Goal: Communication & Community: Answer question/provide support

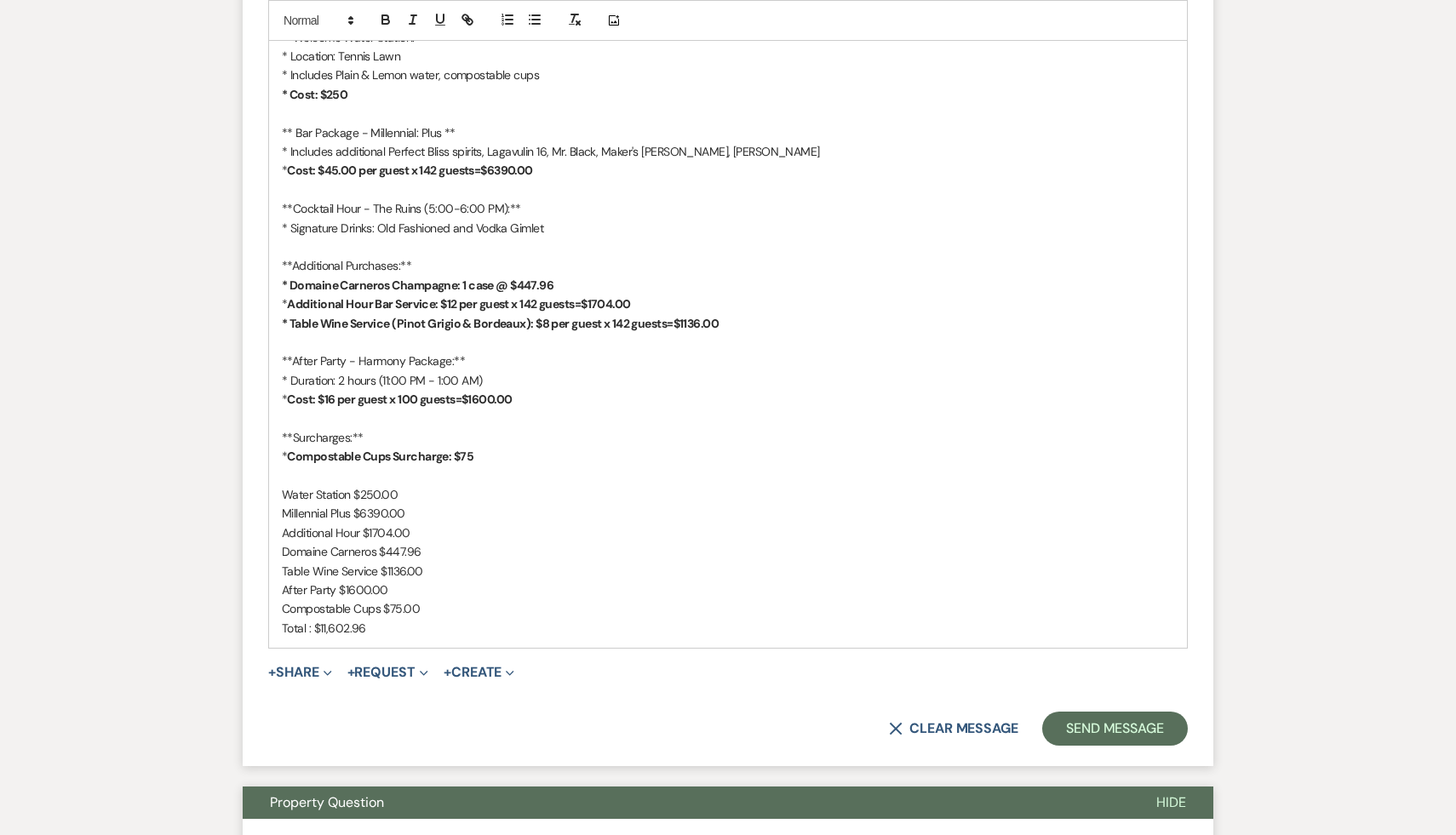
scroll to position [1169, 0]
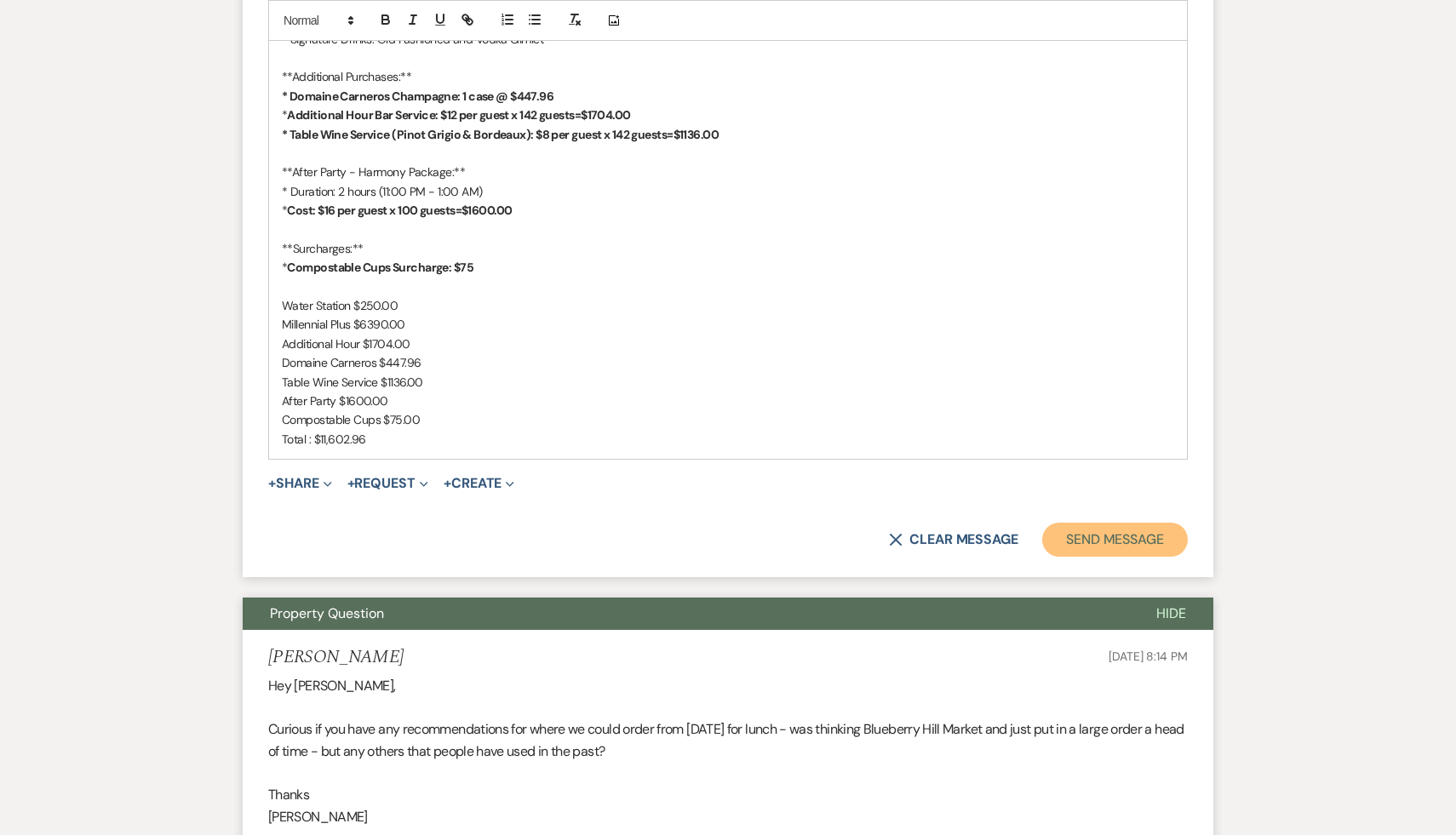
click at [1114, 541] on button "Send Message" at bounding box center [1115, 540] width 145 height 34
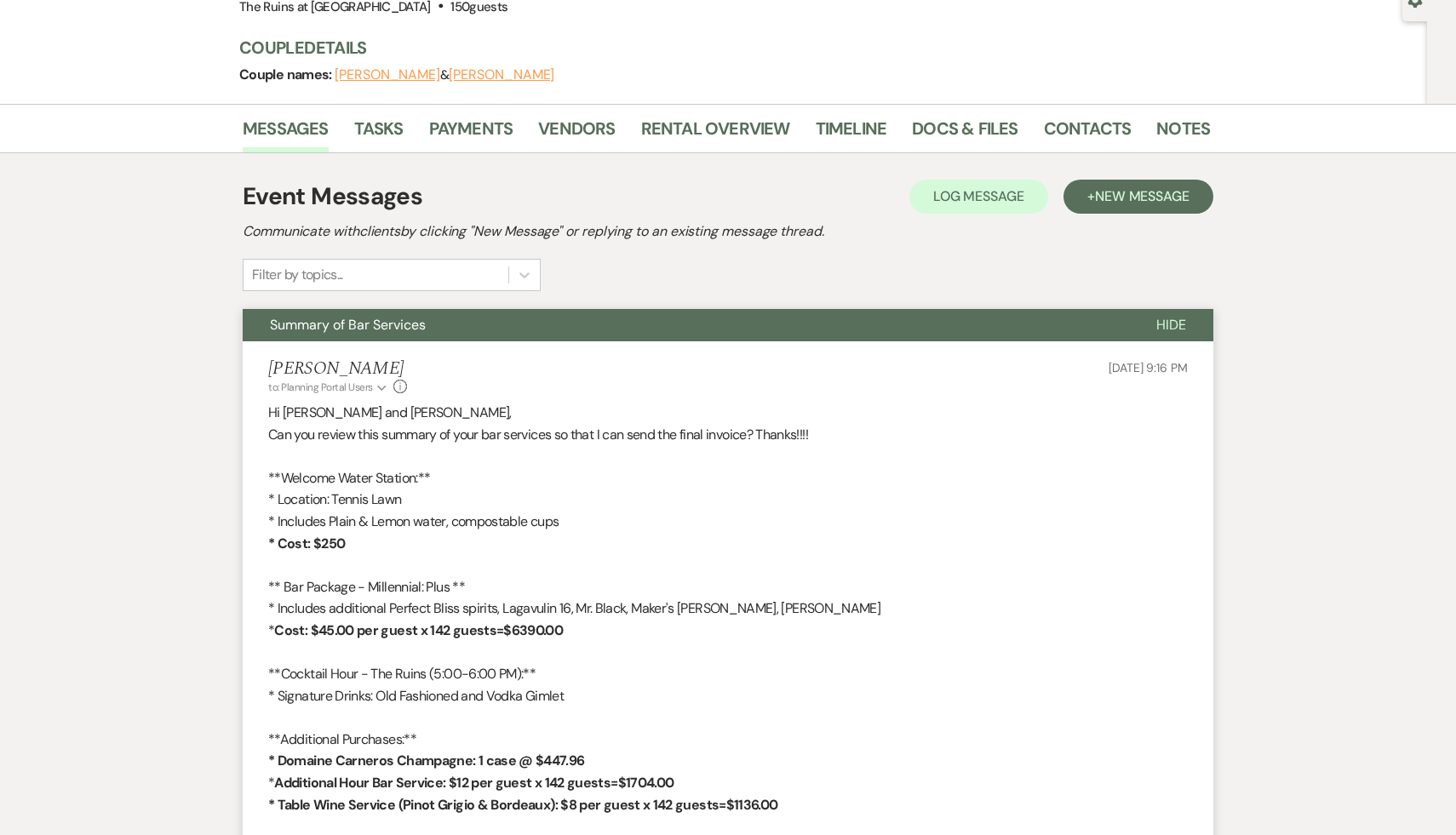
scroll to position [0, 0]
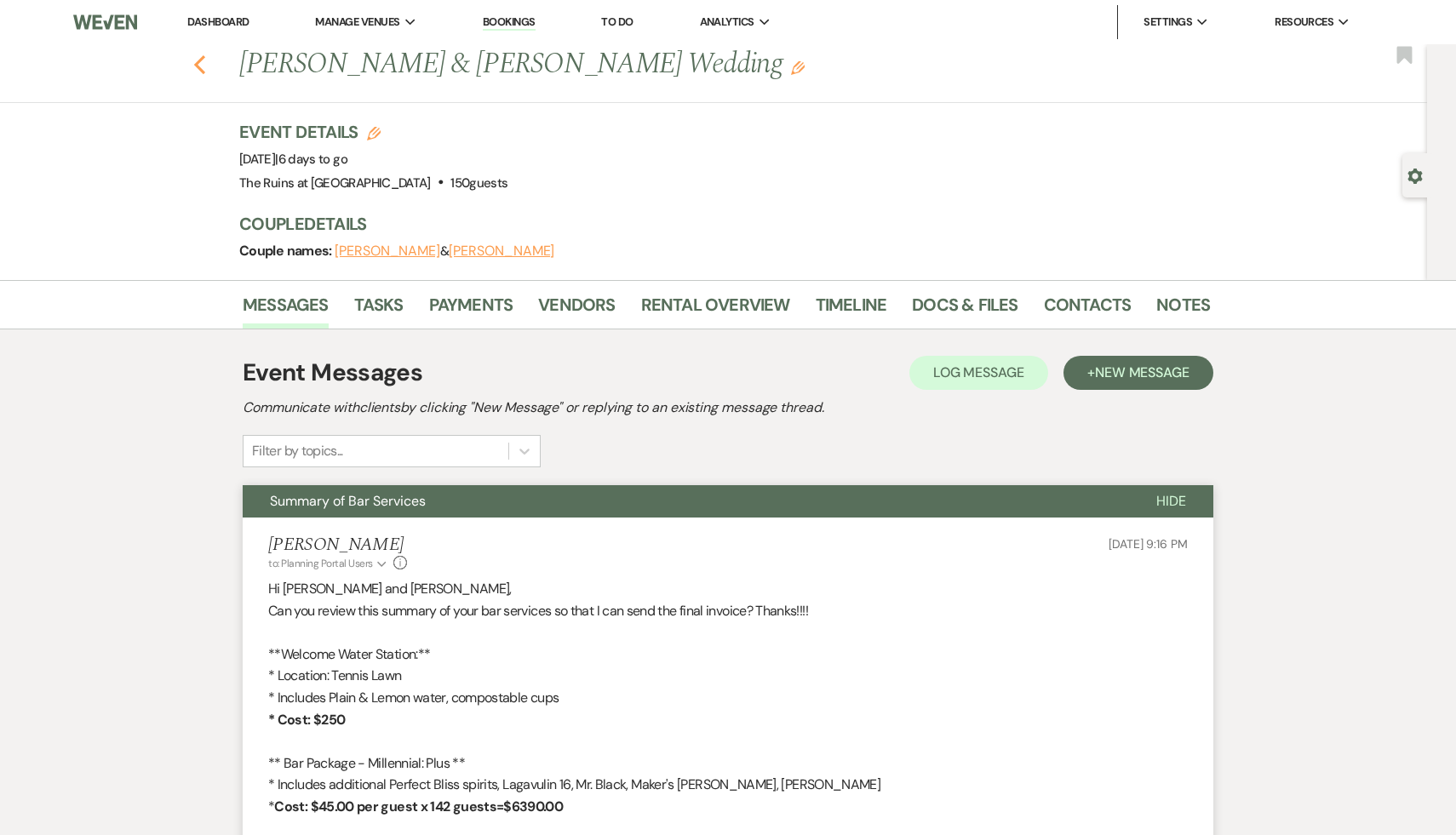
click at [197, 60] on icon "Previous" at bounding box center [199, 65] width 13 height 21
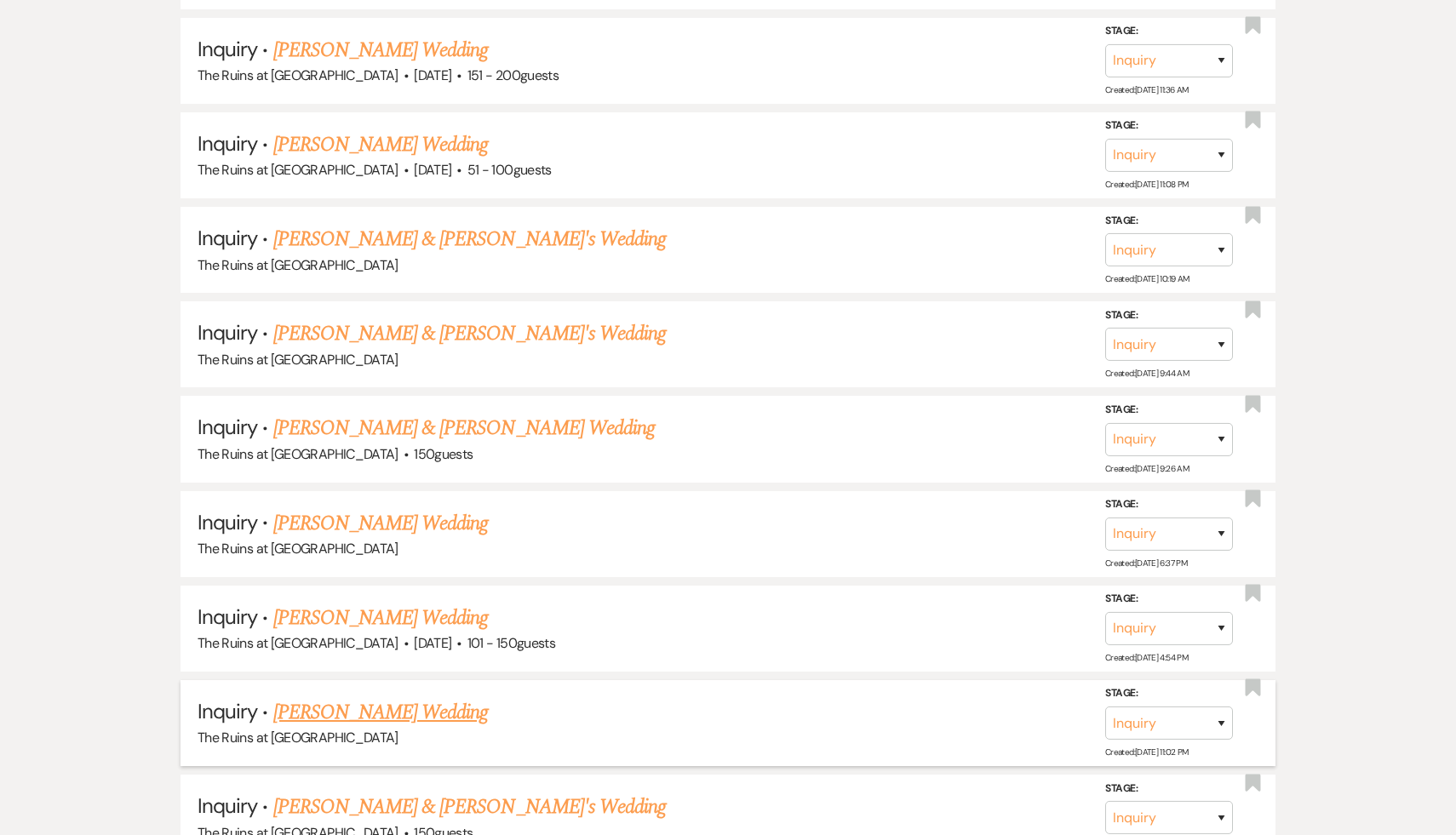
scroll to position [2091, 0]
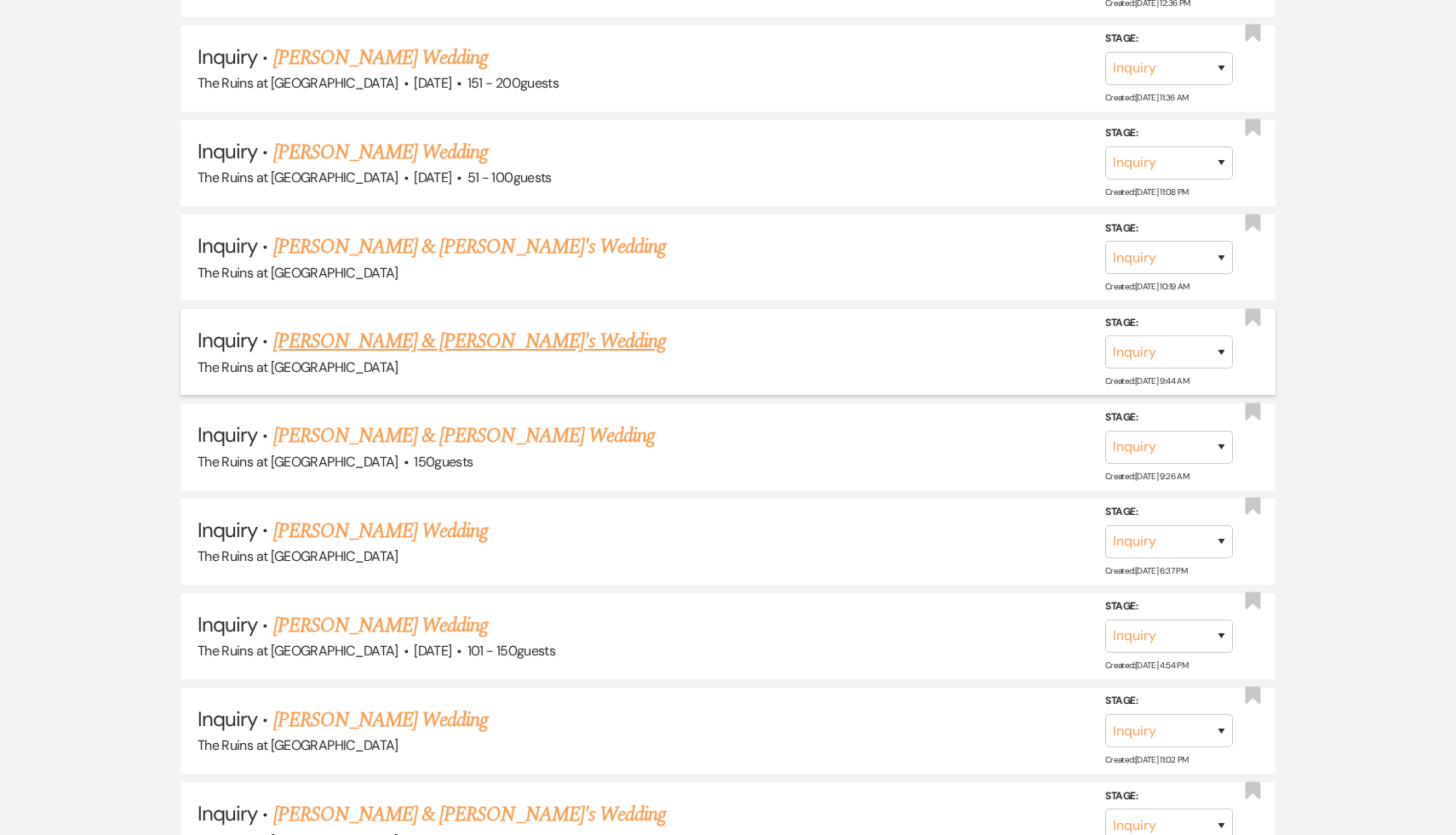
click at [383, 326] on link "[PERSON_NAME] & [PERSON_NAME]'s Wedding" at bounding box center [469, 341] width 393 height 31
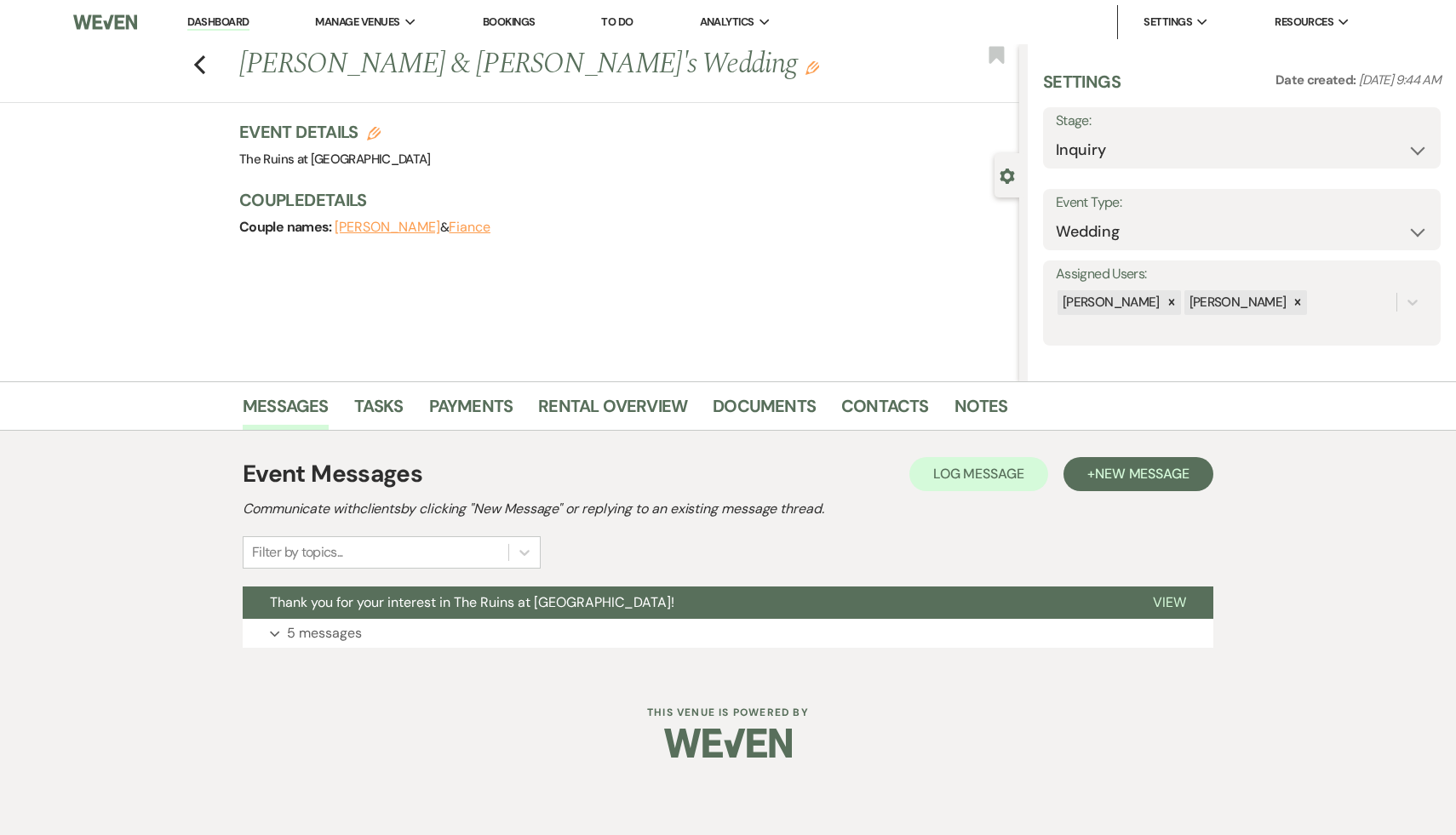
select select "6"
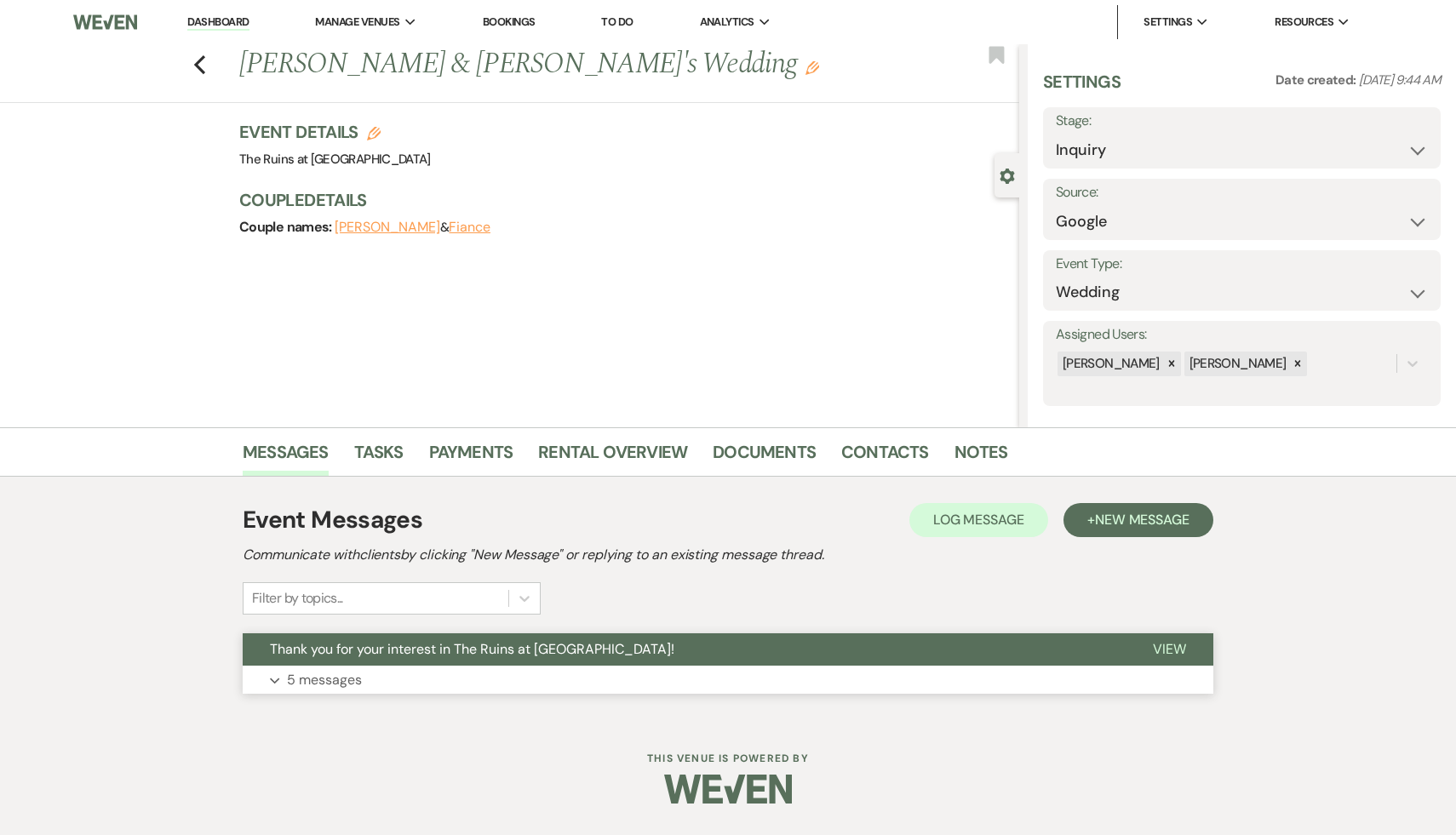
click at [425, 646] on span "Thank you for your interest in The Ruins at [GEOGRAPHIC_DATA]!" at bounding box center [472, 649] width 405 height 18
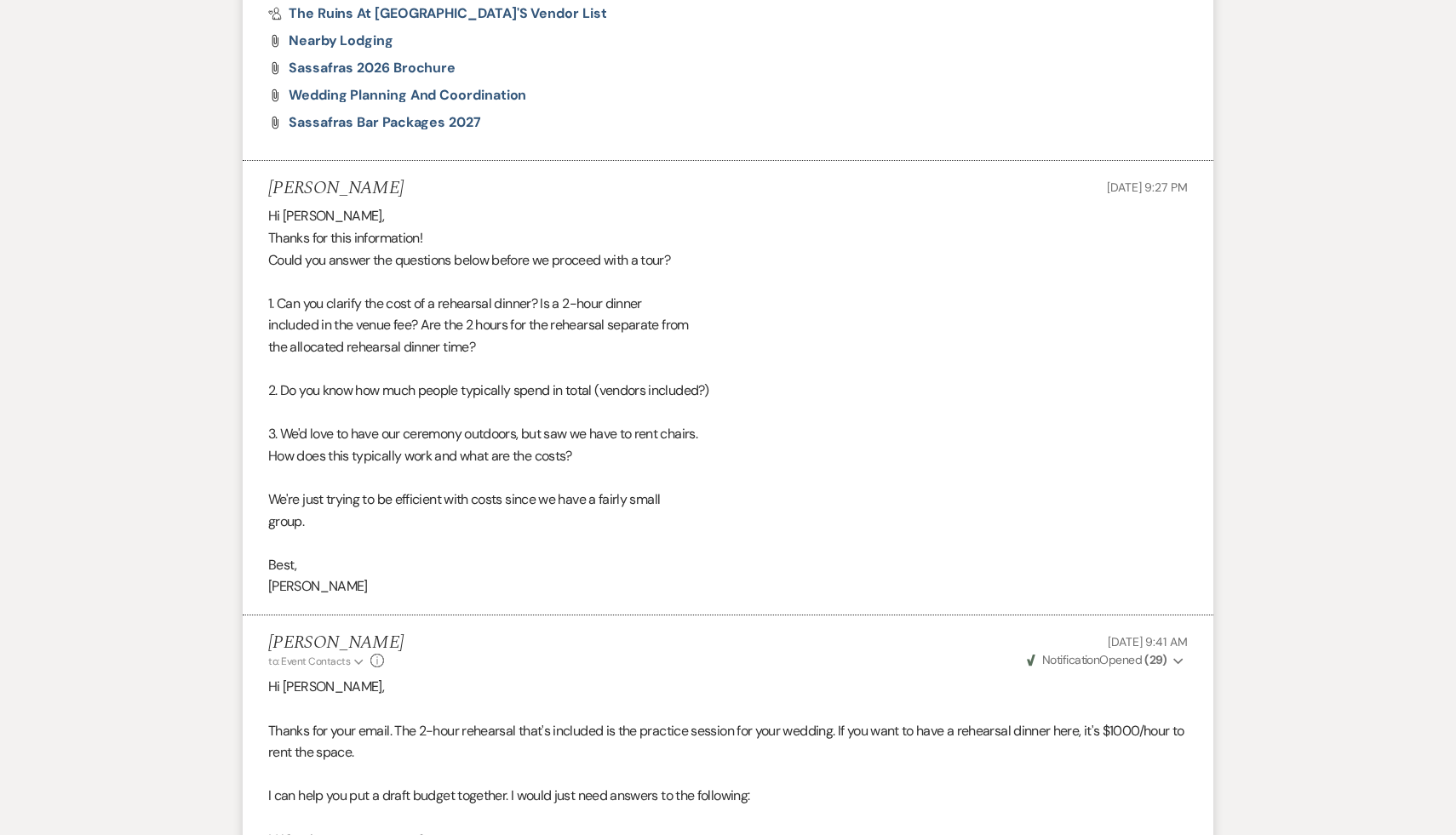
scroll to position [1273, 0]
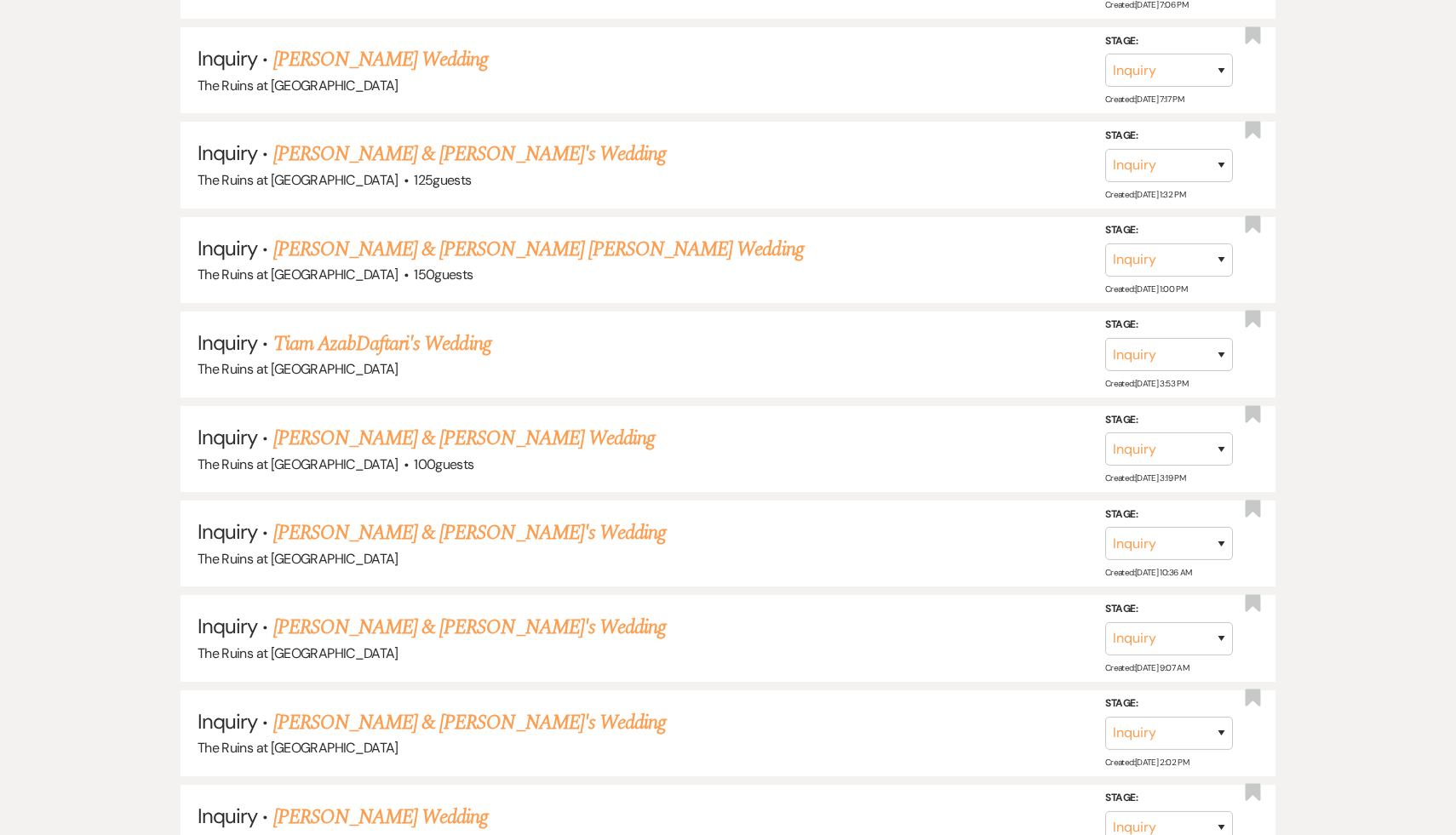
scroll to position [2951, 0]
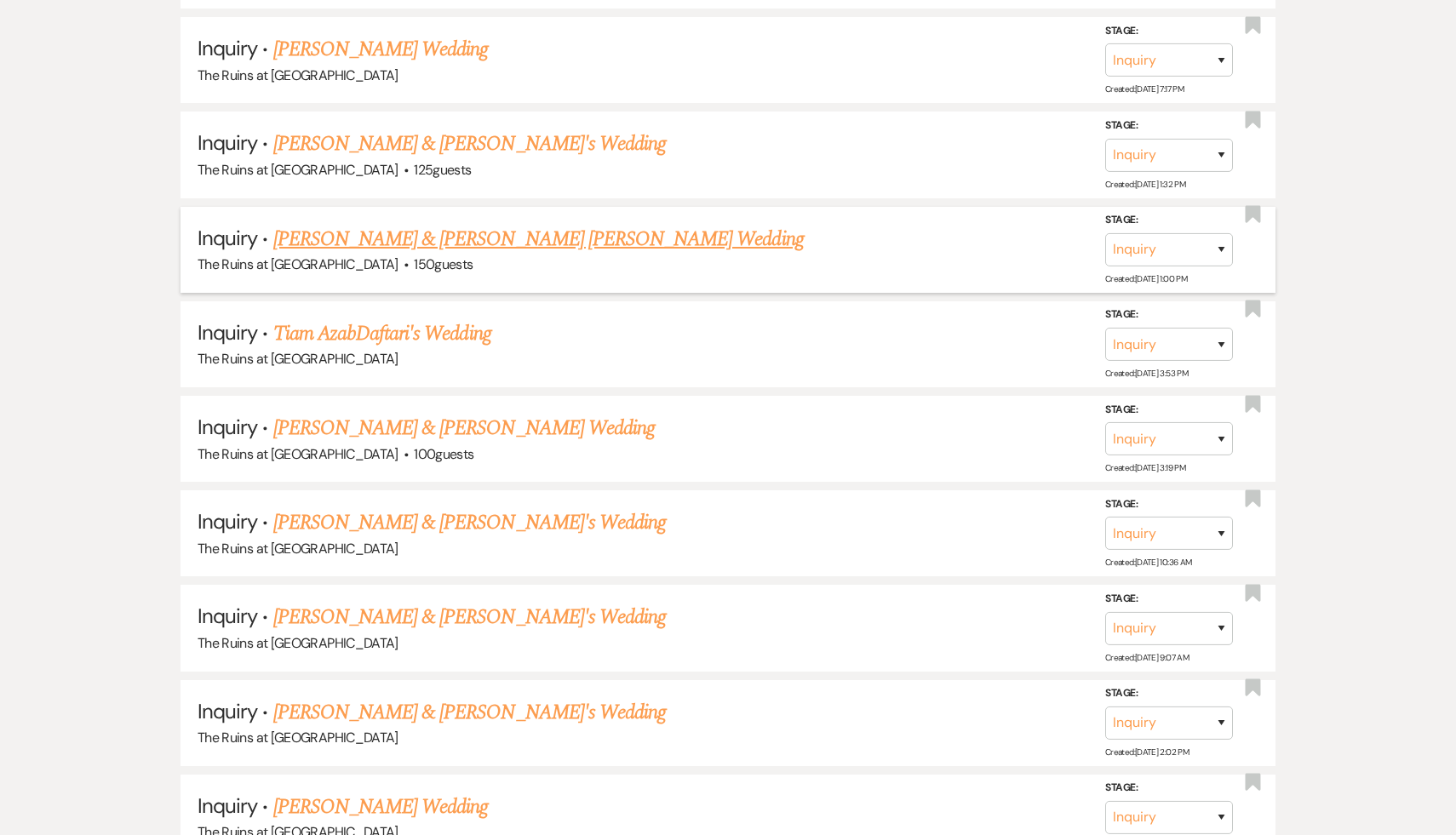
click at [410, 224] on link "[PERSON_NAME] & [PERSON_NAME] [PERSON_NAME] Wedding" at bounding box center [538, 239] width 531 height 31
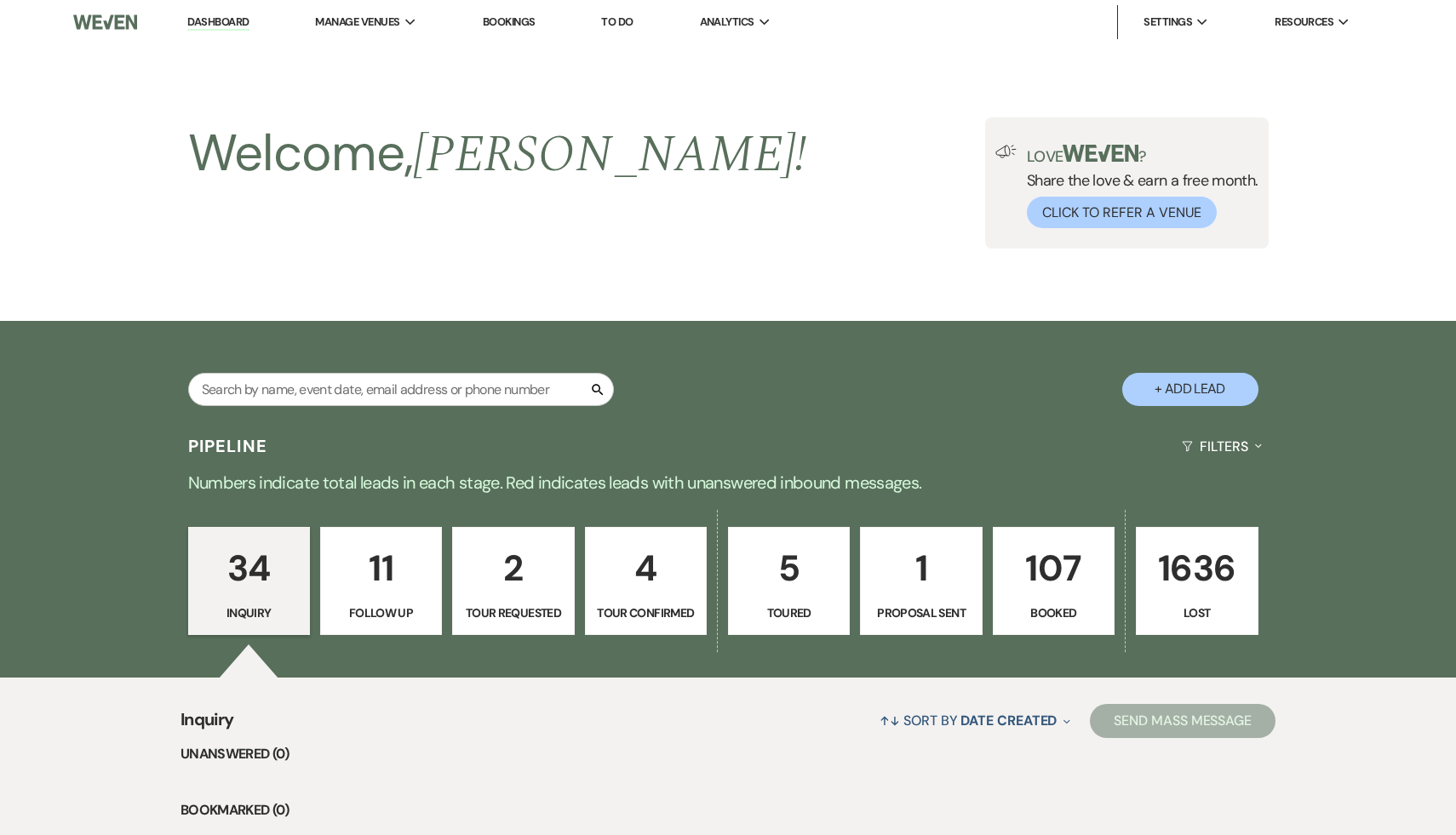
select select "6"
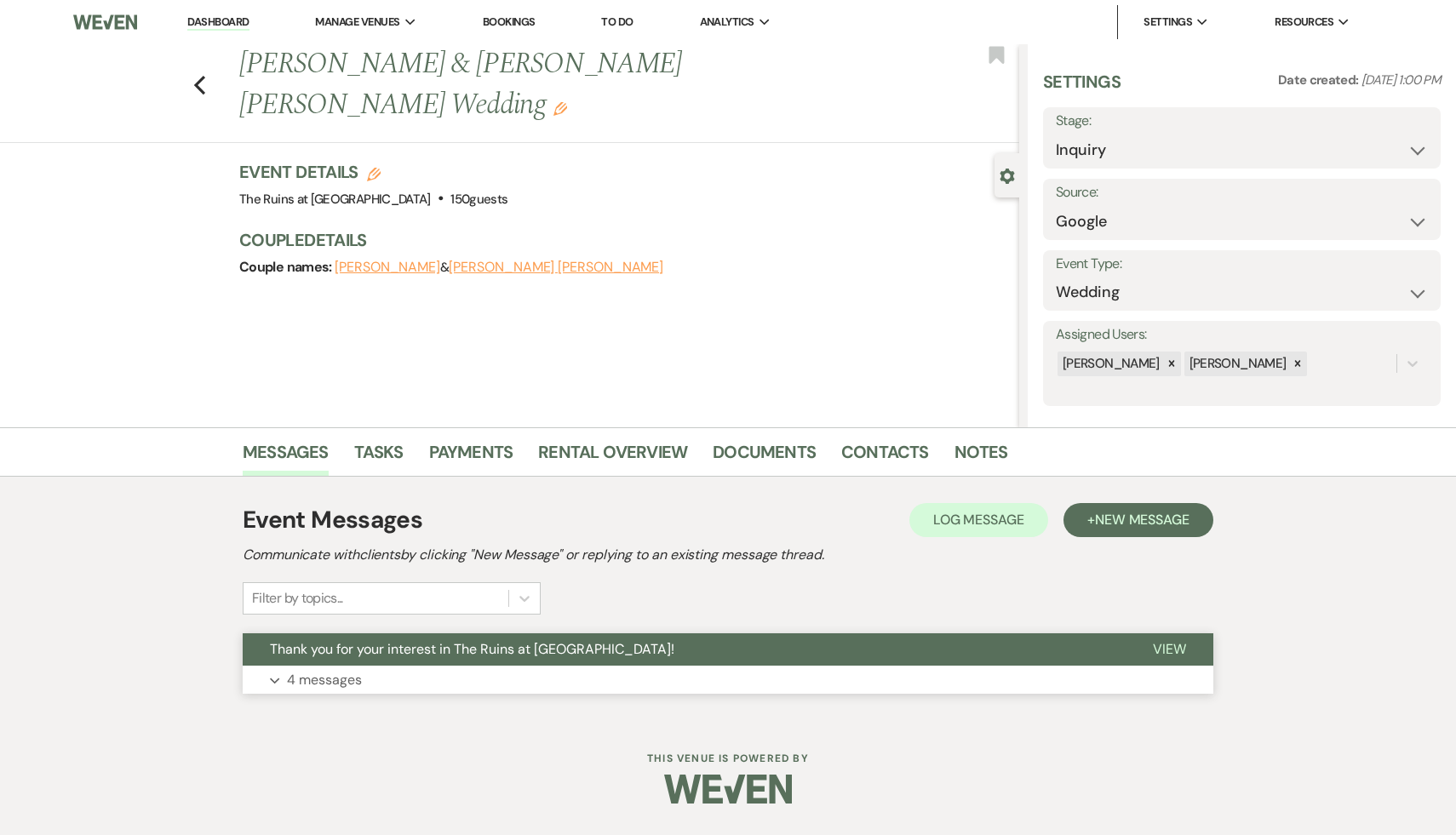
click at [488, 647] on span "Thank you for your interest in The Ruins at [GEOGRAPHIC_DATA]!" at bounding box center [472, 649] width 405 height 18
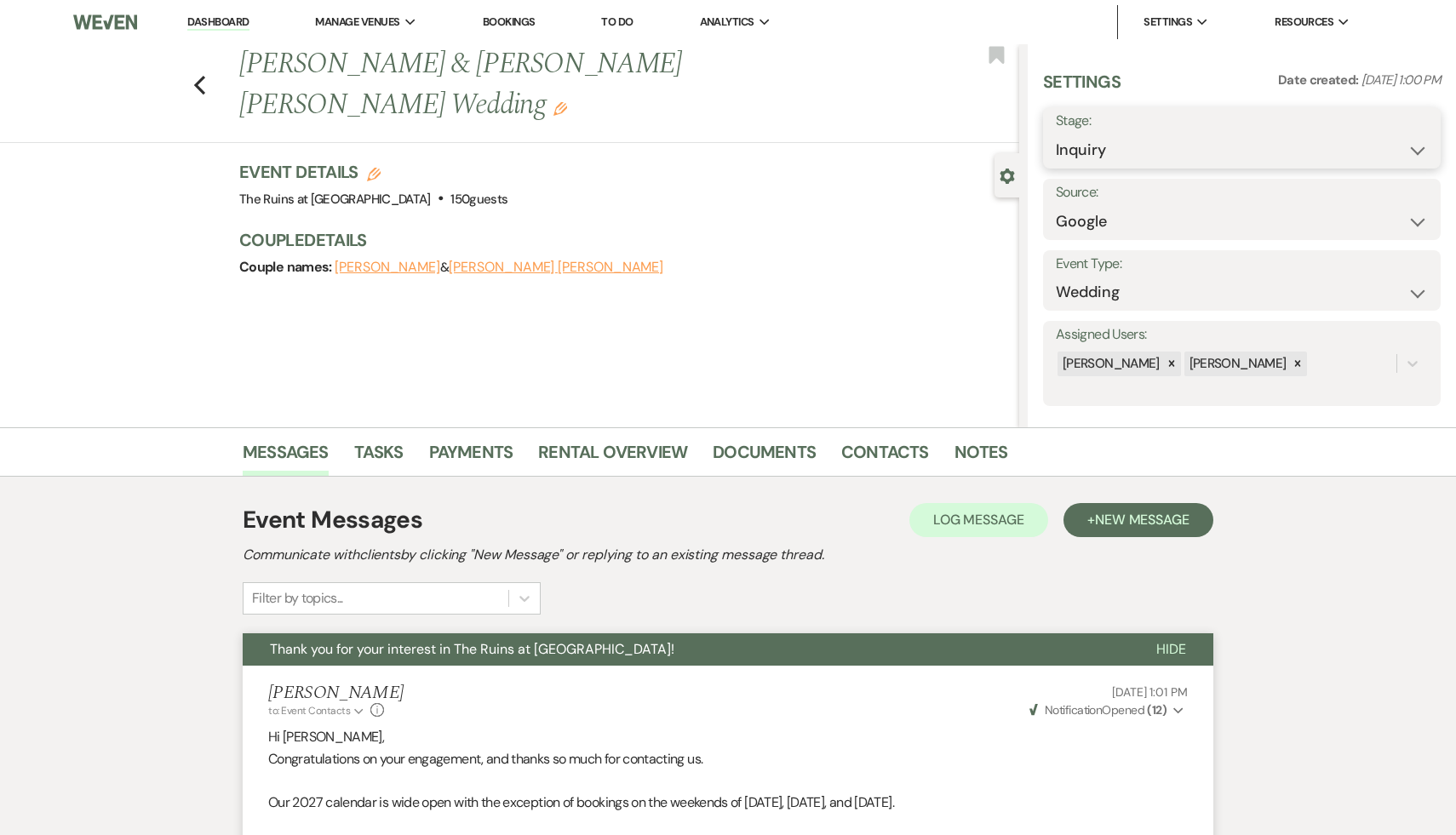
click at [1416, 152] on select "Inquiry Follow Up Tour Requested Tour Confirmed Toured Proposal Sent Booked Lost" at bounding box center [1241, 150] width 372 height 33
select select "8"
click at [1056, 134] on select "Inquiry Follow Up Tour Requested Tour Confirmed Toured Proposal Sent Booked Lost" at bounding box center [1241, 150] width 372 height 33
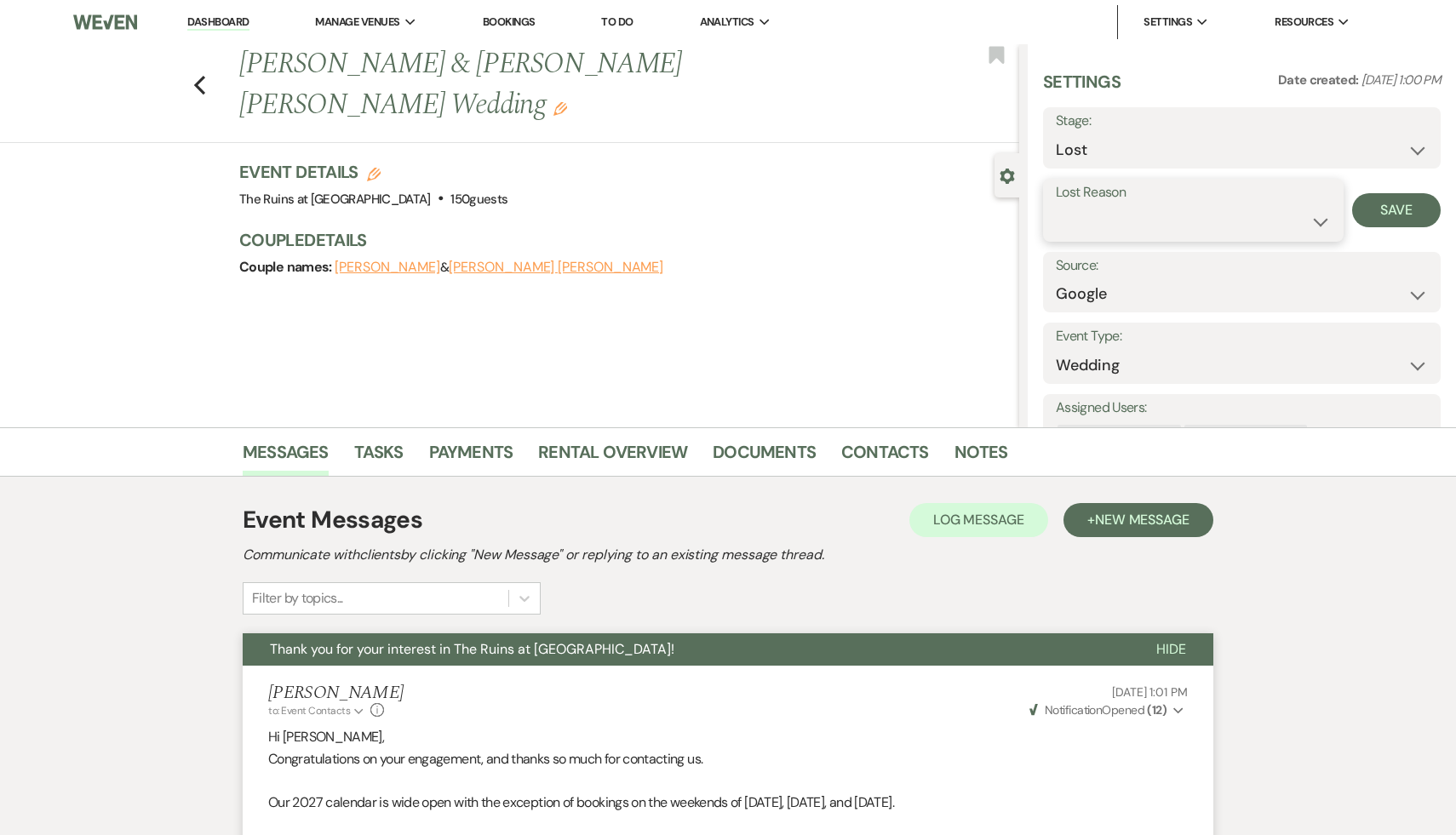
click at [1320, 217] on select "Booked Elsewhere Budget Date Unavailable No Response Not a Good Match Capacity …" at bounding box center [1193, 222] width 275 height 33
select select "8"
click at [1056, 206] on select "Booked Elsewhere Budget Date Unavailable No Response Not a Good Match Capacity …" at bounding box center [1193, 222] width 275 height 33
click at [1394, 207] on button "Save" at bounding box center [1396, 210] width 89 height 34
click at [199, 75] on icon "Previous" at bounding box center [199, 84] width 13 height 21
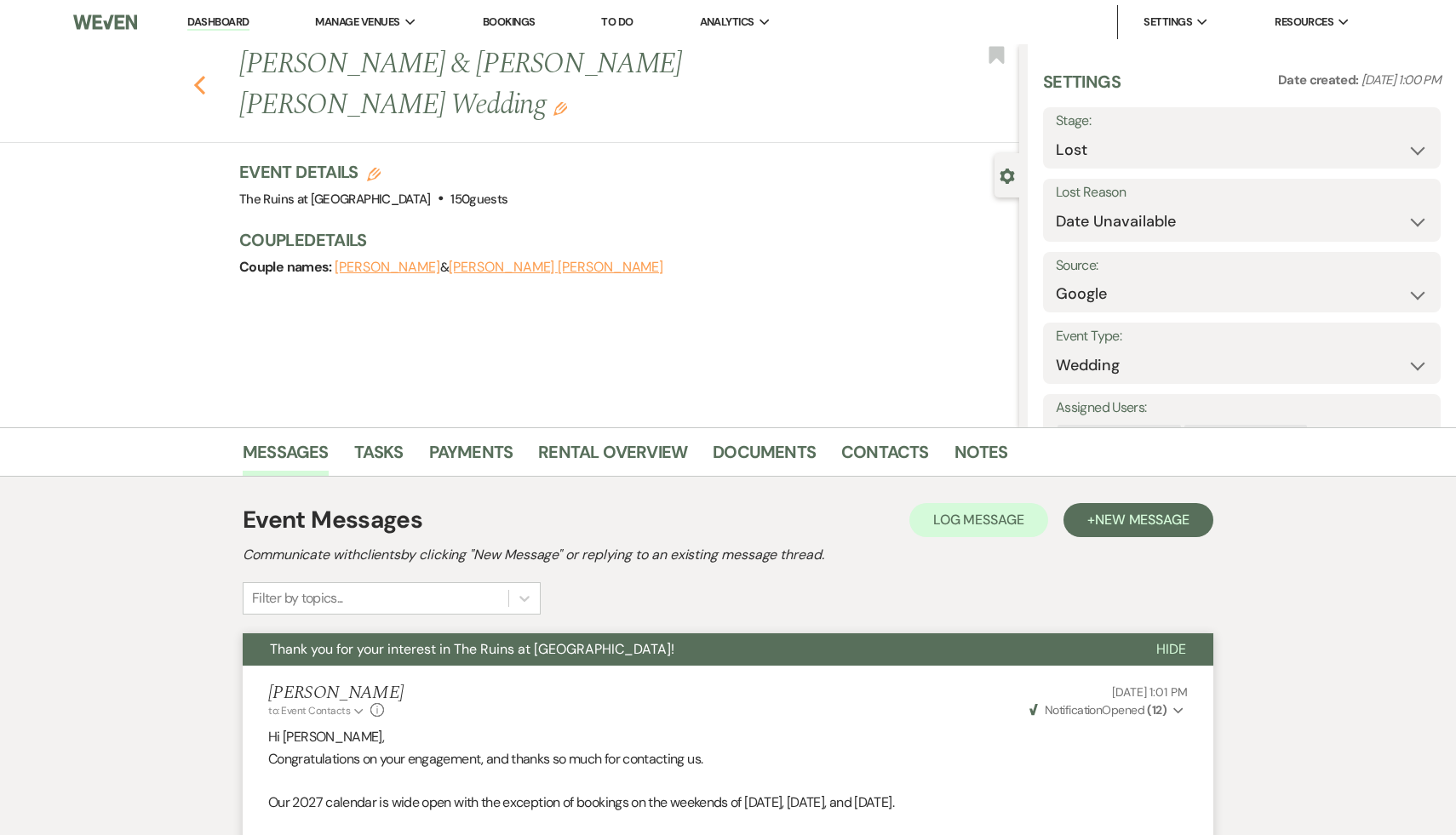
select select "8"
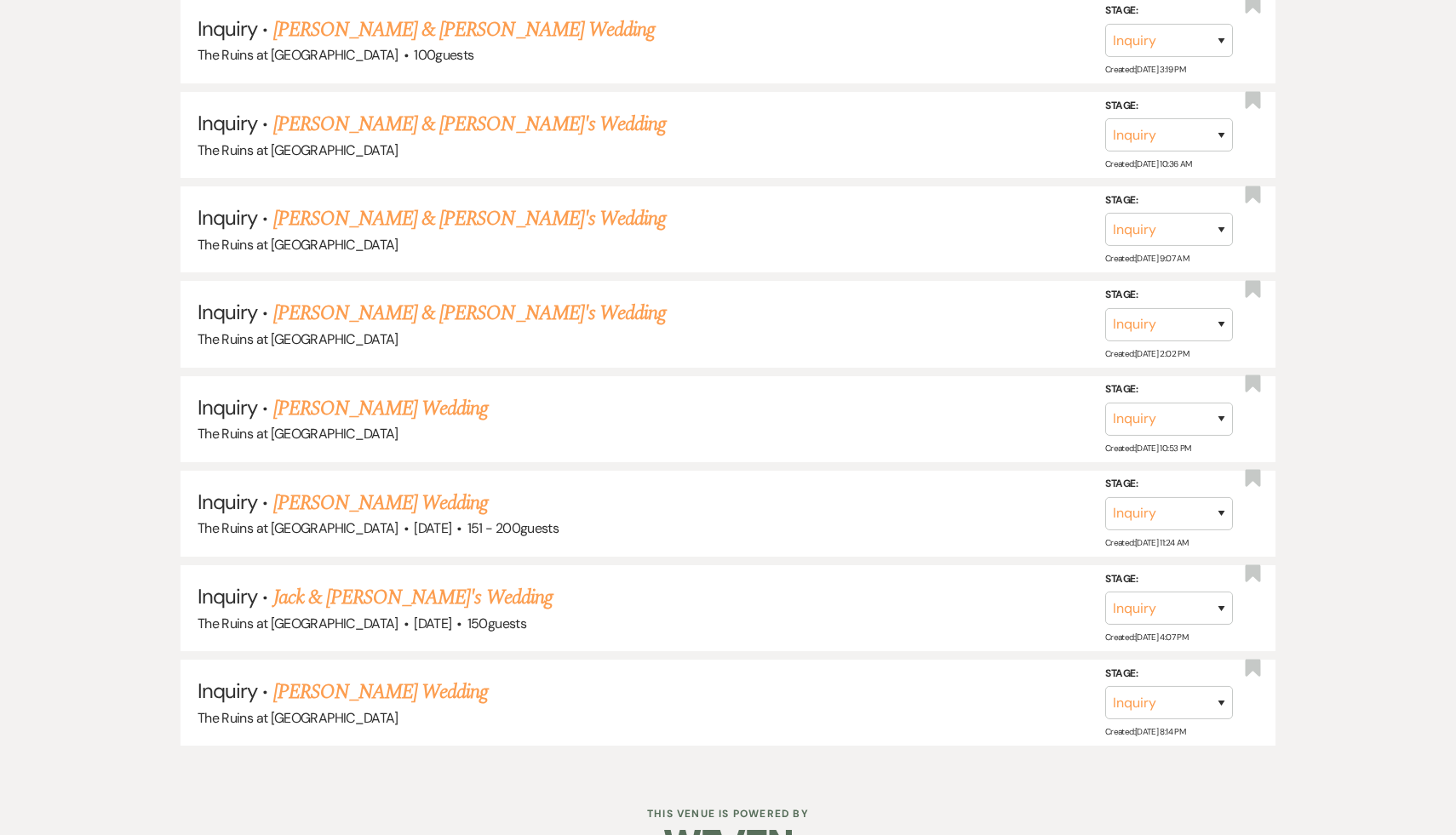
scroll to position [3277, 0]
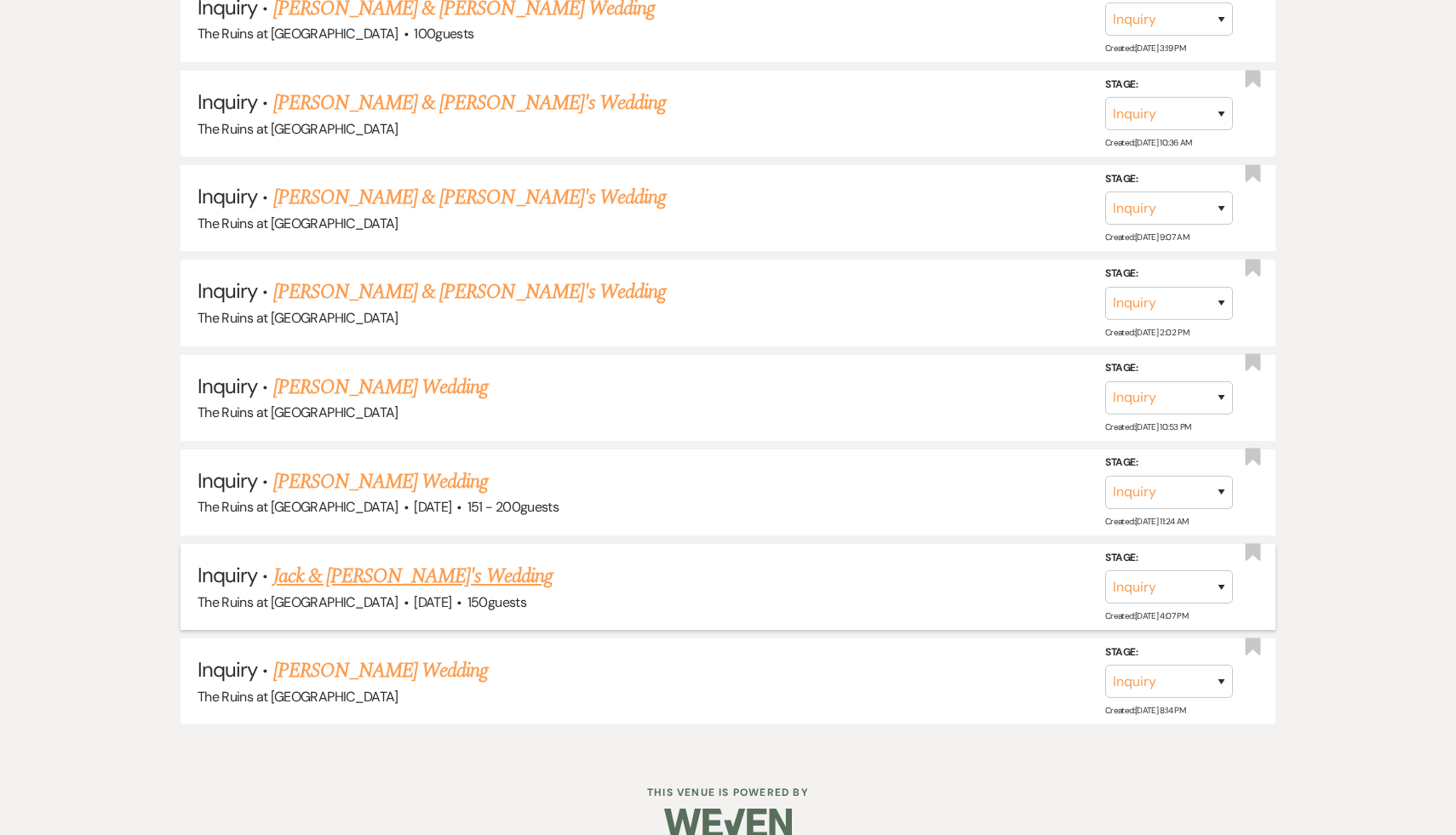
click at [380, 561] on link "Jack & [PERSON_NAME]'s Wedding" at bounding box center [412, 576] width 279 height 31
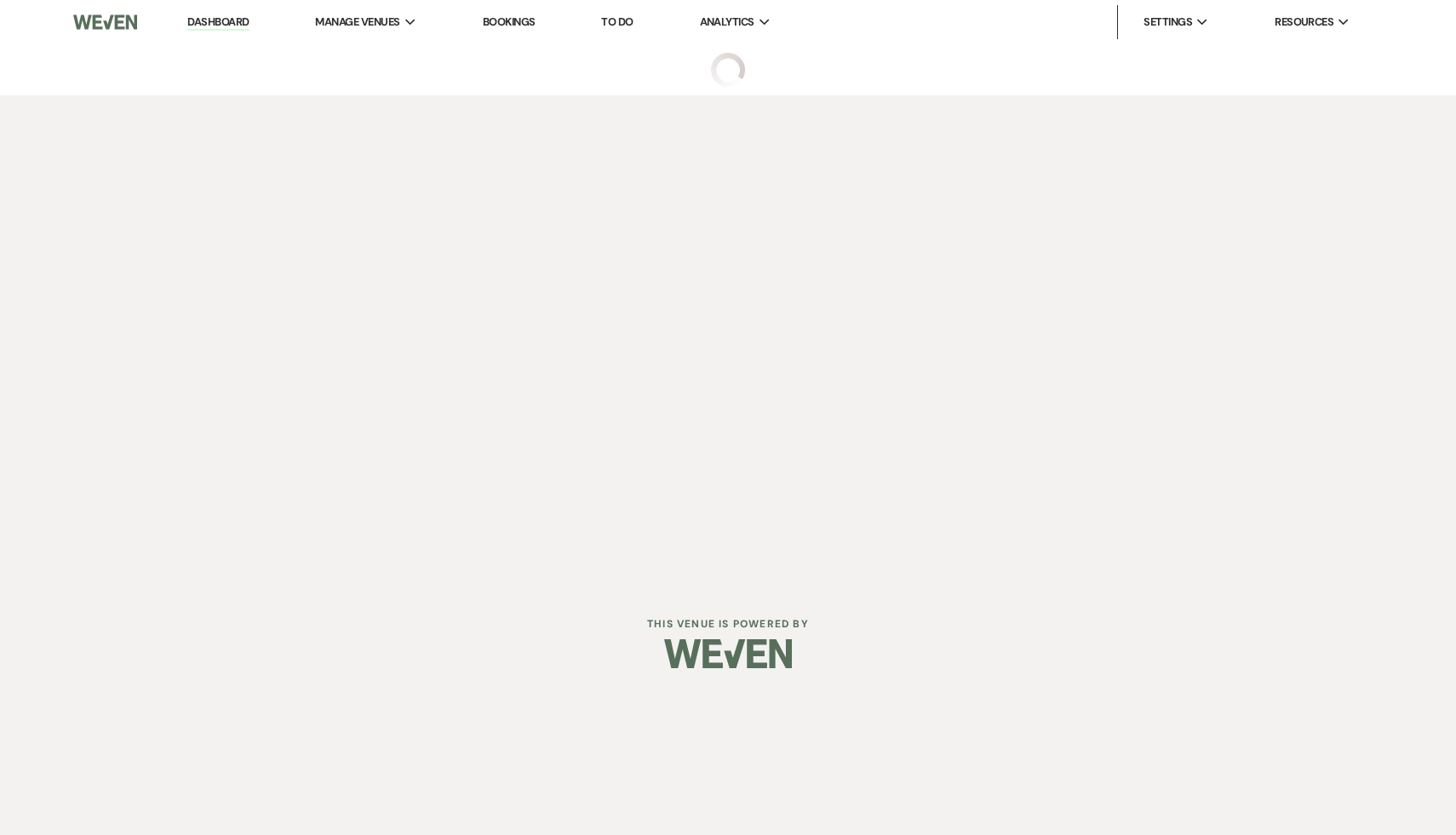
select select "17"
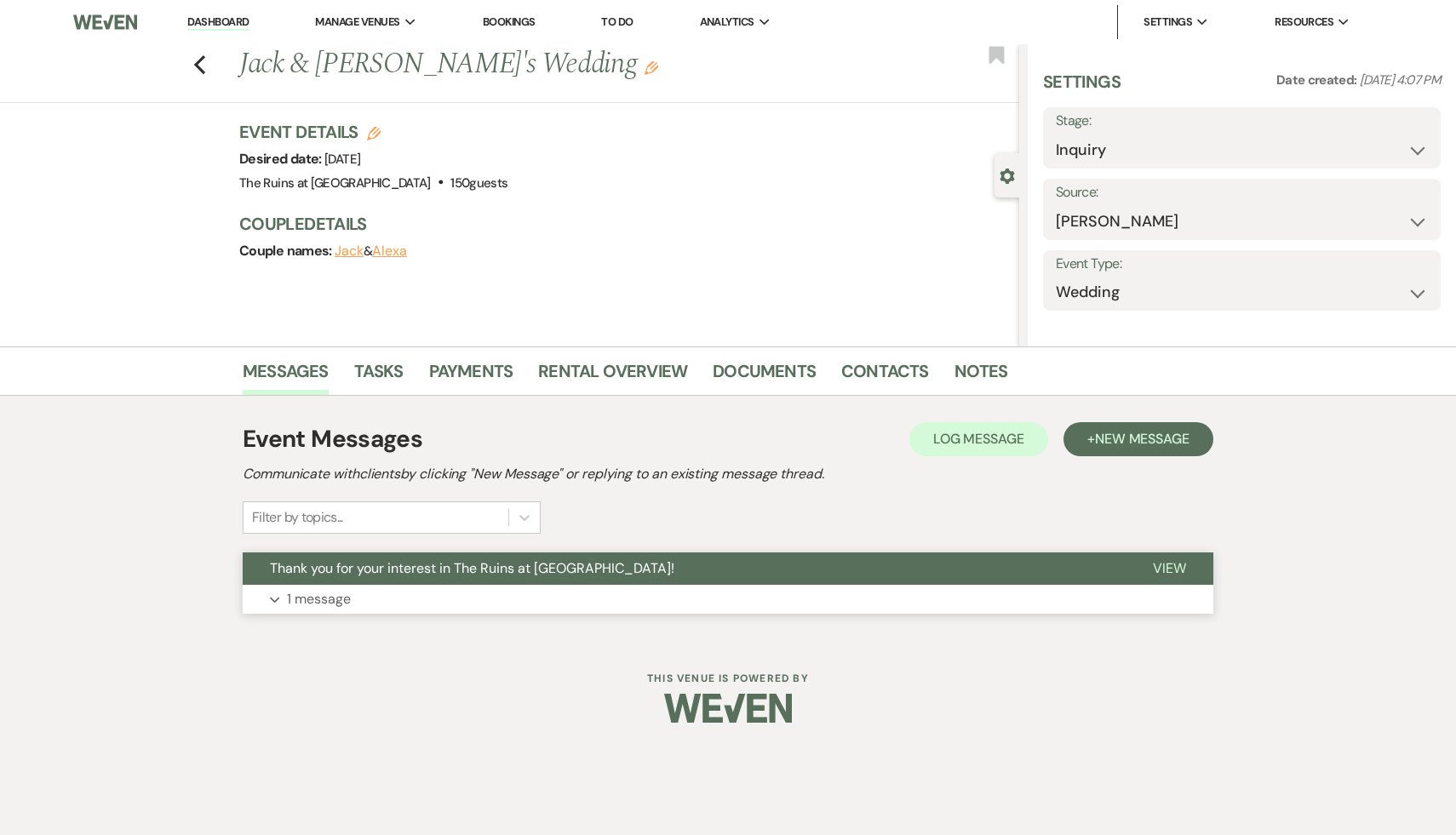
click at [383, 576] on span "Thank you for your interest in The Ruins at [GEOGRAPHIC_DATA]!" at bounding box center [472, 568] width 405 height 18
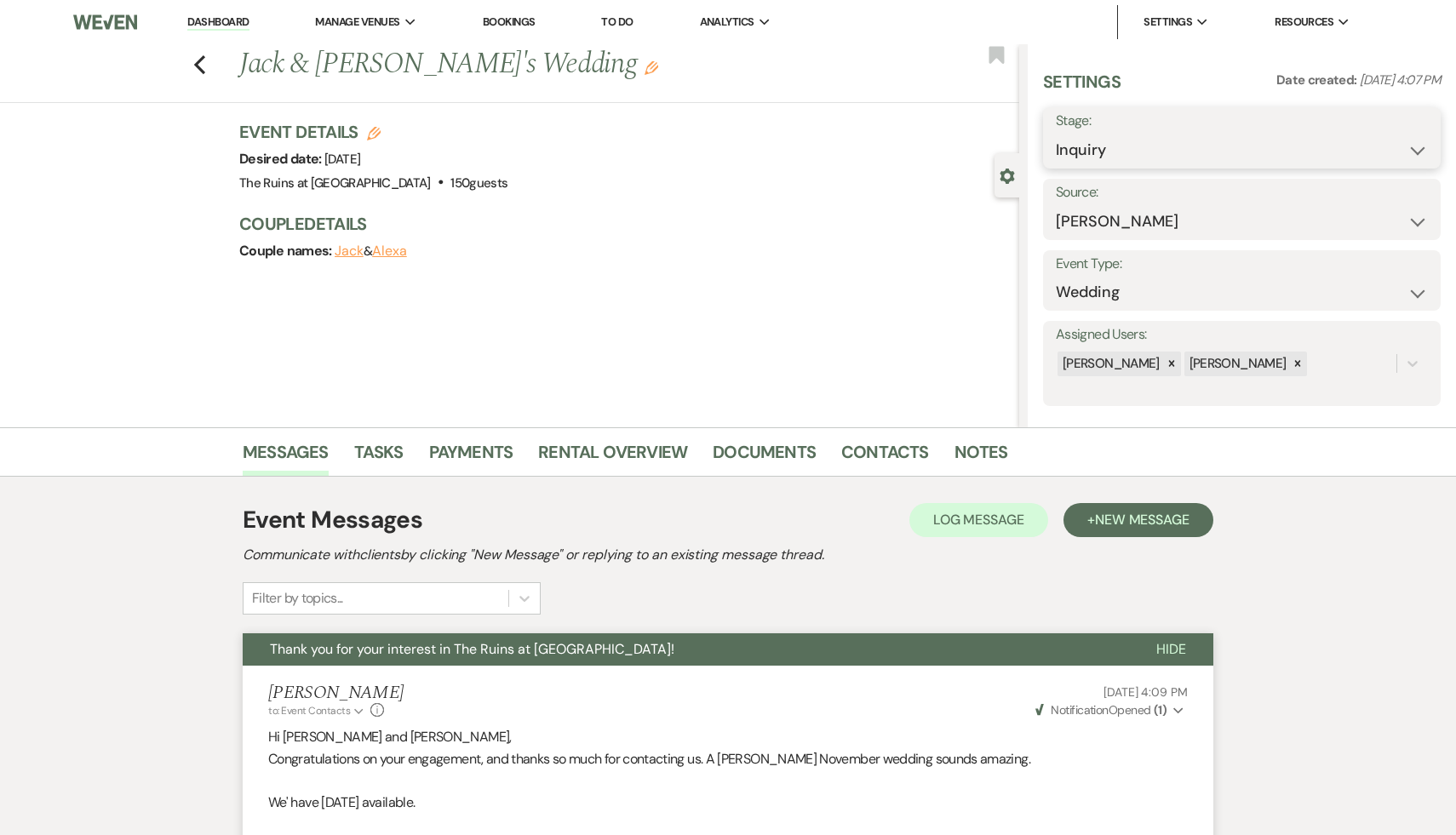
click at [1415, 151] on select "Inquiry Follow Up Tour Requested Tour Confirmed Toured Proposal Sent Booked Lost" at bounding box center [1241, 150] width 372 height 33
select select "8"
click at [1056, 134] on select "Inquiry Follow Up Tour Requested Tour Confirmed Toured Proposal Sent Booked Lost" at bounding box center [1241, 150] width 372 height 33
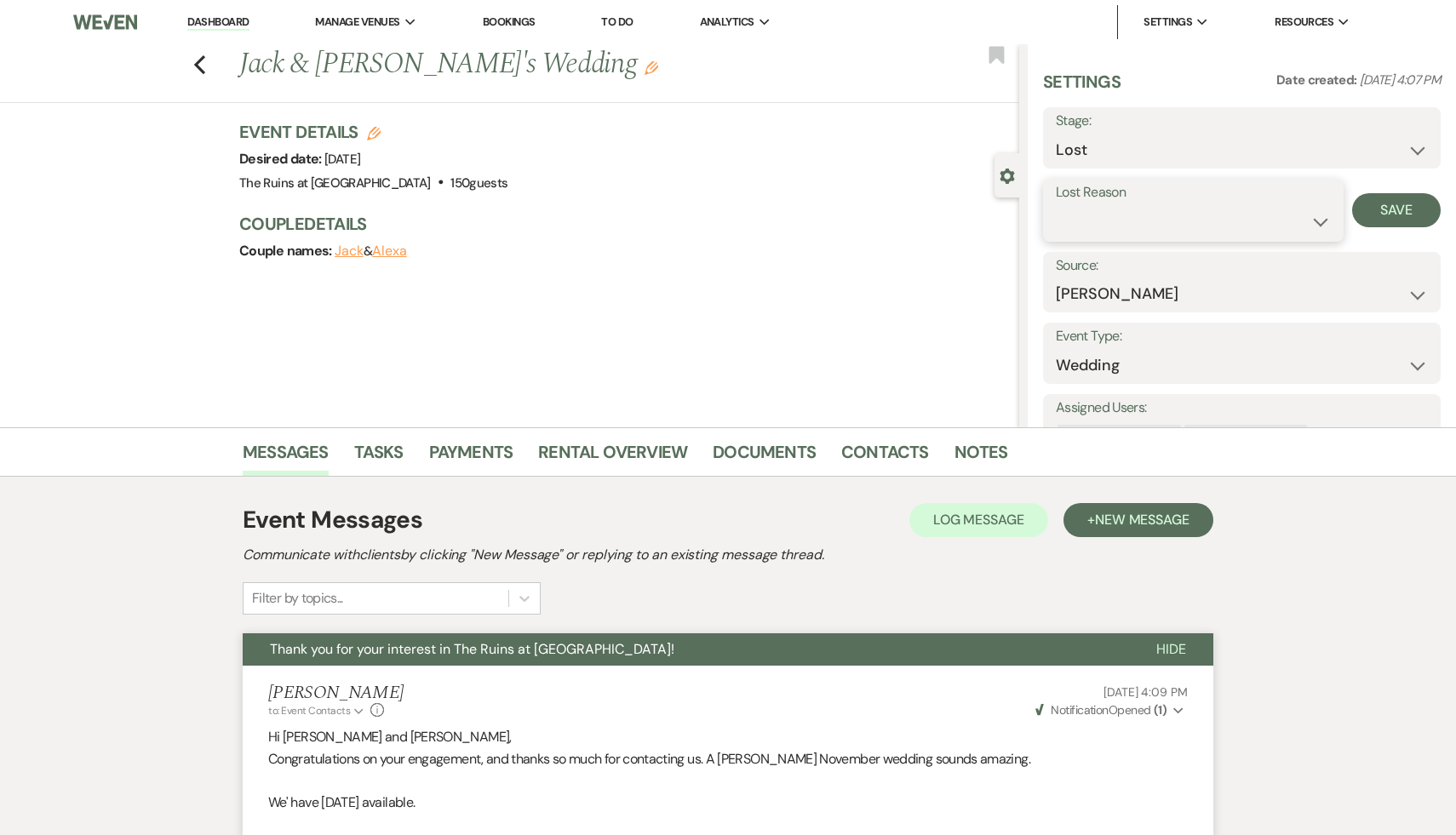
click at [1318, 220] on select "Booked Elsewhere Budget Date Unavailable No Response Not a Good Match Capacity …" at bounding box center [1193, 222] width 275 height 33
select select "5"
click at [1056, 206] on select "Booked Elsewhere Budget Date Unavailable No Response Not a Good Match Capacity …" at bounding box center [1193, 222] width 275 height 33
click at [1399, 207] on button "Save" at bounding box center [1396, 210] width 89 height 34
click at [199, 58] on use "button" at bounding box center [199, 65] width 11 height 19
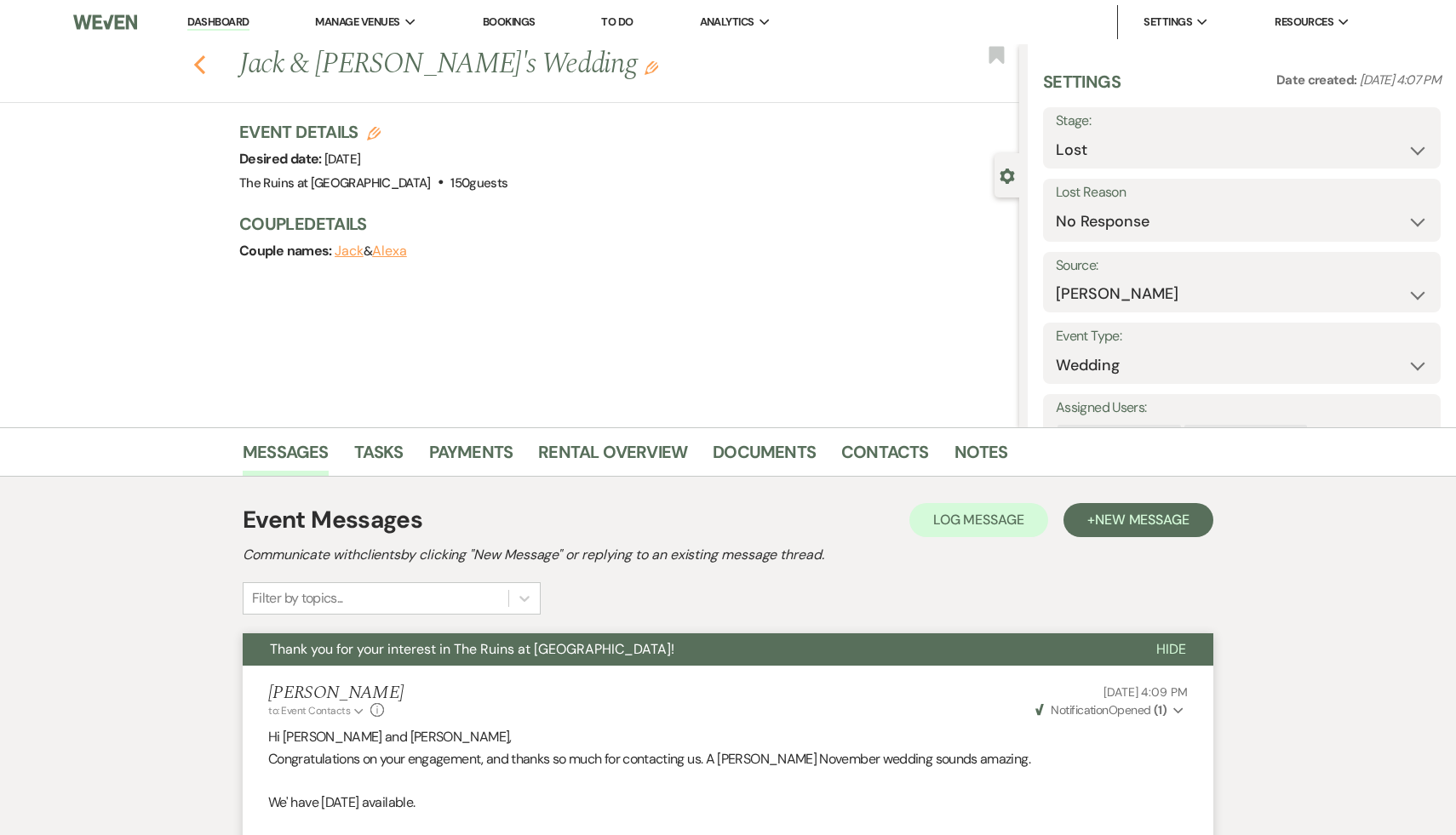
select select "8"
select select "5"
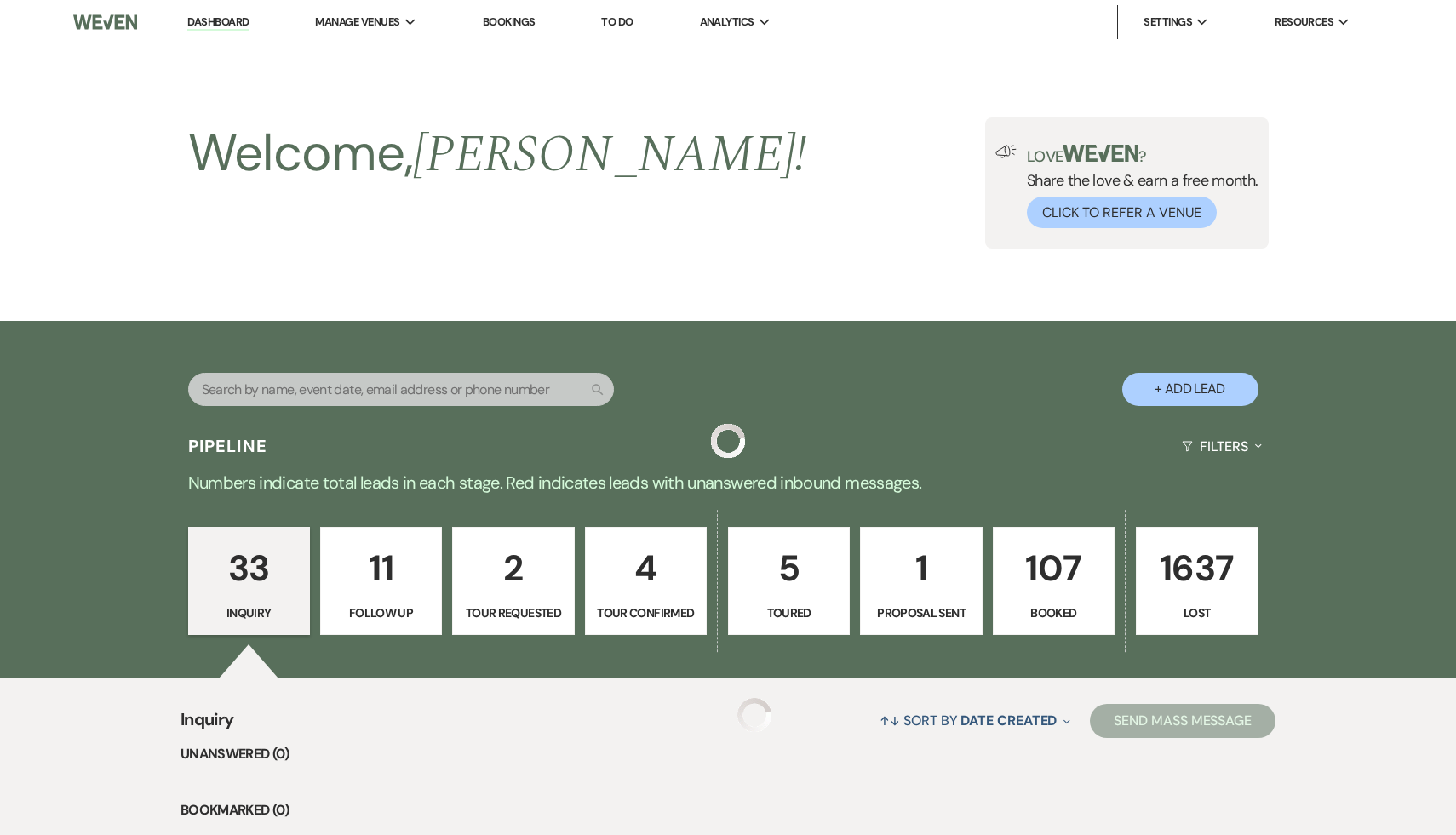
scroll to position [3183, 0]
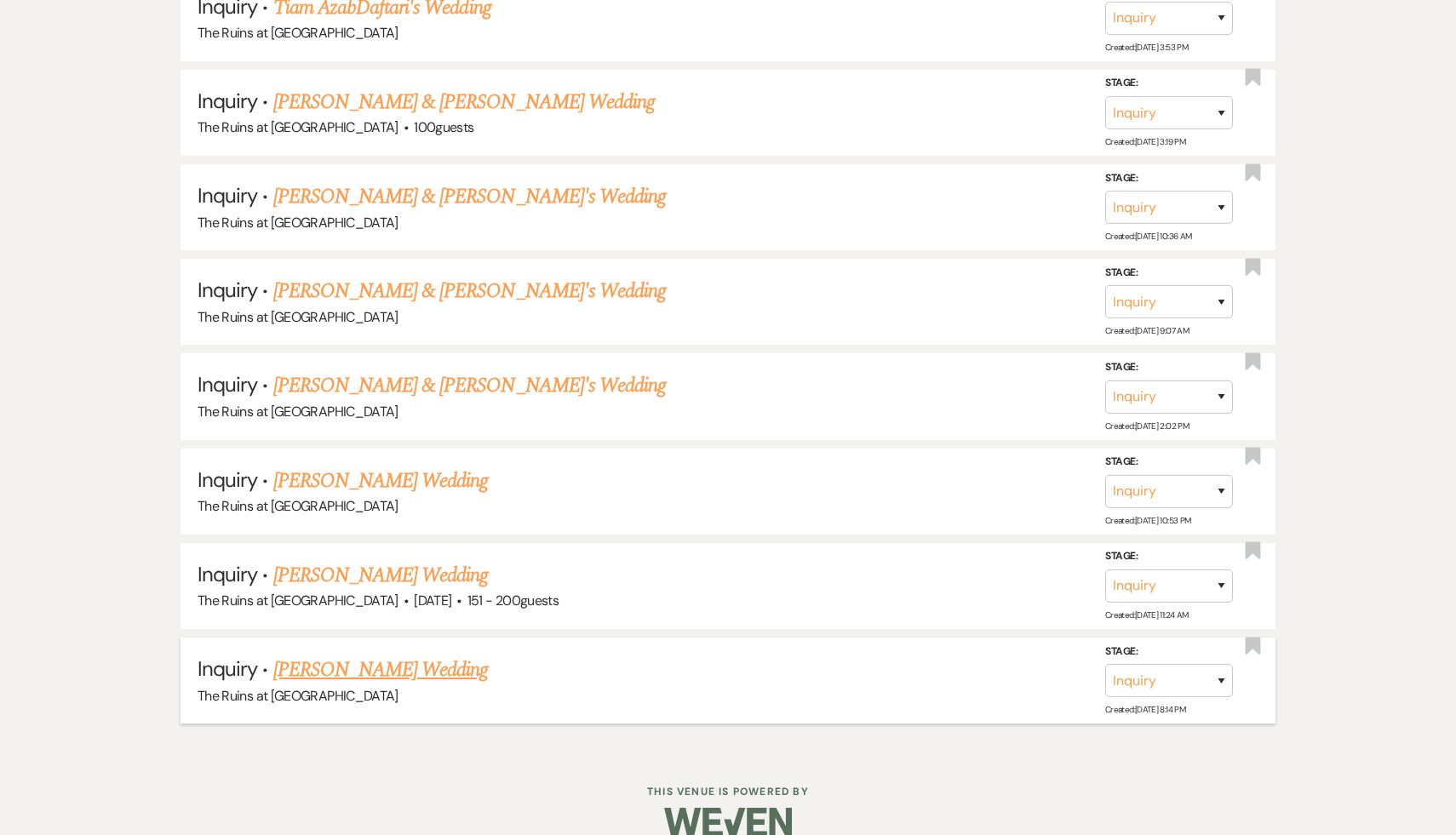
click at [429, 655] on link "[PERSON_NAME] Wedding" at bounding box center [381, 670] width 215 height 31
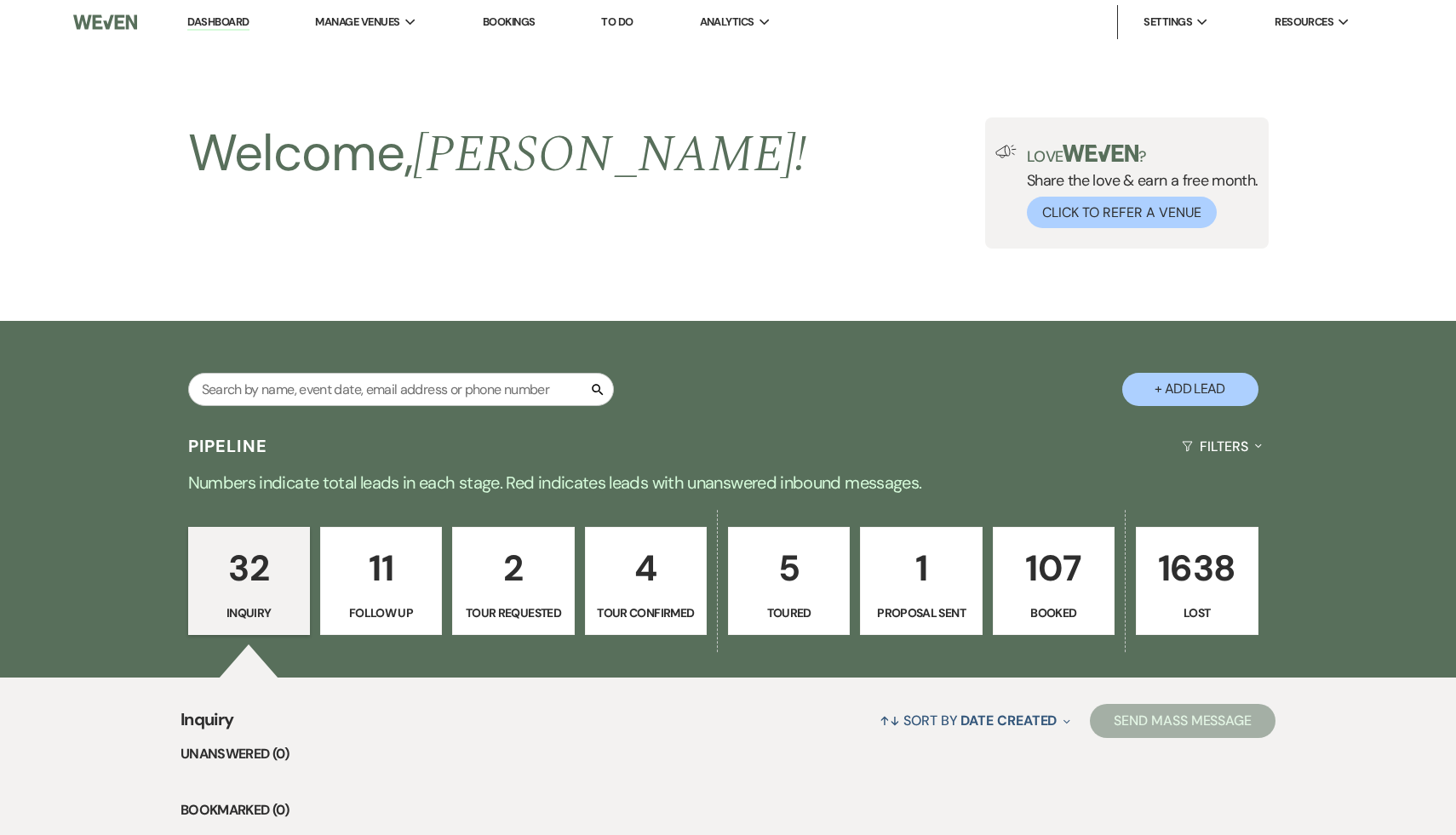
select select "5"
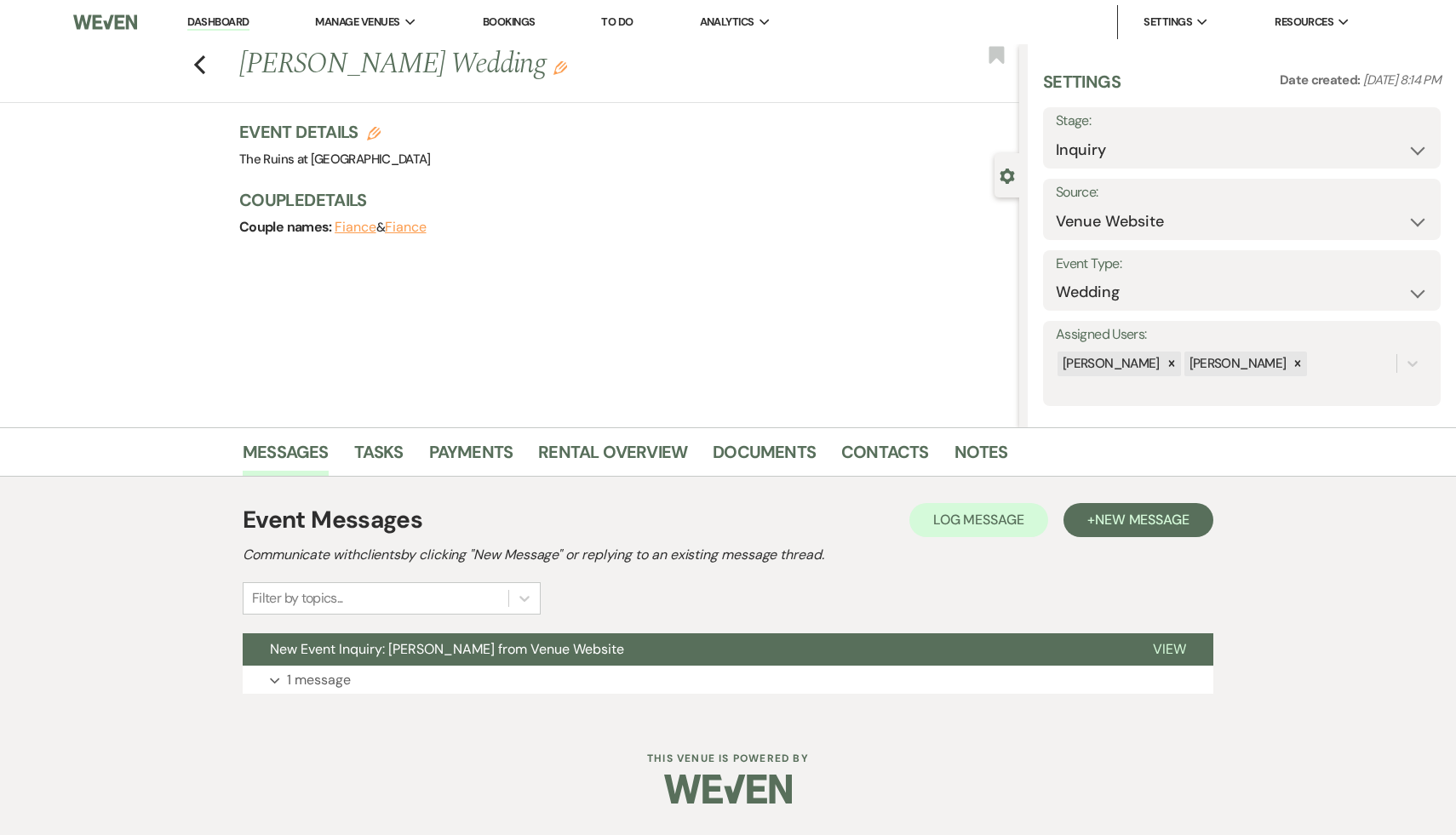
click at [429, 645] on span "New Event Inquiry: [PERSON_NAME] from Venue Website" at bounding box center [447, 649] width 355 height 18
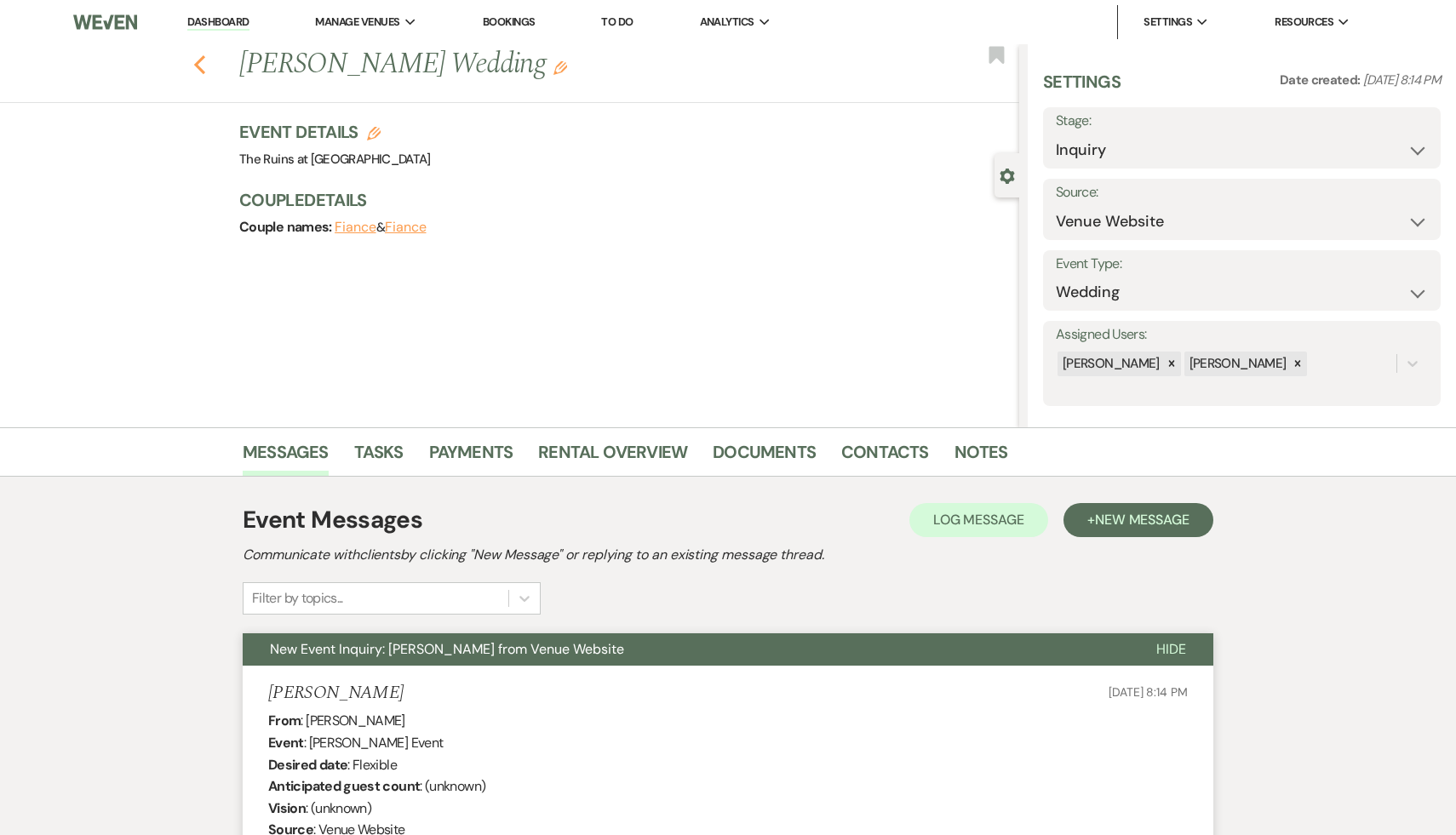
click at [193, 61] on icon "Previous" at bounding box center [199, 65] width 13 height 21
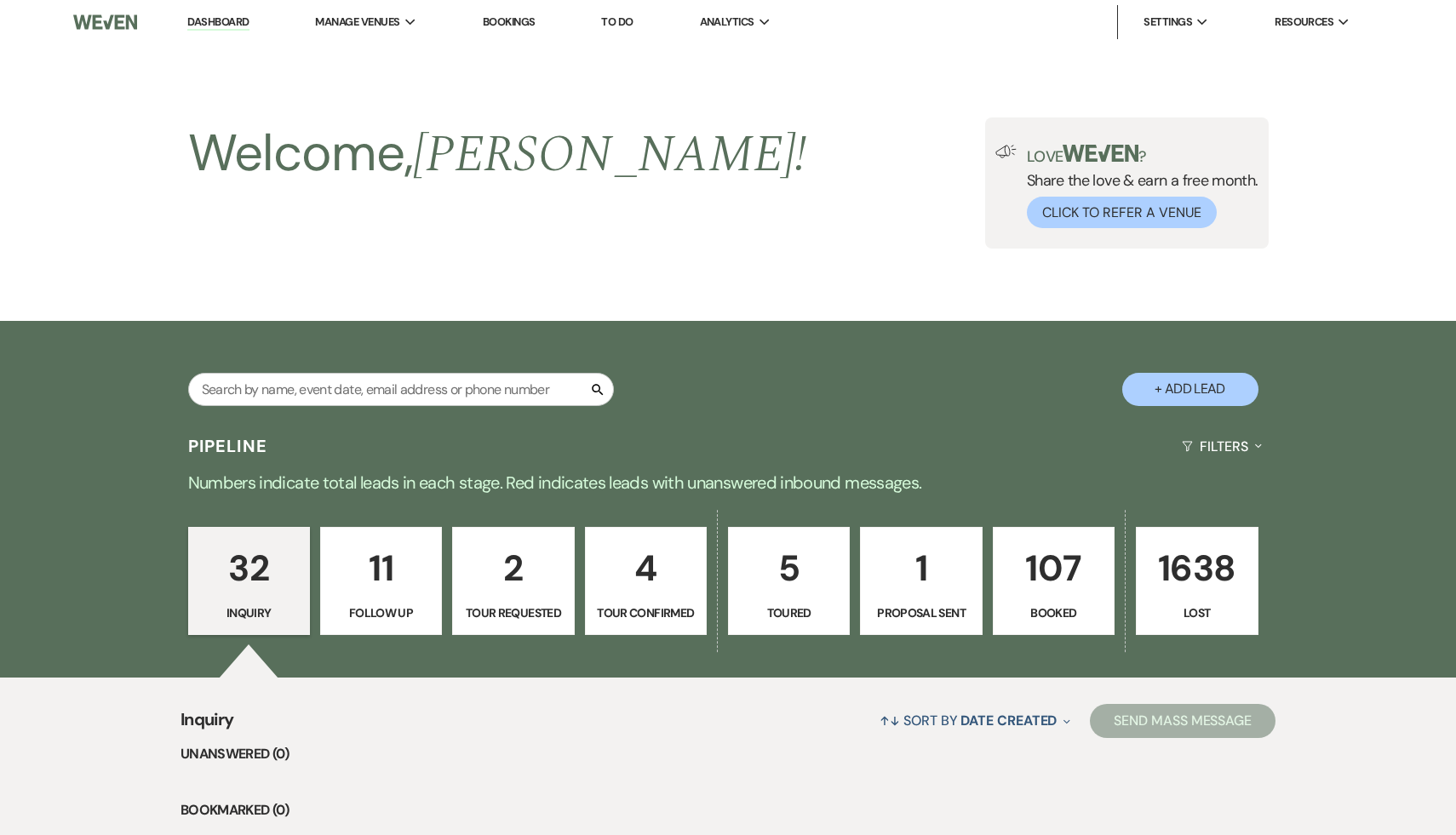
scroll to position [3183, 0]
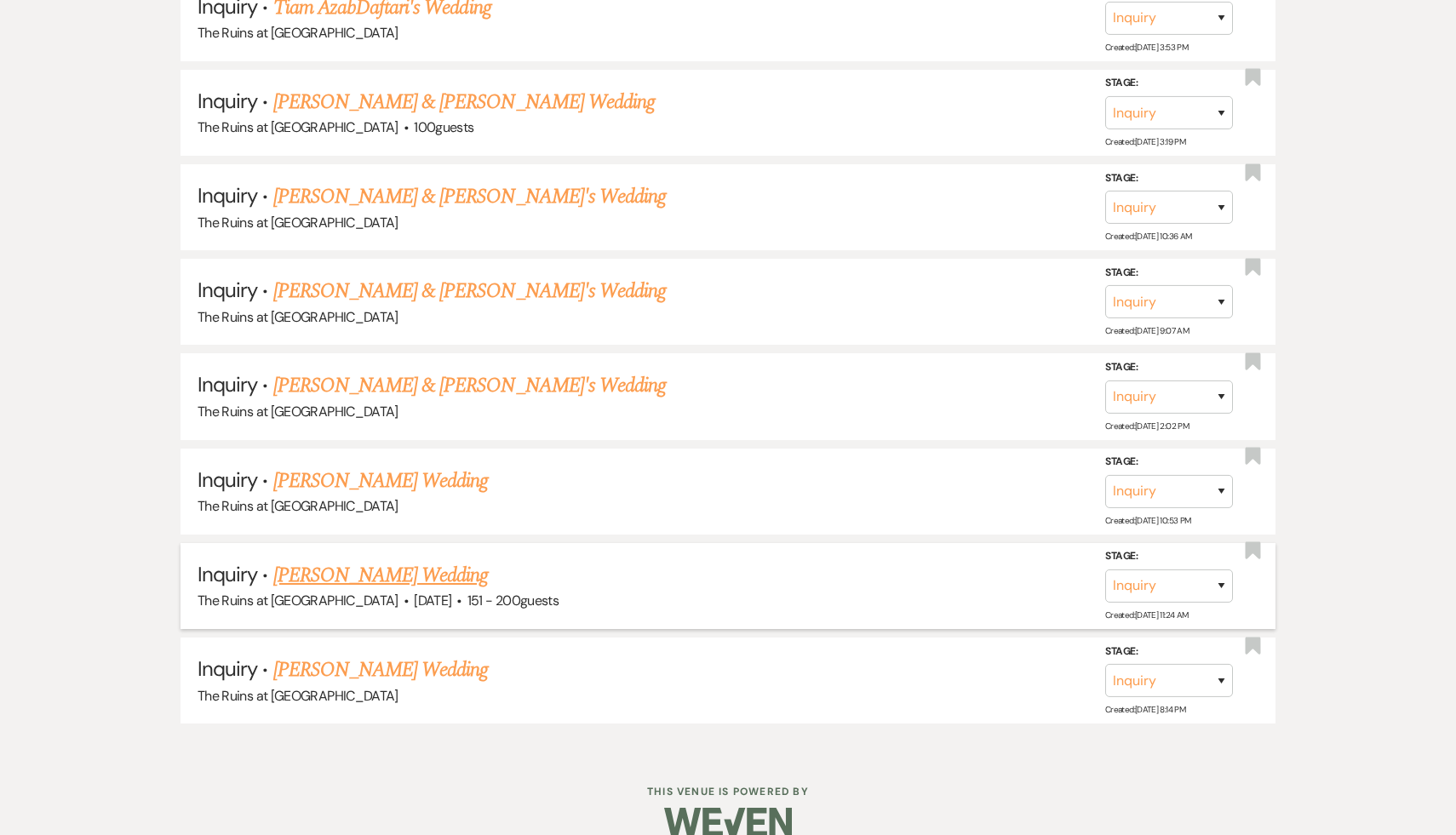
click at [355, 560] on link "[PERSON_NAME] Wedding" at bounding box center [381, 576] width 215 height 31
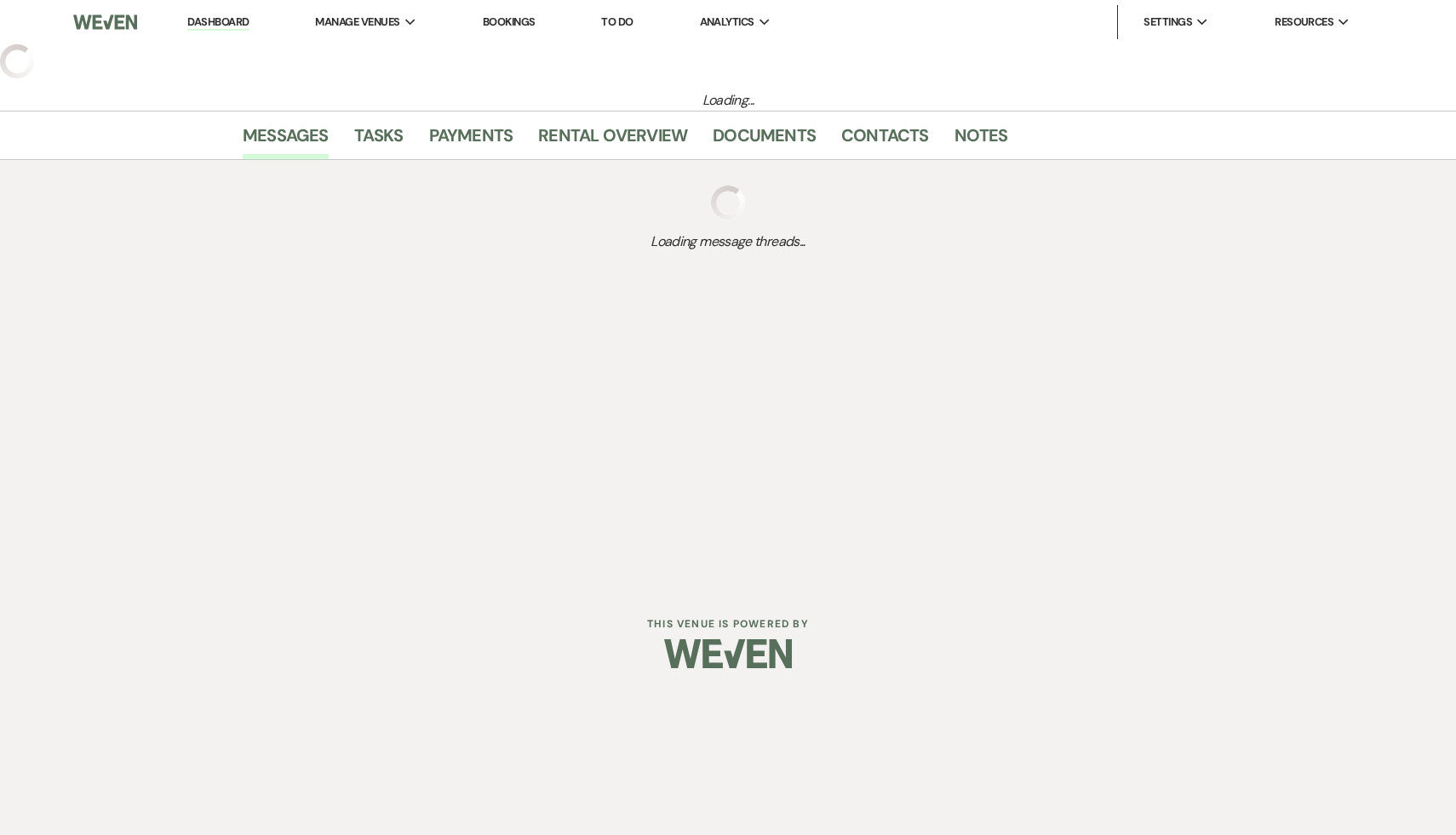
select select "2"
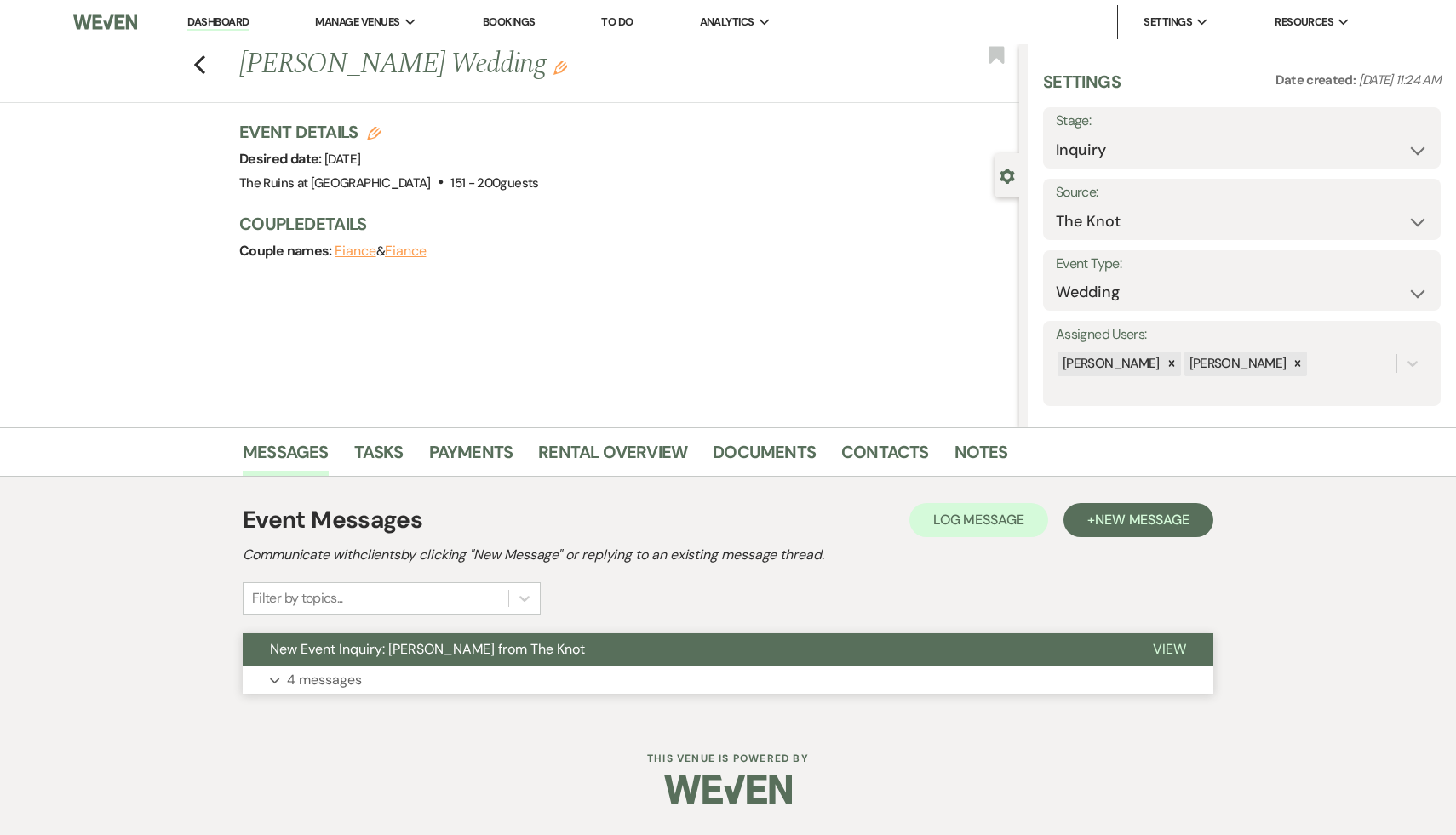
click at [401, 645] on span "New Event Inquiry: [PERSON_NAME] from The Knot" at bounding box center [427, 649] width 315 height 18
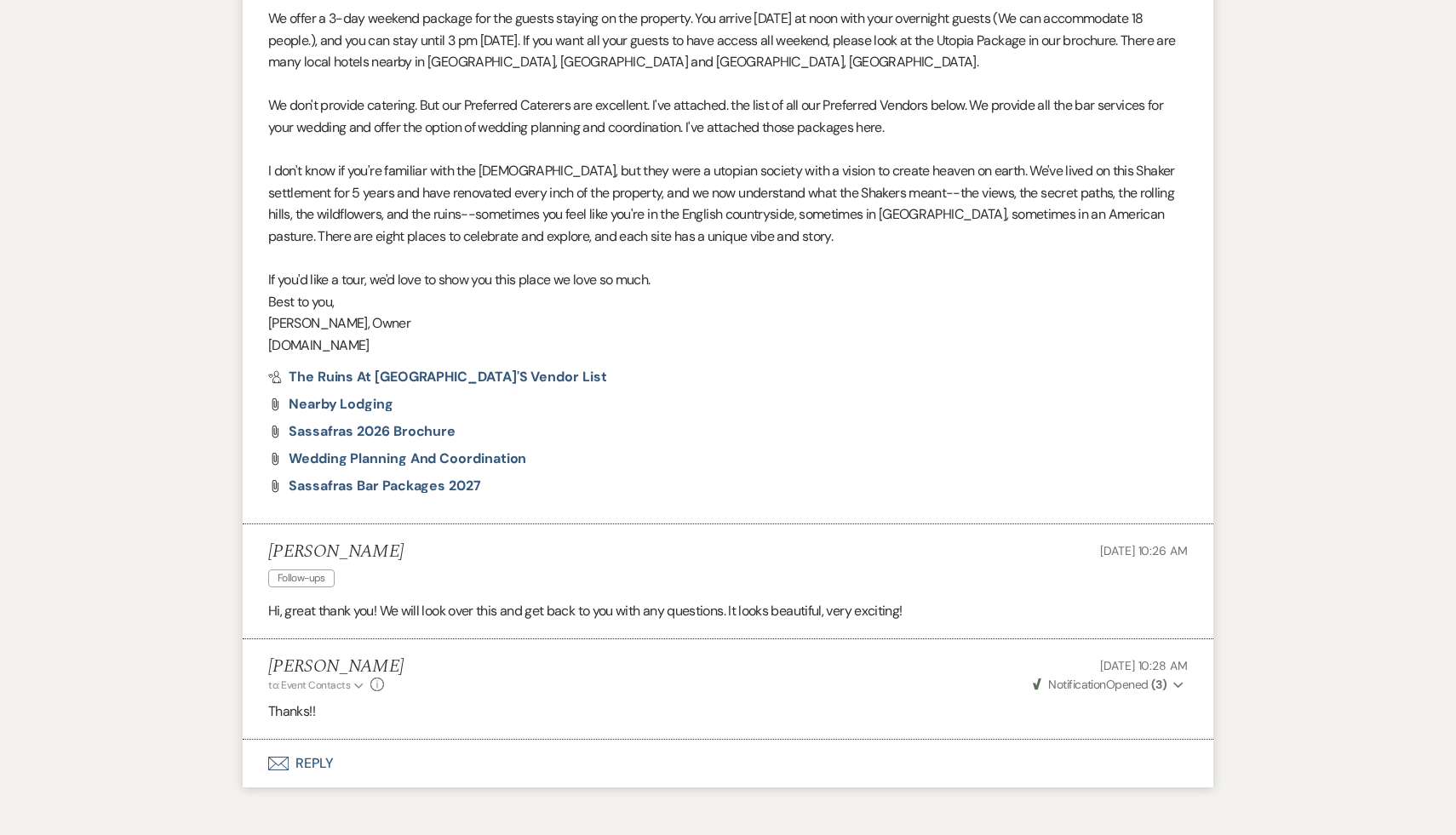
scroll to position [1678, 0]
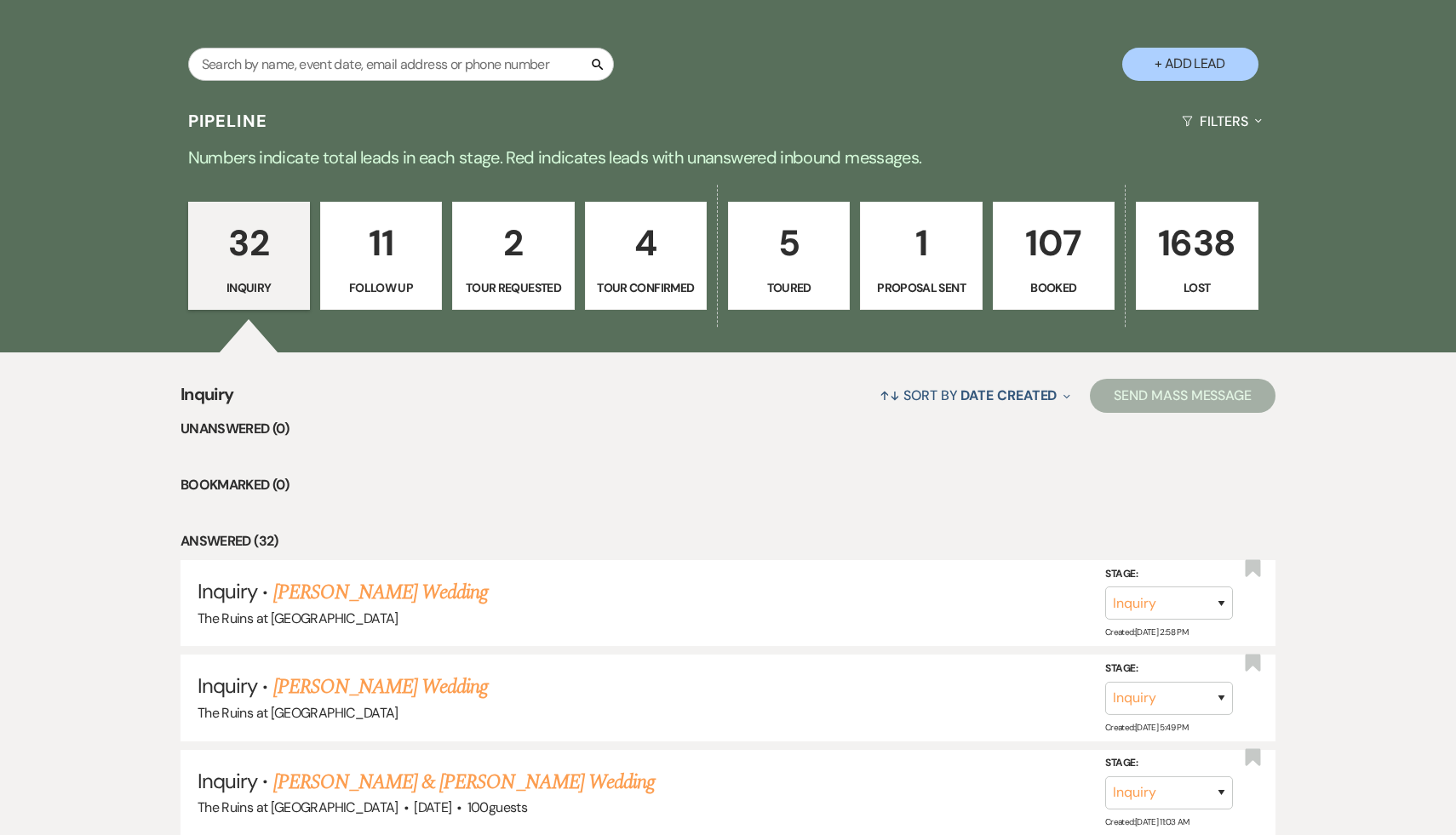
scroll to position [303, 0]
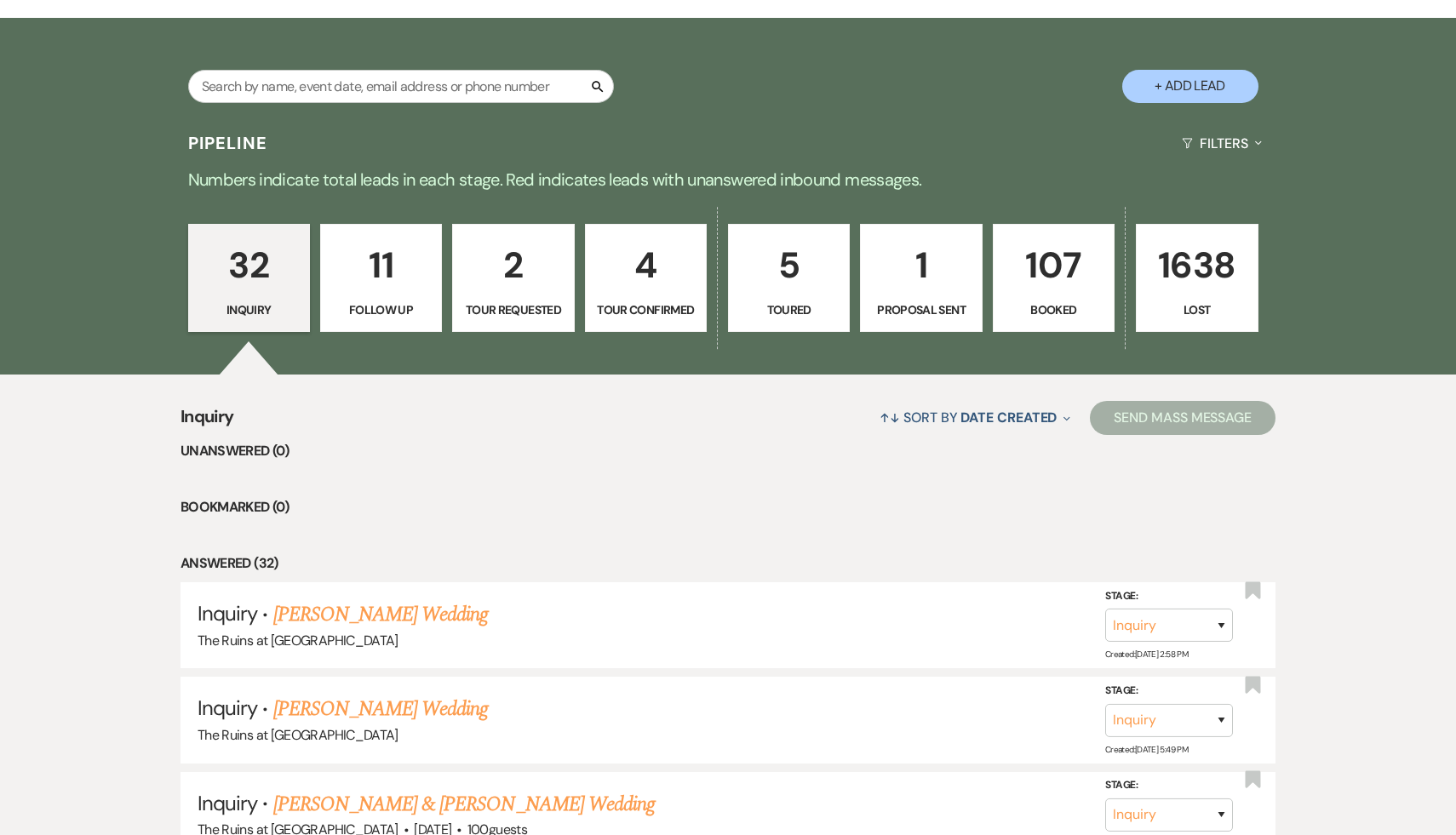
click at [378, 277] on p "11" at bounding box center [381, 266] width 100 height 57
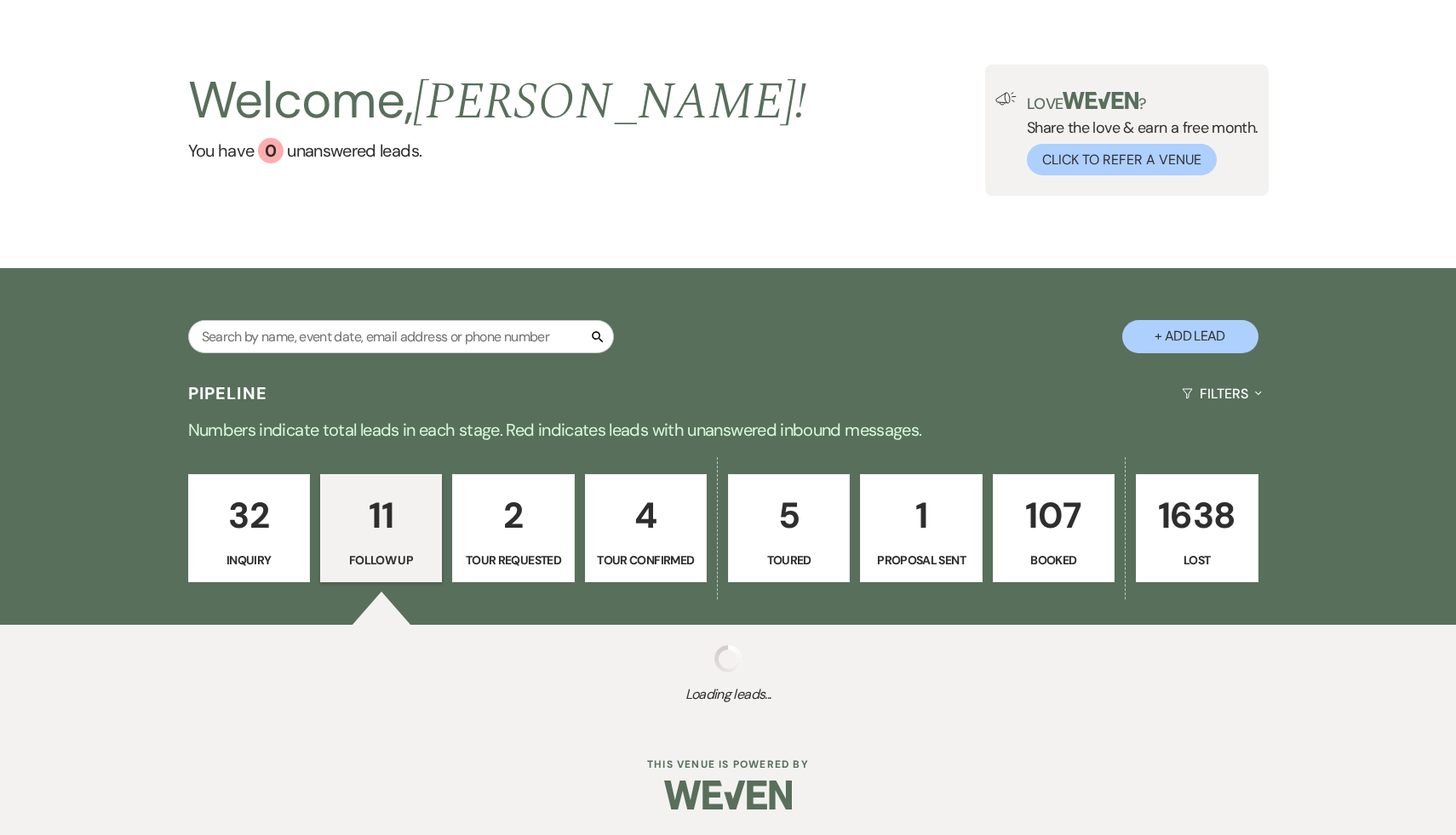
select select "9"
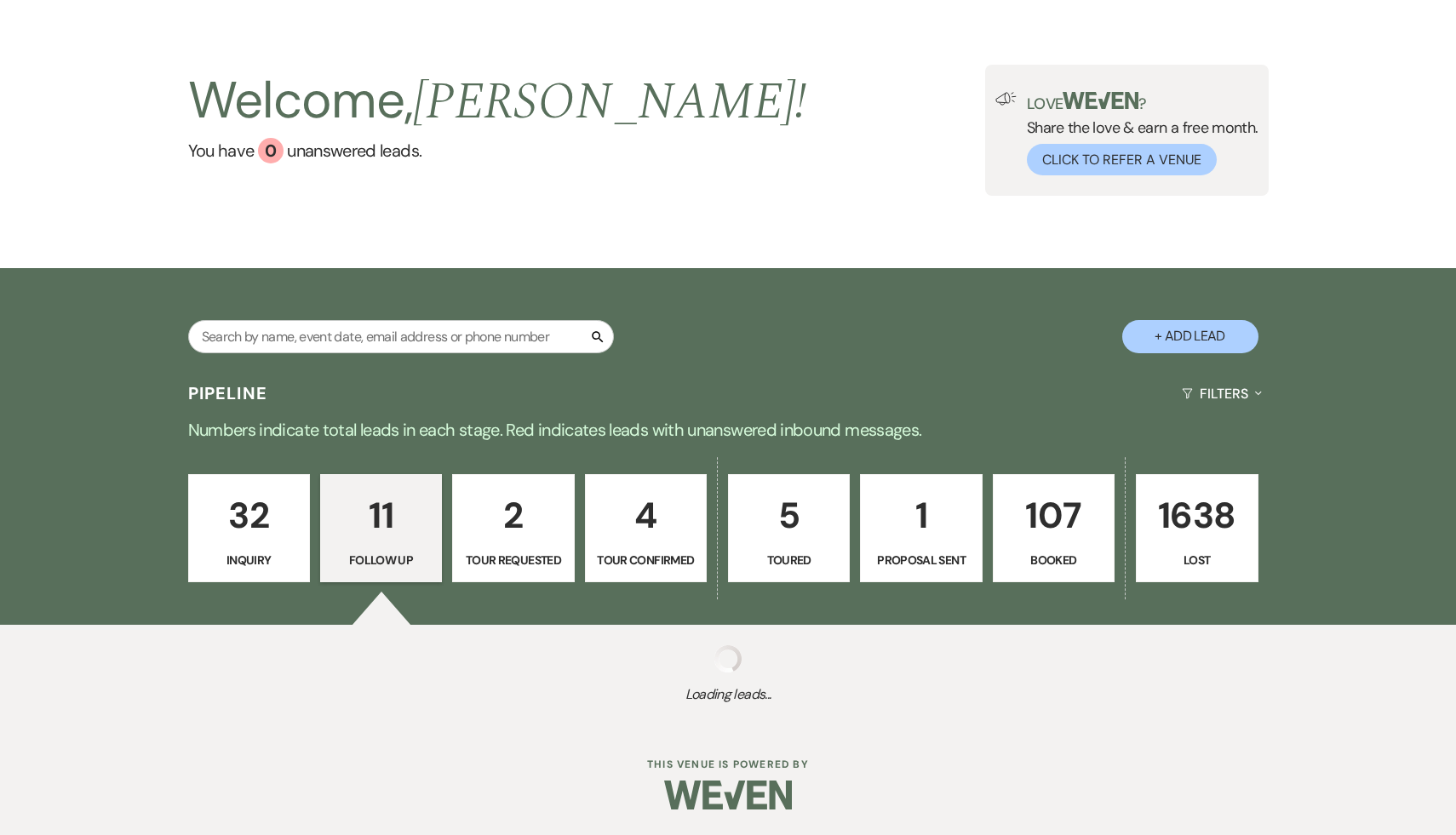
select select "9"
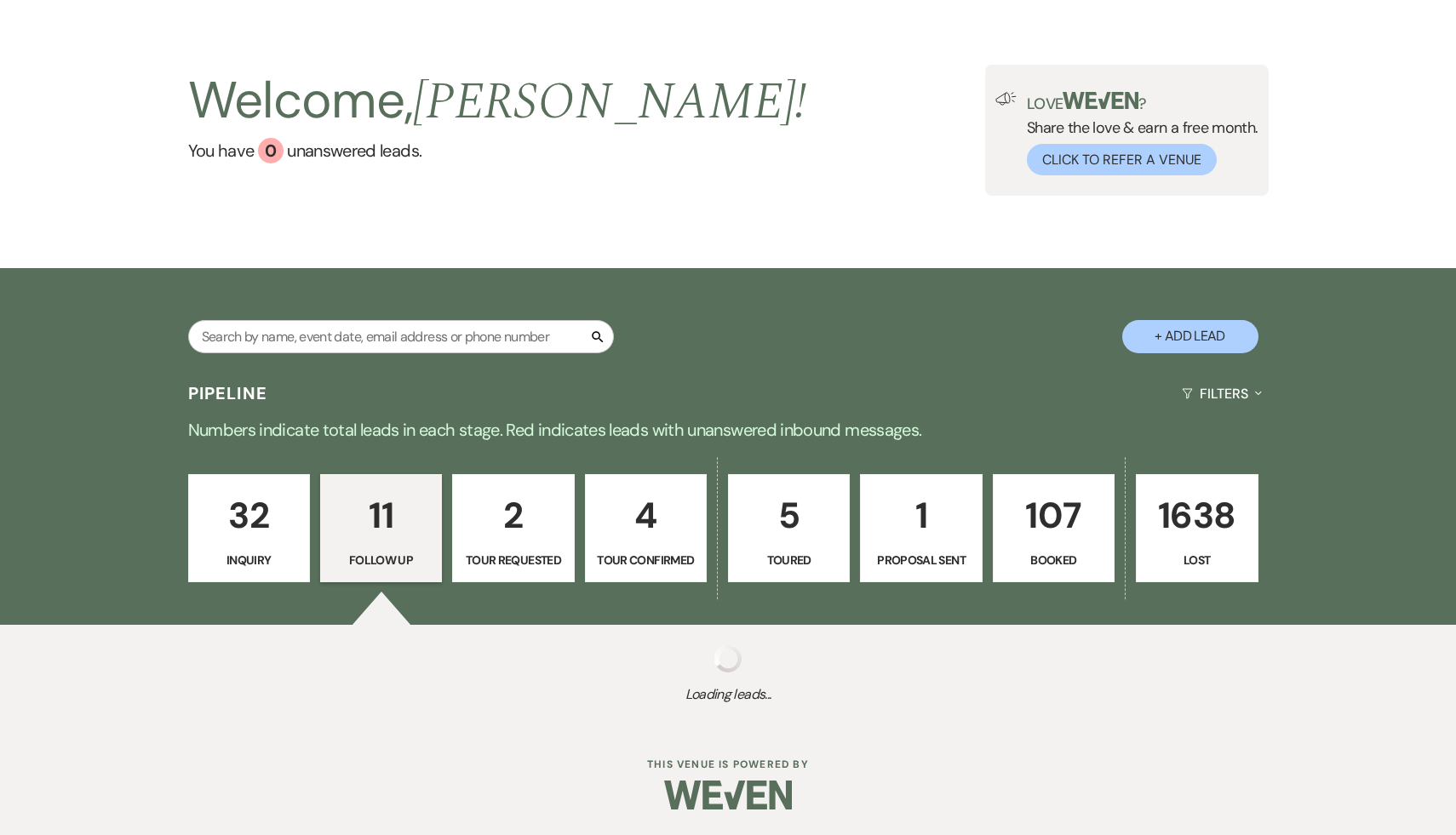
select select "9"
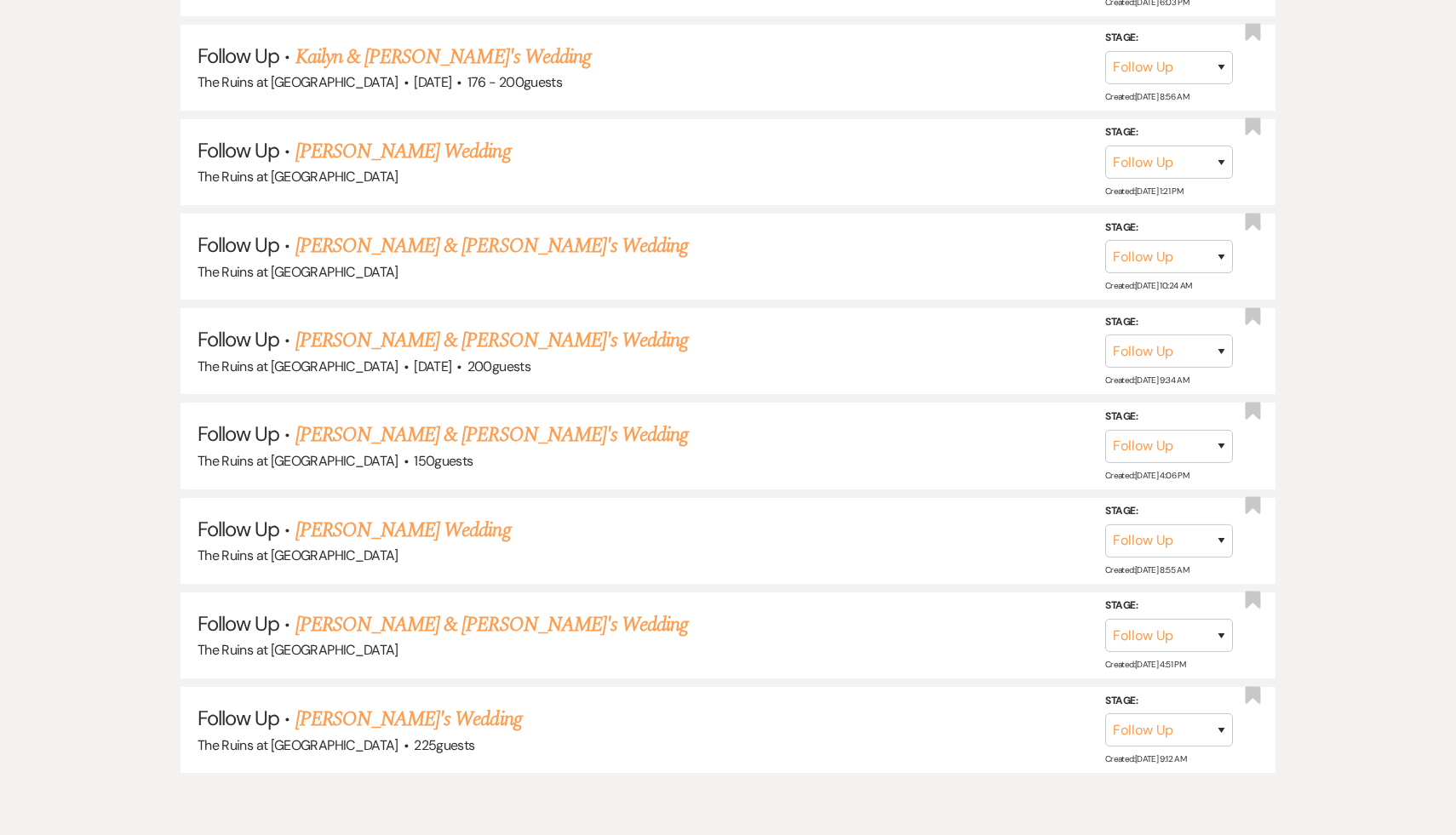
scroll to position [1213, 0]
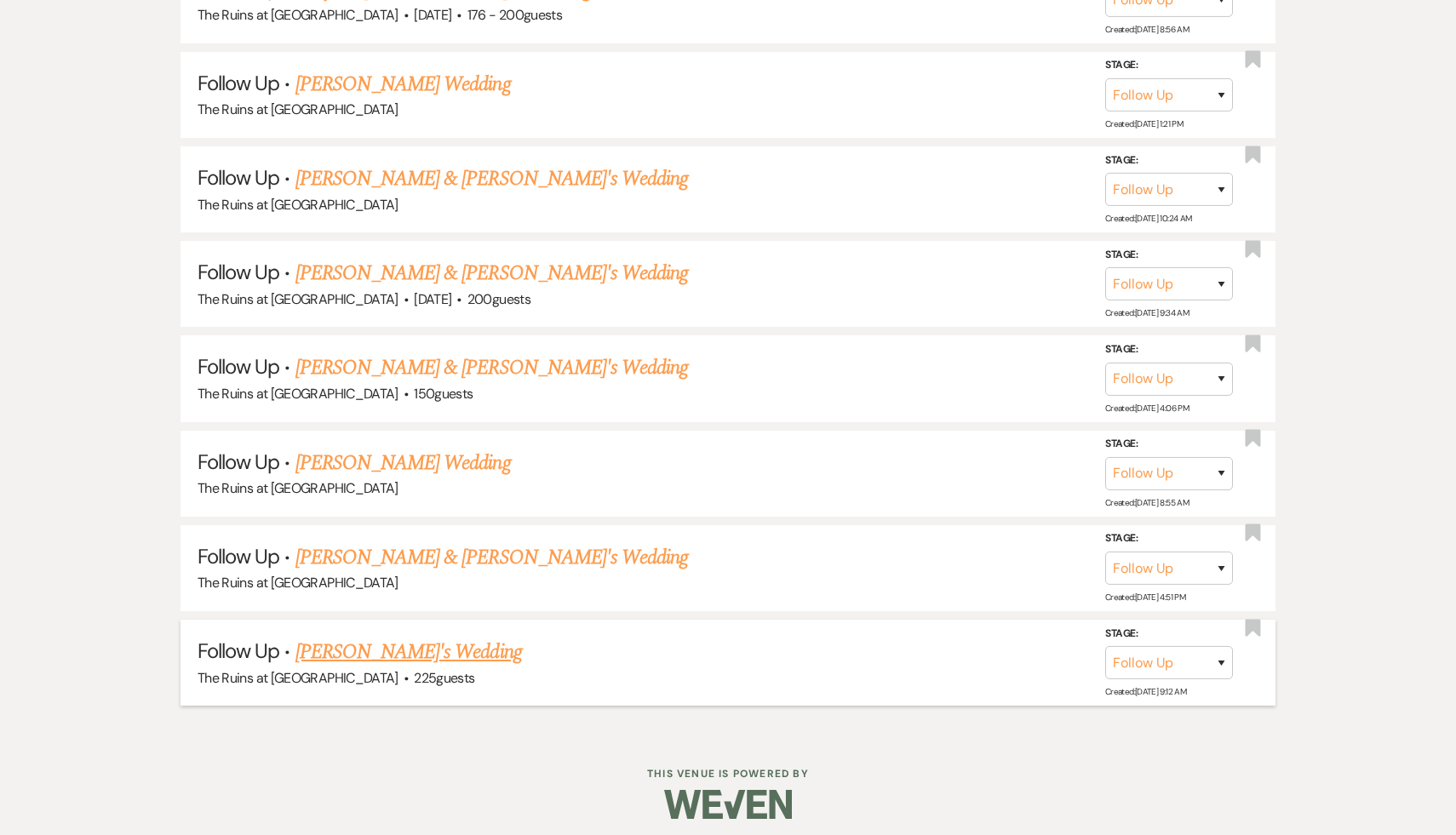
click at [379, 647] on link "[PERSON_NAME]'s Wedding" at bounding box center [408, 652] width 226 height 31
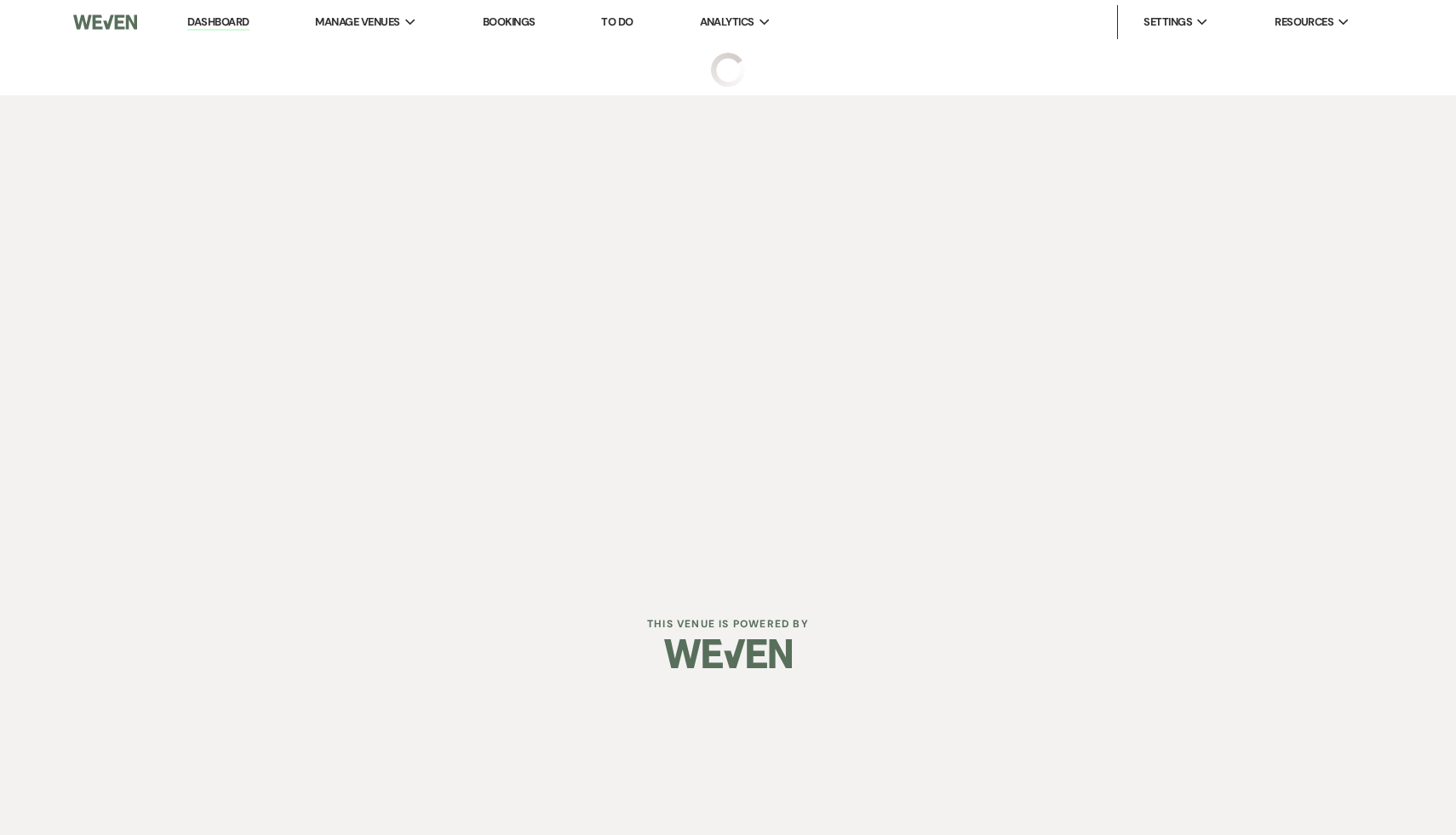
select select "9"
select select "6"
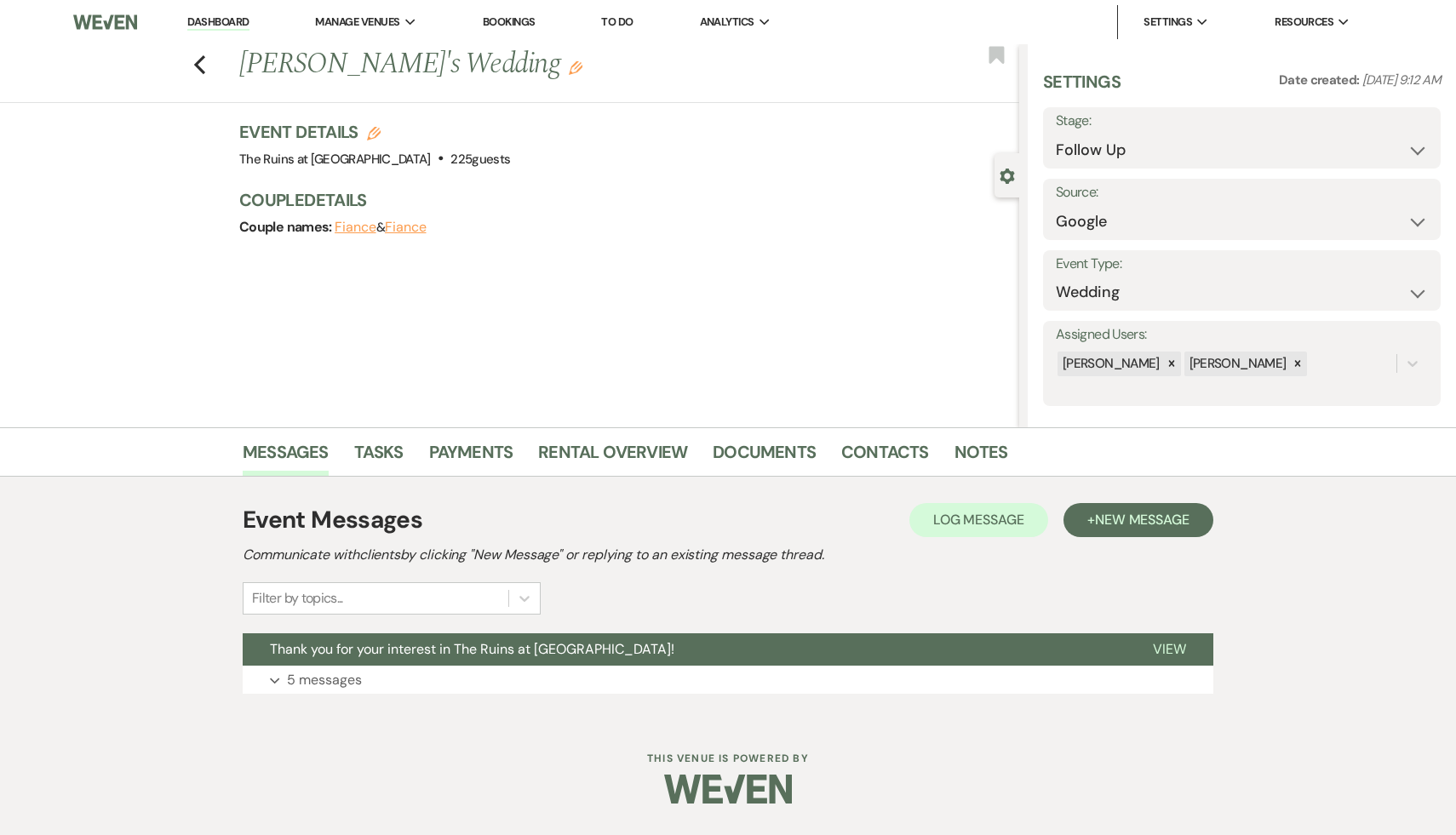
click at [379, 647] on span "Thank you for your interest in The Ruins at [GEOGRAPHIC_DATA]!" at bounding box center [472, 649] width 405 height 18
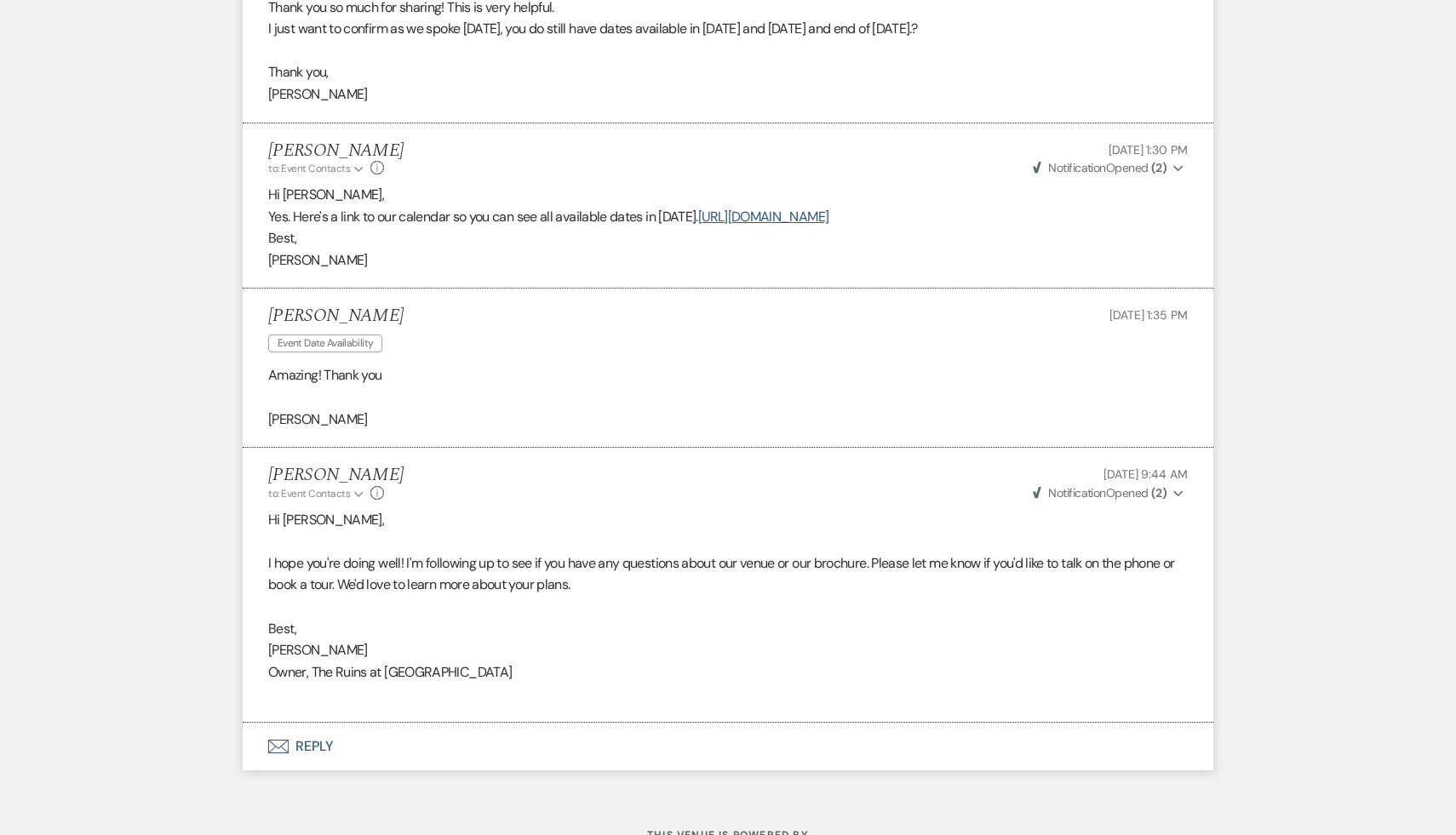
scroll to position [1565, 0]
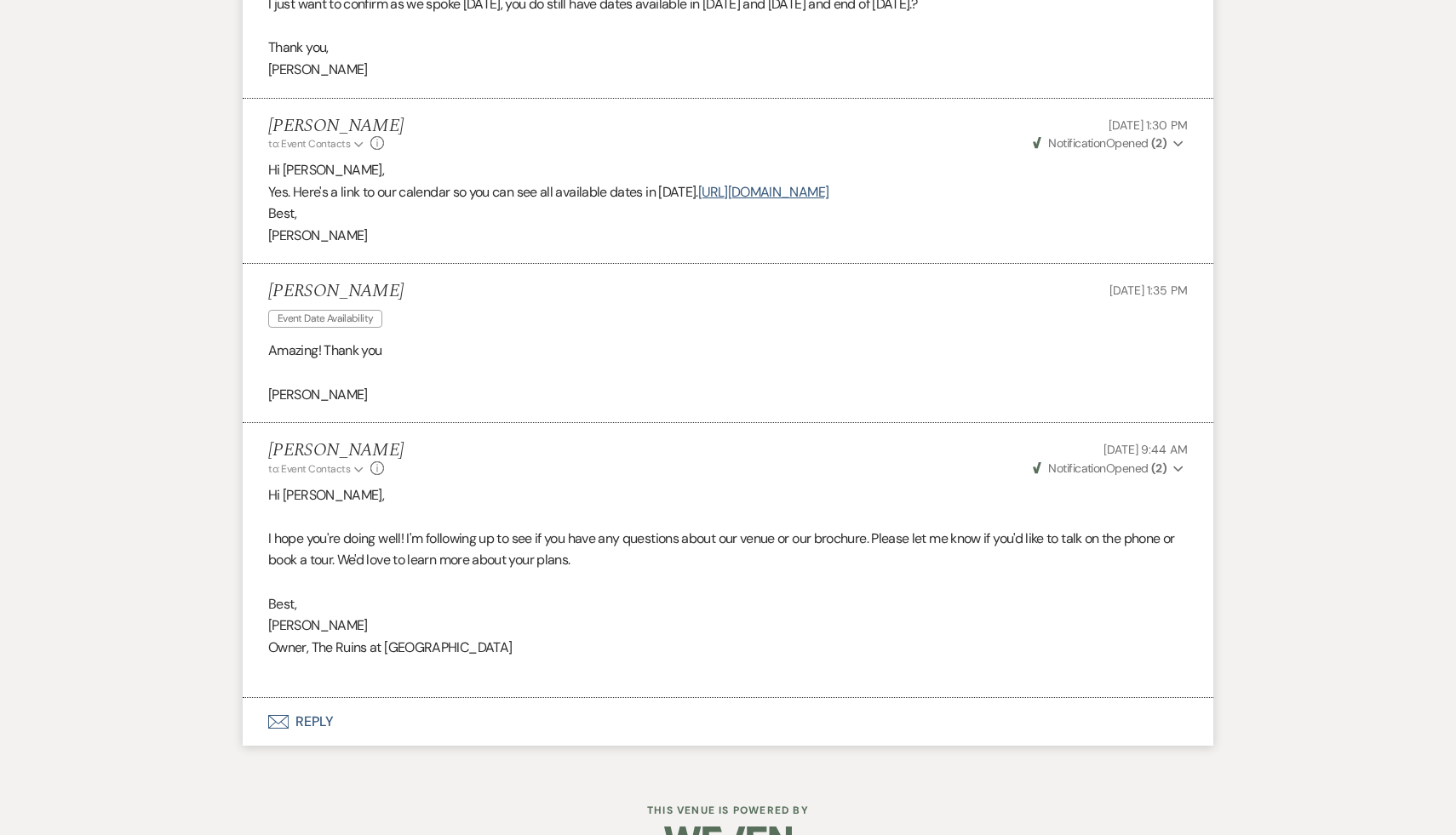
click at [318, 724] on button "Envelope Reply" at bounding box center [727, 722] width 970 height 48
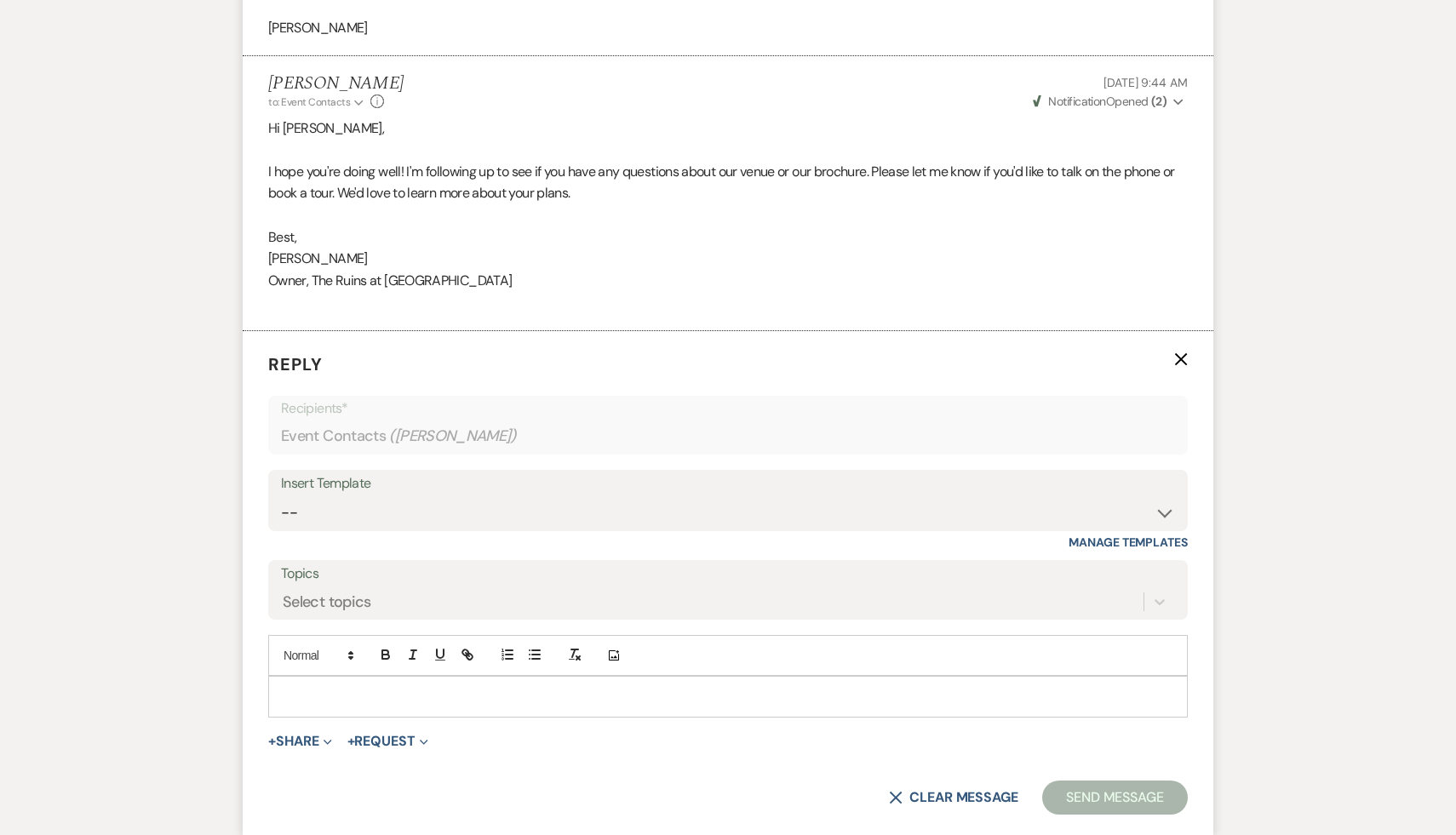
scroll to position [2034, 0]
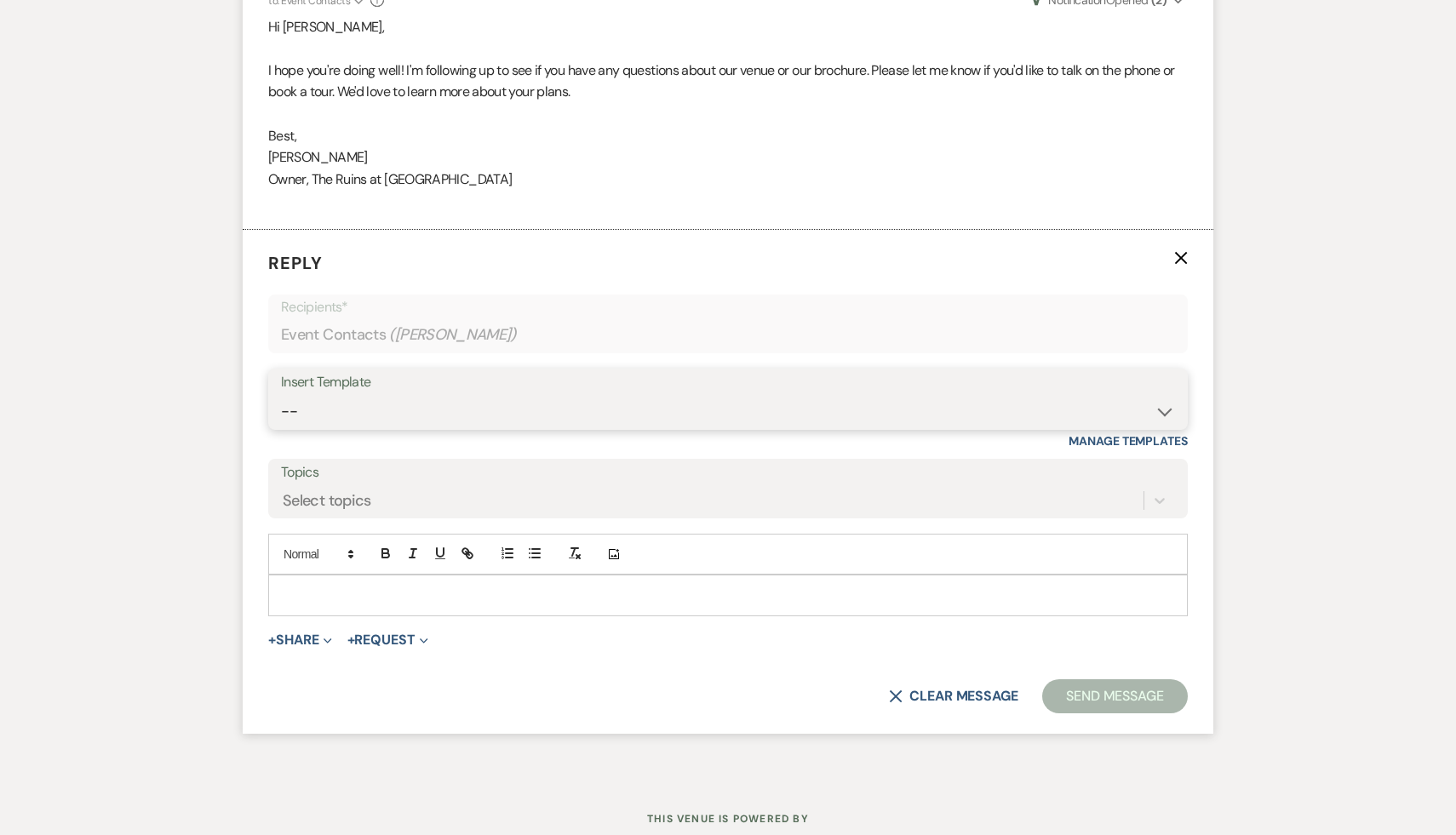
click at [1163, 406] on select "-- Weven Planning Portal Introduction (Booked Events) Initial Inquiry Response …" at bounding box center [728, 411] width 894 height 33
select select "1892"
click at [281, 395] on select "-- Weven Planning Portal Introduction (Booked Events) Initial Inquiry Response …" at bounding box center [728, 411] width 894 height 33
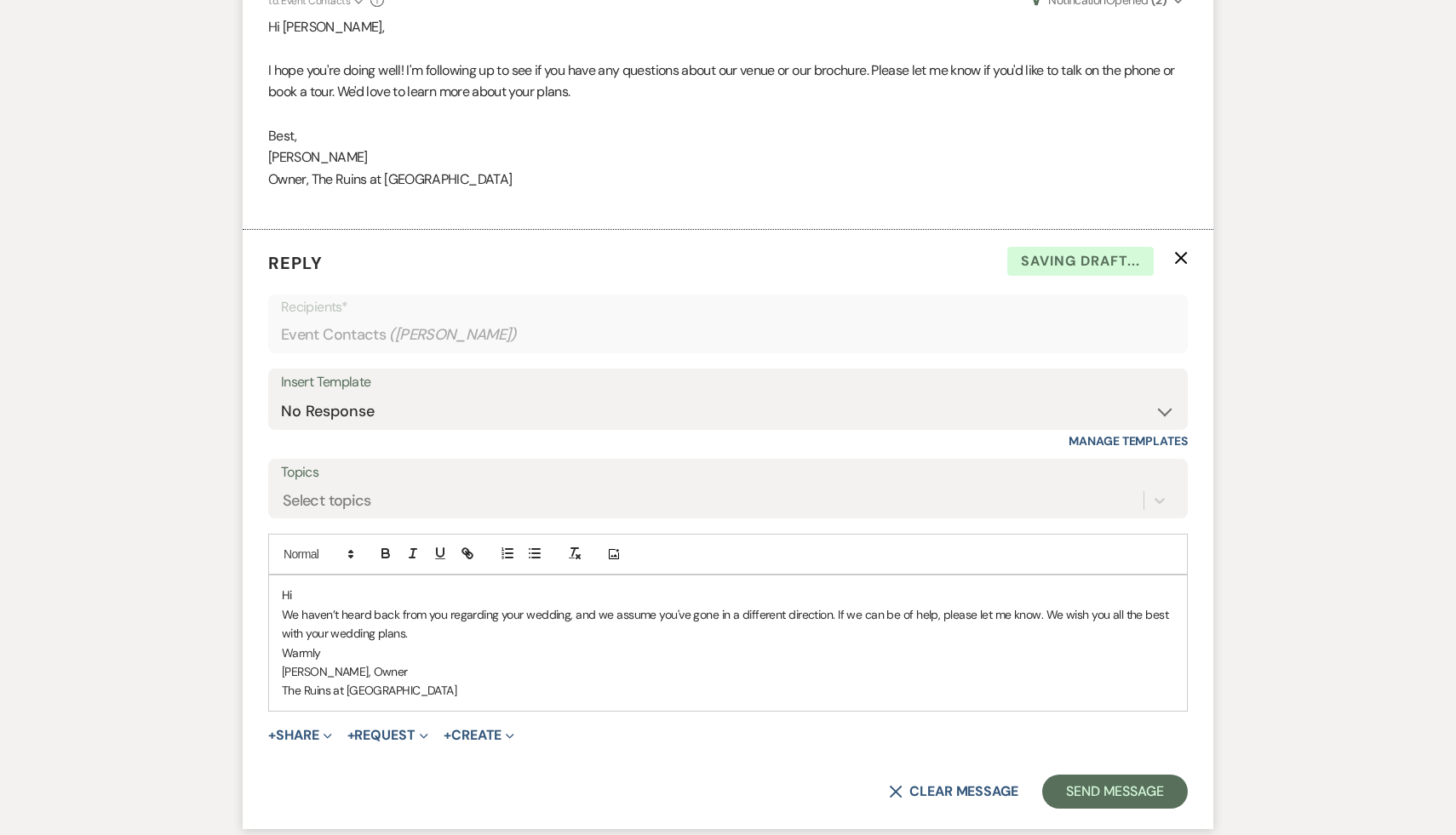
click at [362, 602] on p "Hi" at bounding box center [728, 595] width 892 height 19
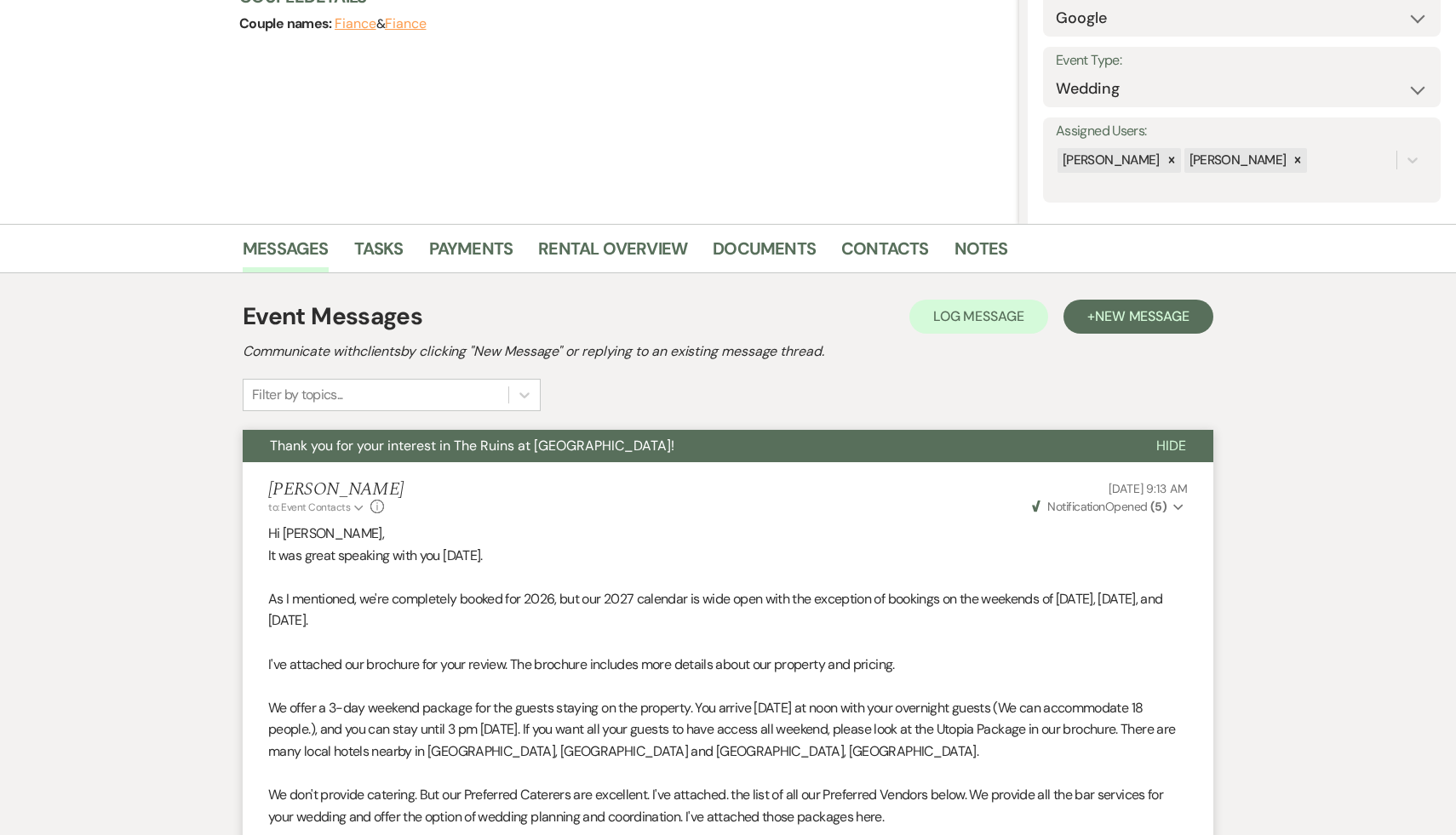
scroll to position [0, 0]
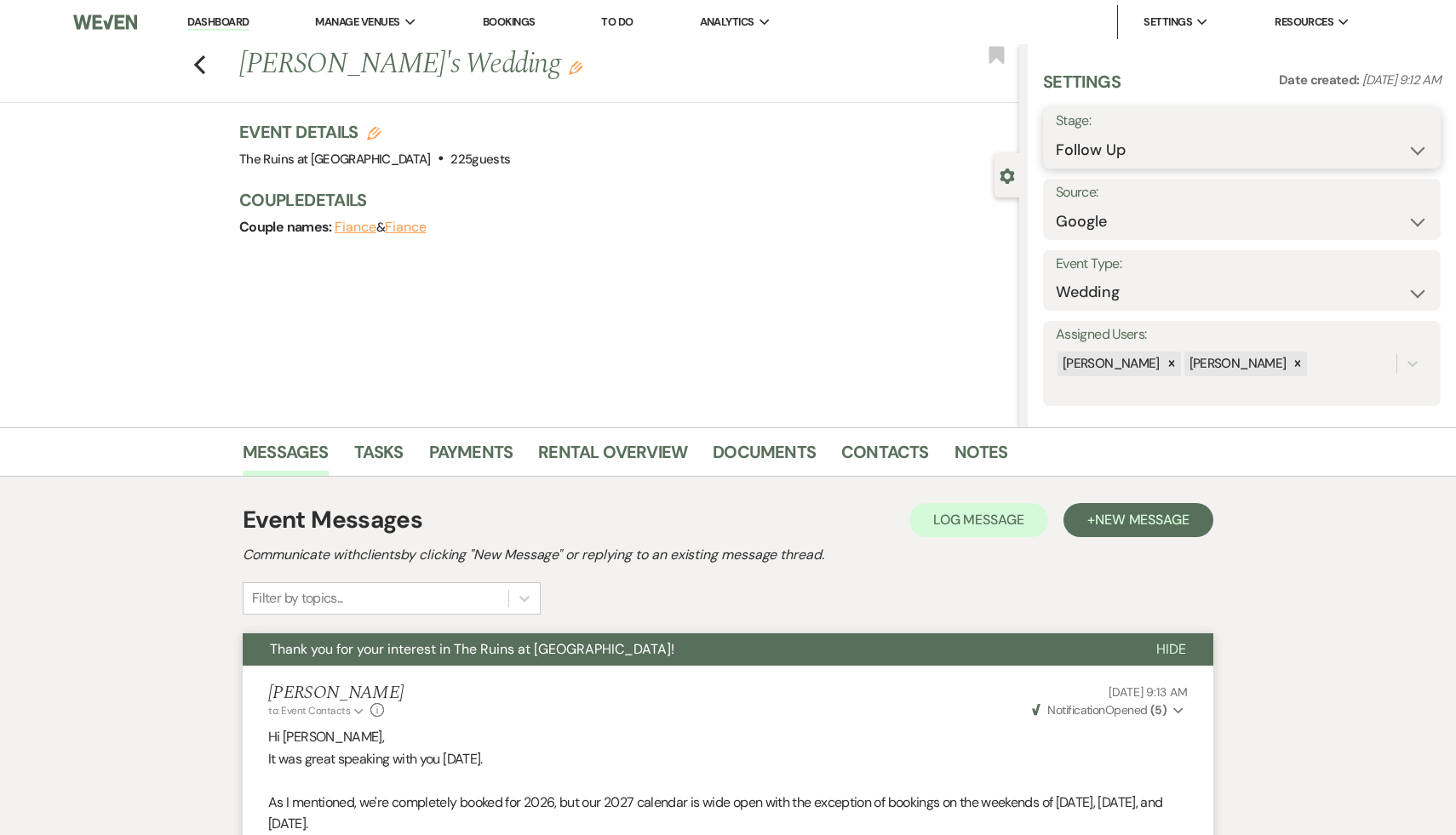
click at [1416, 148] on select "Inquiry Follow Up Tour Requested Tour Confirmed Toured Proposal Sent Booked Lost" at bounding box center [1241, 150] width 372 height 33
select select "8"
click at [1056, 134] on select "Inquiry Follow Up Tour Requested Tour Confirmed Toured Proposal Sent Booked Lost" at bounding box center [1241, 150] width 372 height 33
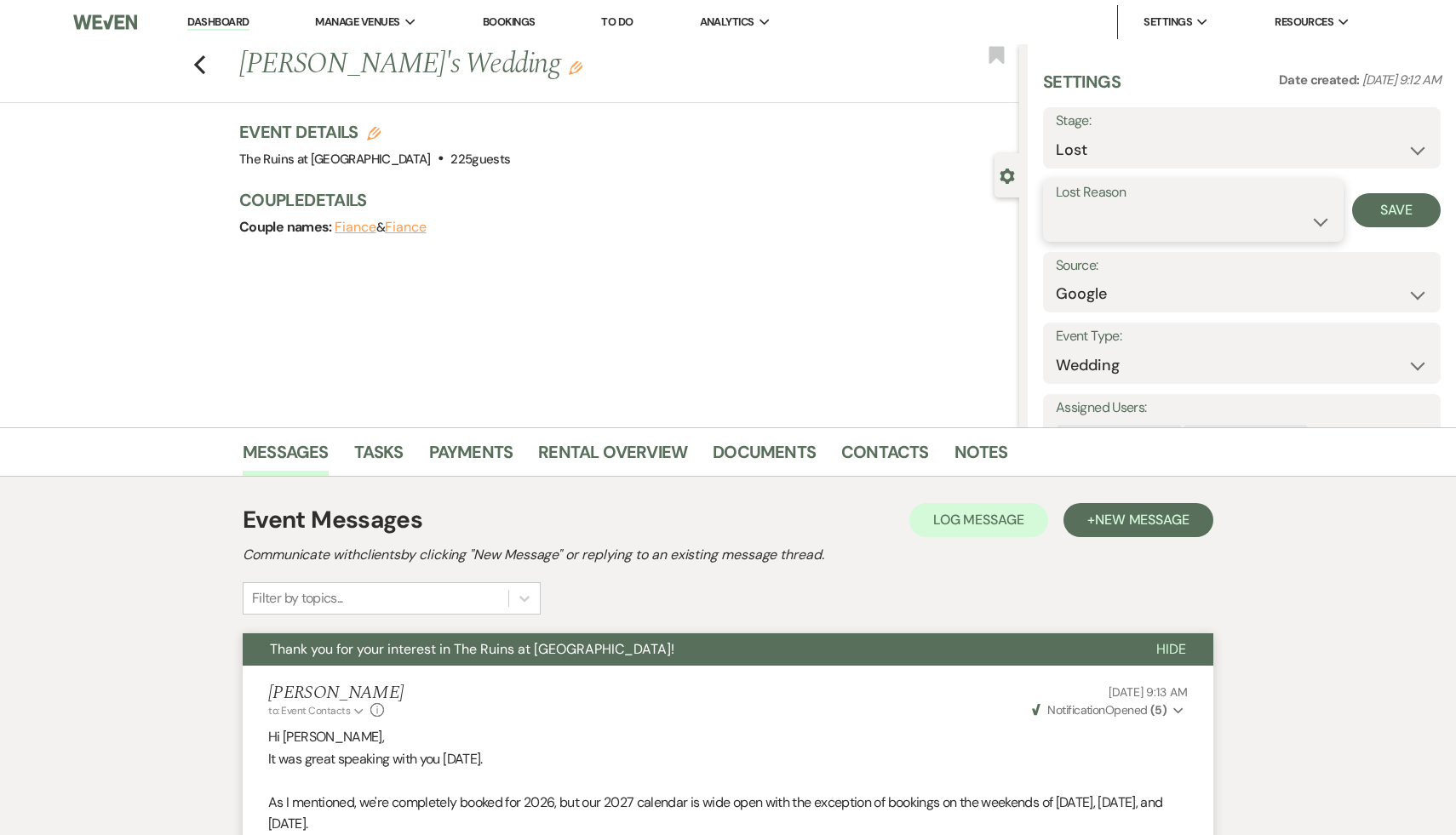
click at [1317, 221] on select "Booked Elsewhere Budget Date Unavailable No Response Not a Good Match Capacity …" at bounding box center [1193, 222] width 275 height 33
select select "8"
click at [1056, 206] on select "Booked Elsewhere Budget Date Unavailable No Response Not a Good Match Capacity …" at bounding box center [1193, 222] width 275 height 33
click at [1395, 206] on button "Save" at bounding box center [1396, 210] width 89 height 34
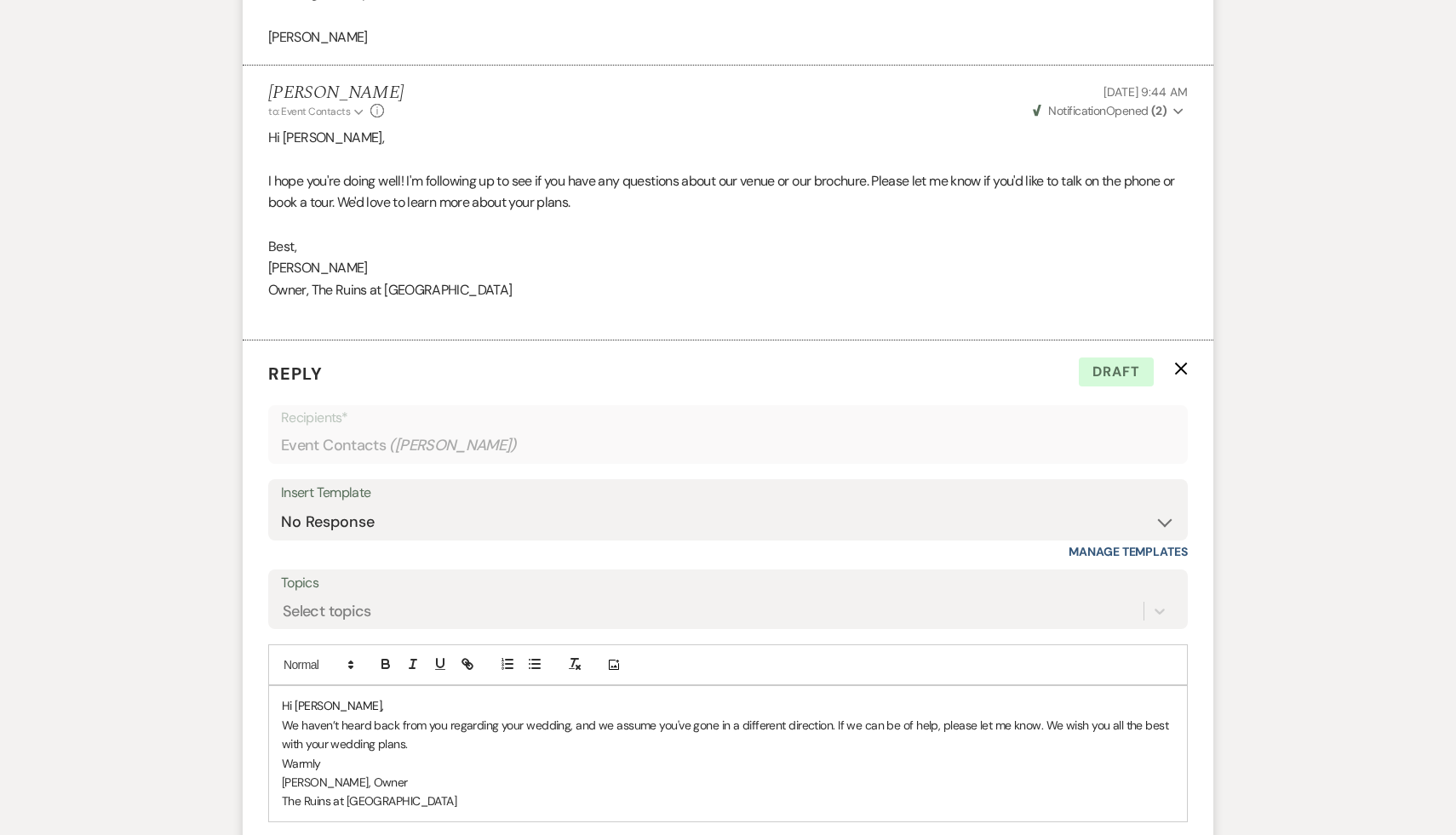
scroll to position [2183, 0]
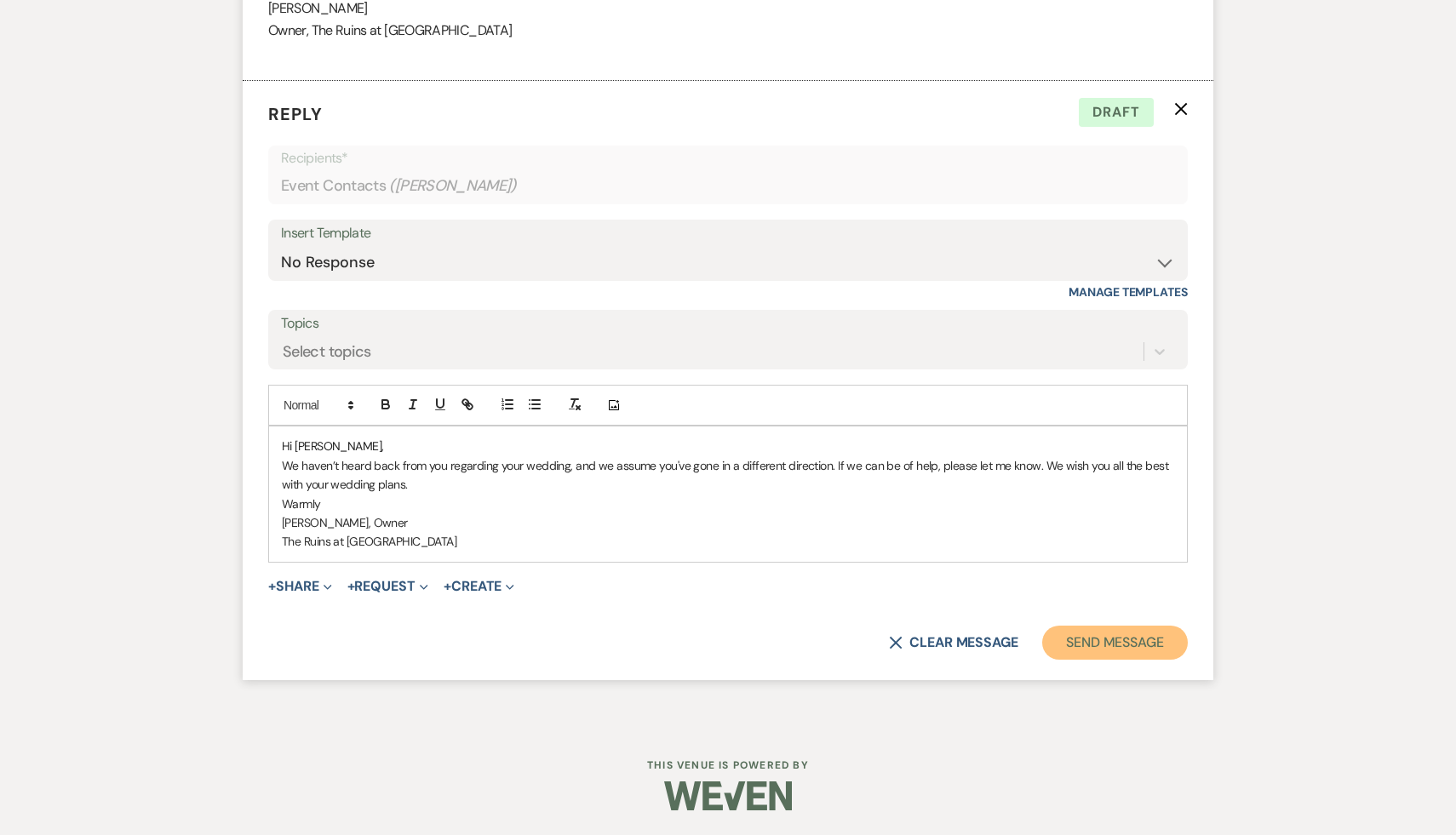
click at [1140, 644] on button "Send Message" at bounding box center [1115, 643] width 145 height 34
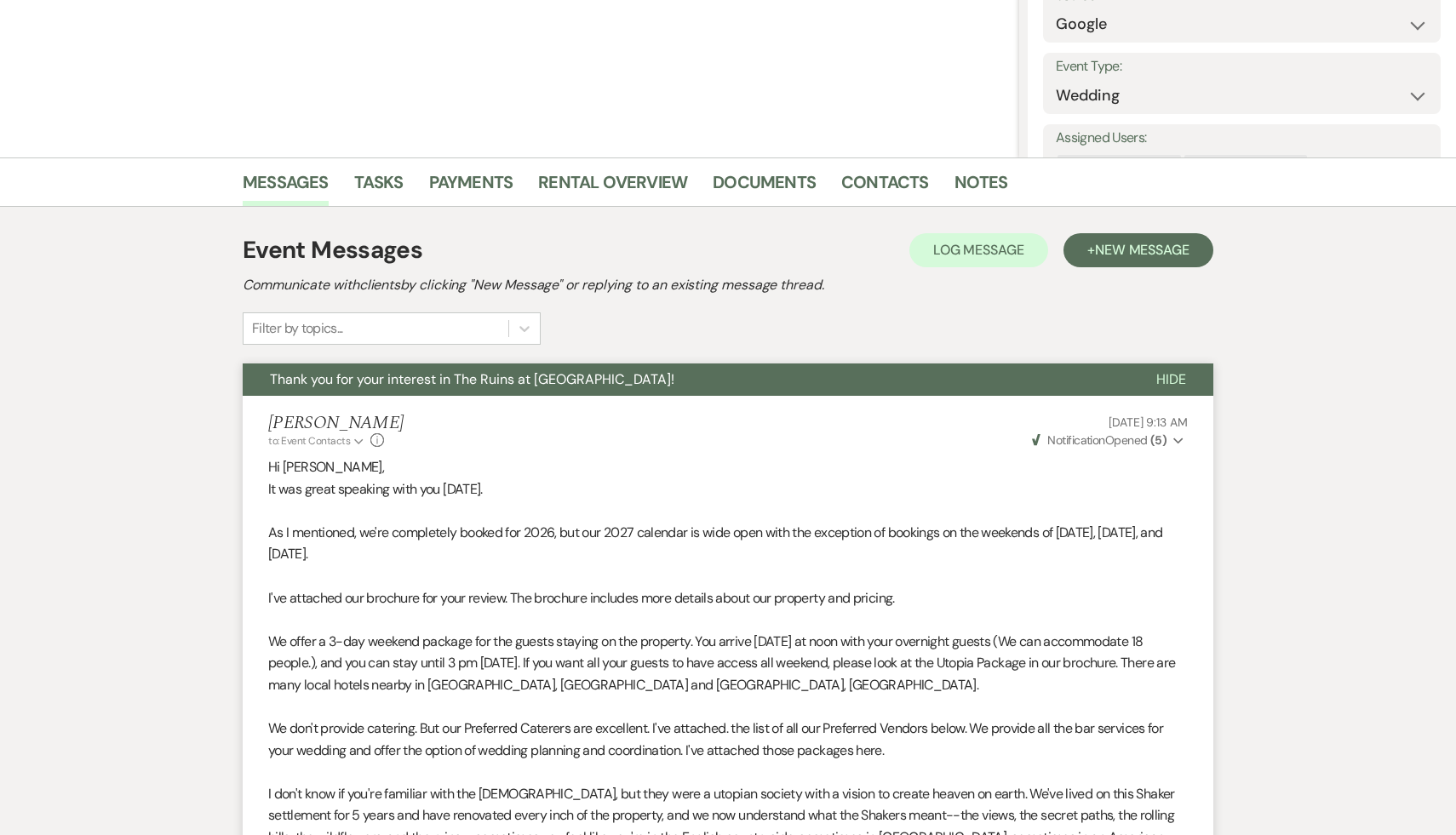
scroll to position [0, 0]
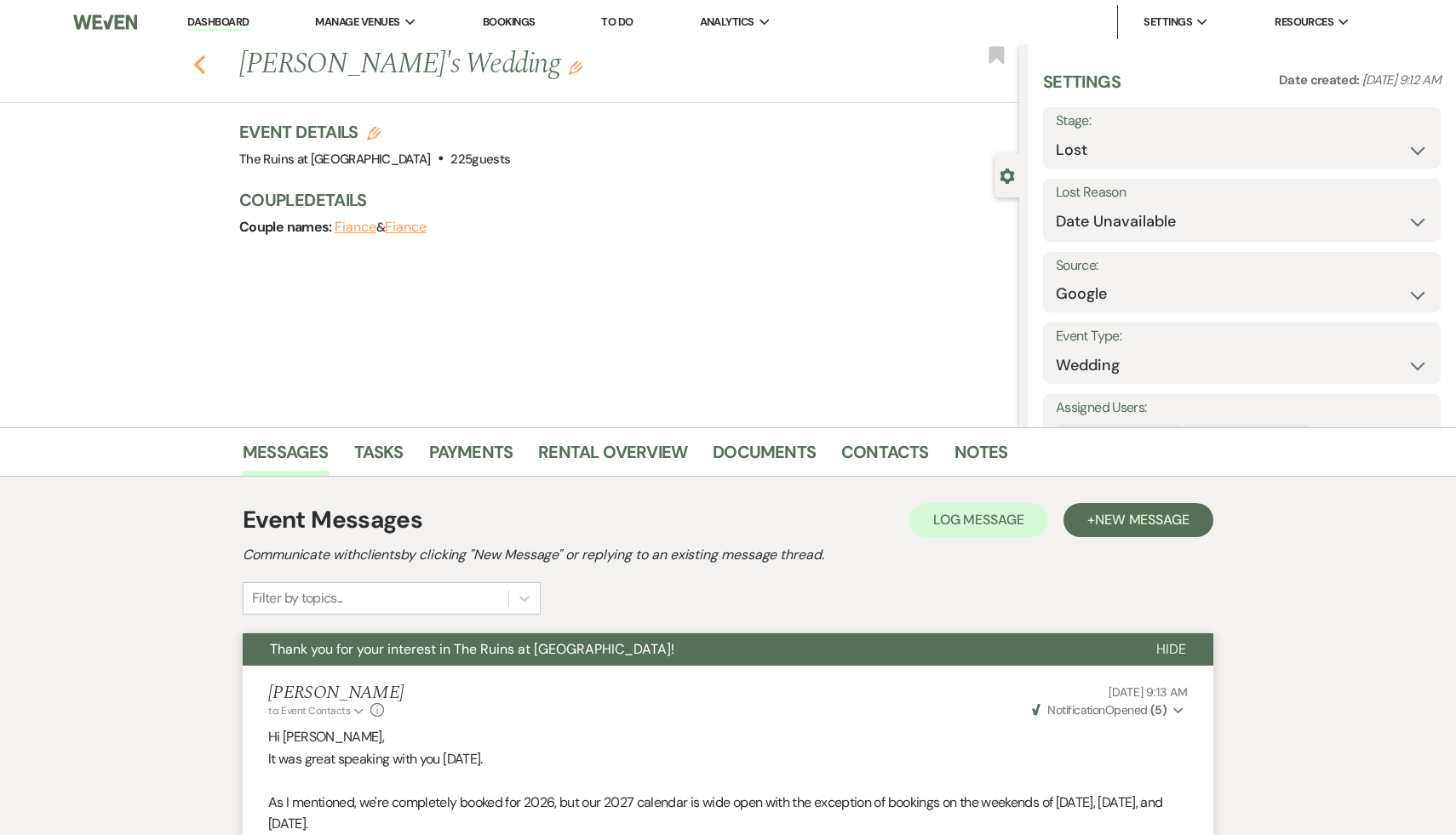
click at [196, 63] on use "button" at bounding box center [199, 65] width 11 height 19
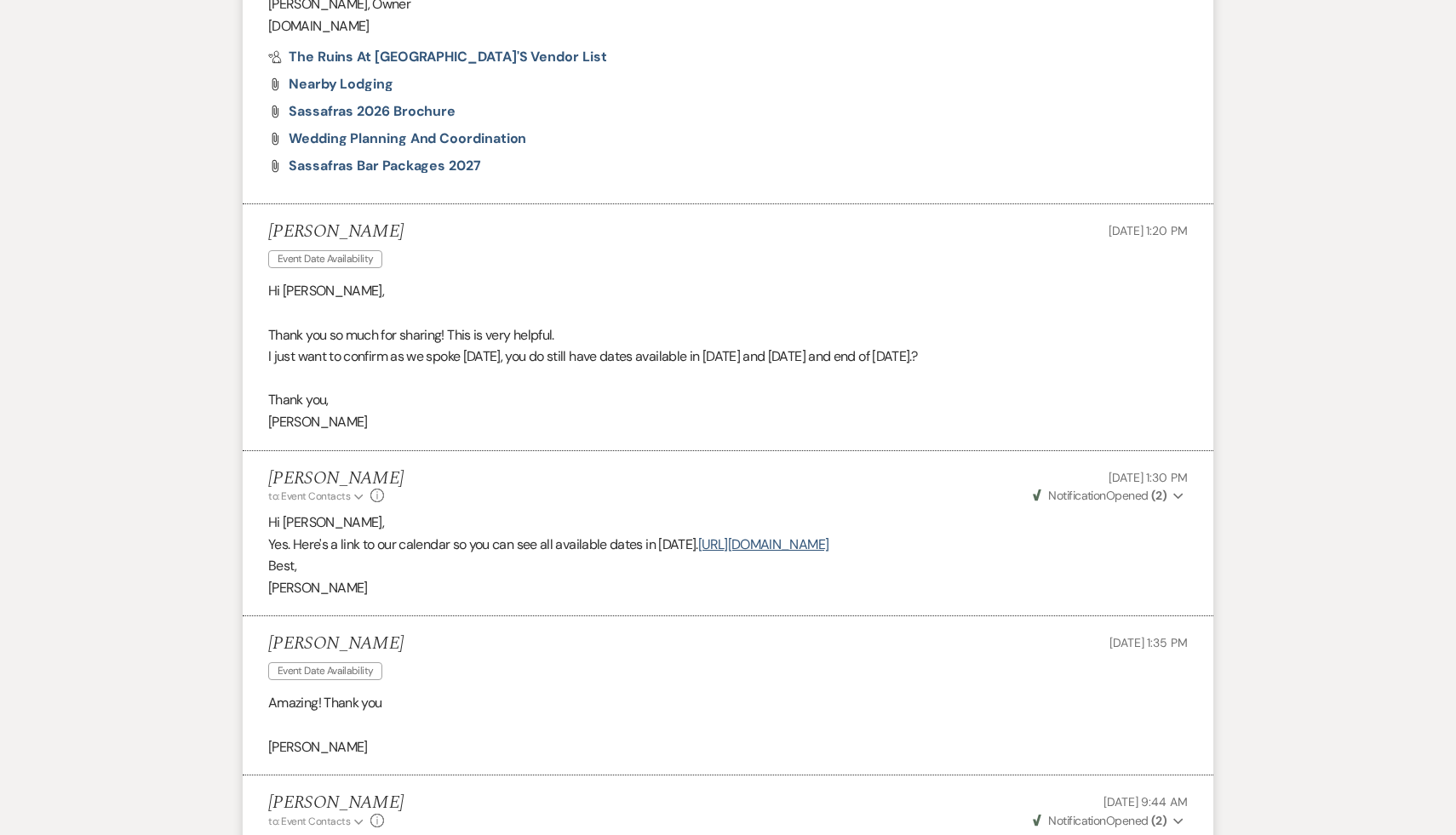
select select "9"
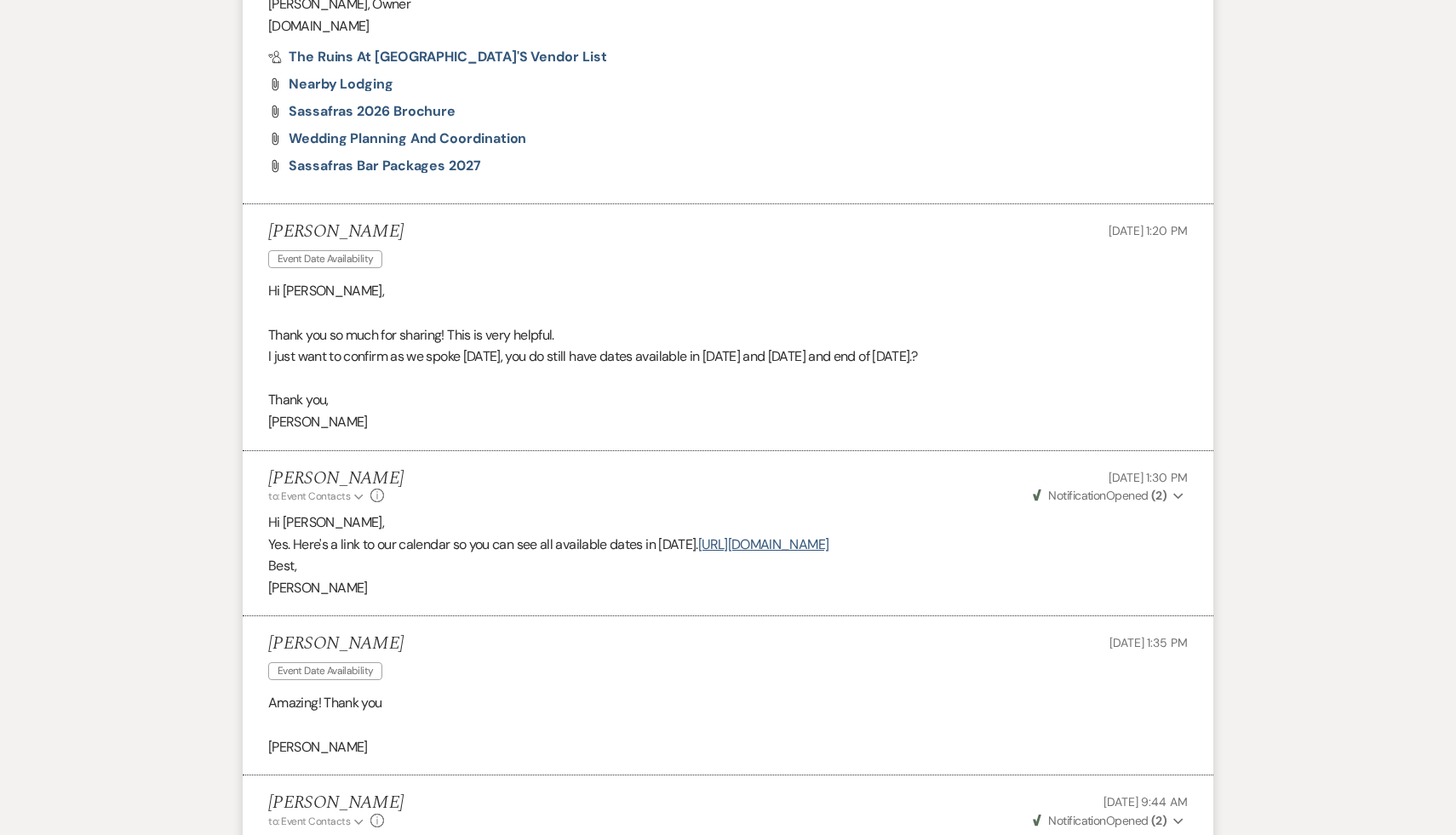
select select "9"
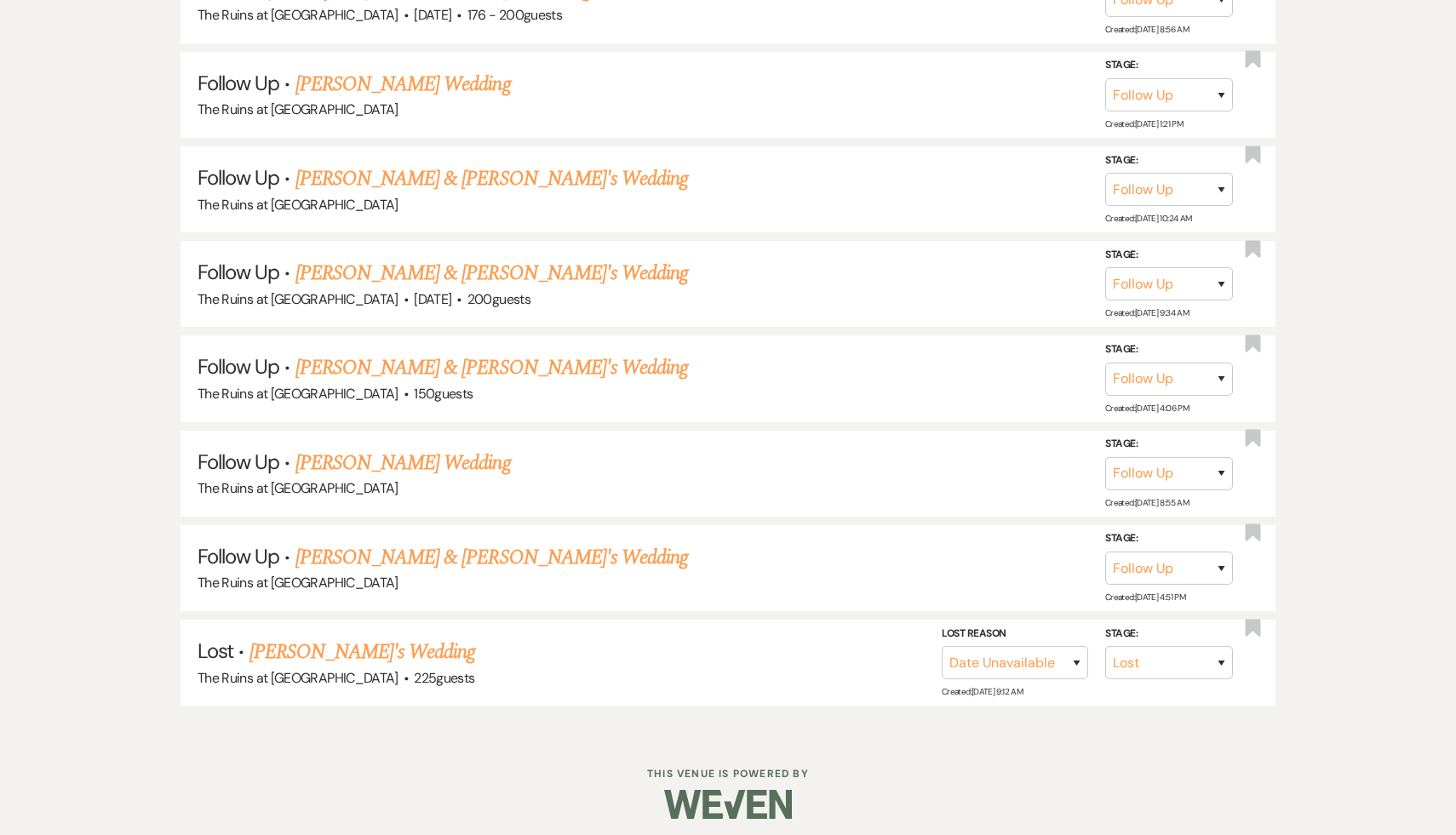
scroll to position [1119, 0]
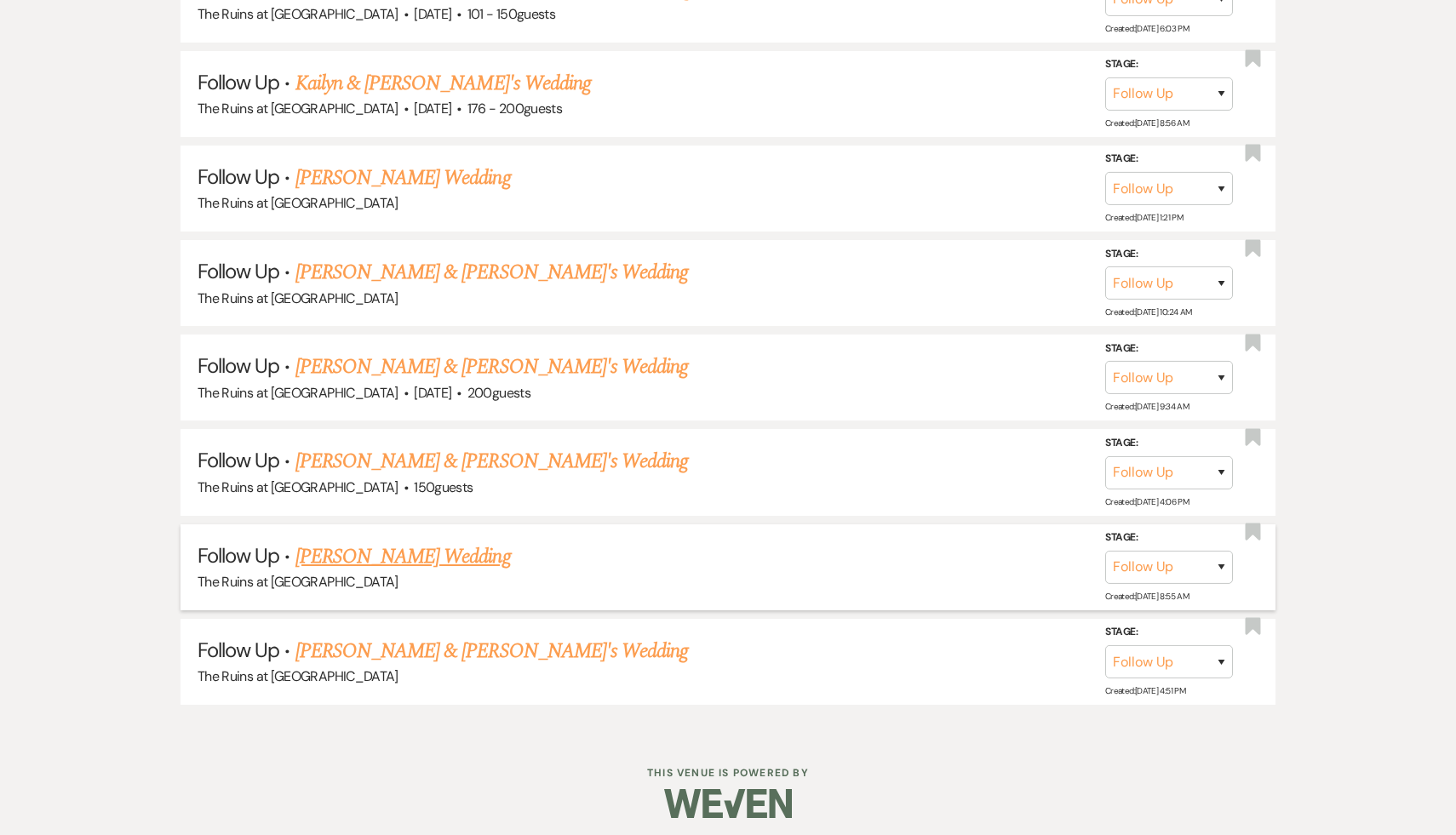
click at [443, 553] on link "[PERSON_NAME] Wedding" at bounding box center [403, 557] width 215 height 31
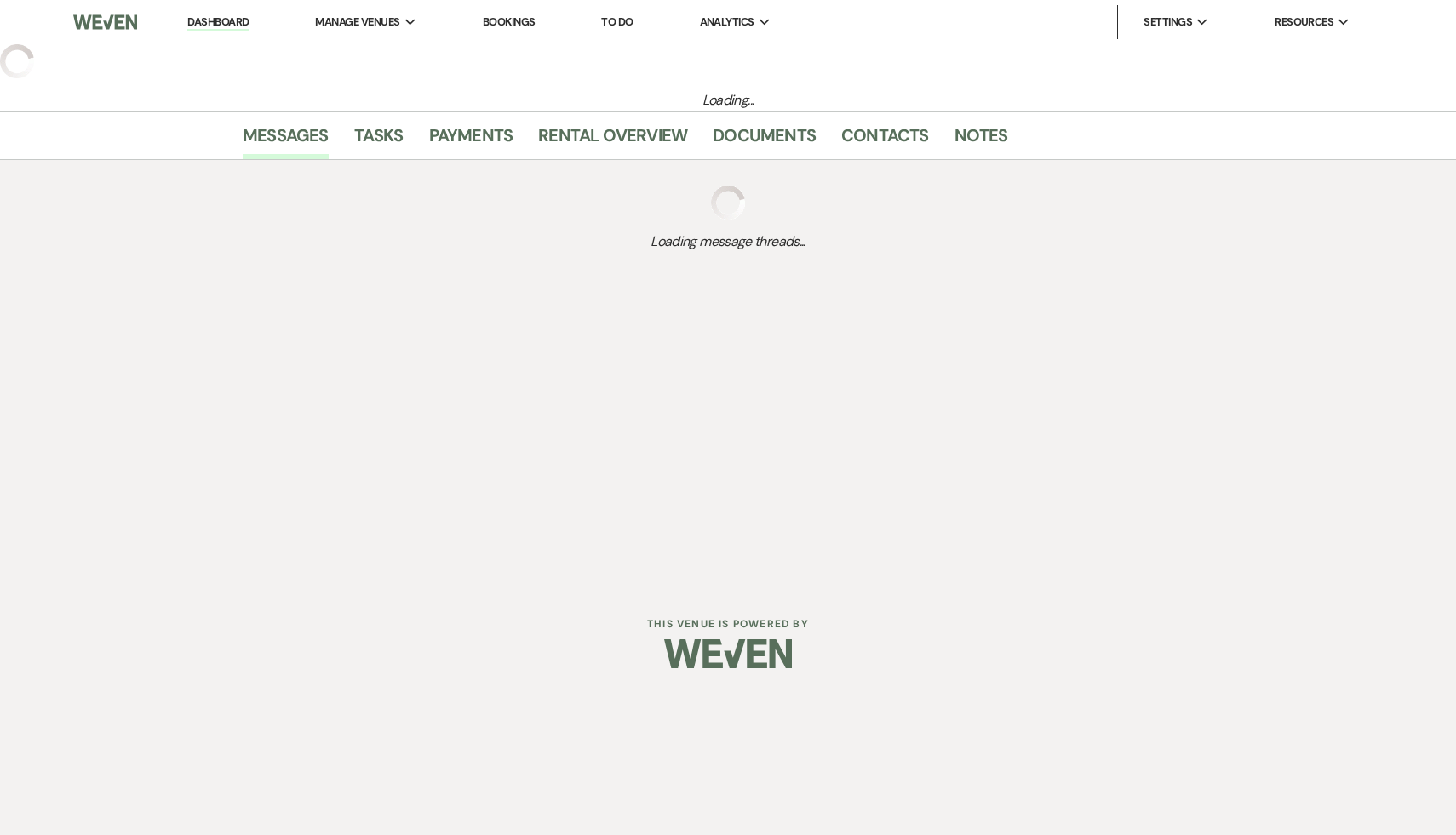
select select "9"
select select "5"
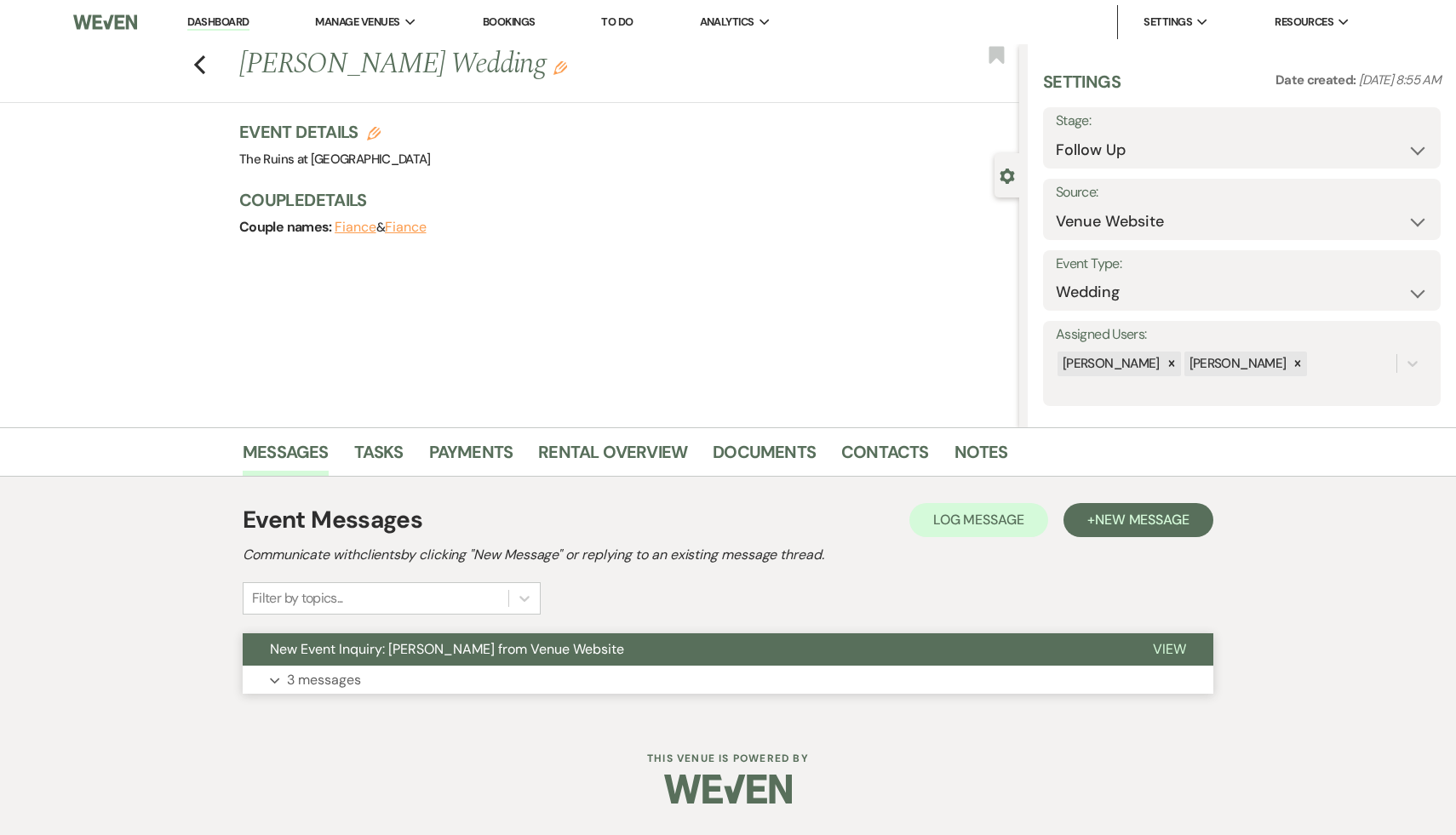
click at [415, 652] on span "New Event Inquiry: [PERSON_NAME] from Venue Website" at bounding box center [447, 649] width 355 height 18
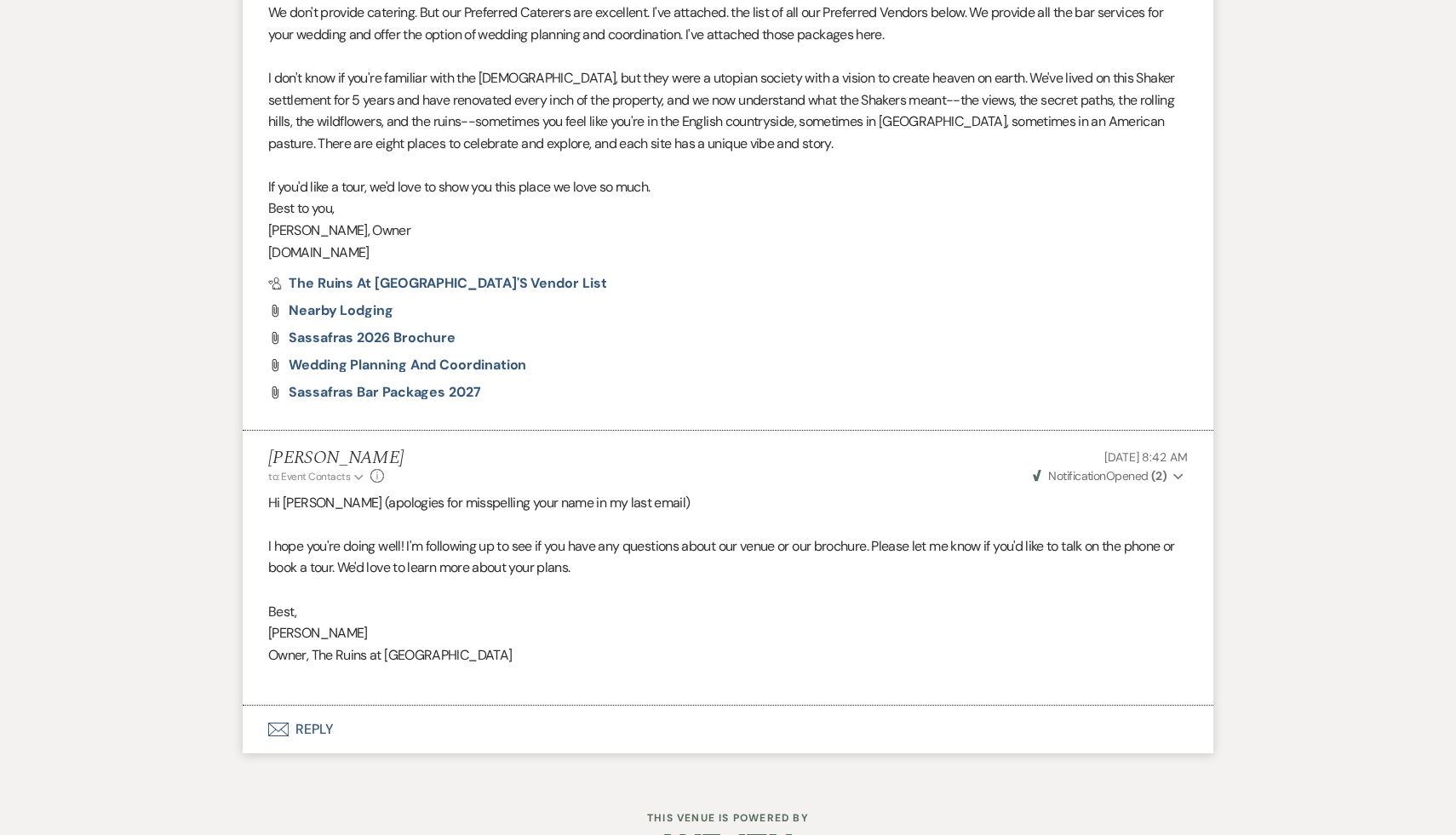
scroll to position [1516, 0]
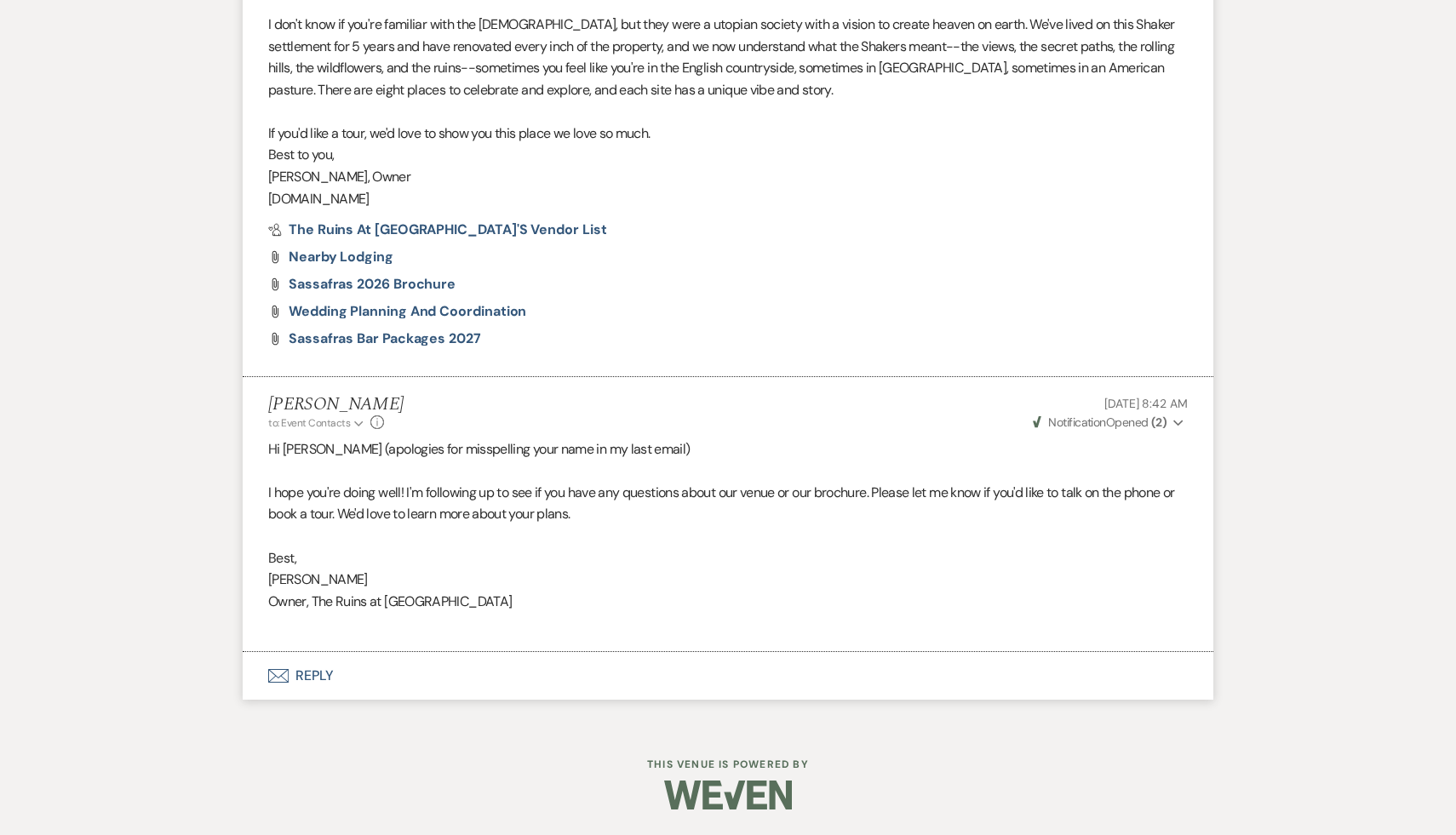
click at [316, 673] on button "Envelope Reply" at bounding box center [727, 675] width 970 height 48
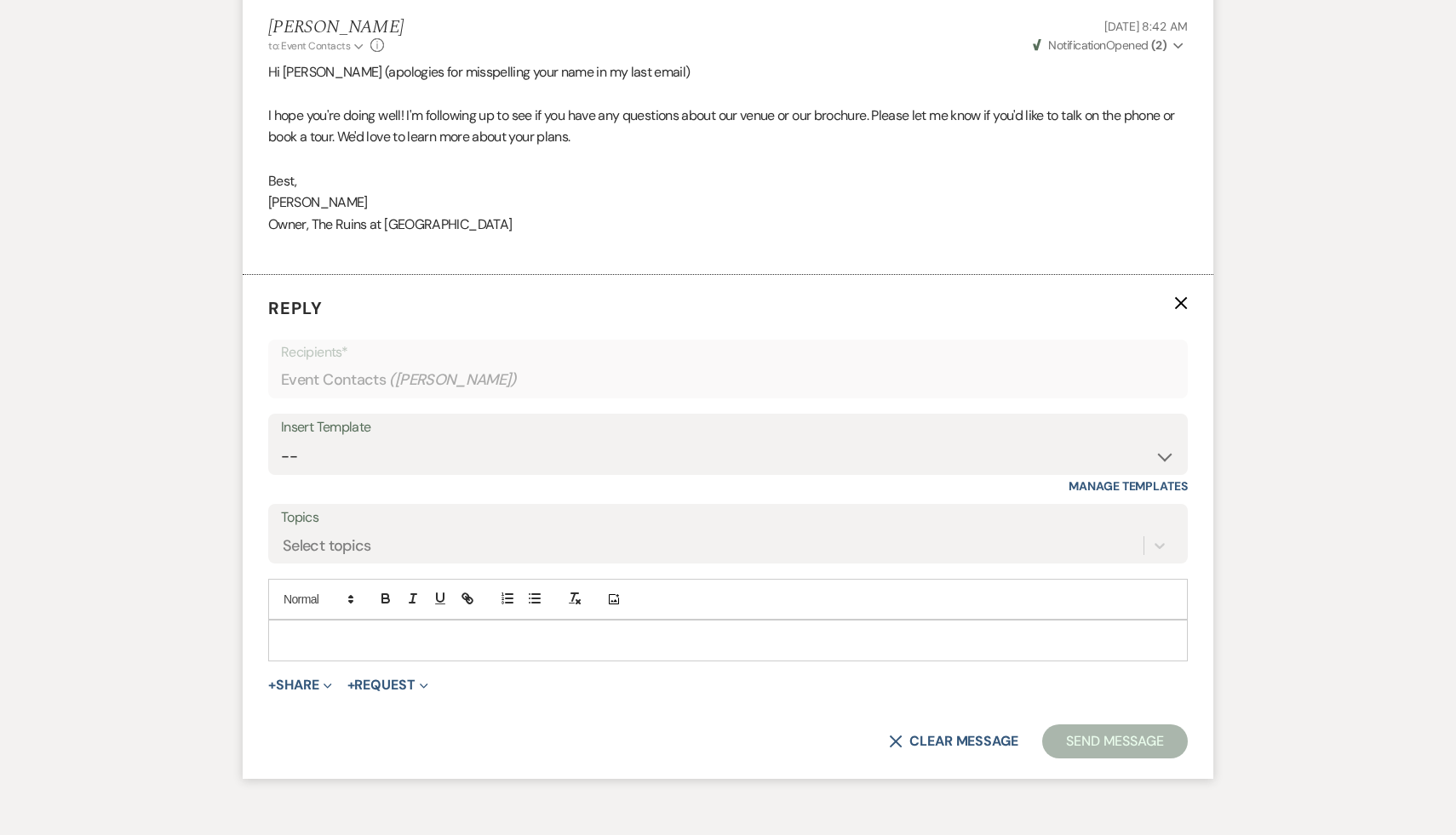
scroll to position [1992, 0]
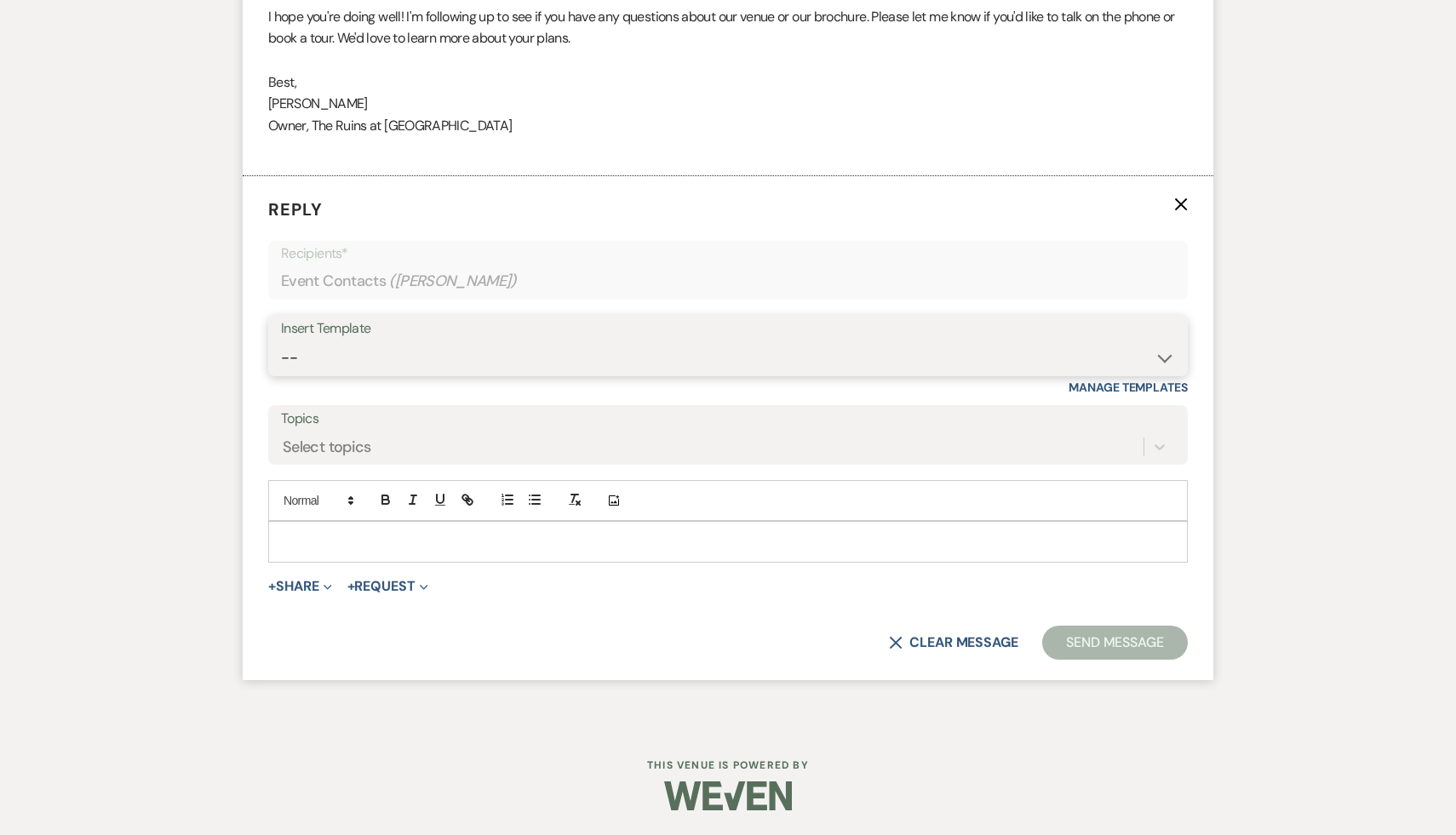
click at [1163, 355] on select "-- Weven Planning Portal Introduction (Booked Events) Initial Inquiry Response …" at bounding box center [728, 357] width 894 height 33
select select "1892"
click at [281, 341] on select "-- Weven Planning Portal Introduction (Booked Events) Initial Inquiry Response …" at bounding box center [728, 357] width 894 height 33
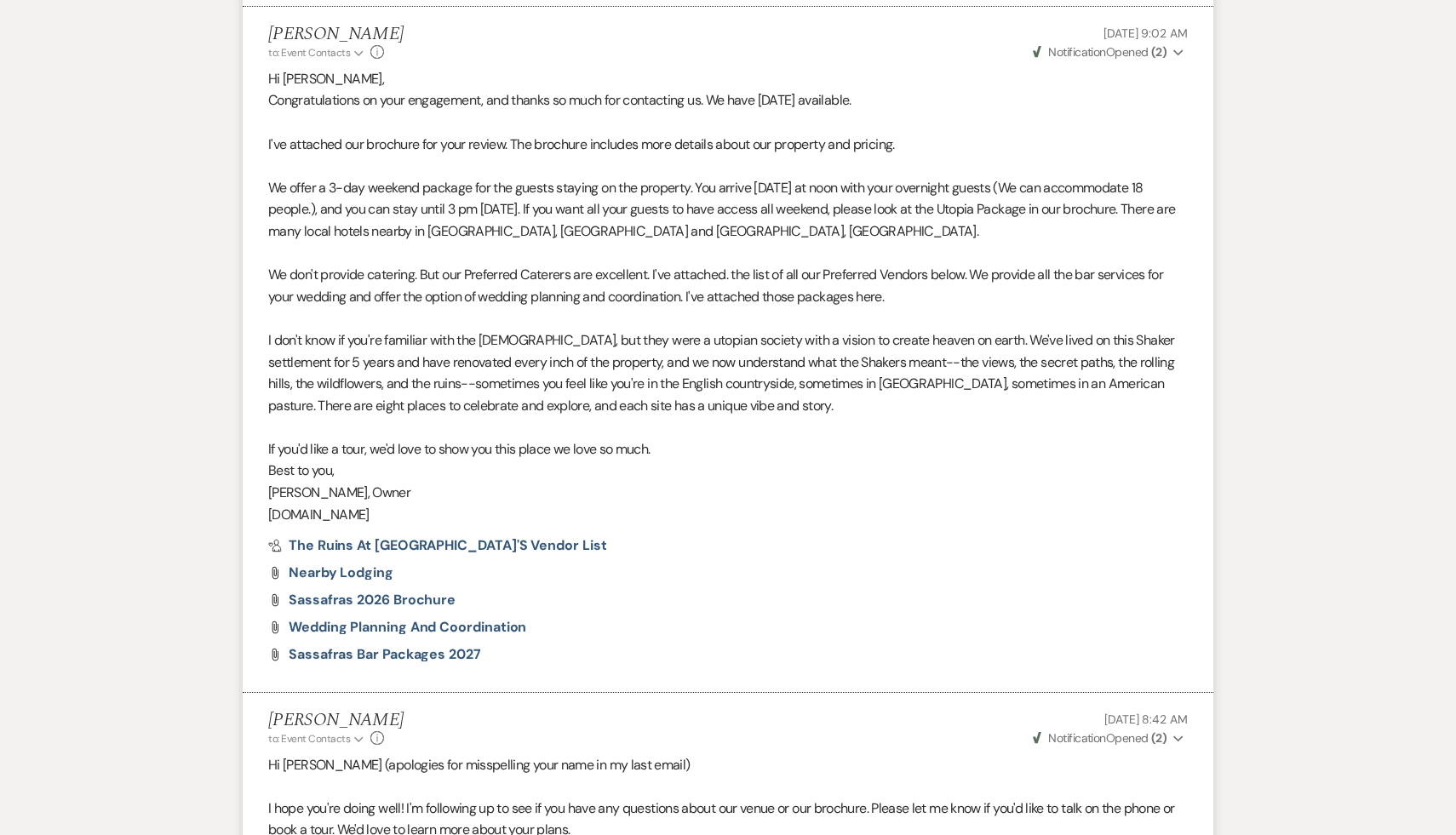
scroll to position [1279, 0]
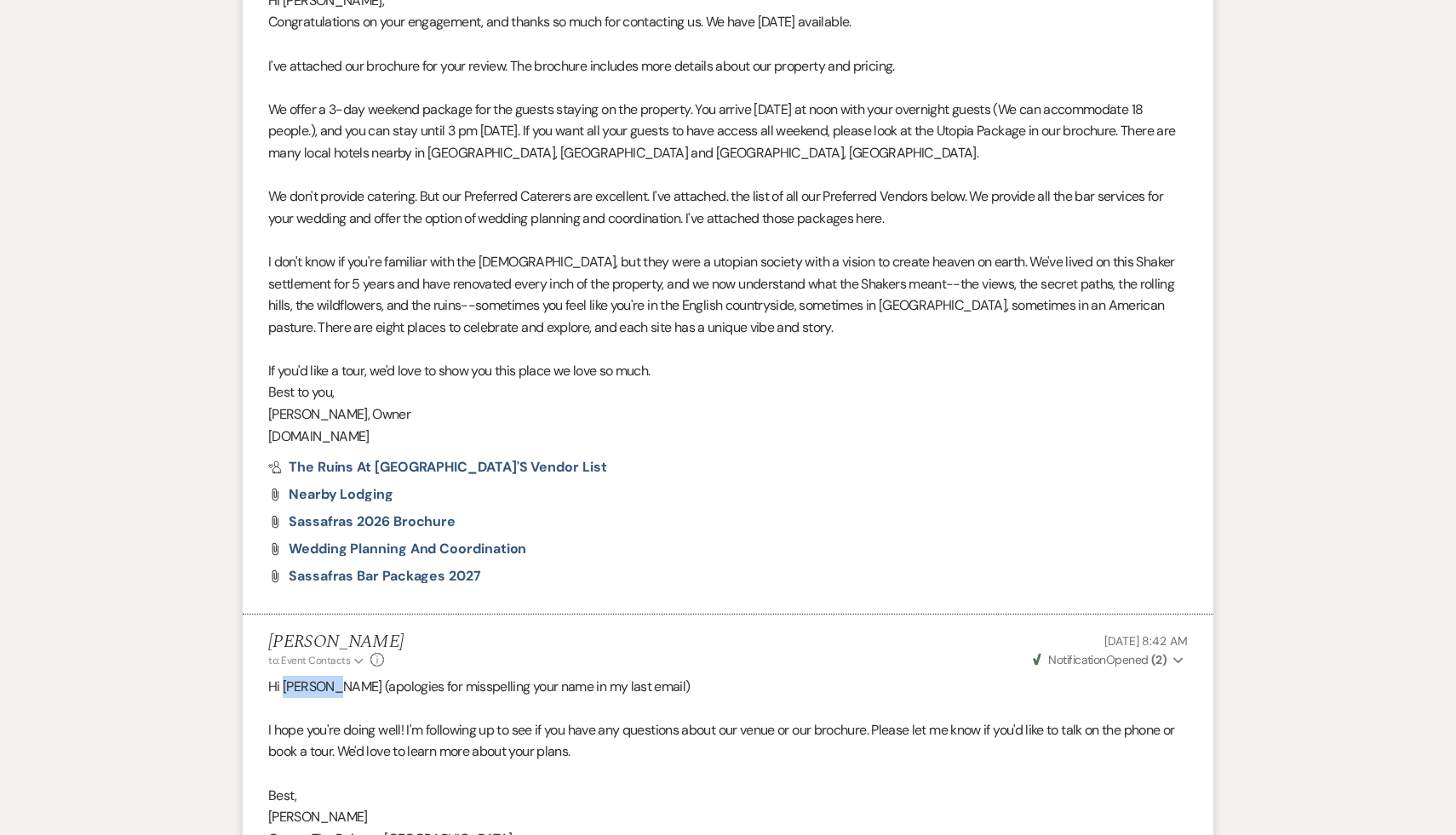
drag, startPoint x: 337, startPoint y: 689, endPoint x: 284, endPoint y: 685, distance: 53.2
click at [284, 685] on p "Hi [PERSON_NAME] (apologies for misspelling your name in my last email)" at bounding box center [728, 687] width 919 height 22
copy p "Kourtney"
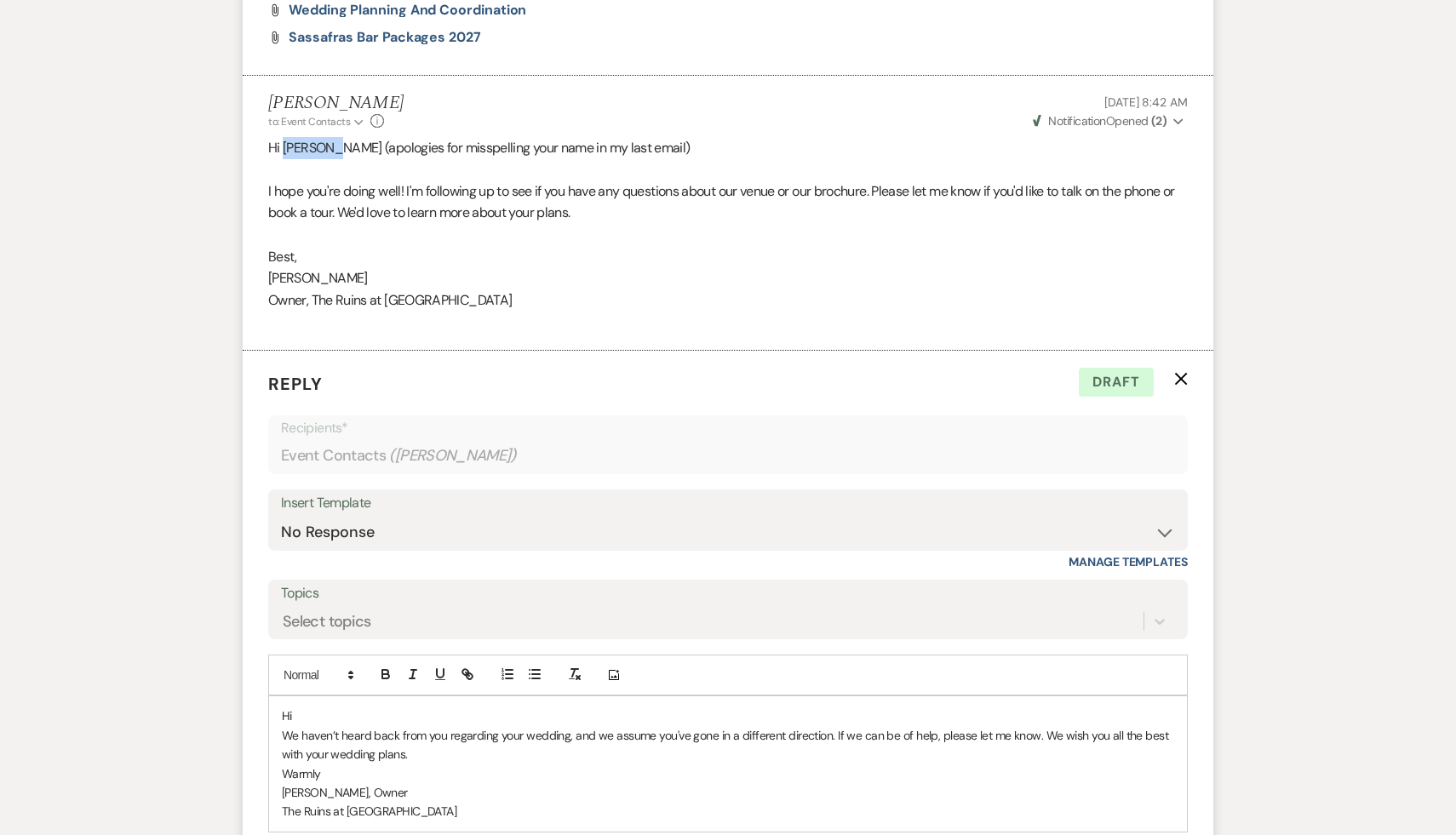
scroll to position [1973, 0]
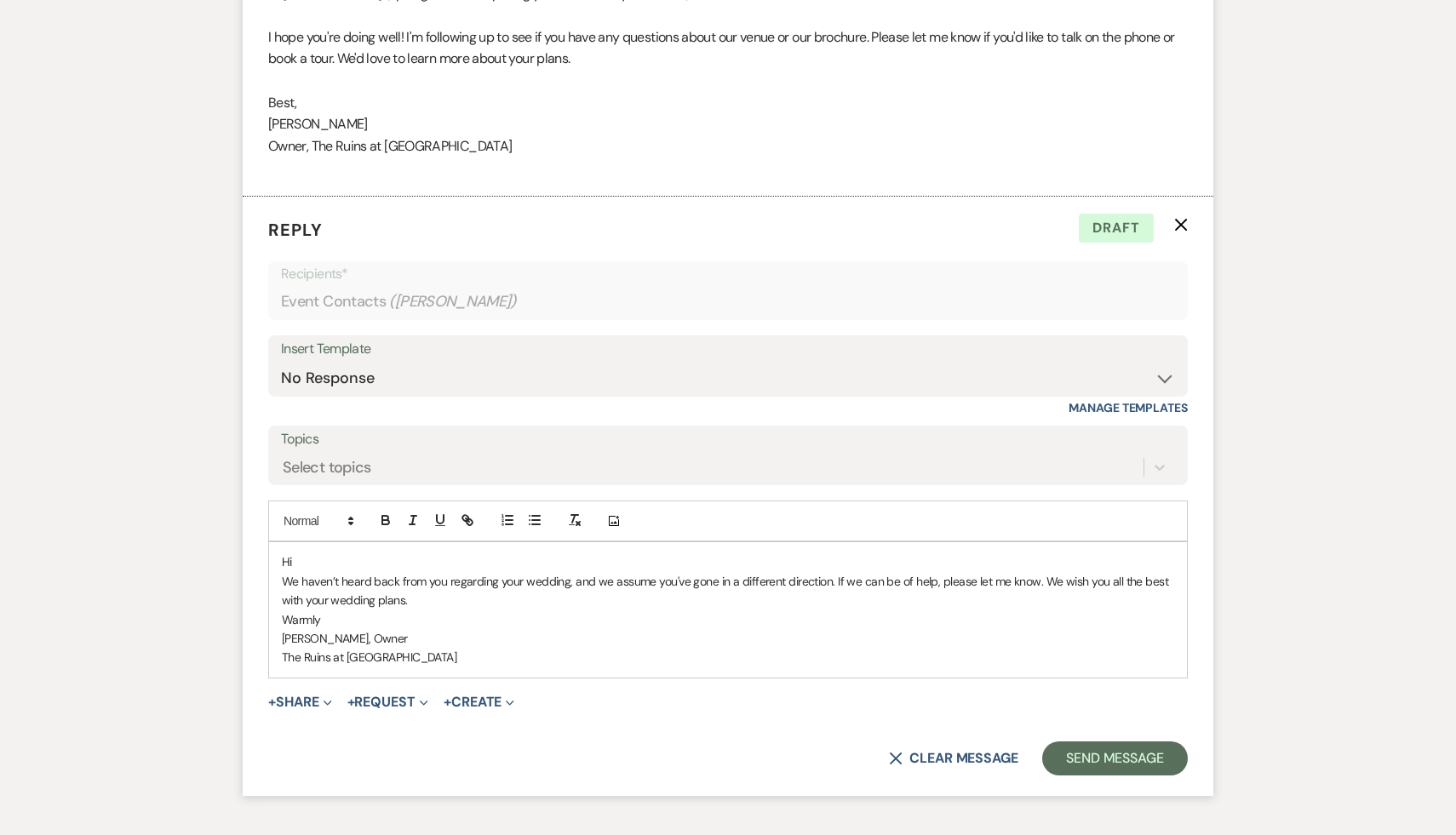
click at [343, 557] on p "Hi" at bounding box center [728, 562] width 892 height 19
paste div
click at [1103, 759] on button "Send Message" at bounding box center [1115, 759] width 145 height 34
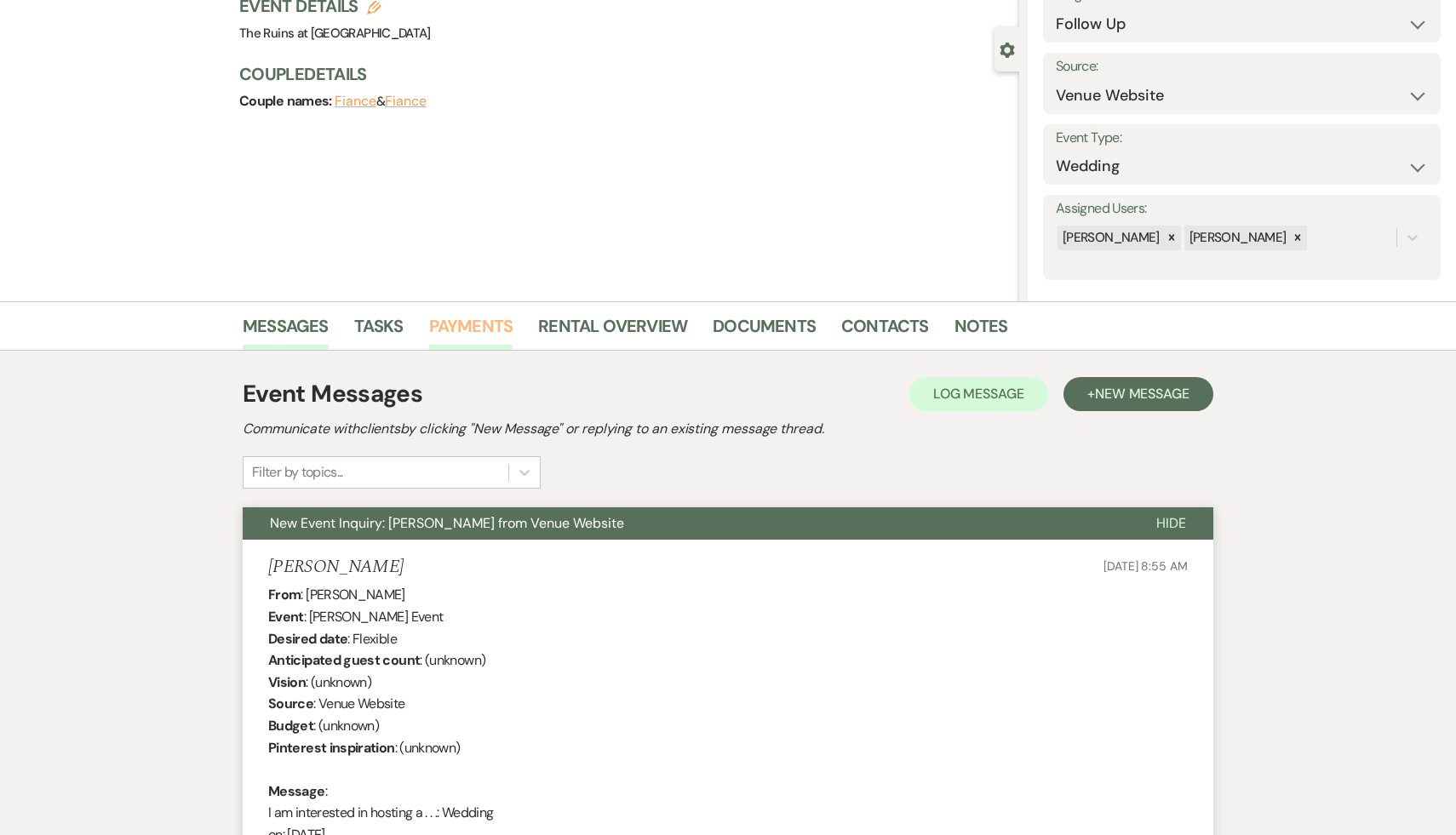
scroll to position [0, 0]
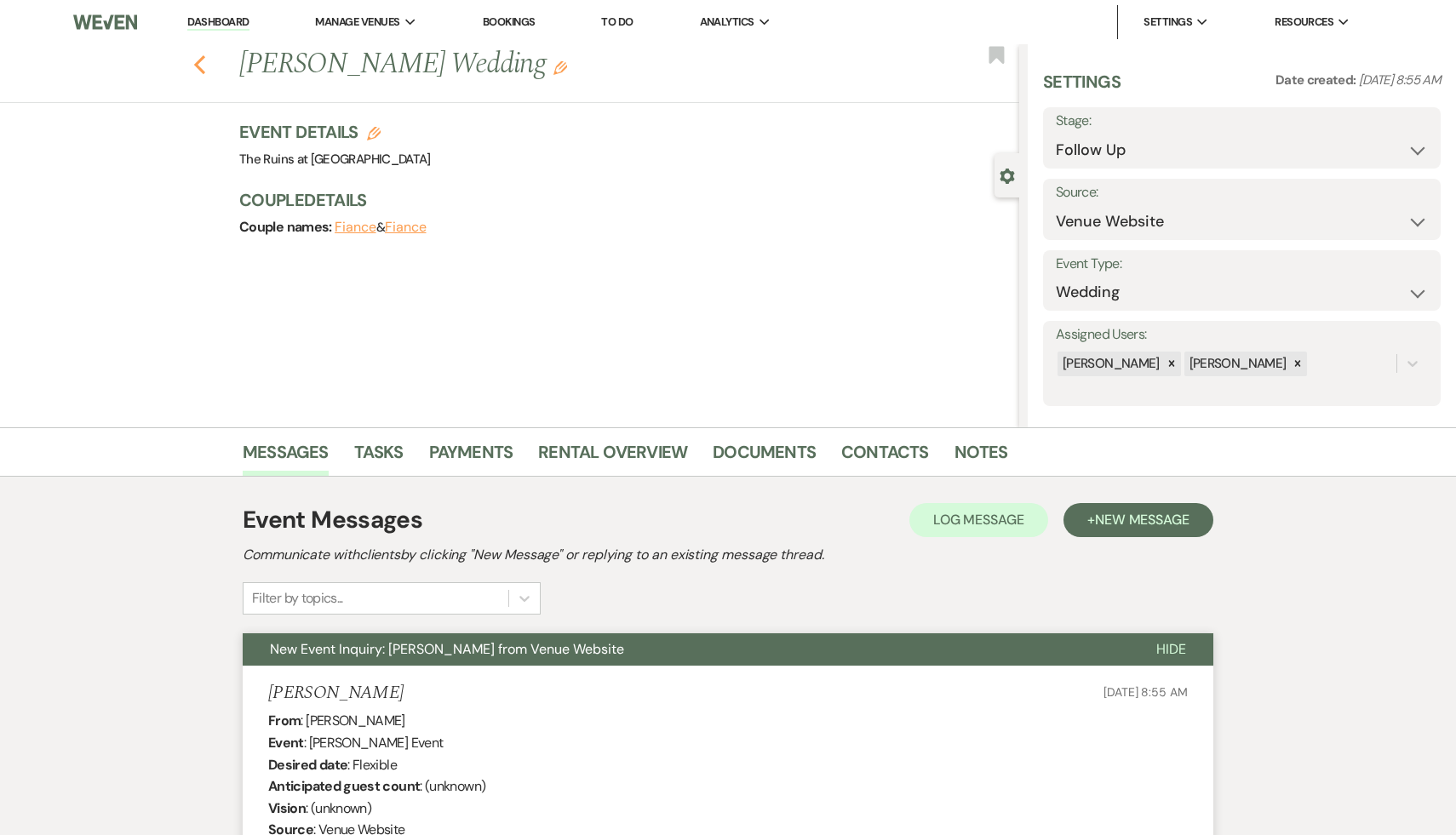
click at [201, 58] on use "button" at bounding box center [199, 65] width 11 height 19
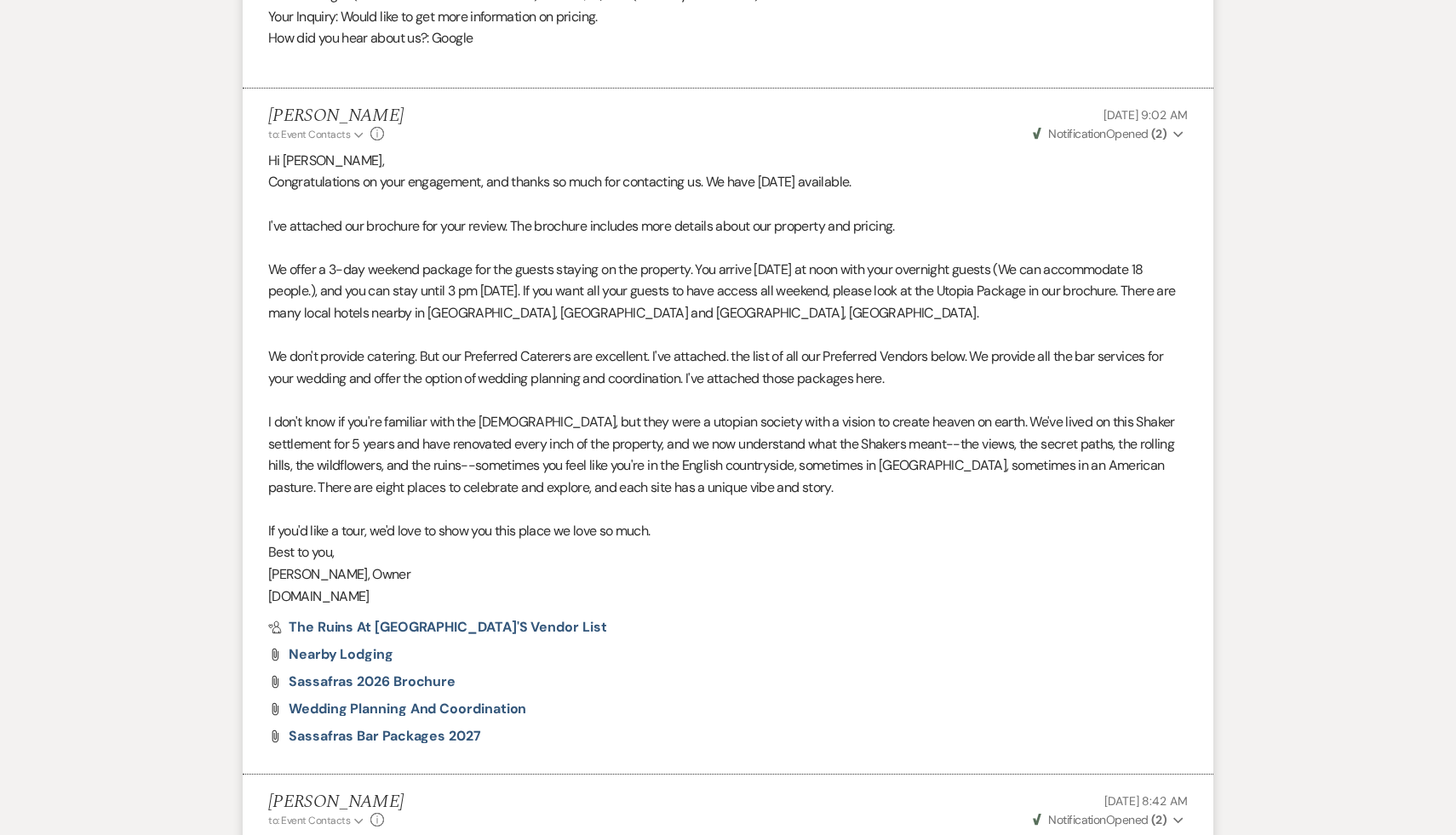
select select "9"
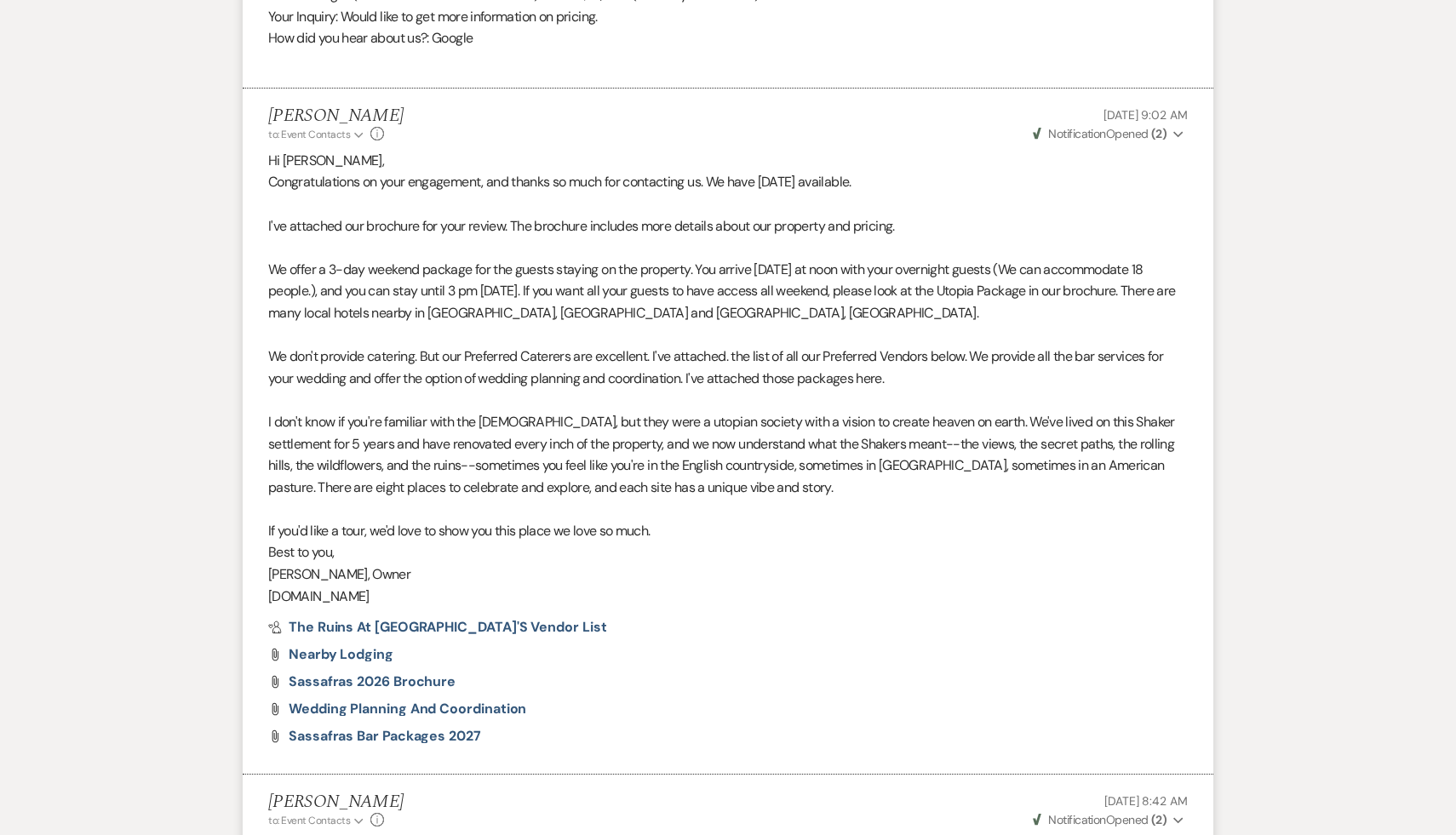
select select "9"
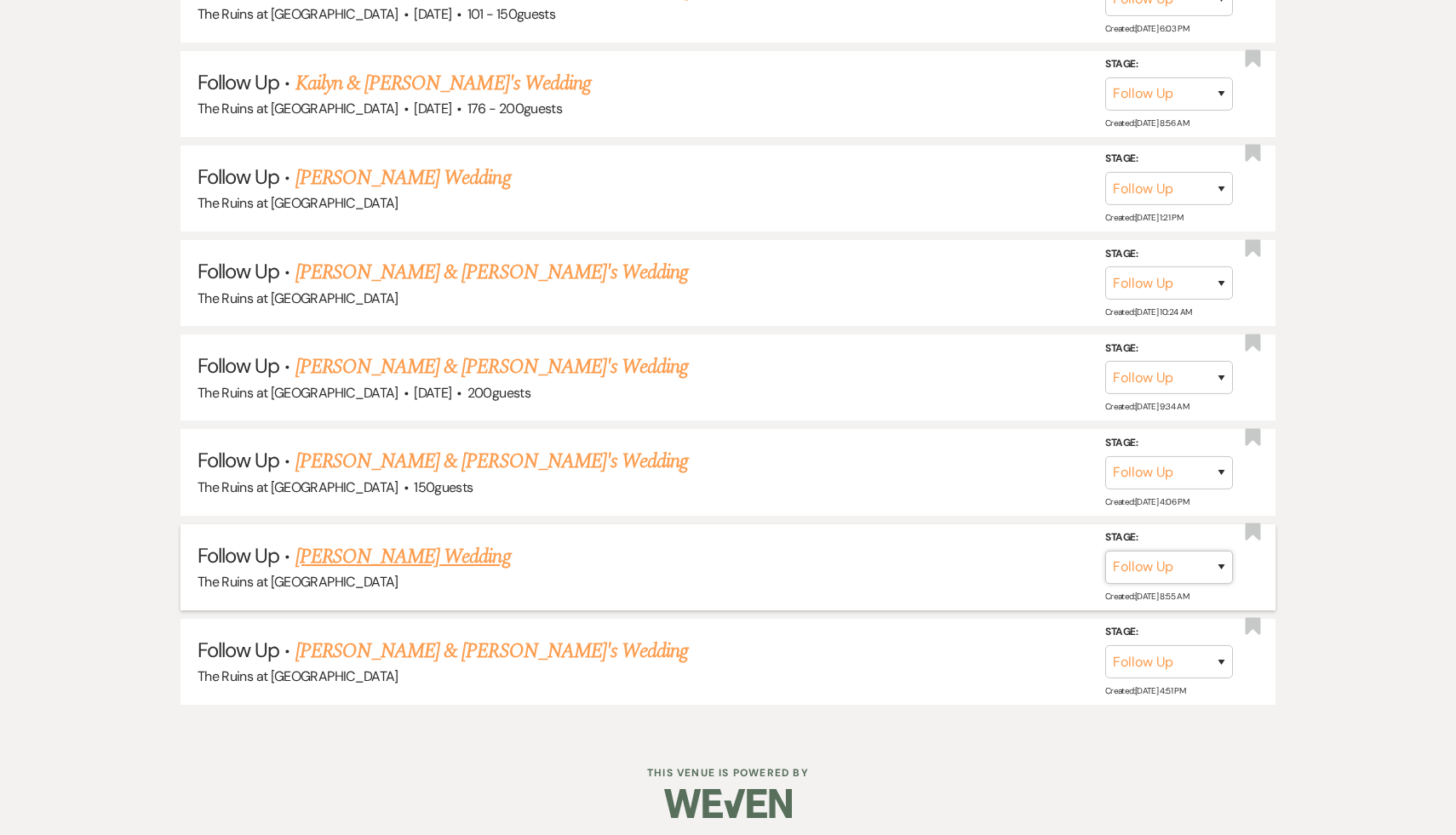
click at [1222, 557] on select "Inquiry Follow Up Tour Requested Tour Confirmed Toured Proposal Sent Booked Lost" at bounding box center [1169, 567] width 127 height 33
select select "8"
click at [1105, 551] on select "Inquiry Follow Up Tour Requested Tour Confirmed Toured Proposal Sent Booked Lost" at bounding box center [1169, 567] width 127 height 33
click at [988, 559] on select "Booked Elsewhere Budget Date Unavailable No Response Not a Good Match Capacity …" at bounding box center [929, 567] width 146 height 33
select select "5"
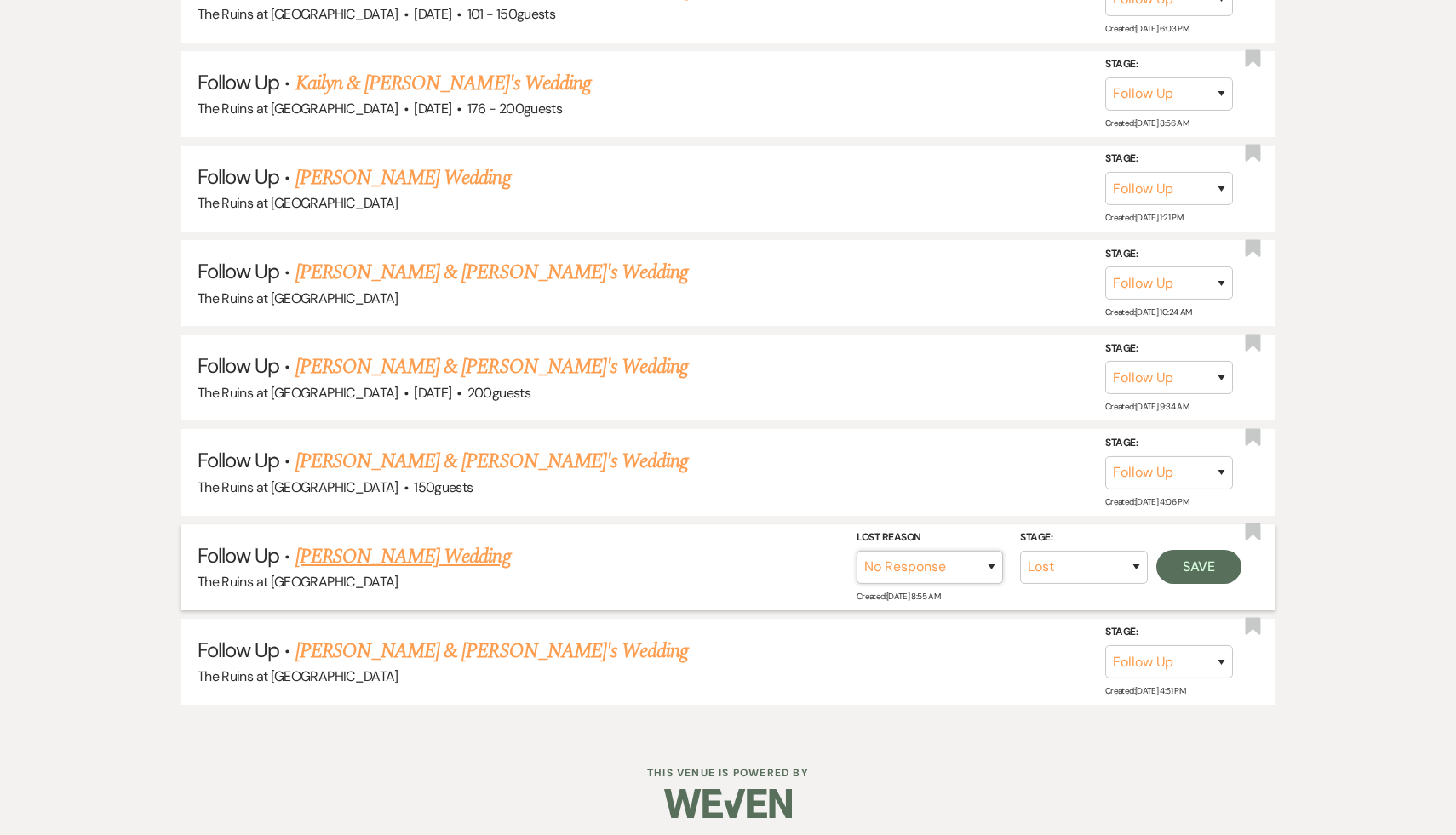
click at [856, 551] on select "Booked Elsewhere Budget Date Unavailable No Response Not a Good Match Capacity …" at bounding box center [929, 567] width 146 height 33
click at [1197, 557] on button "Save" at bounding box center [1198, 567] width 85 height 34
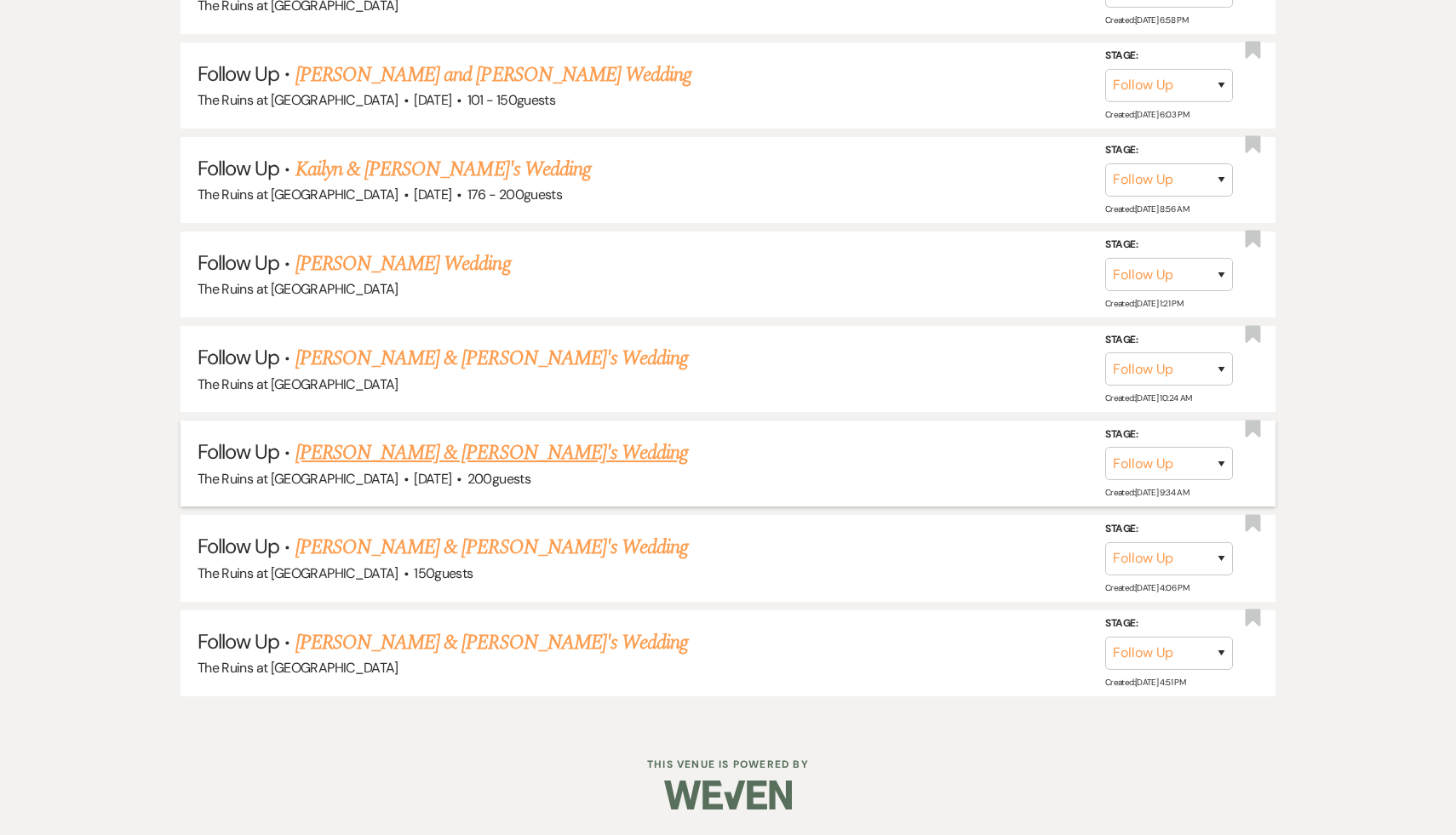
scroll to position [1025, 0]
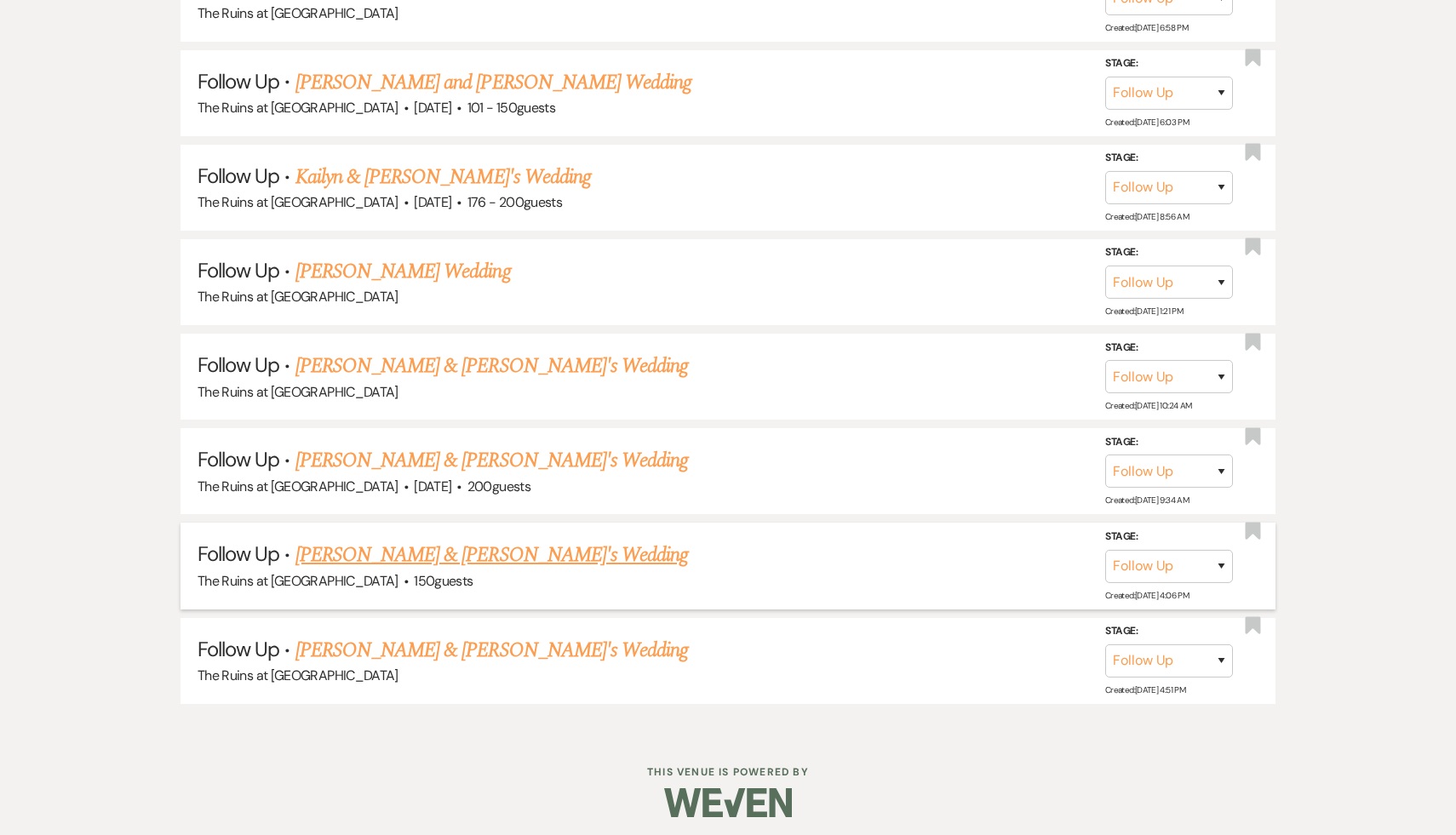
click at [406, 553] on link "[PERSON_NAME] & [PERSON_NAME]'s Wedding" at bounding box center [492, 555] width 393 height 31
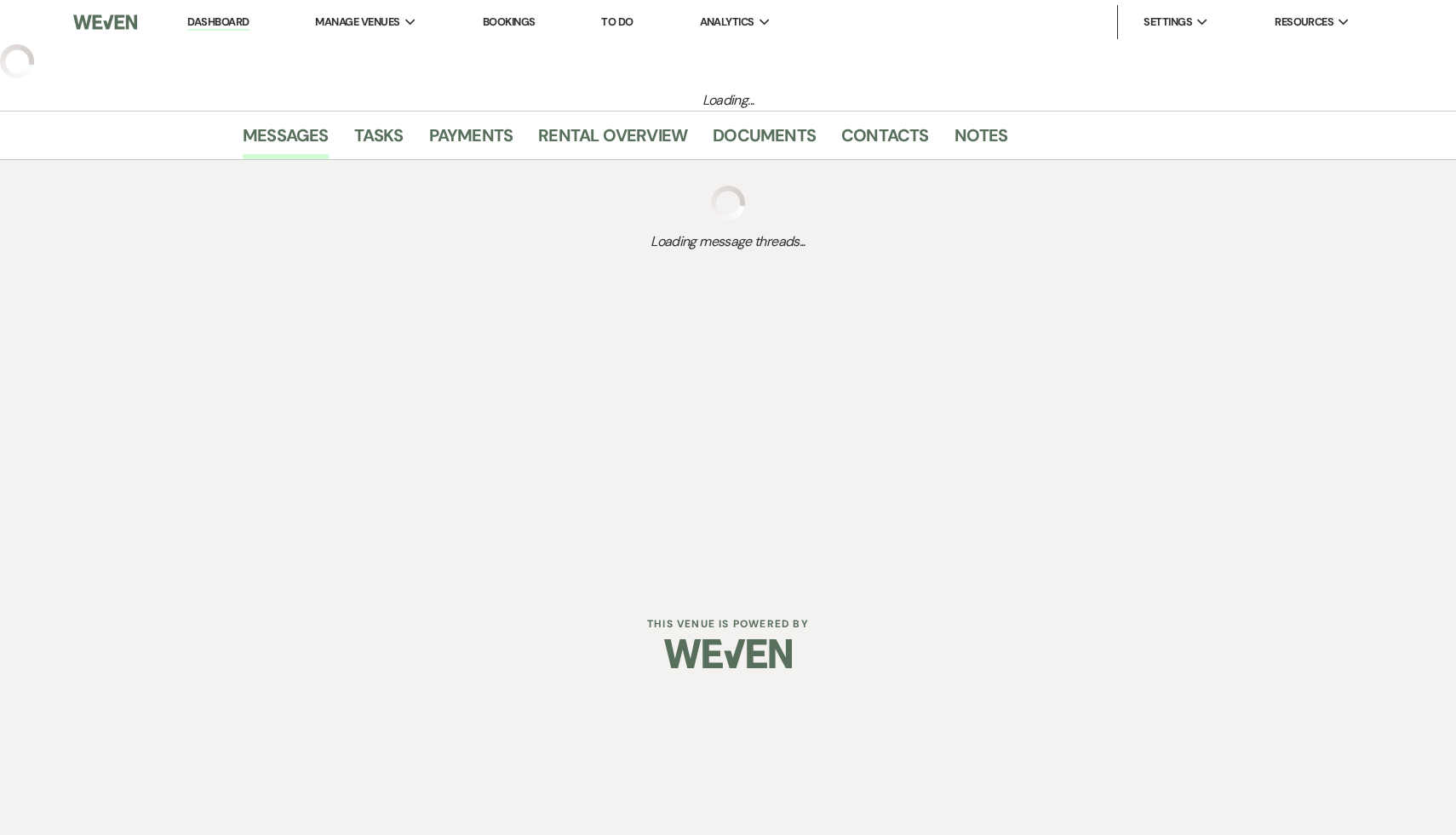
select select "9"
select select "6"
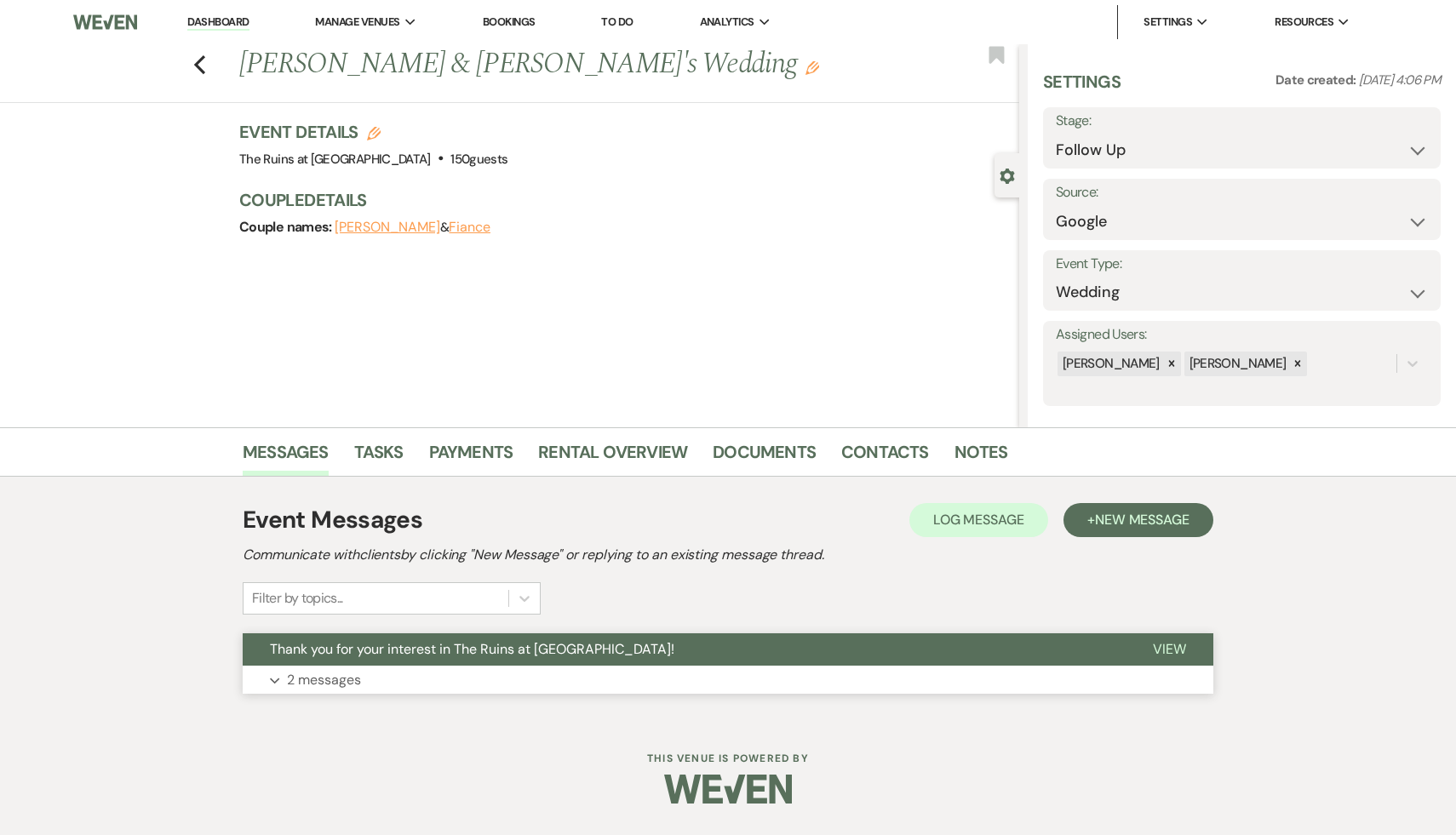
click at [408, 646] on span "Thank you for your interest in The Ruins at [GEOGRAPHIC_DATA]!" at bounding box center [472, 649] width 405 height 18
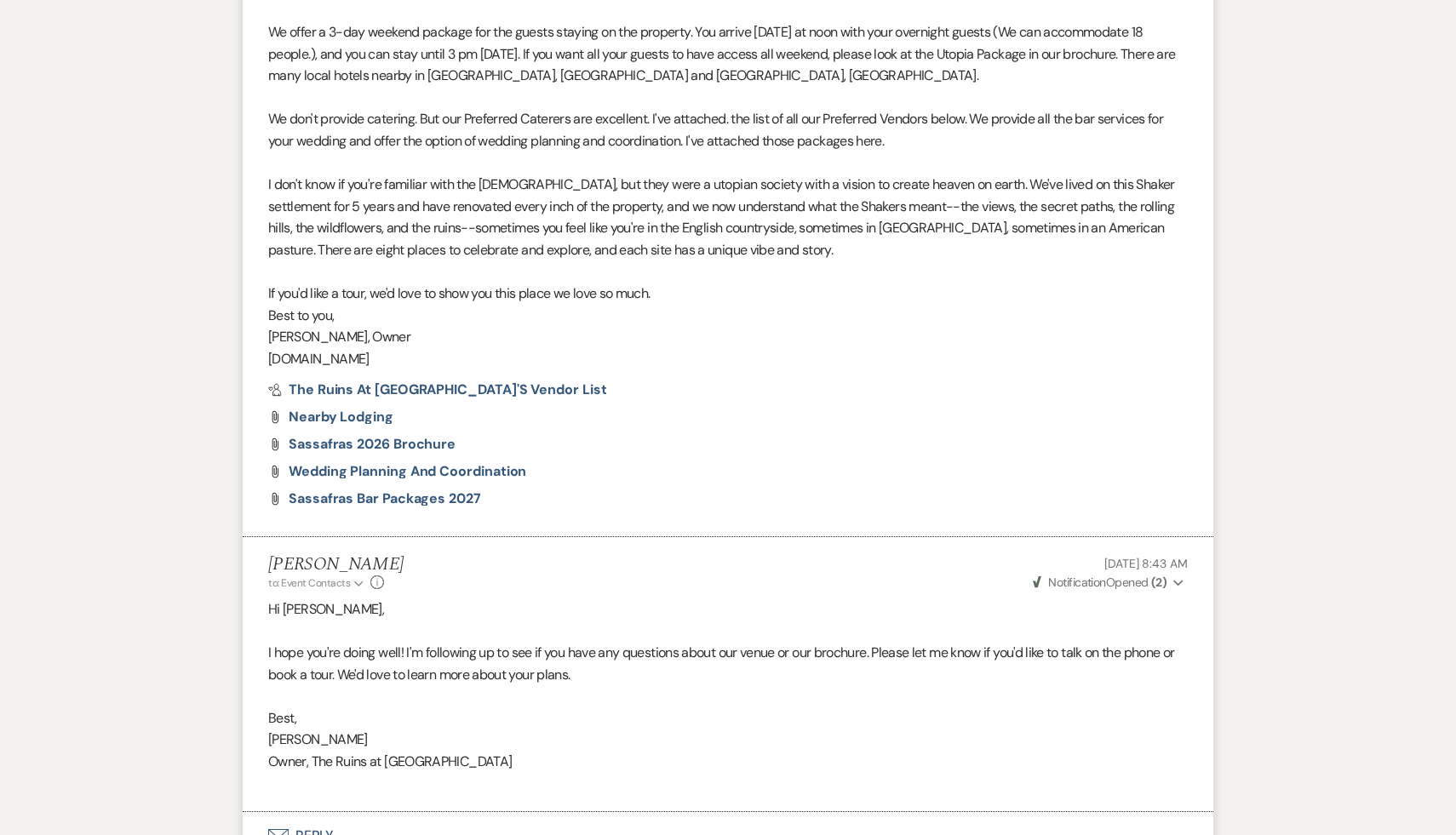
scroll to position [885, 0]
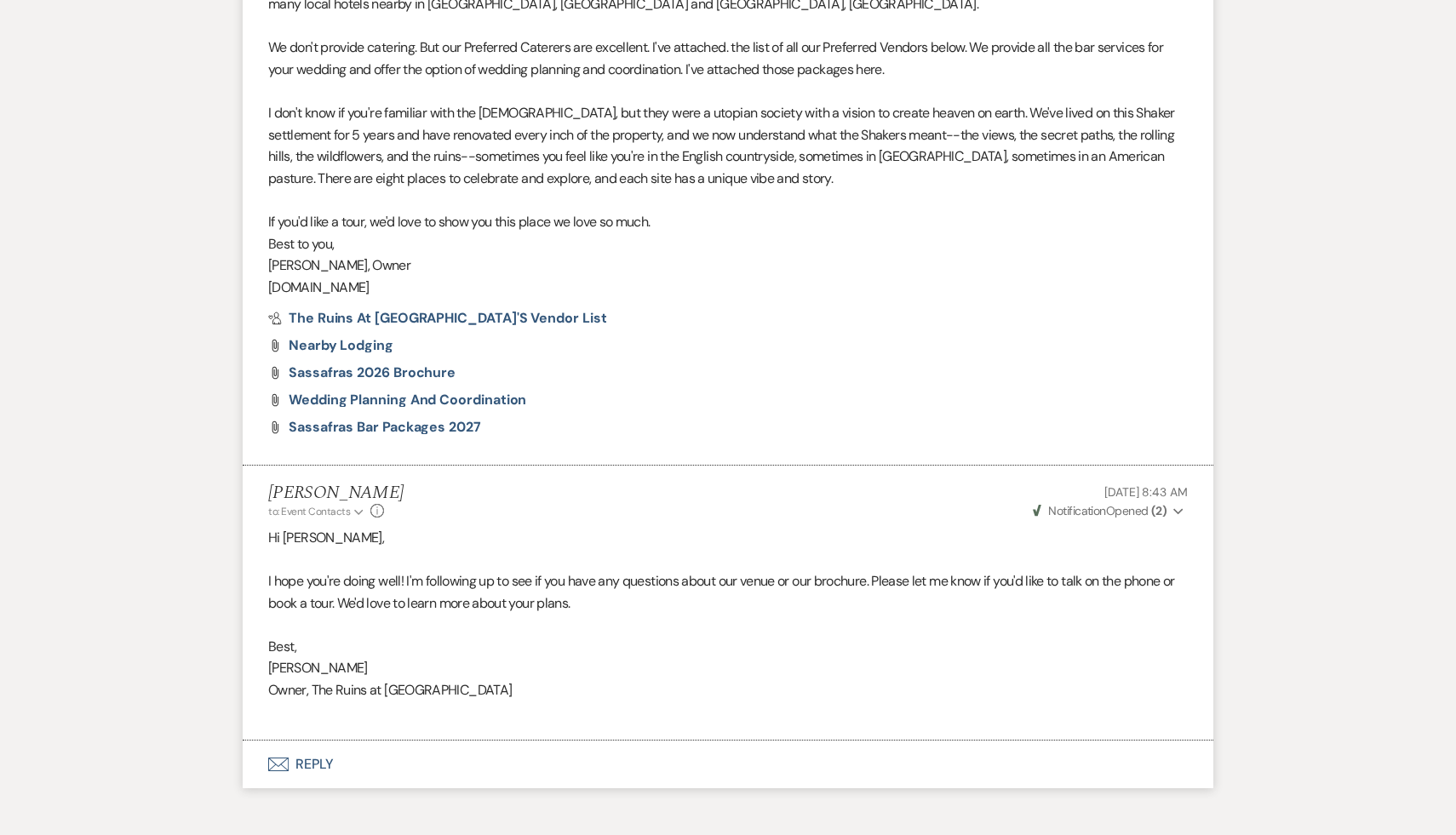
click at [322, 758] on button "Envelope Reply" at bounding box center [727, 764] width 970 height 48
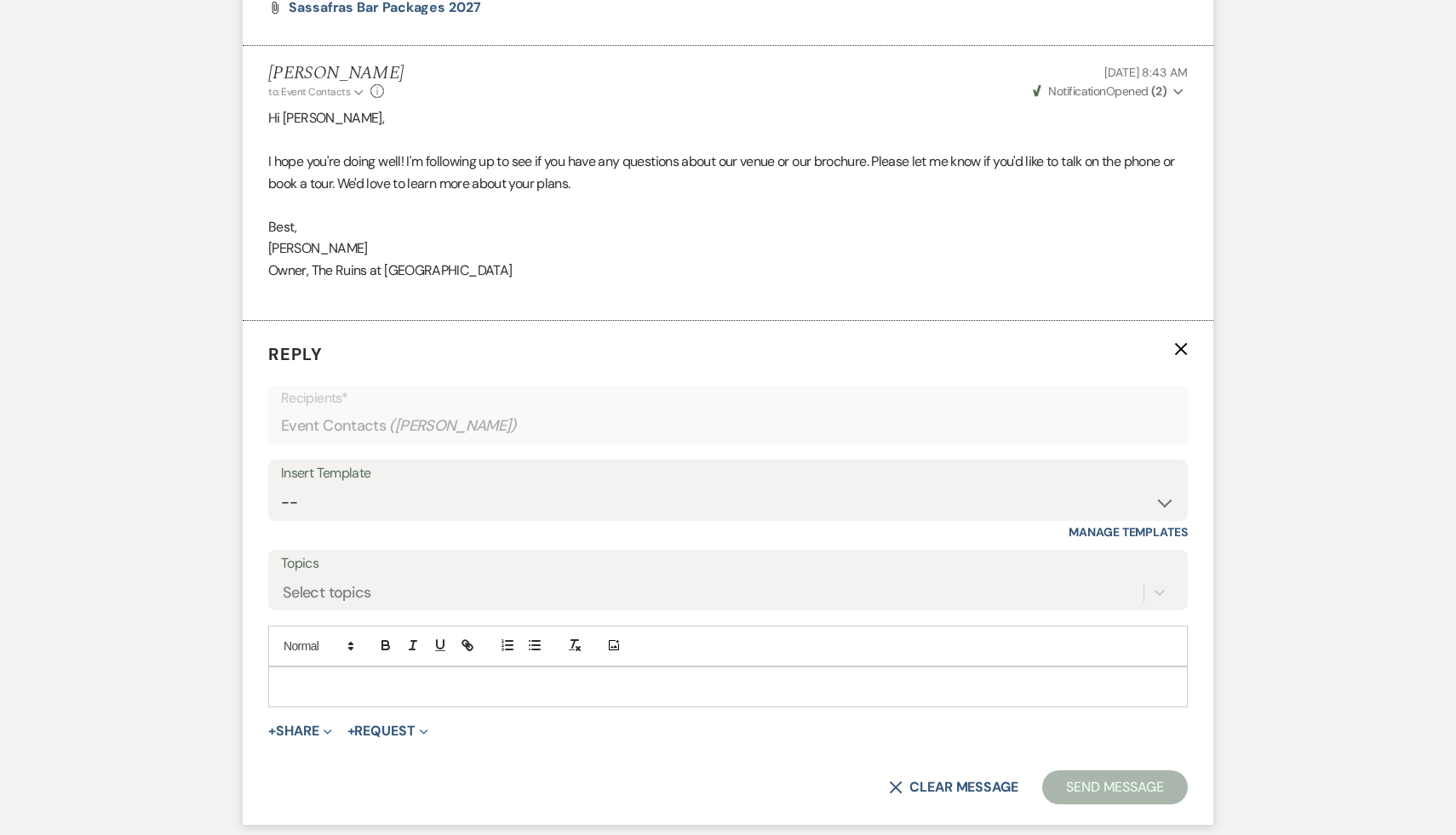
scroll to position [1409, 0]
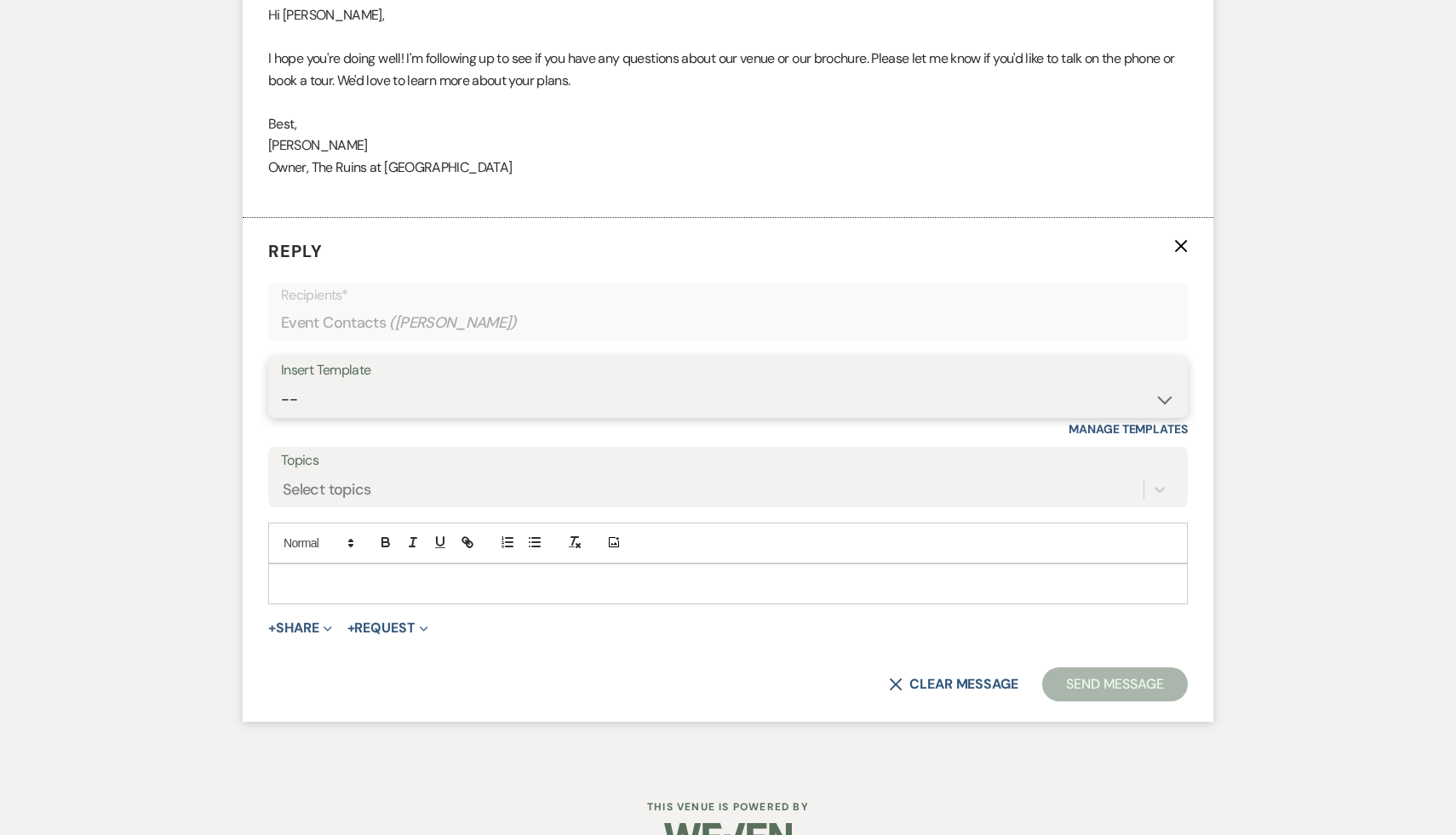
click at [1162, 400] on select "-- Weven Planning Portal Introduction (Booked Events) Initial Inquiry Response …" at bounding box center [728, 400] width 894 height 33
select select "1892"
click at [281, 383] on select "-- Weven Planning Portal Introduction (Booked Events) Initial Inquiry Response …" at bounding box center [728, 400] width 894 height 33
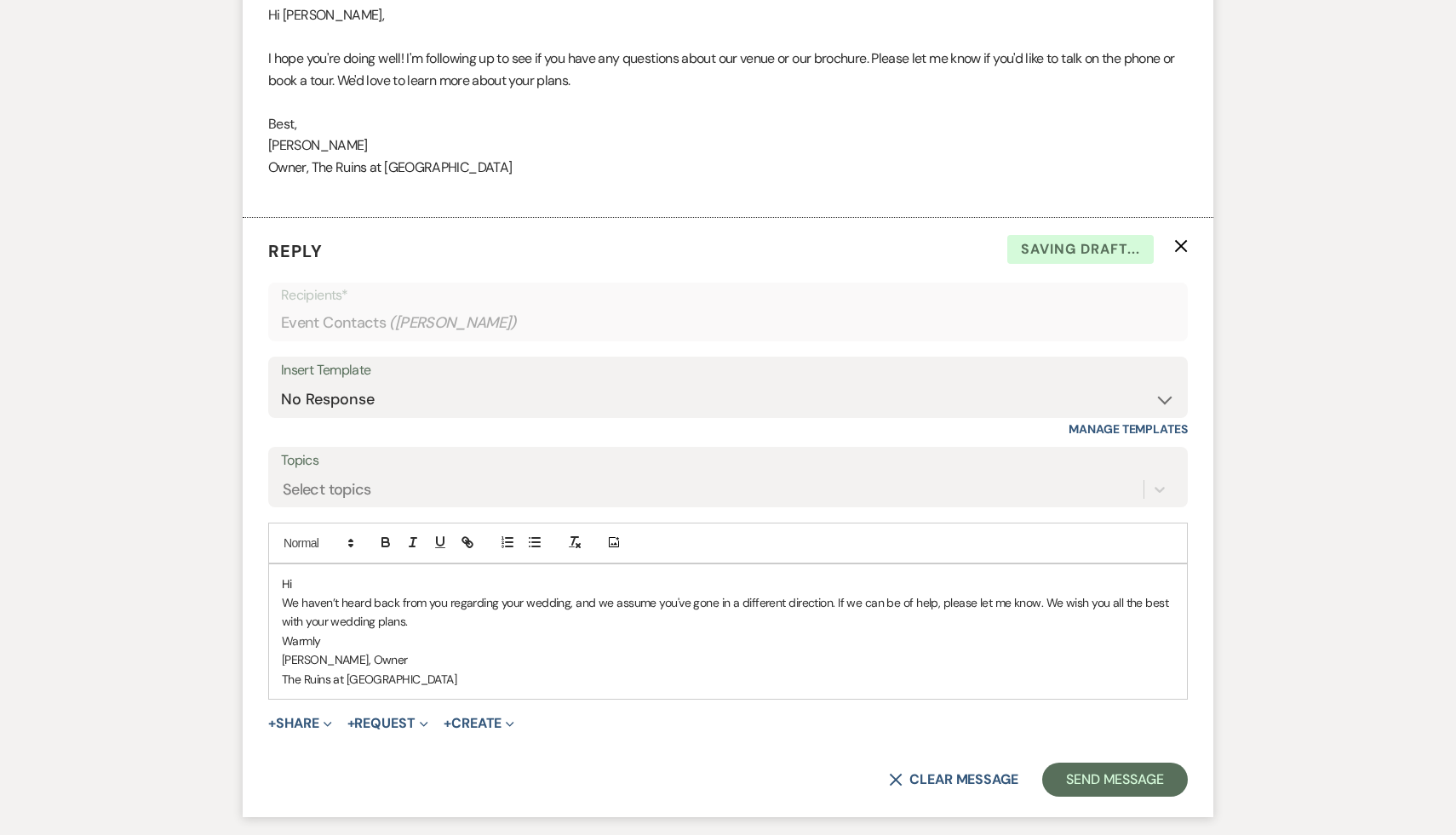
click at [338, 579] on p "Hi" at bounding box center [728, 584] width 892 height 19
click at [1085, 787] on button "Send Message" at bounding box center [1115, 780] width 145 height 34
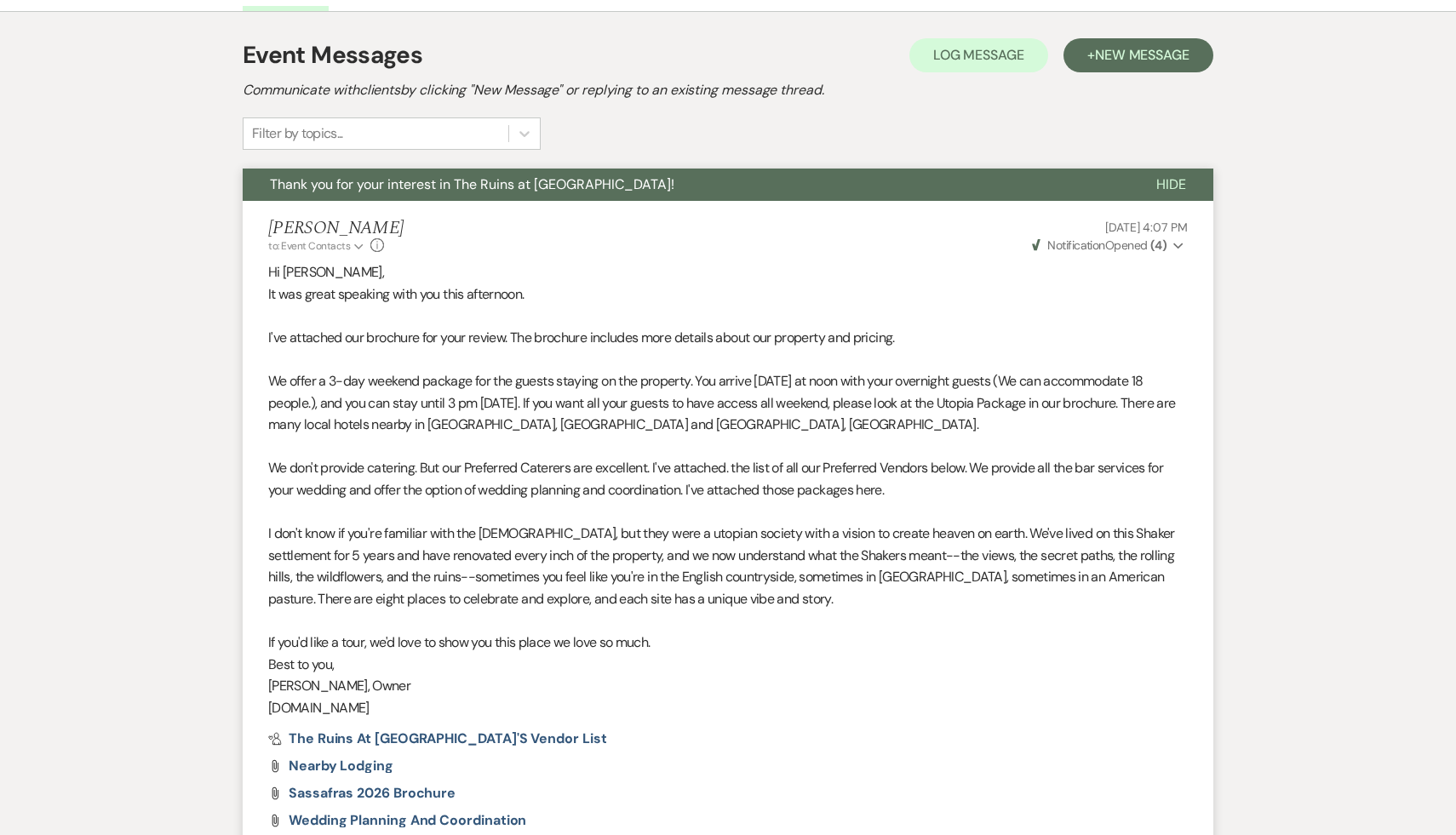
scroll to position [0, 0]
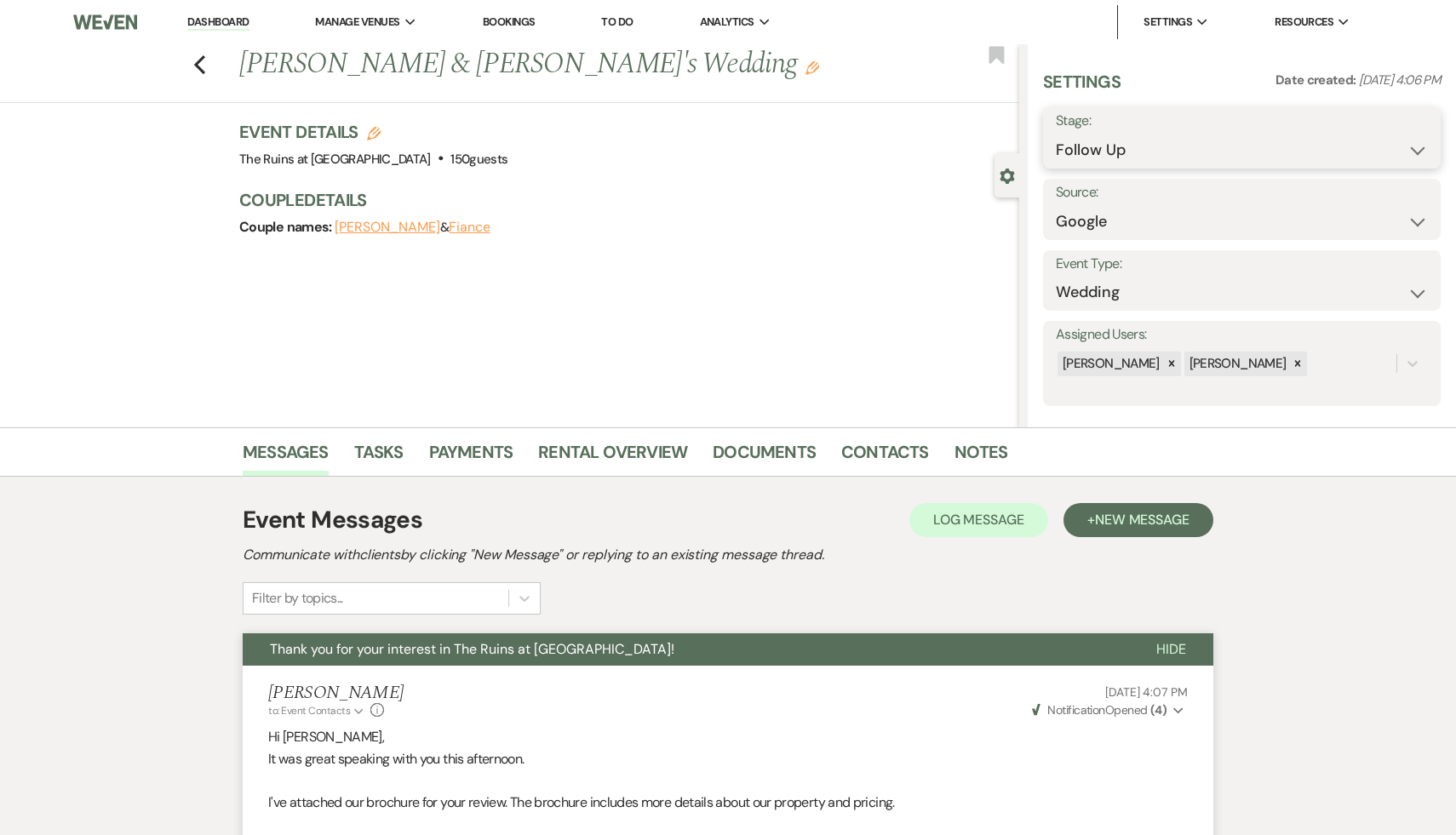
click at [1417, 145] on select "Inquiry Follow Up Tour Requested Tour Confirmed Toured Proposal Sent Booked Lost" at bounding box center [1241, 150] width 372 height 33
select select "8"
click at [1056, 134] on select "Inquiry Follow Up Tour Requested Tour Confirmed Toured Proposal Sent Booked Lost" at bounding box center [1241, 150] width 372 height 33
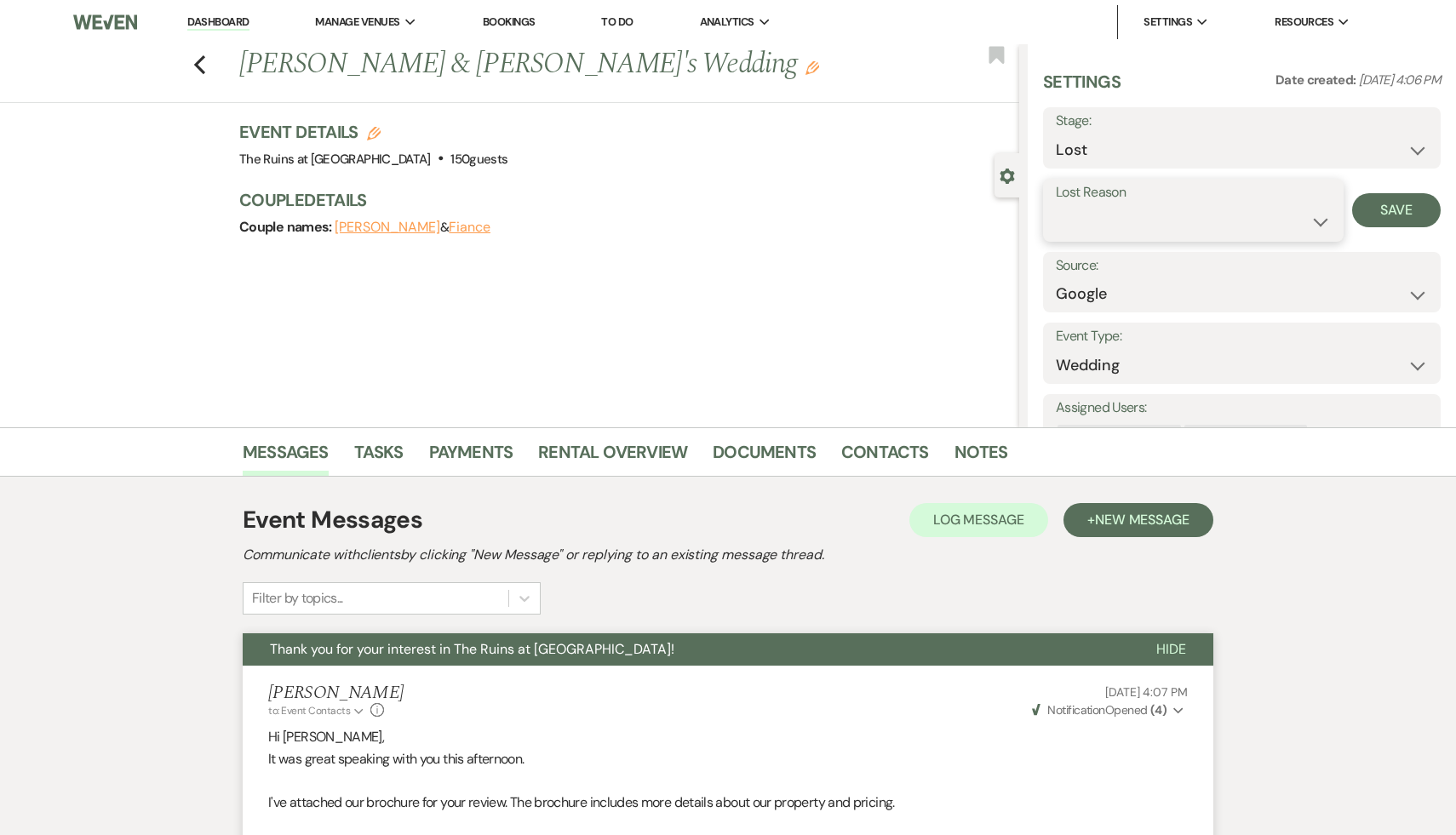
click at [1318, 216] on select "Booked Elsewhere Budget Date Unavailable No Response Not a Good Match Capacity …" at bounding box center [1193, 222] width 275 height 33
click at [1056, 206] on select "Booked Elsewhere Budget Date Unavailable No Response Not a Good Match Capacity …" at bounding box center [1193, 222] width 275 height 33
click at [1317, 217] on select "Booked Elsewhere Budget Date Unavailable No Response Not a Good Match Capacity …" at bounding box center [1193, 222] width 275 height 33
select select "5"
click at [1056, 206] on select "Booked Elsewhere Budget Date Unavailable No Response Not a Good Match Capacity …" at bounding box center [1193, 222] width 275 height 33
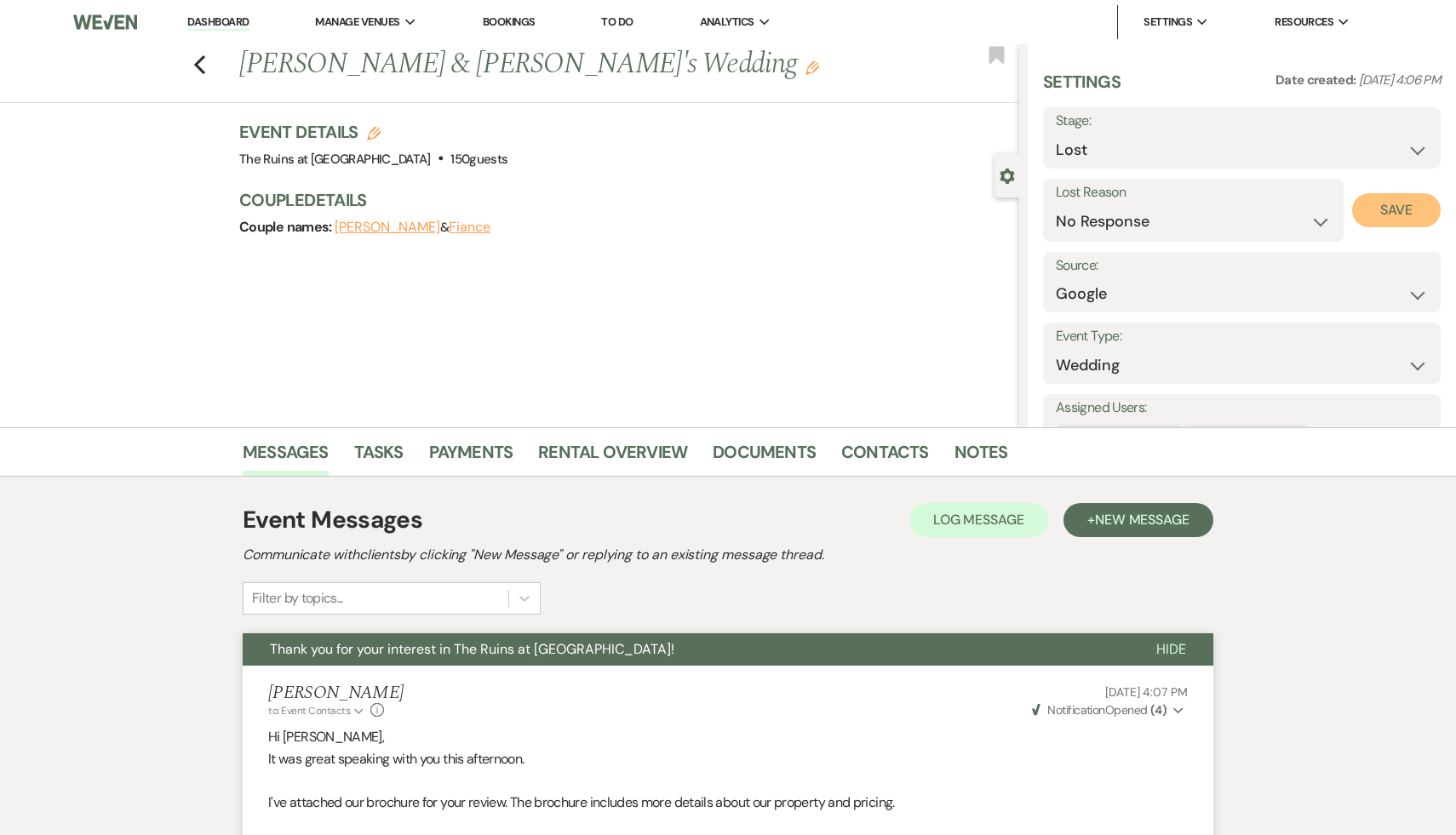
click at [1408, 202] on button "Save" at bounding box center [1396, 210] width 89 height 34
click at [197, 58] on icon "Previous" at bounding box center [199, 65] width 13 height 21
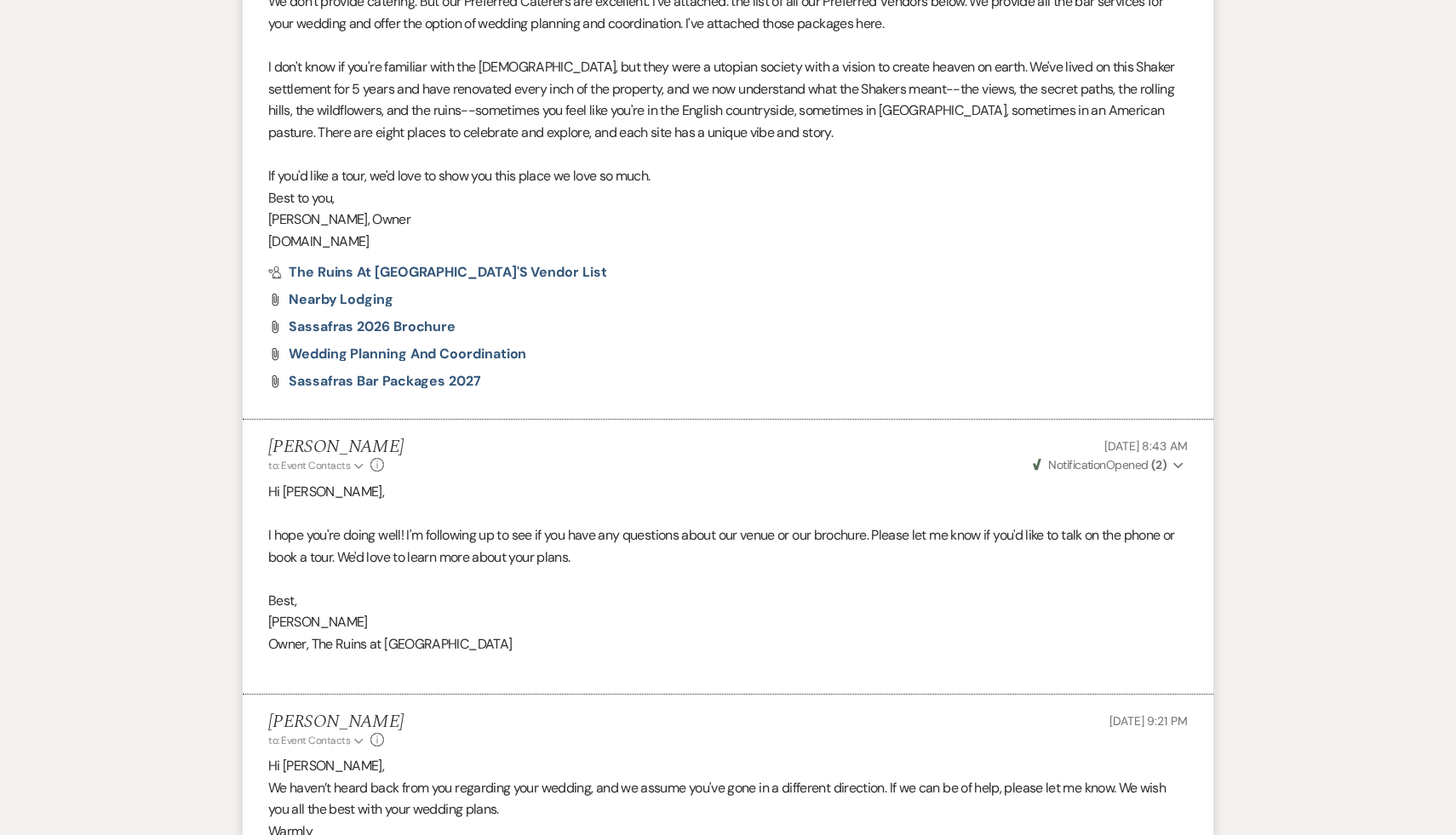
select select "9"
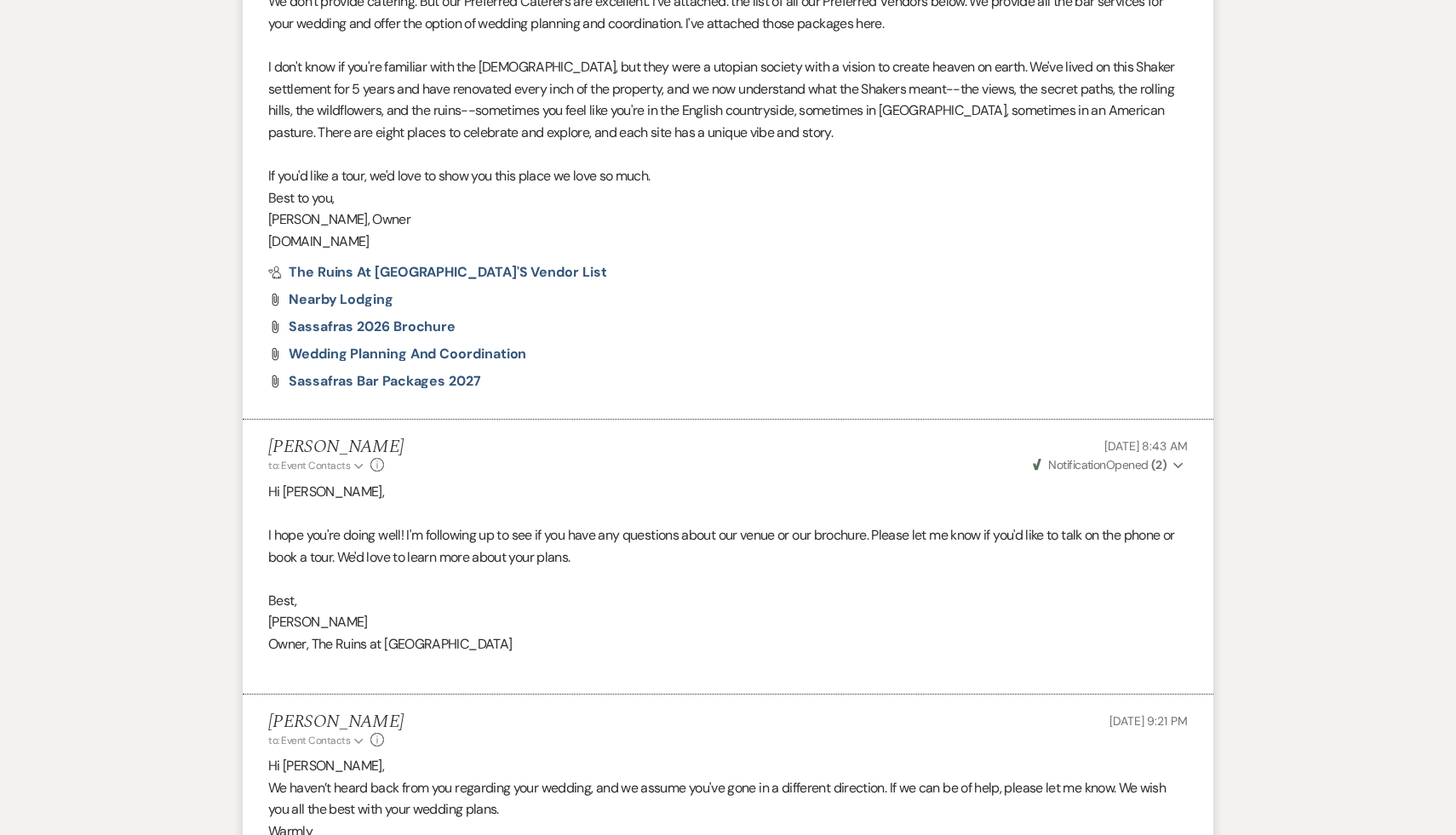
select select "9"
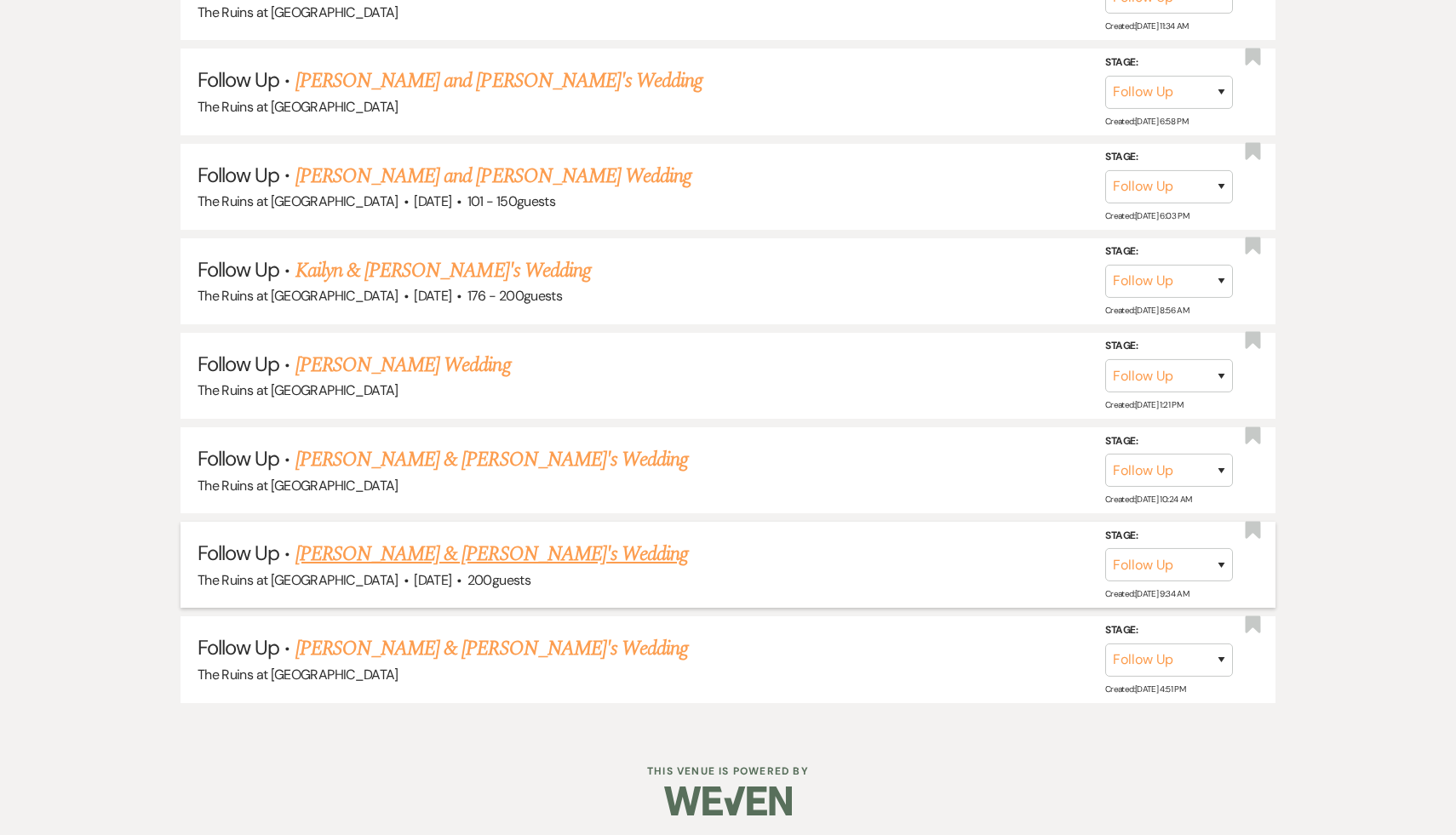
click at [471, 548] on link "[PERSON_NAME] & [PERSON_NAME]'s Wedding" at bounding box center [492, 554] width 393 height 31
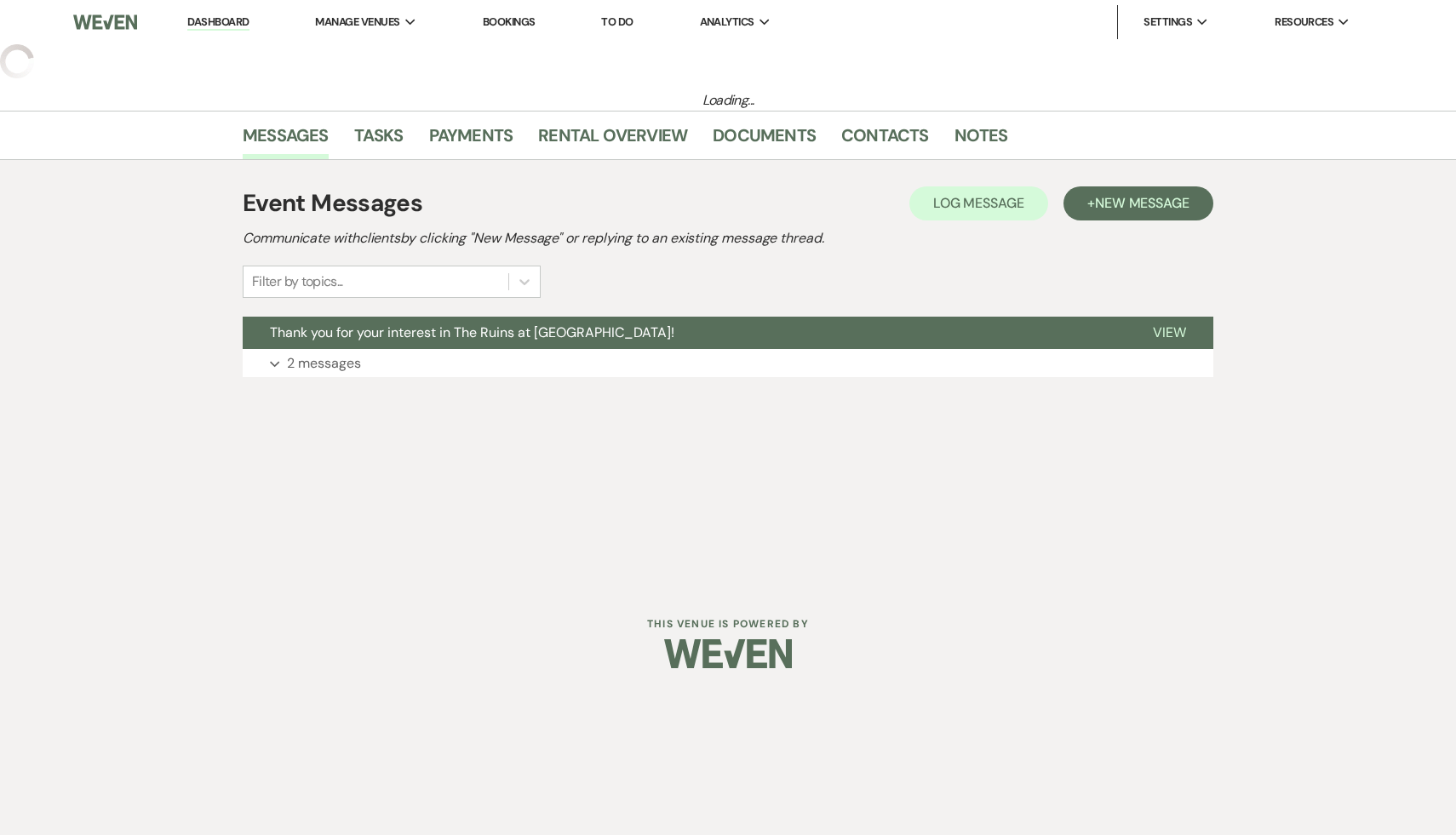
select select "9"
select select "4"
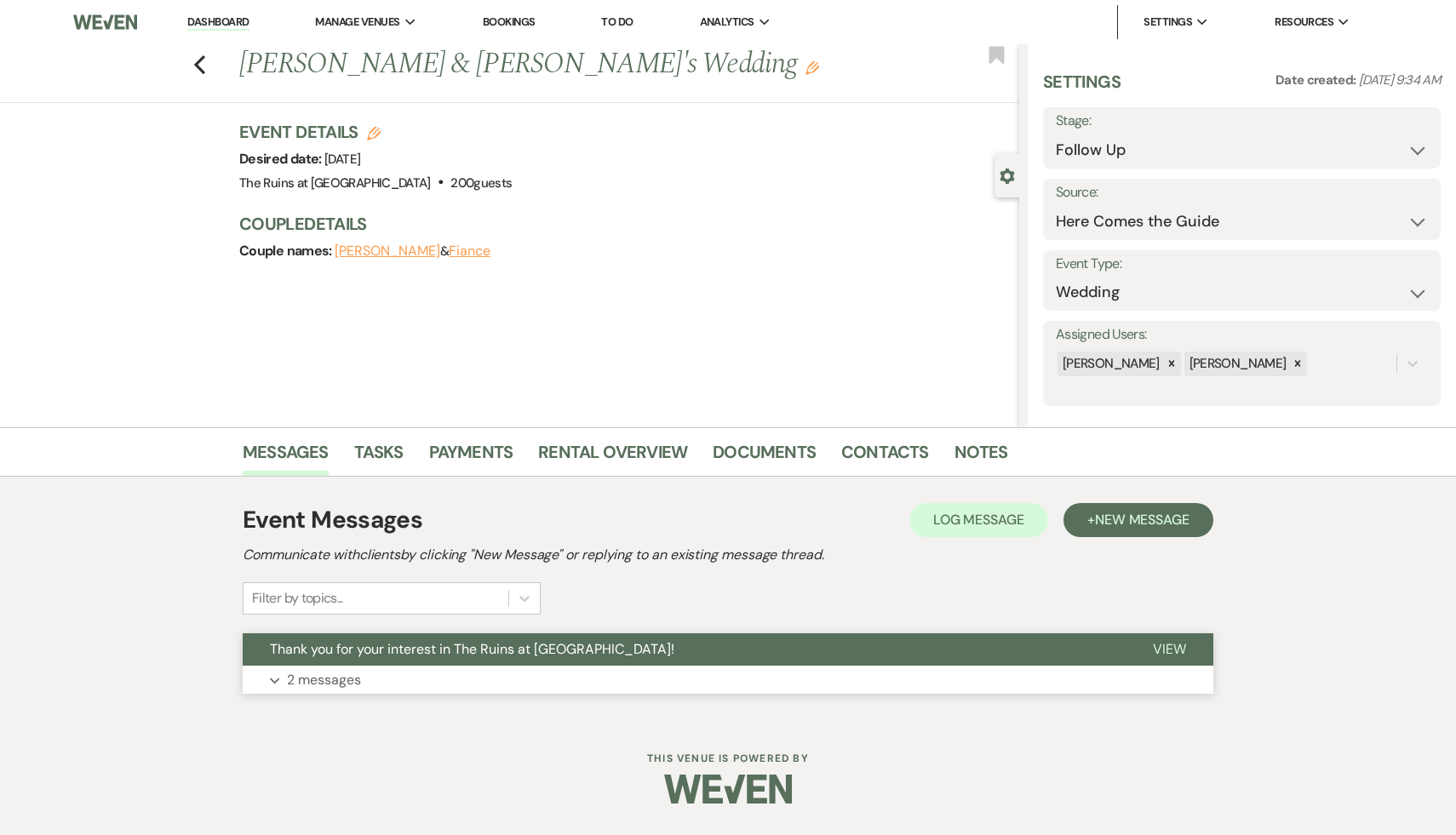
click at [462, 647] on span "Thank you for your interest in The Ruins at [GEOGRAPHIC_DATA]!" at bounding box center [472, 649] width 405 height 18
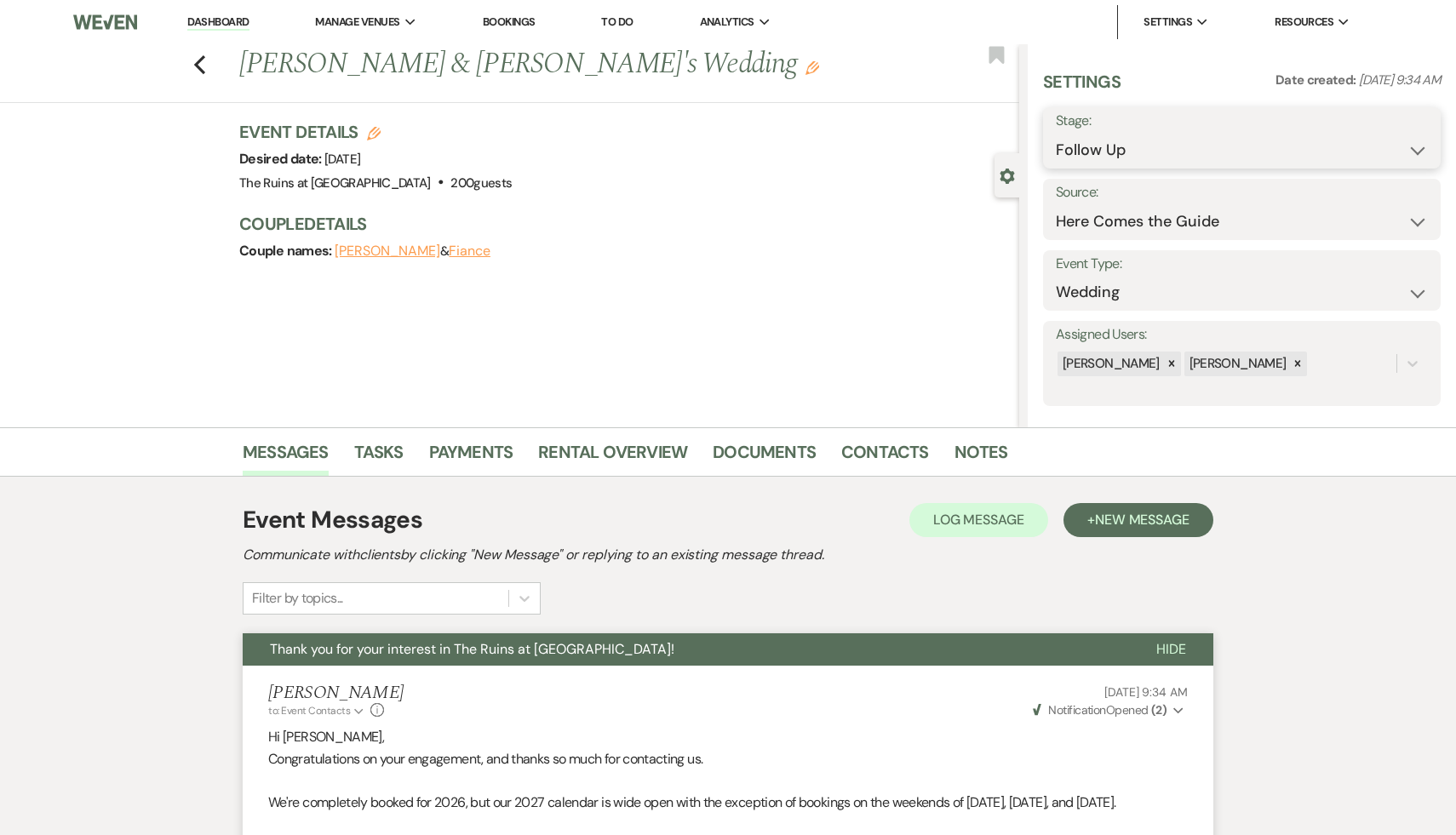
click at [1416, 144] on select "Inquiry Follow Up Tour Requested Tour Confirmed Toured Proposal Sent Booked Lost" at bounding box center [1241, 150] width 372 height 33
select select "8"
click at [1056, 134] on select "Inquiry Follow Up Tour Requested Tour Confirmed Toured Proposal Sent Booked Lost" at bounding box center [1241, 150] width 372 height 33
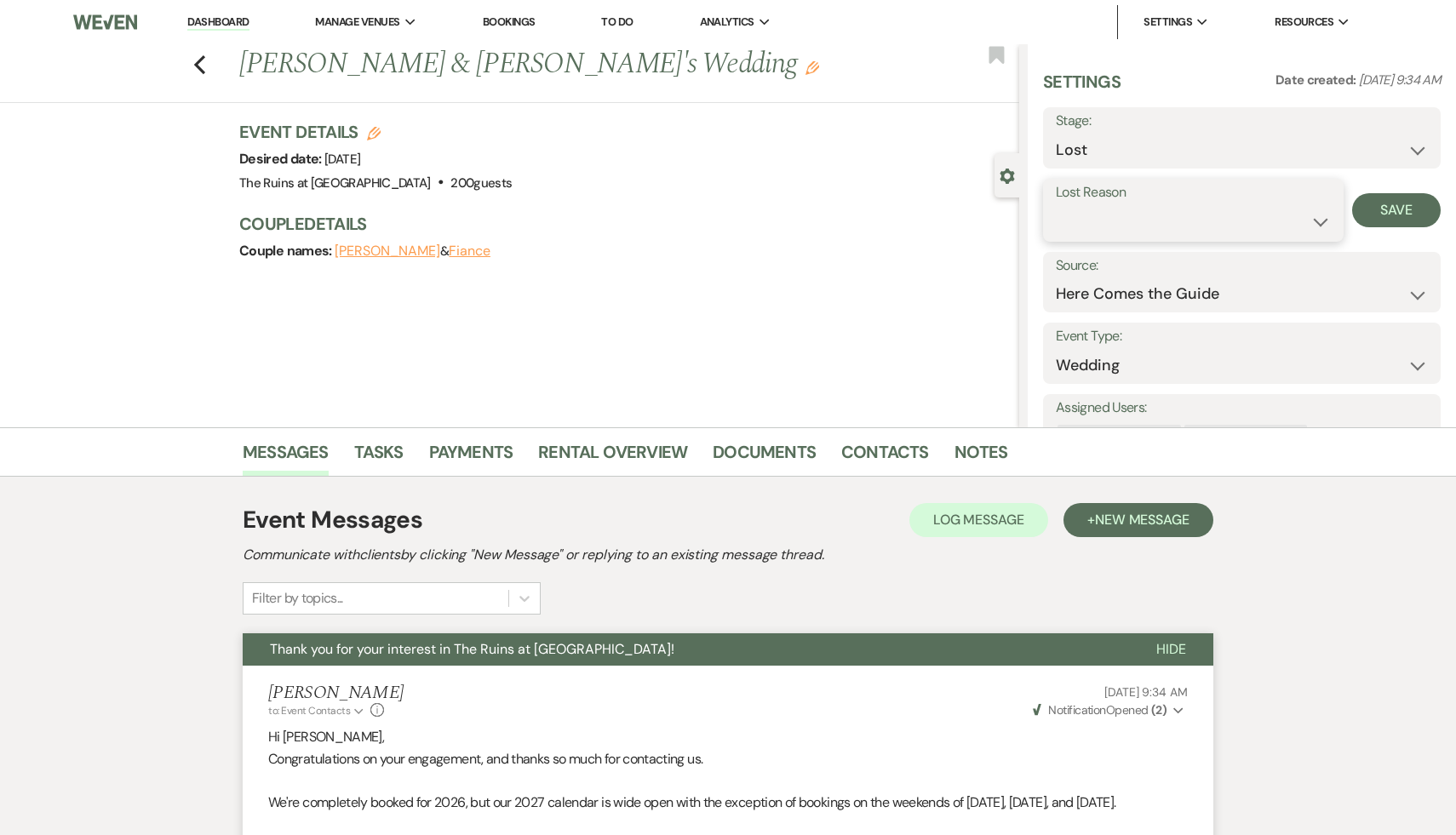
click at [1317, 219] on select "Booked Elsewhere Budget Date Unavailable No Response Not a Good Match Capacity …" at bounding box center [1193, 222] width 275 height 33
select select "7"
click at [1056, 206] on select "Booked Elsewhere Budget Date Unavailable No Response Not a Good Match Capacity …" at bounding box center [1193, 222] width 275 height 33
click at [1397, 215] on button "Save" at bounding box center [1396, 210] width 89 height 34
click at [199, 56] on icon "Previous" at bounding box center [199, 65] width 13 height 21
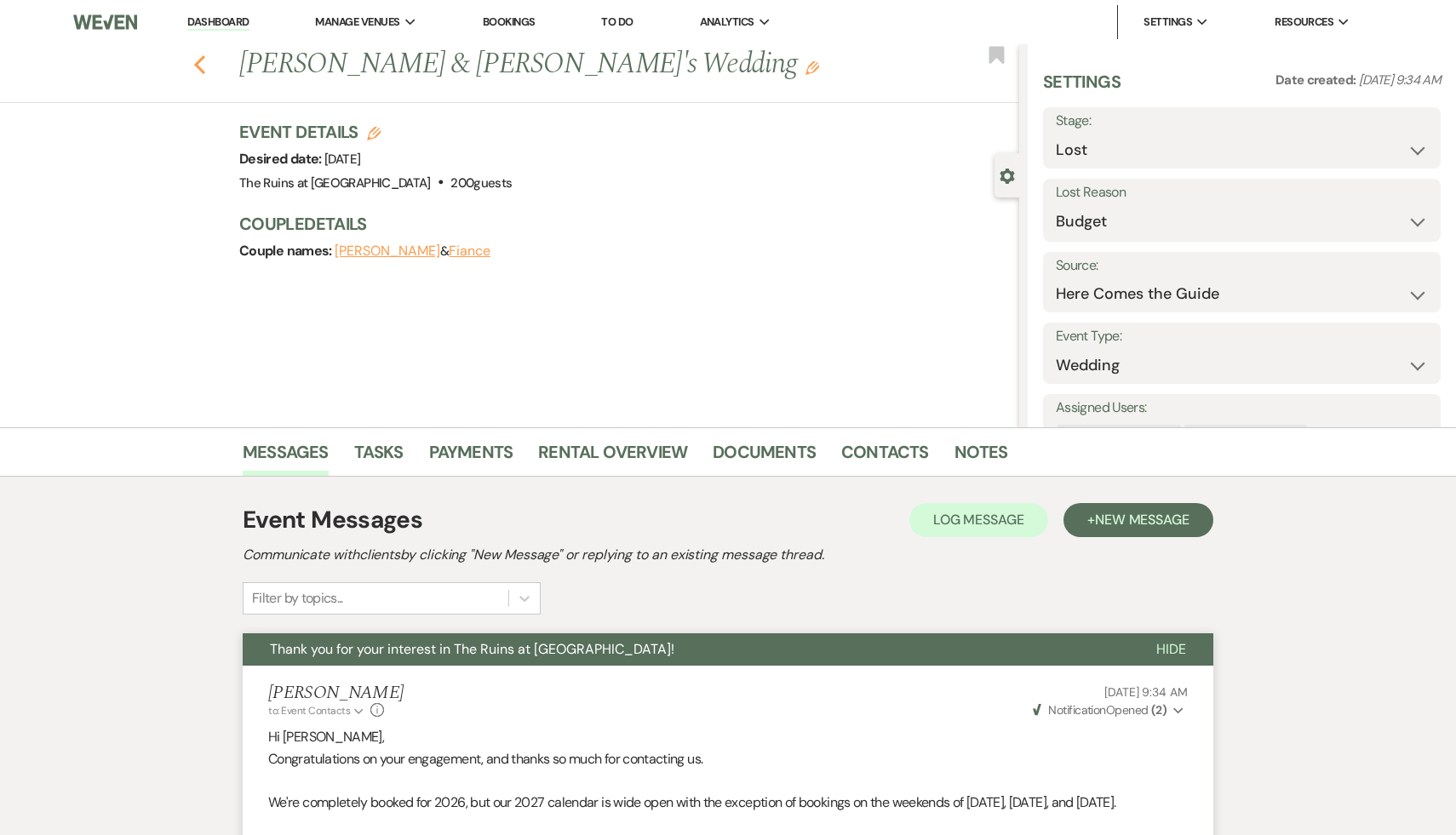
select select "9"
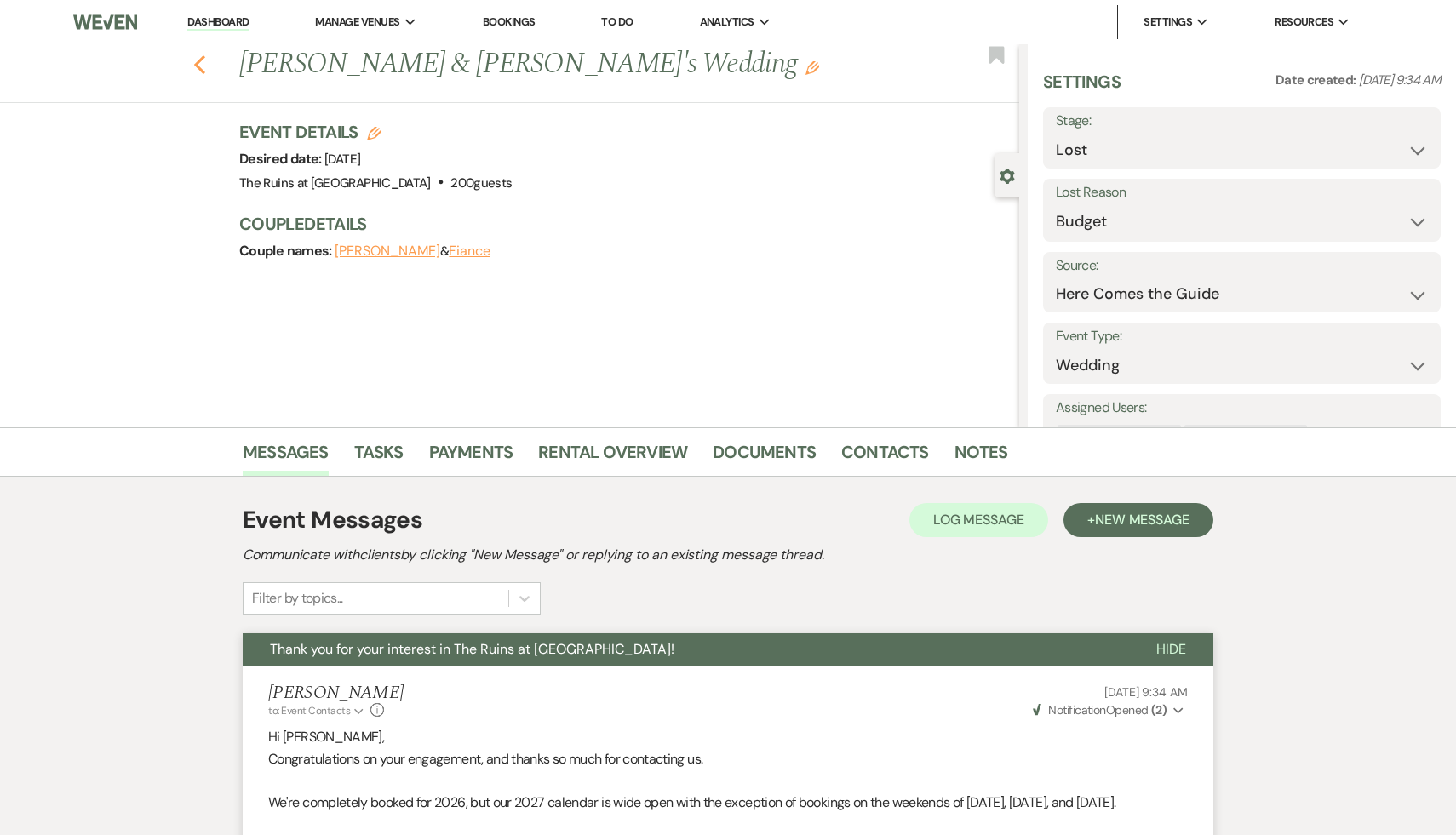
select select "9"
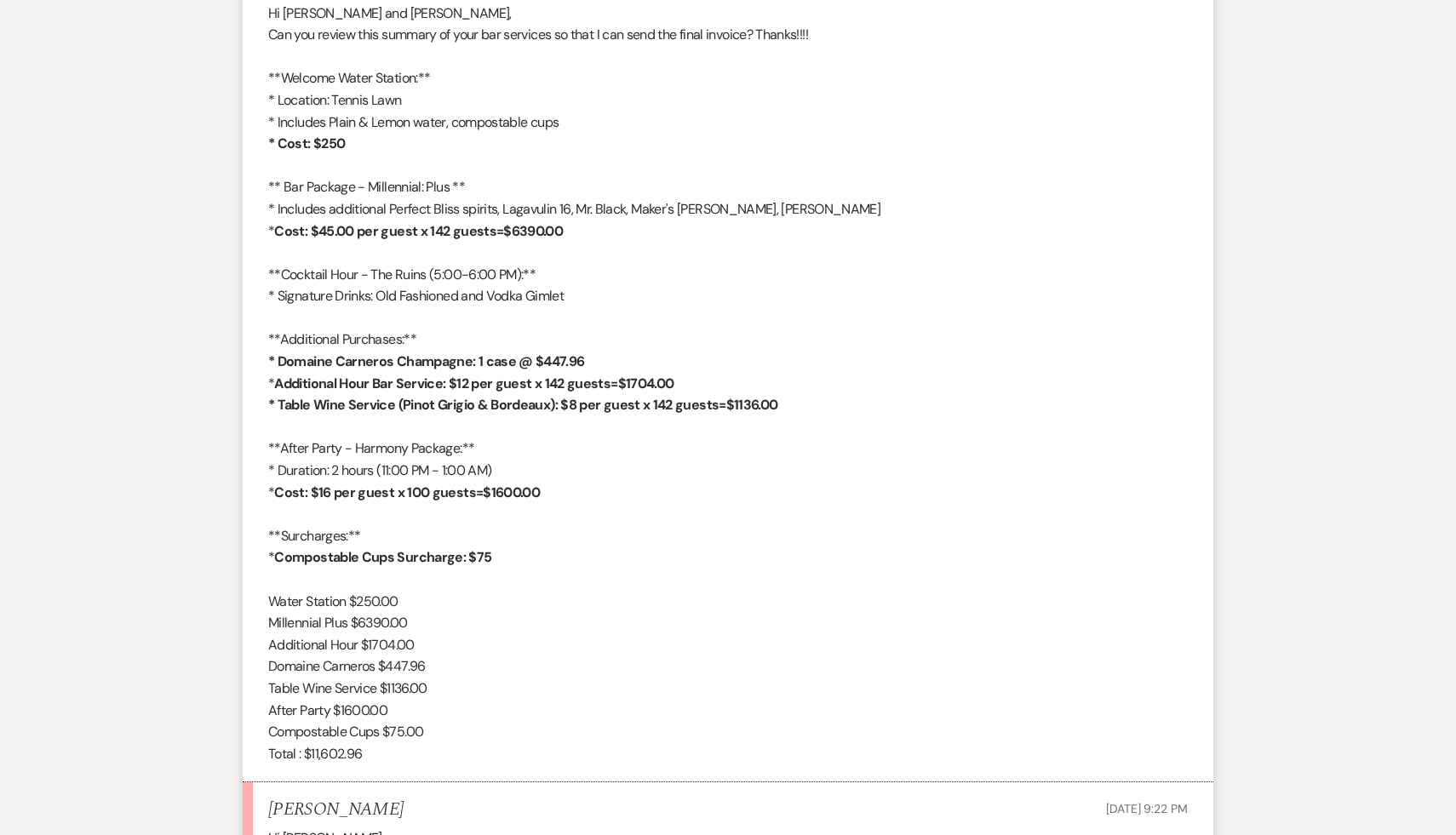
scroll to position [654, 0]
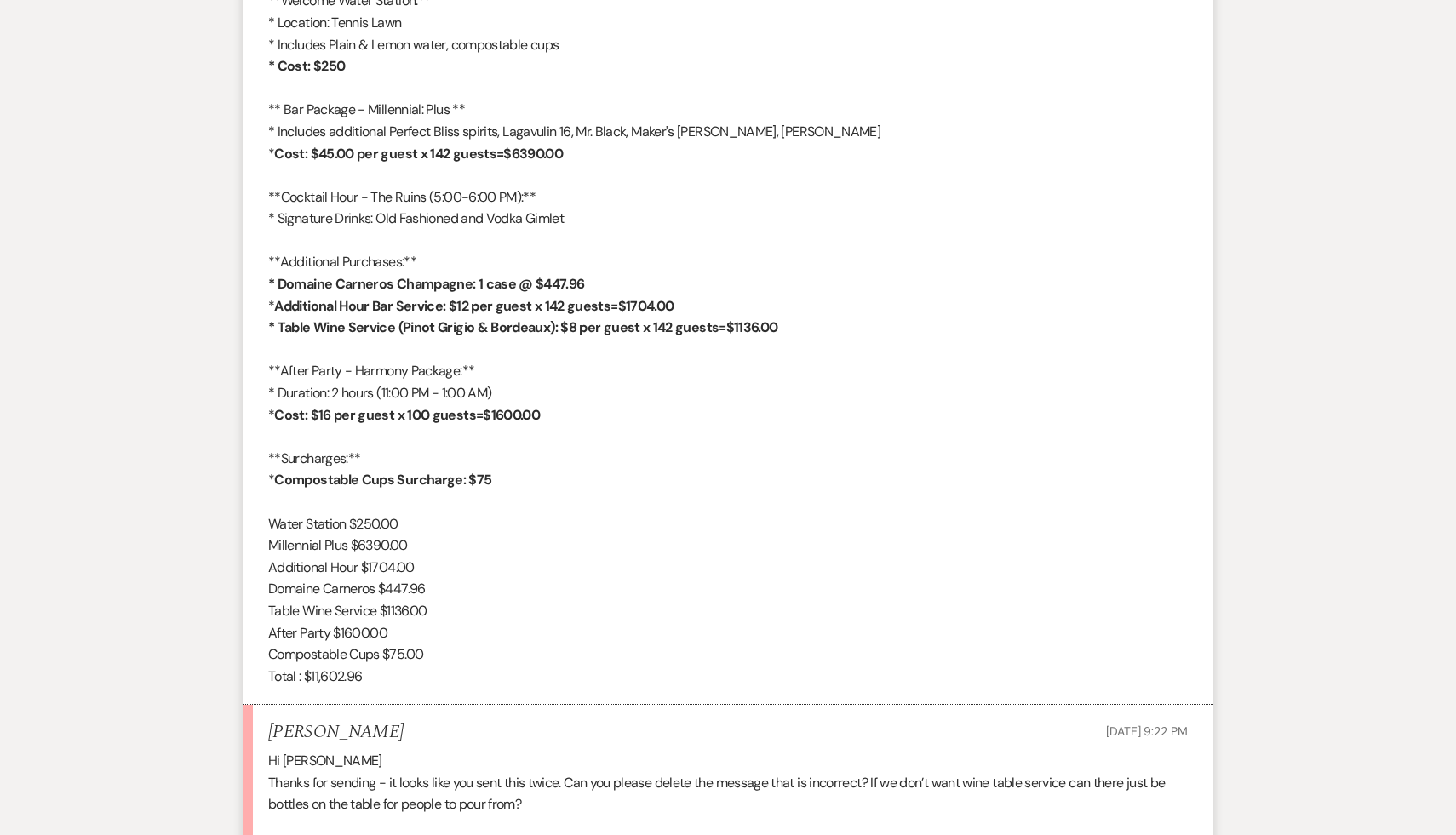
click at [652, 525] on p "Water Station $250.00" at bounding box center [728, 524] width 919 height 22
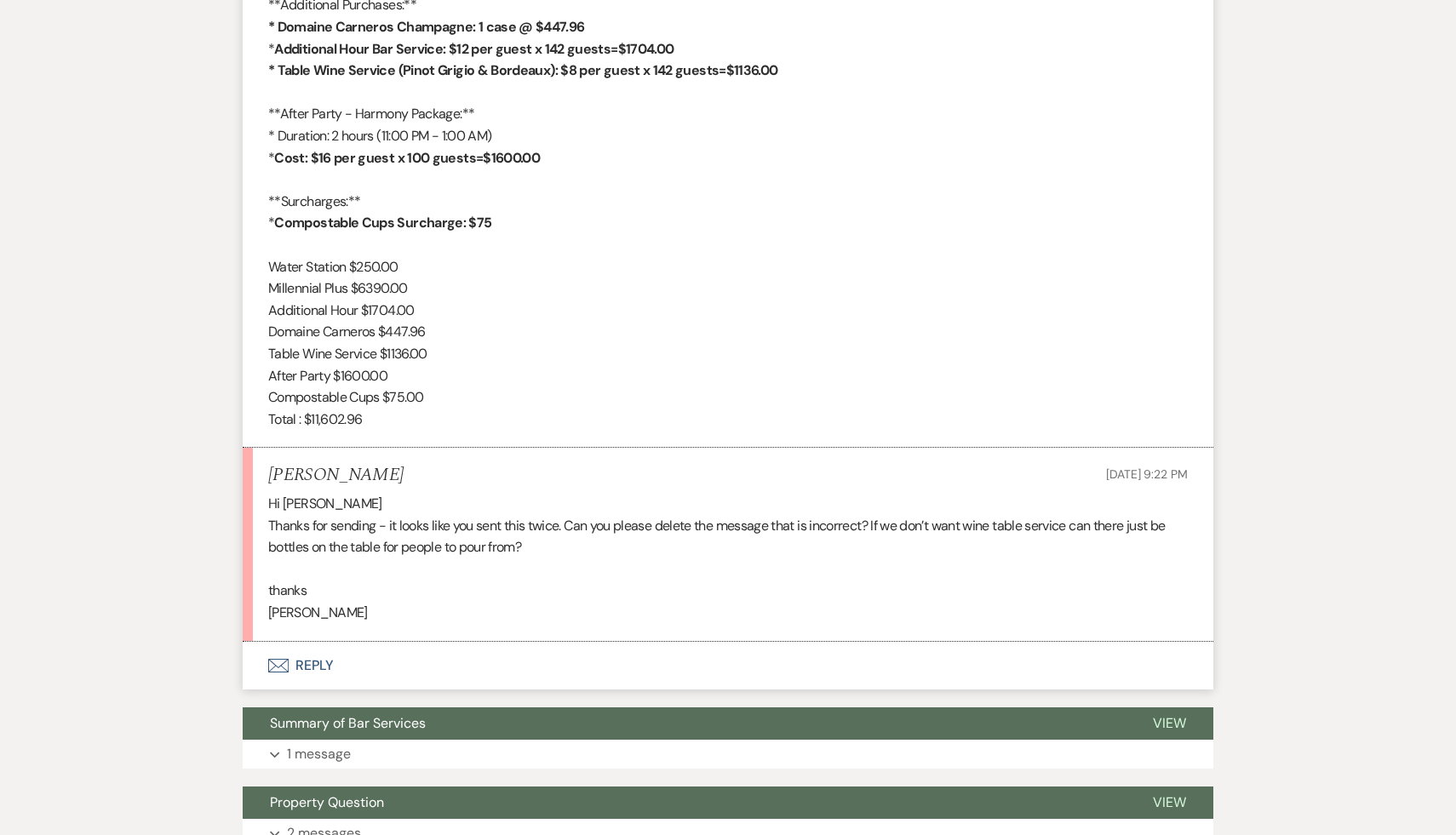
scroll to position [954, 0]
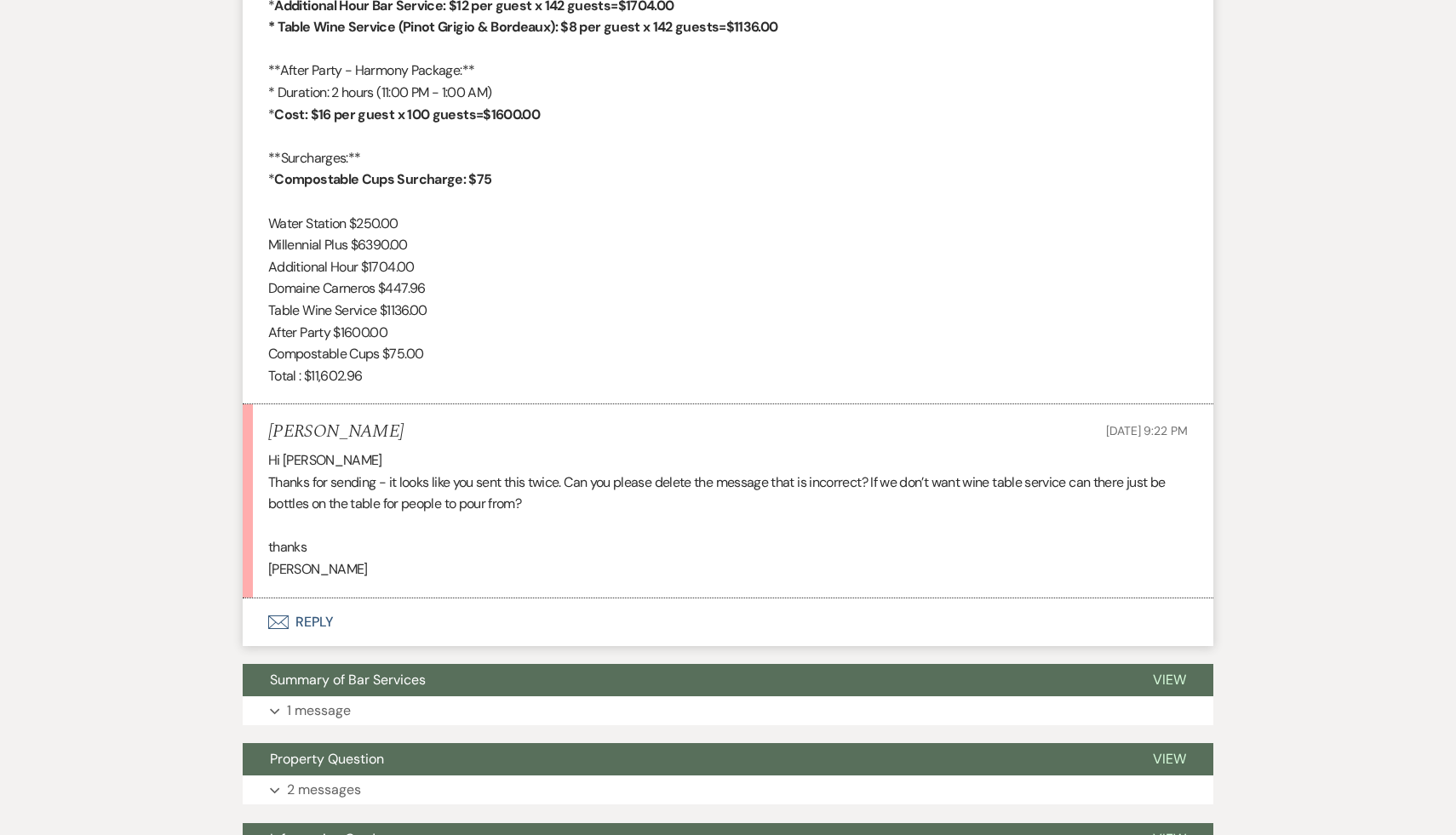
click at [709, 545] on p "thanks" at bounding box center [728, 548] width 919 height 22
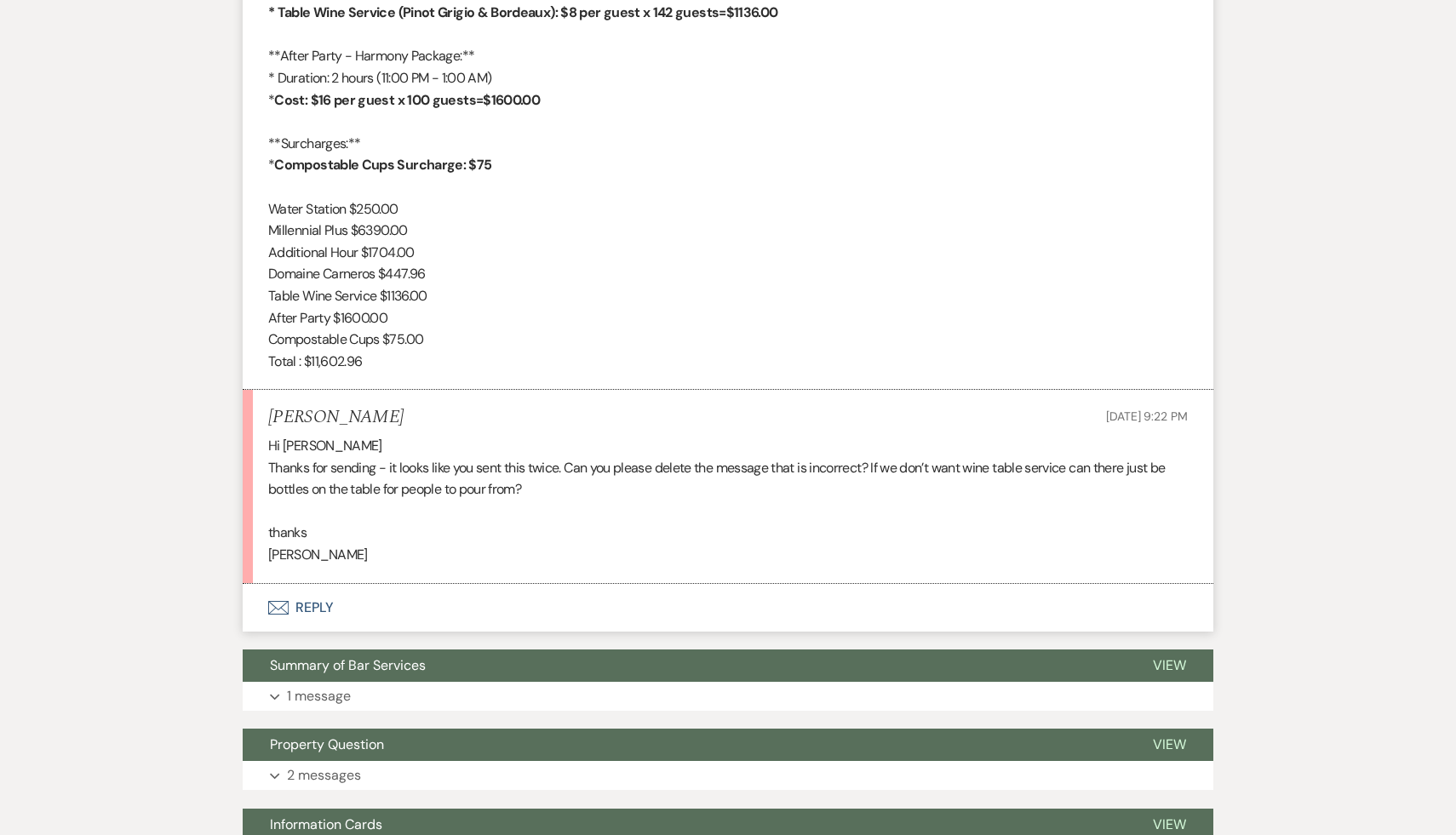
scroll to position [972, 0]
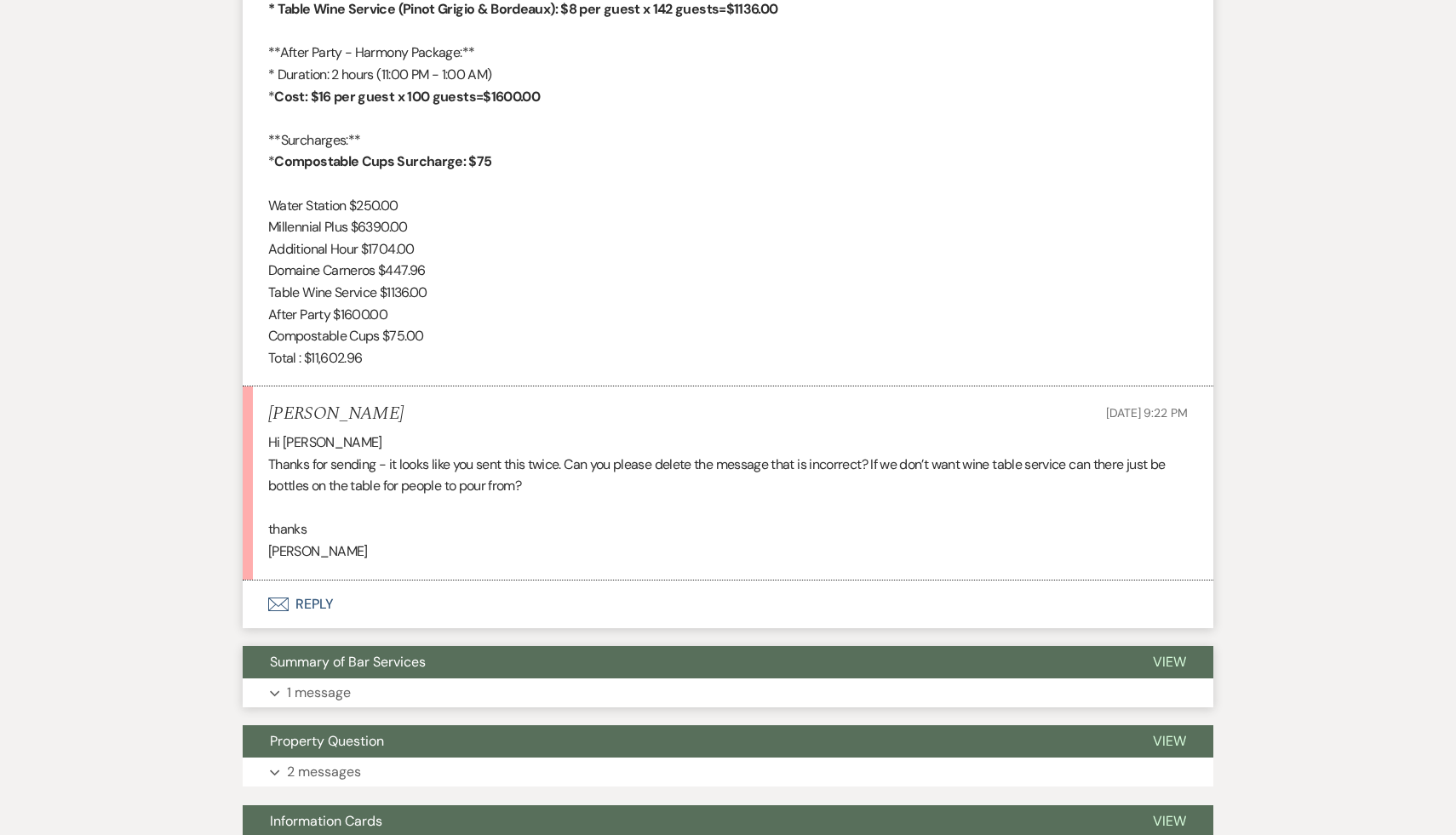
click at [405, 673] on button "Summary of Bar Services" at bounding box center [684, 663] width 883 height 32
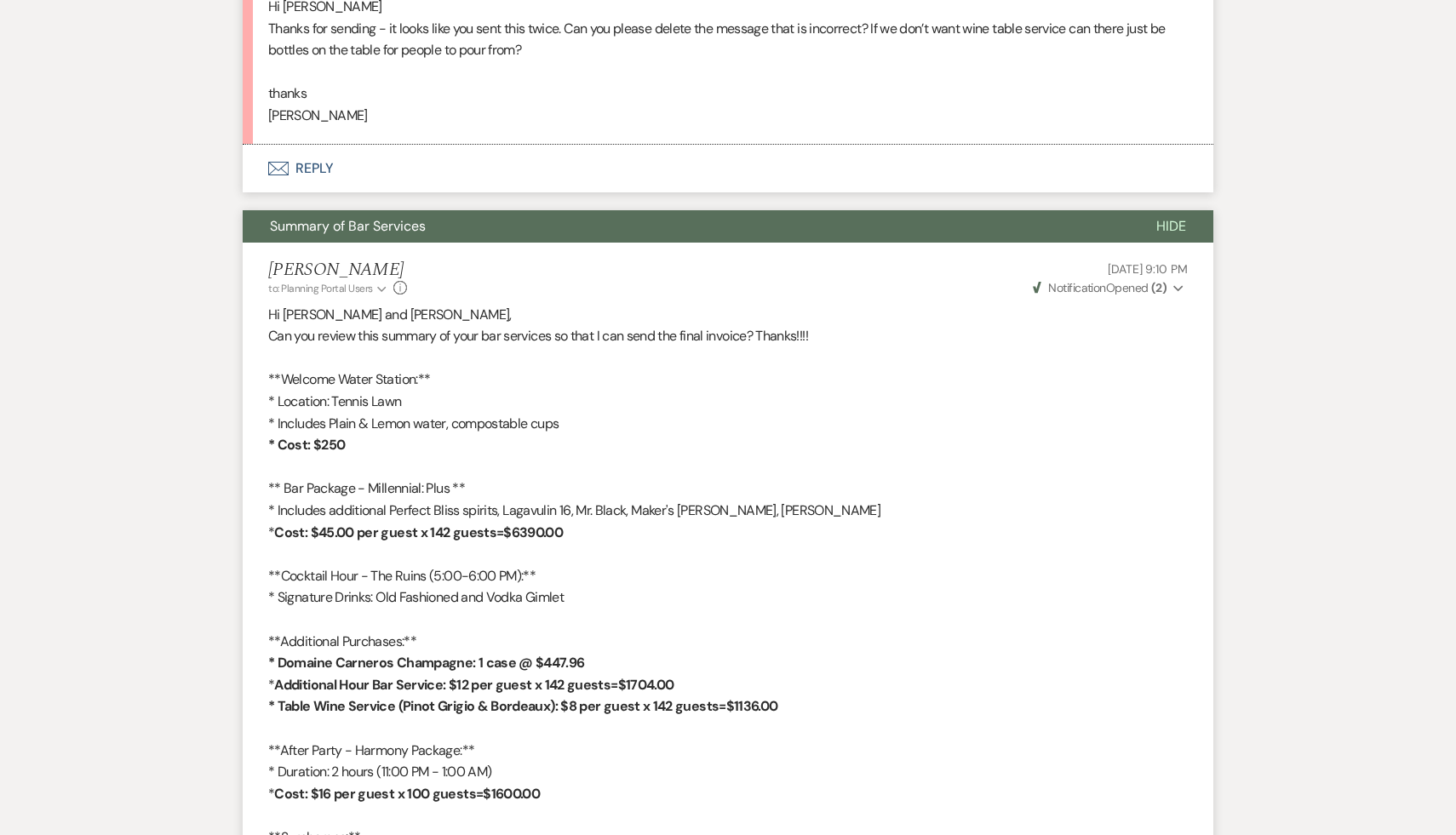
scroll to position [1521, 0]
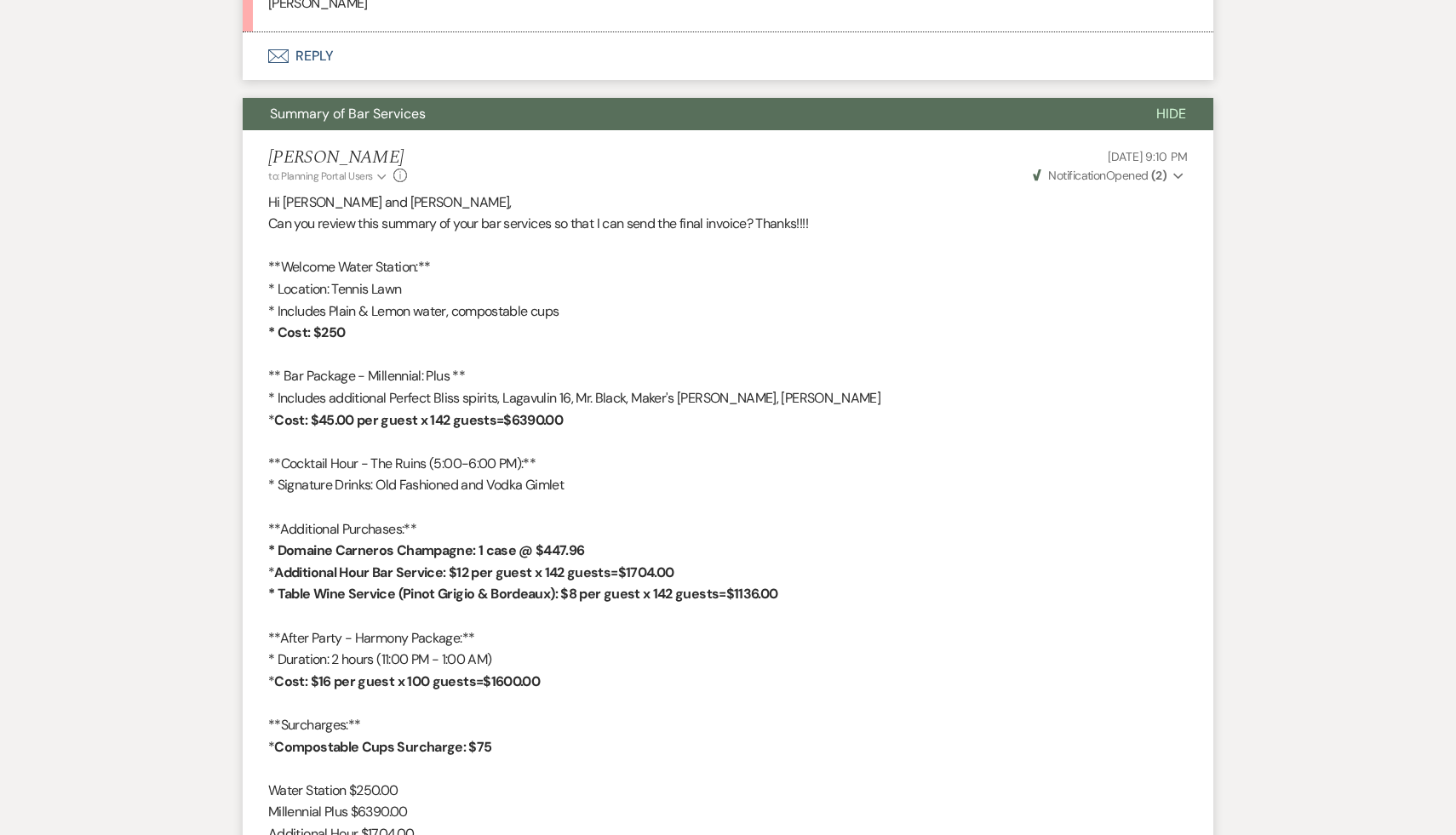
click at [653, 640] on p "**After Party - Harmony Package:**" at bounding box center [728, 638] width 919 height 22
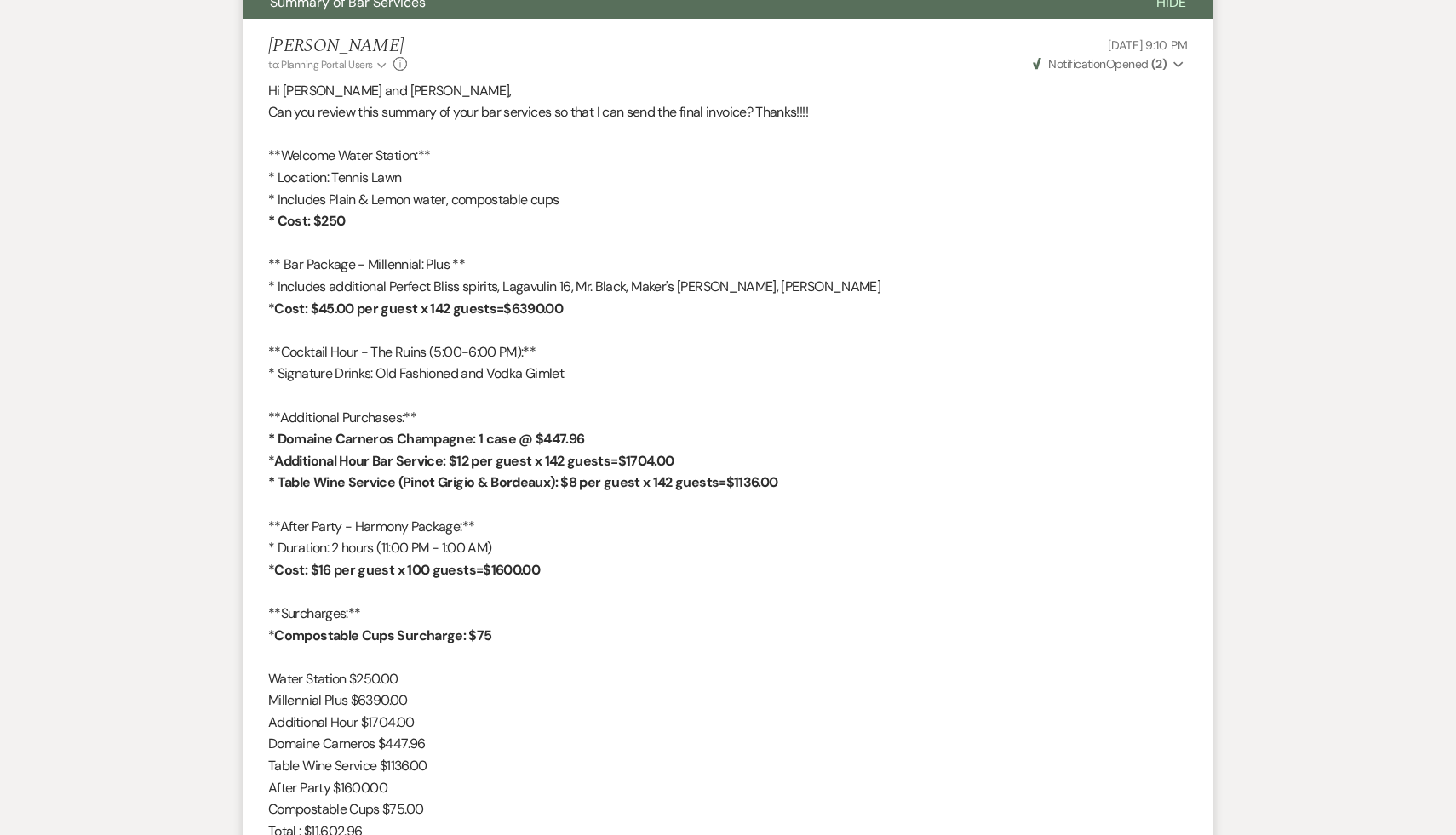
scroll to position [1815, 0]
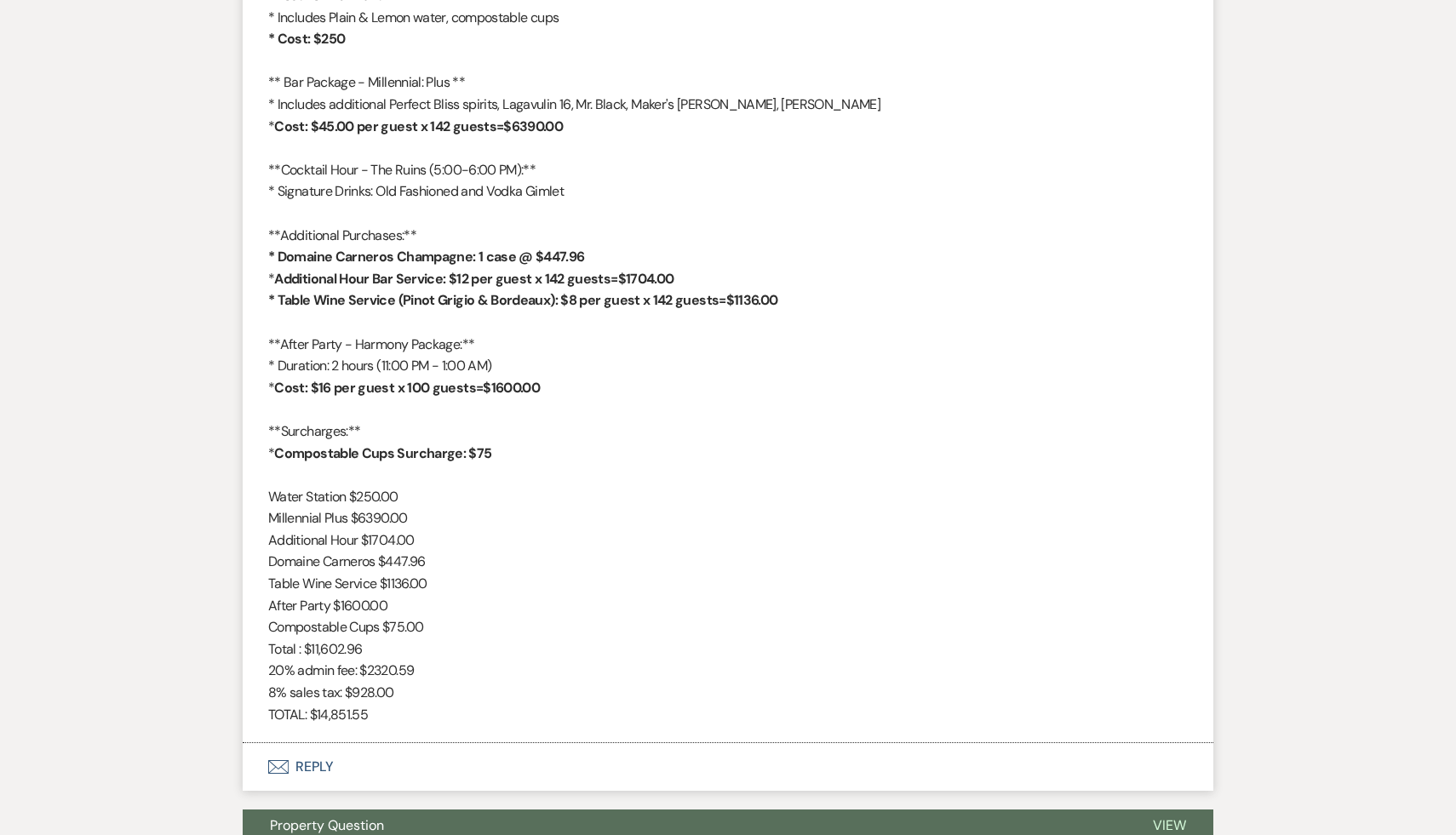
click at [648, 568] on p "Domaine Carneros $447.96" at bounding box center [728, 562] width 919 height 22
click at [647, 567] on p "Domaine Carneros $447.96" at bounding box center [728, 562] width 919 height 22
click at [593, 489] on p "Water Station $250.00" at bounding box center [728, 497] width 919 height 22
click at [595, 490] on p "Water Station $250.00" at bounding box center [728, 497] width 919 height 22
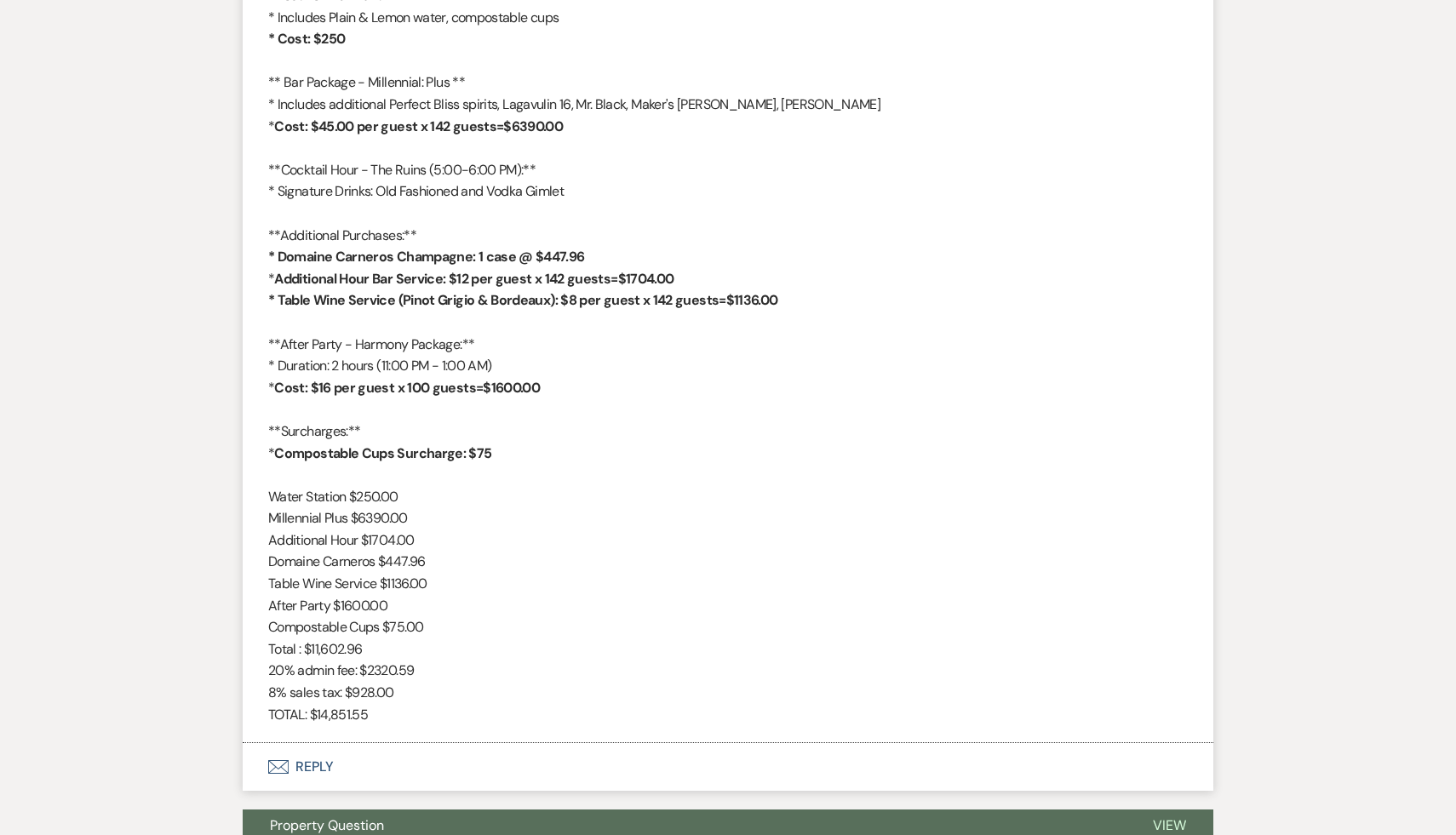
click at [659, 505] on p "Water Station $250.00" at bounding box center [728, 497] width 919 height 22
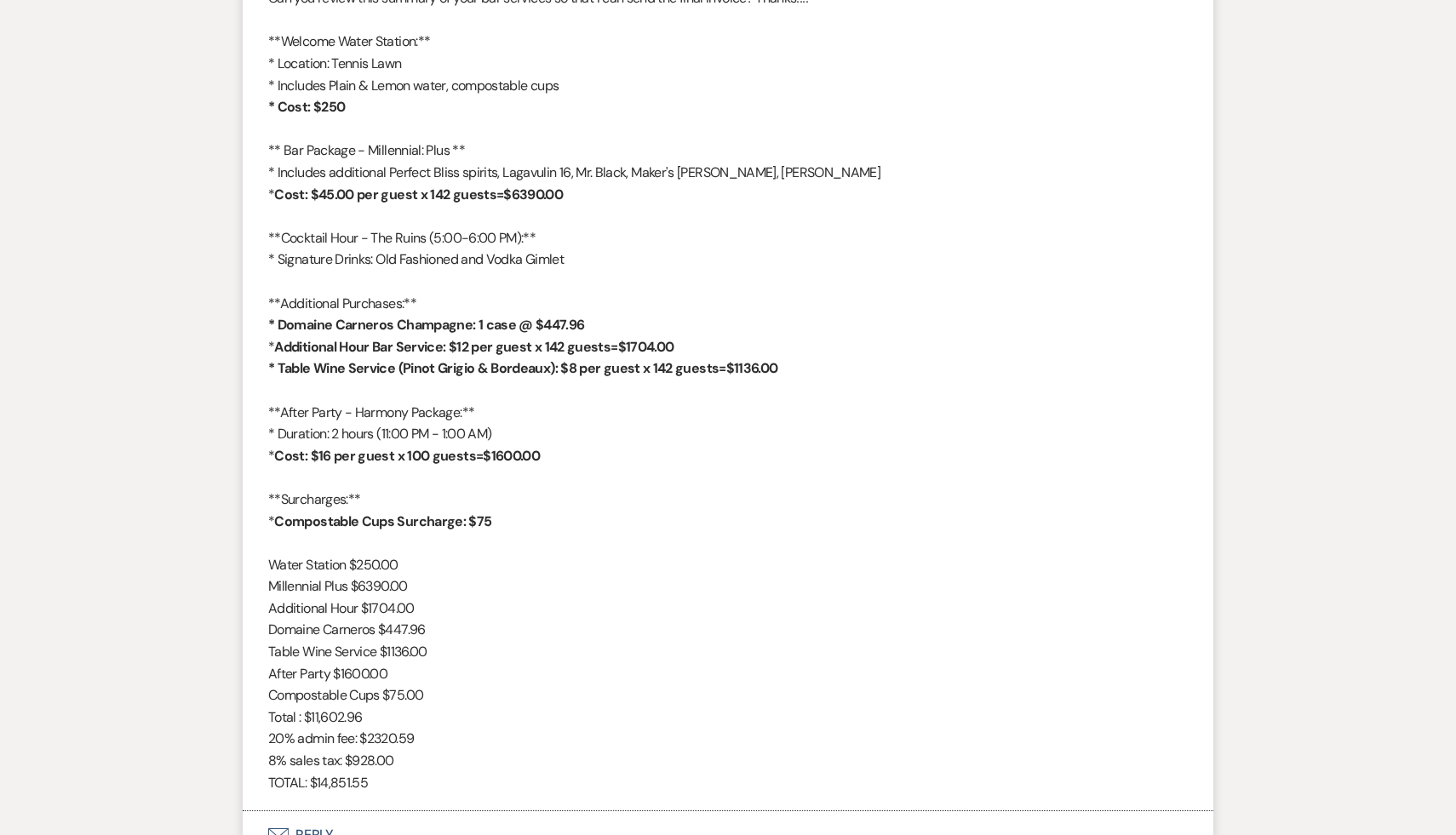
scroll to position [1828, 0]
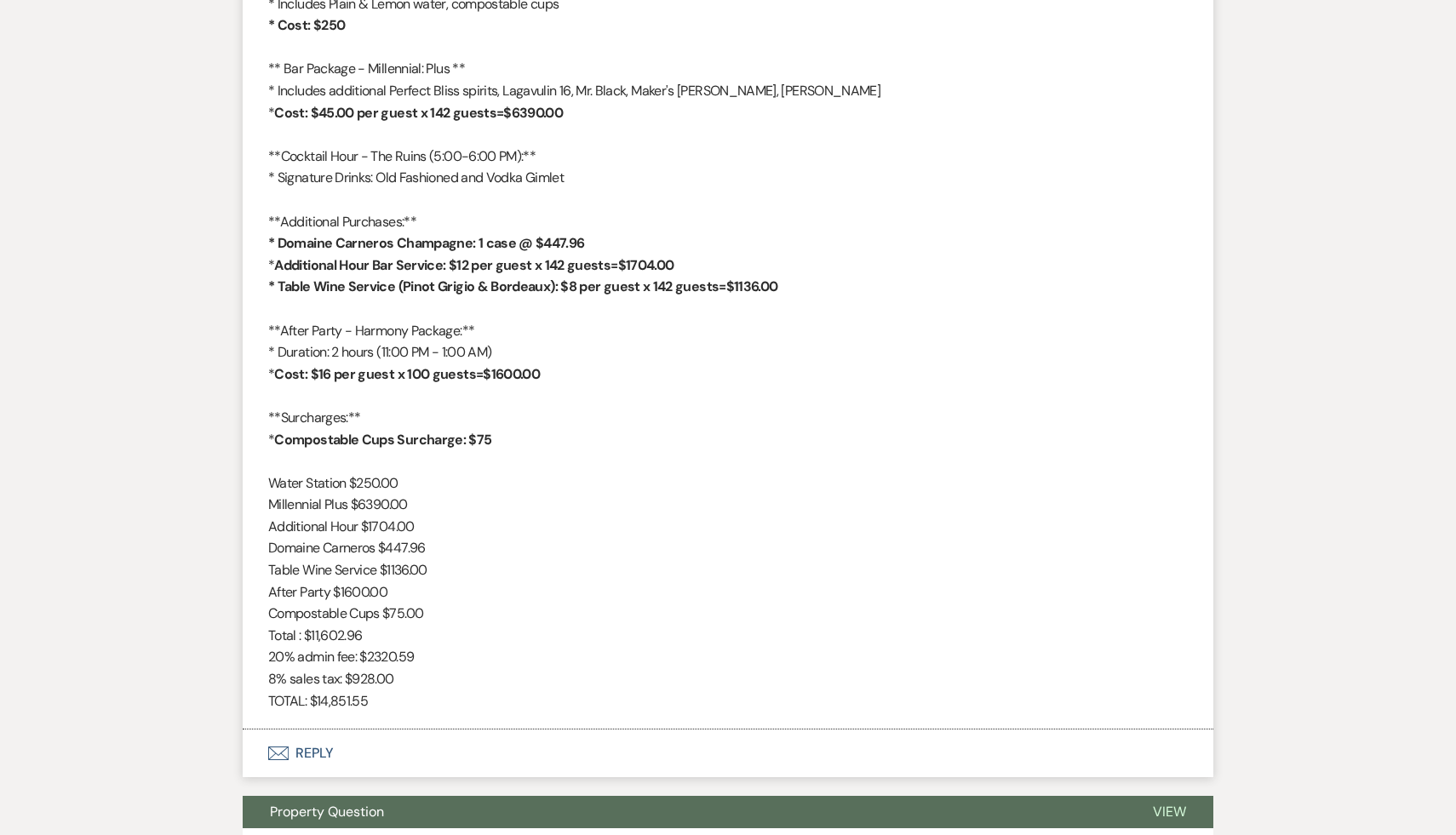
click at [302, 752] on button "Envelope Reply" at bounding box center [727, 753] width 970 height 48
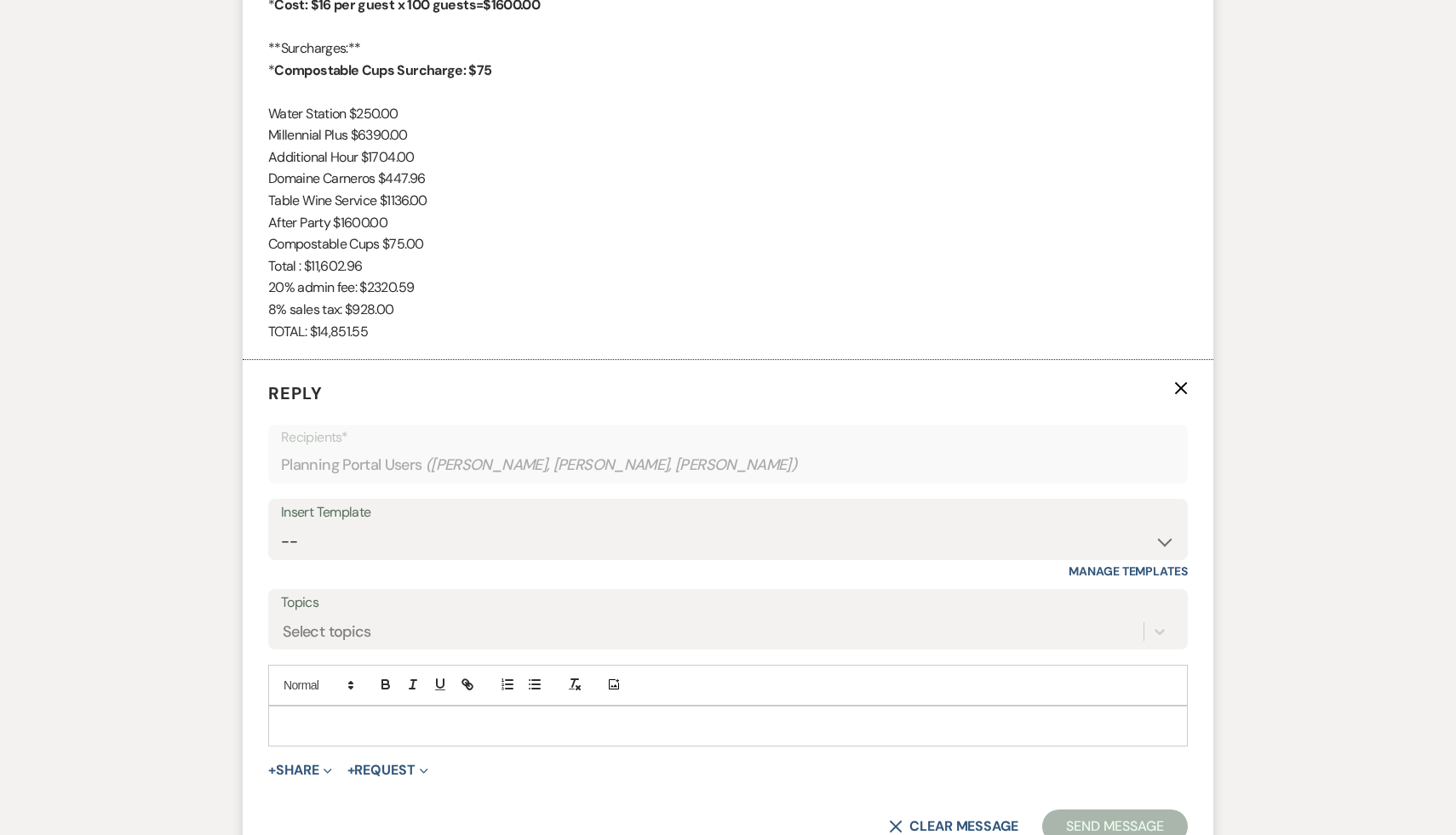
scroll to position [2219, 0]
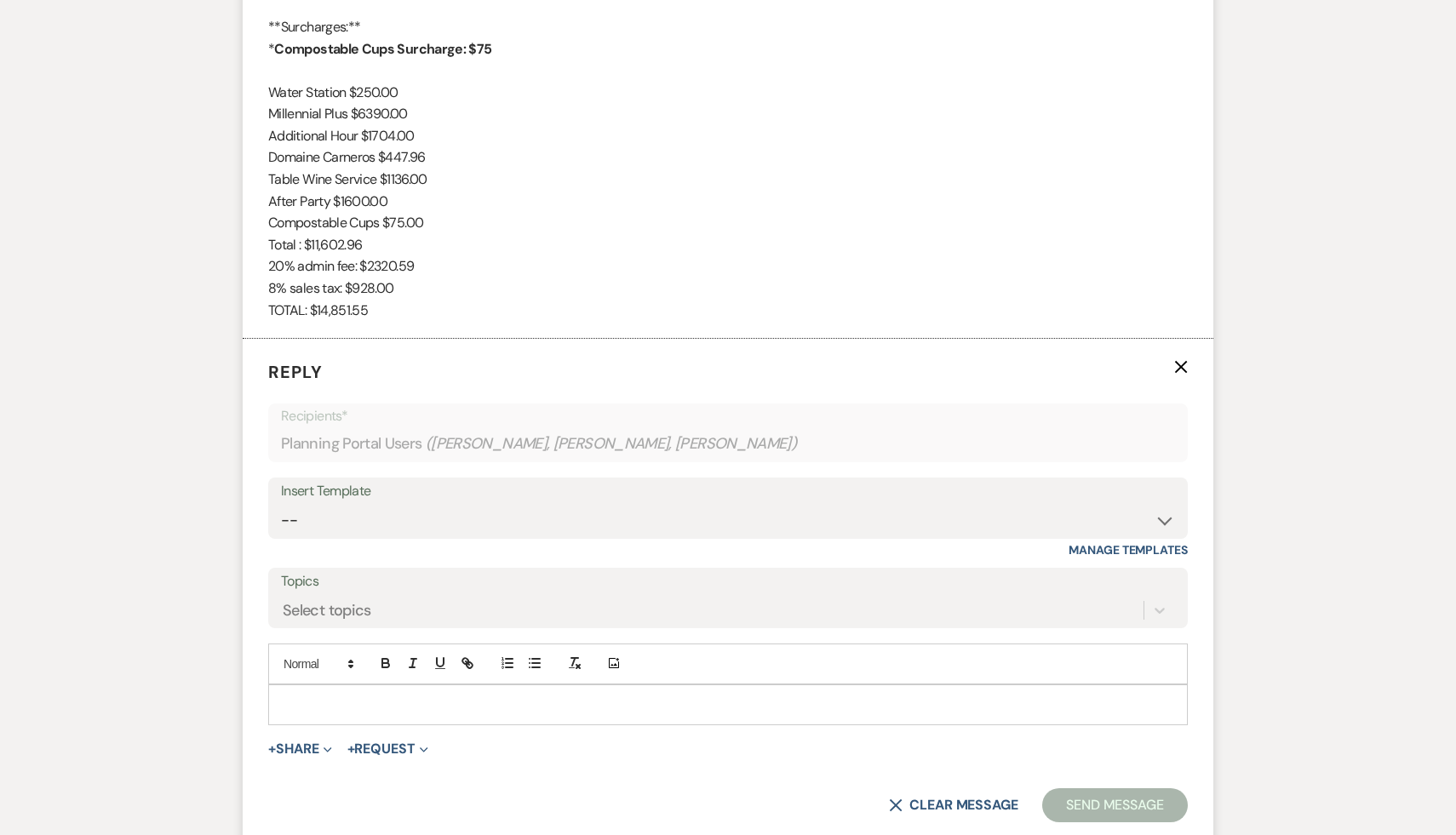
click at [512, 702] on p at bounding box center [728, 705] width 892 height 19
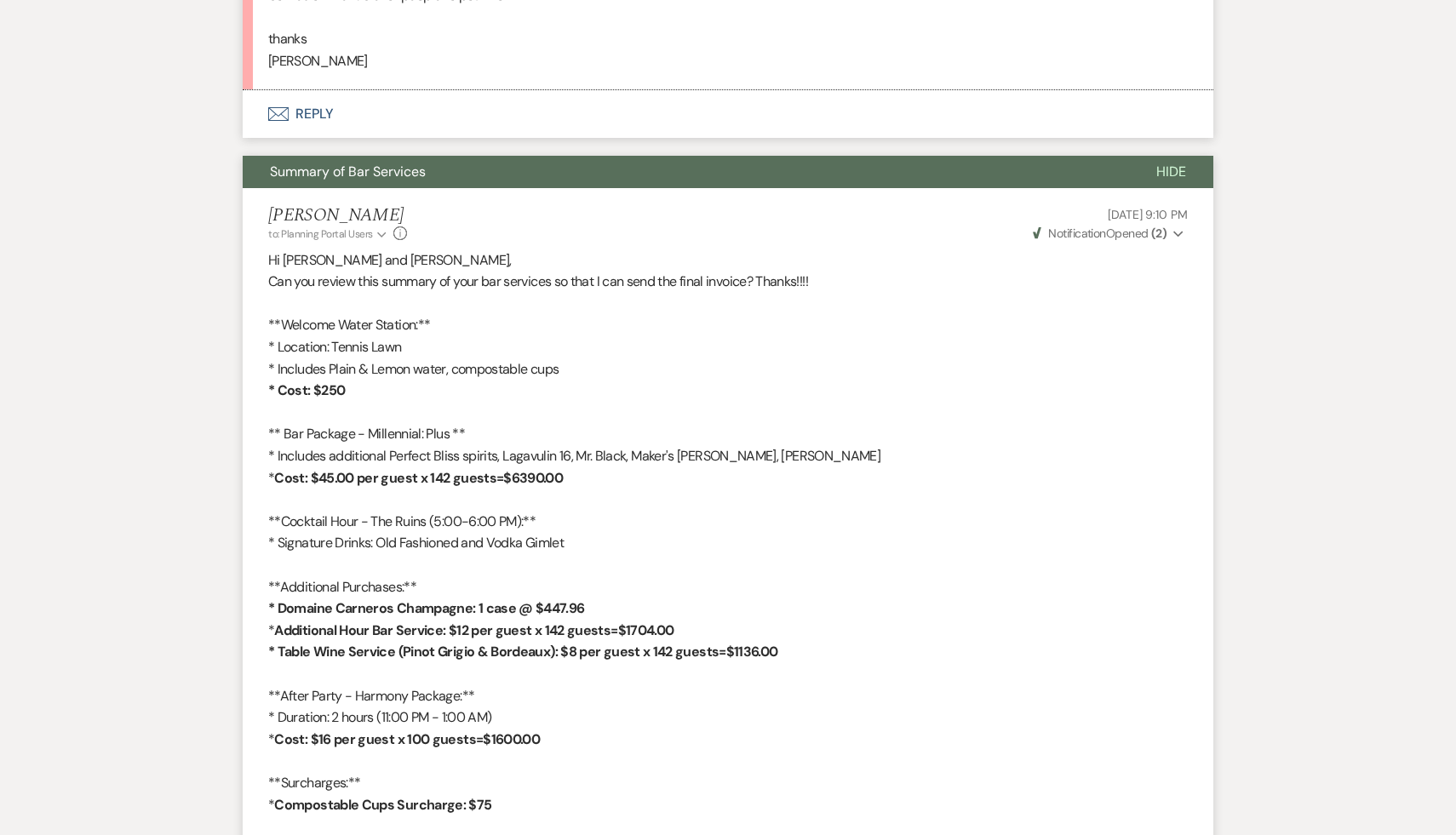
scroll to position [1137, 0]
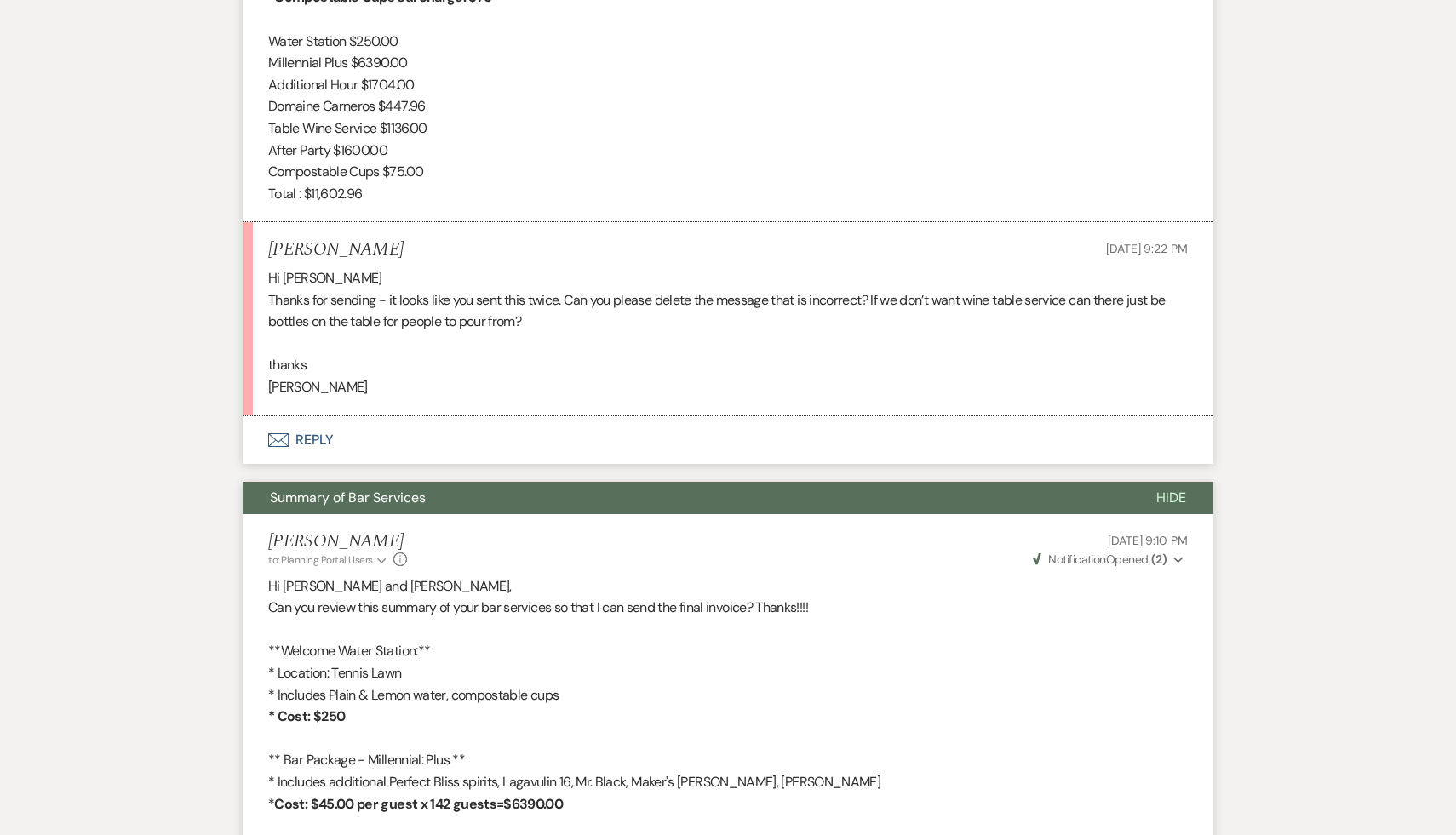
click at [636, 347] on p at bounding box center [728, 344] width 919 height 22
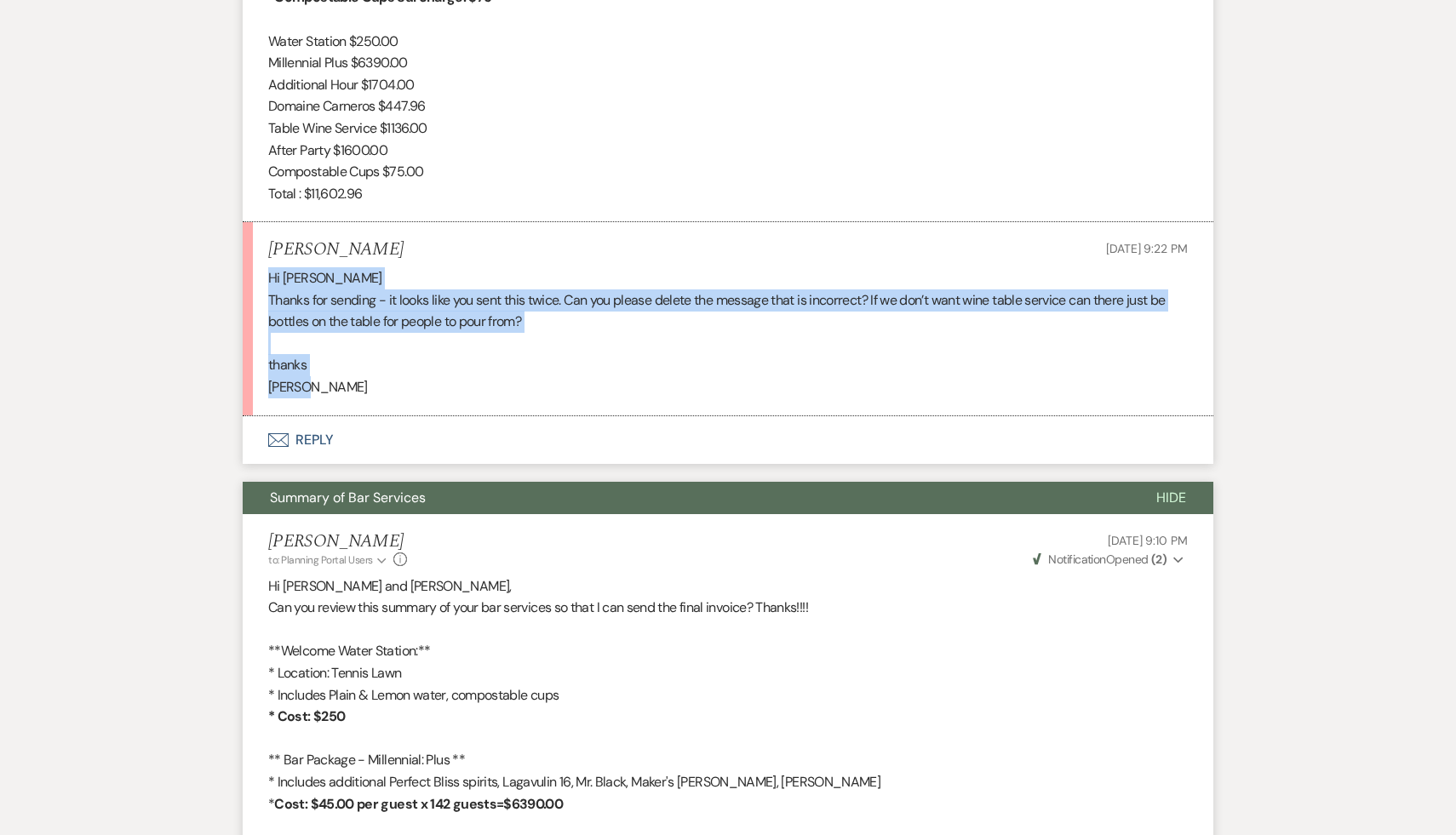
drag, startPoint x: 336, startPoint y: 385, endPoint x: 260, endPoint y: 282, distance: 128.0
click at [260, 282] on li "Lenore Shickmanter Oct 10, 2025, 9:22 PM Hi Carol Thanks for sending - it looks…" at bounding box center [727, 319] width 970 height 193
copy div "Hi Carol Thanks for sending - it looks like you sent this twice. Can you please…"
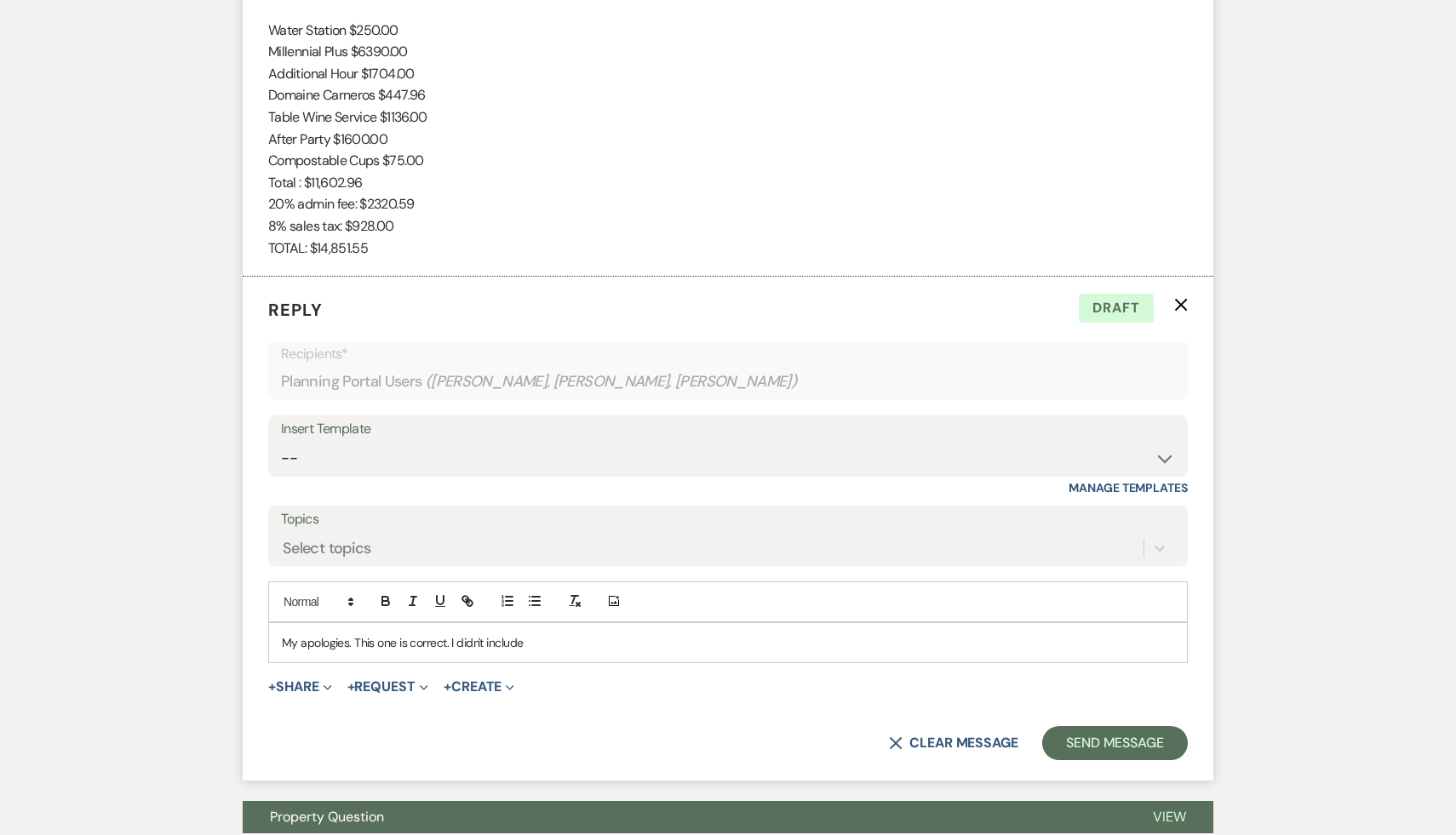
scroll to position [2415, 0]
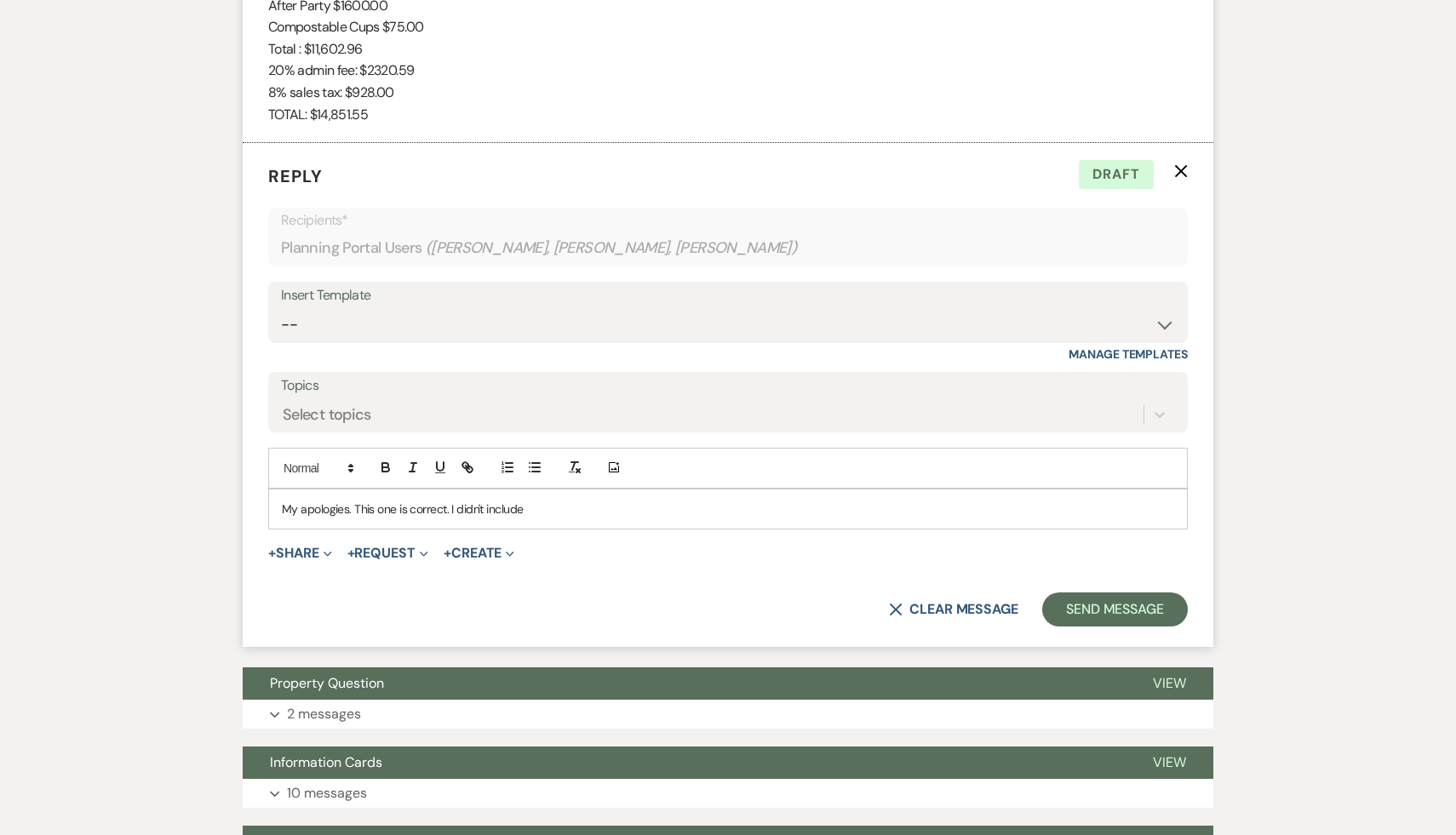
click at [571, 506] on p "My apologies. This one is correct. I didn't include" at bounding box center [728, 509] width 892 height 19
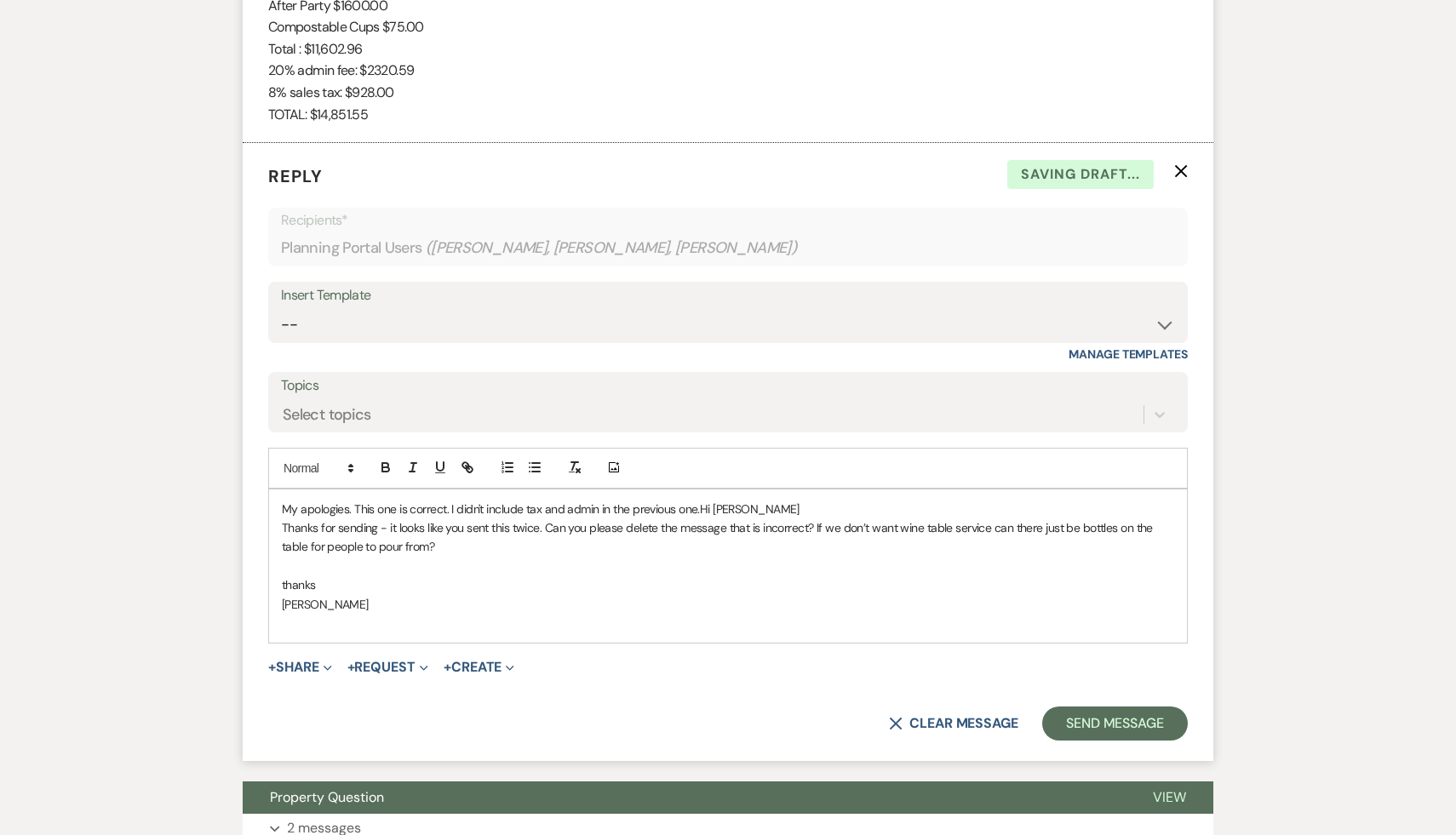
click at [755, 508] on p "My apologies. This one is correct. I didn't include tax and admin in the previo…" at bounding box center [728, 509] width 892 height 19
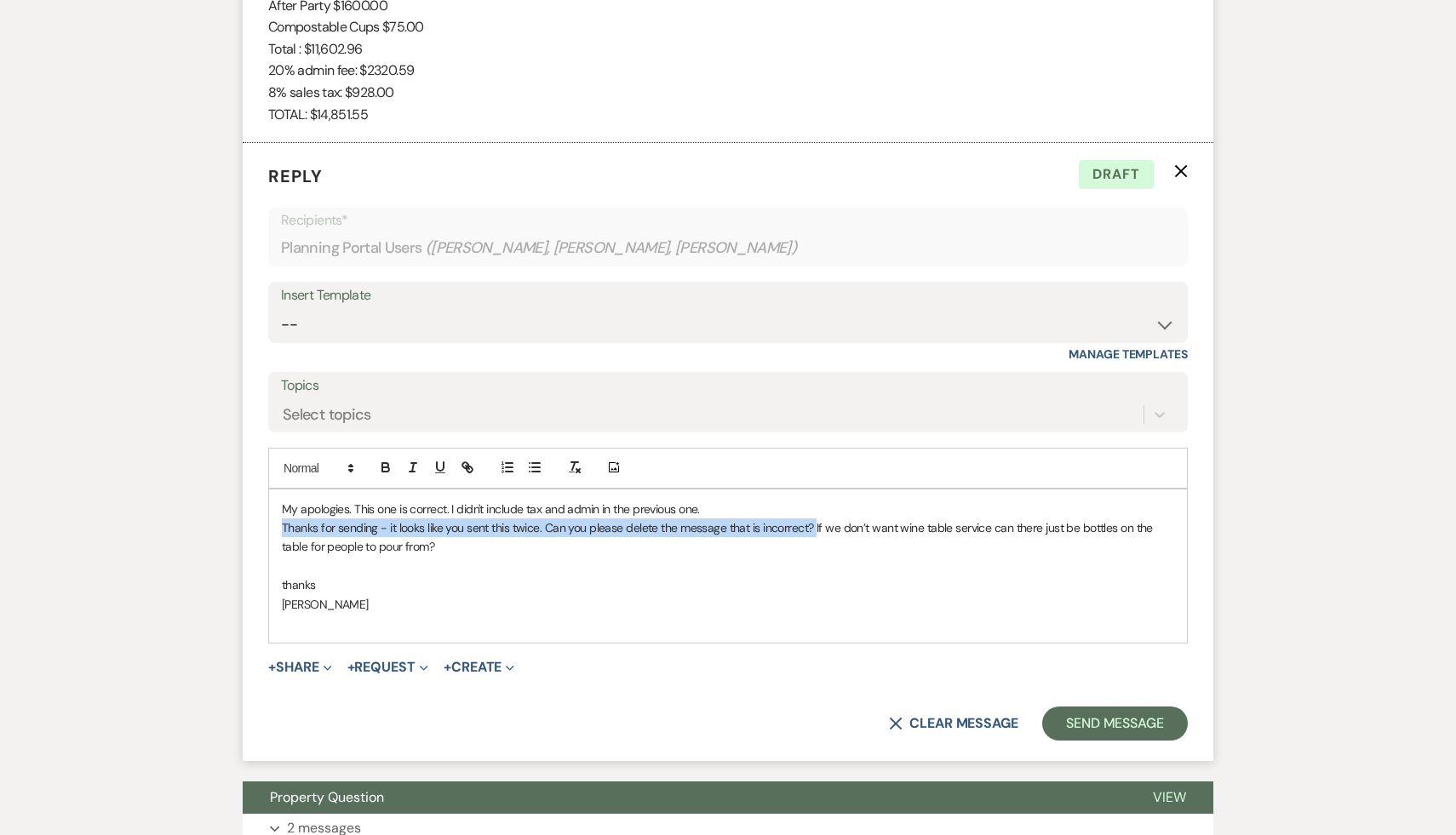
drag, startPoint x: 815, startPoint y: 530, endPoint x: 263, endPoint y: 526, distance: 552.0
click at [263, 526] on form "Reply X Draft Recipients* Planning Portal Users ( Alex Fafoutis, Lenore Shickma…" at bounding box center [727, 452] width 970 height 619
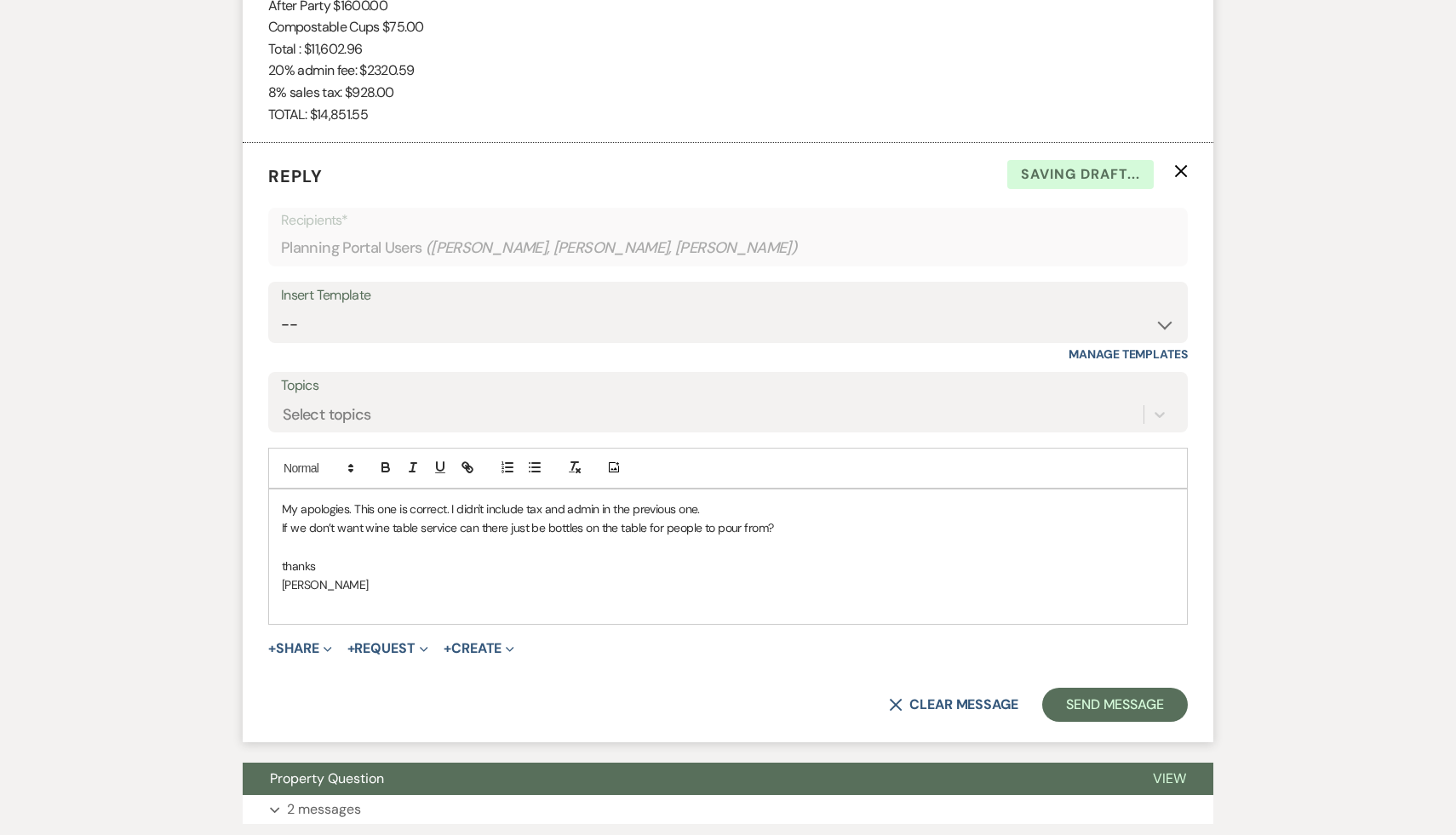
click at [754, 500] on p "My apologies. This one is correct. I didn't include tax and admin in the previo…" at bounding box center [728, 509] width 892 height 19
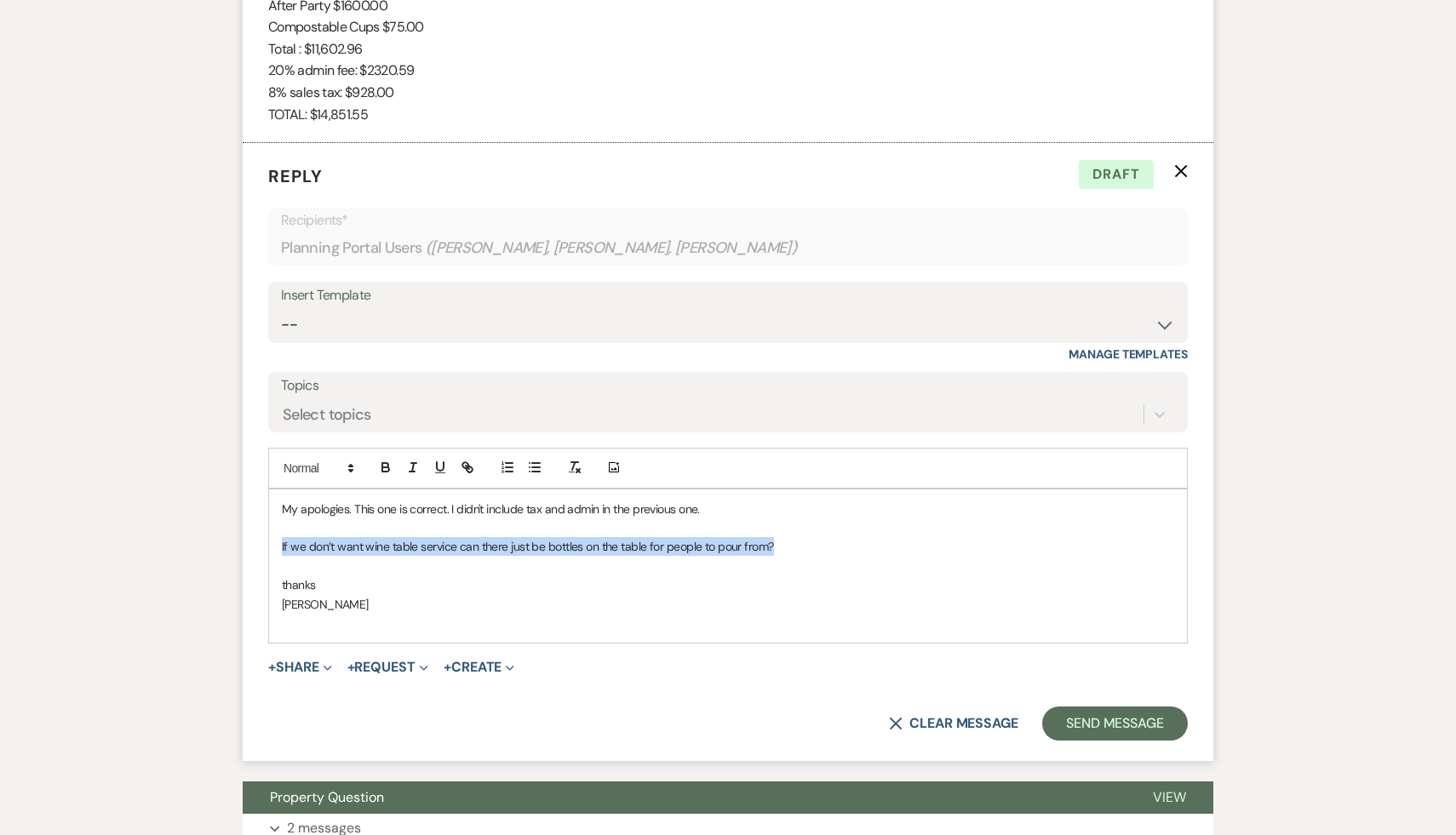
drag, startPoint x: 791, startPoint y: 544, endPoint x: 272, endPoint y: 549, distance: 519.0
click at [272, 549] on div "My apologies. This one is correct. I didn't include tax and admin in the previo…" at bounding box center [728, 567] width 917 height 154
click at [282, 507] on p "My apologies. This one is correct. I didn't include tax and admin in the previo…" at bounding box center [728, 509] width 892 height 19
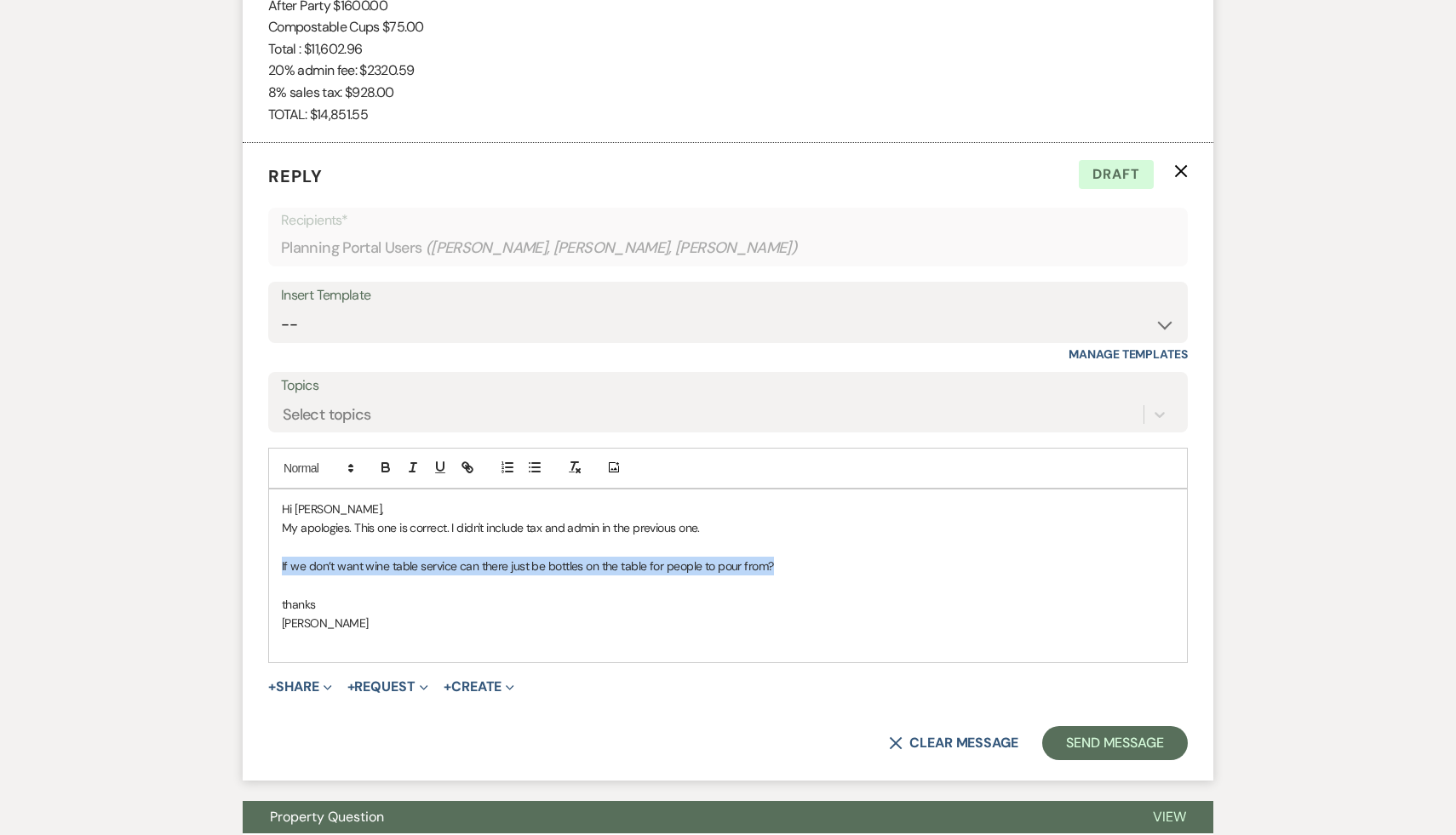
drag, startPoint x: 779, startPoint y: 567, endPoint x: 261, endPoint y: 567, distance: 518.0
click at [261, 567] on form "Reply X Draft Recipients* Planning Portal Users ( Alex Fafoutis, Lenore Shickma…" at bounding box center [727, 461] width 970 height 637
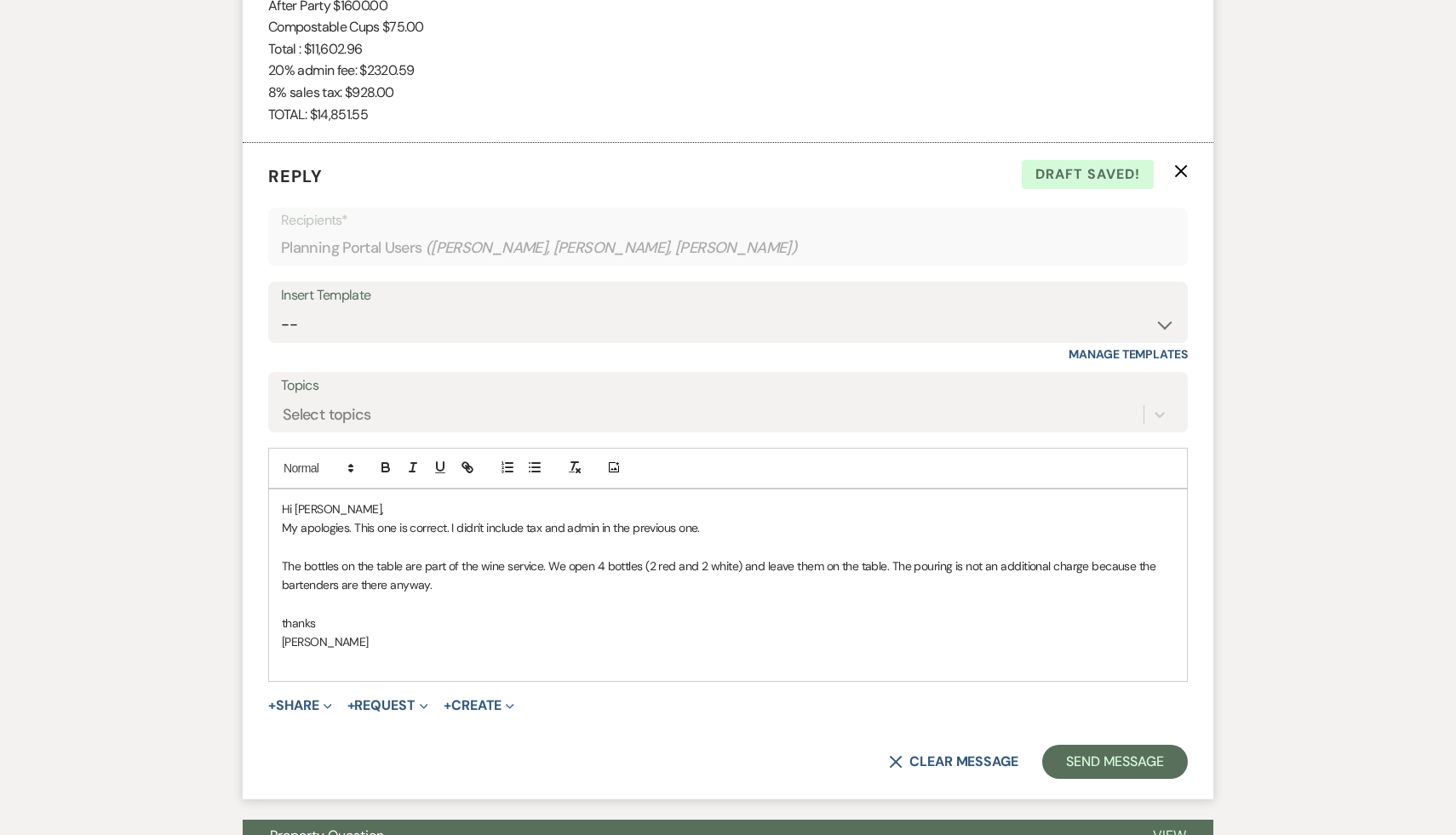
scroll to position [2419, 0]
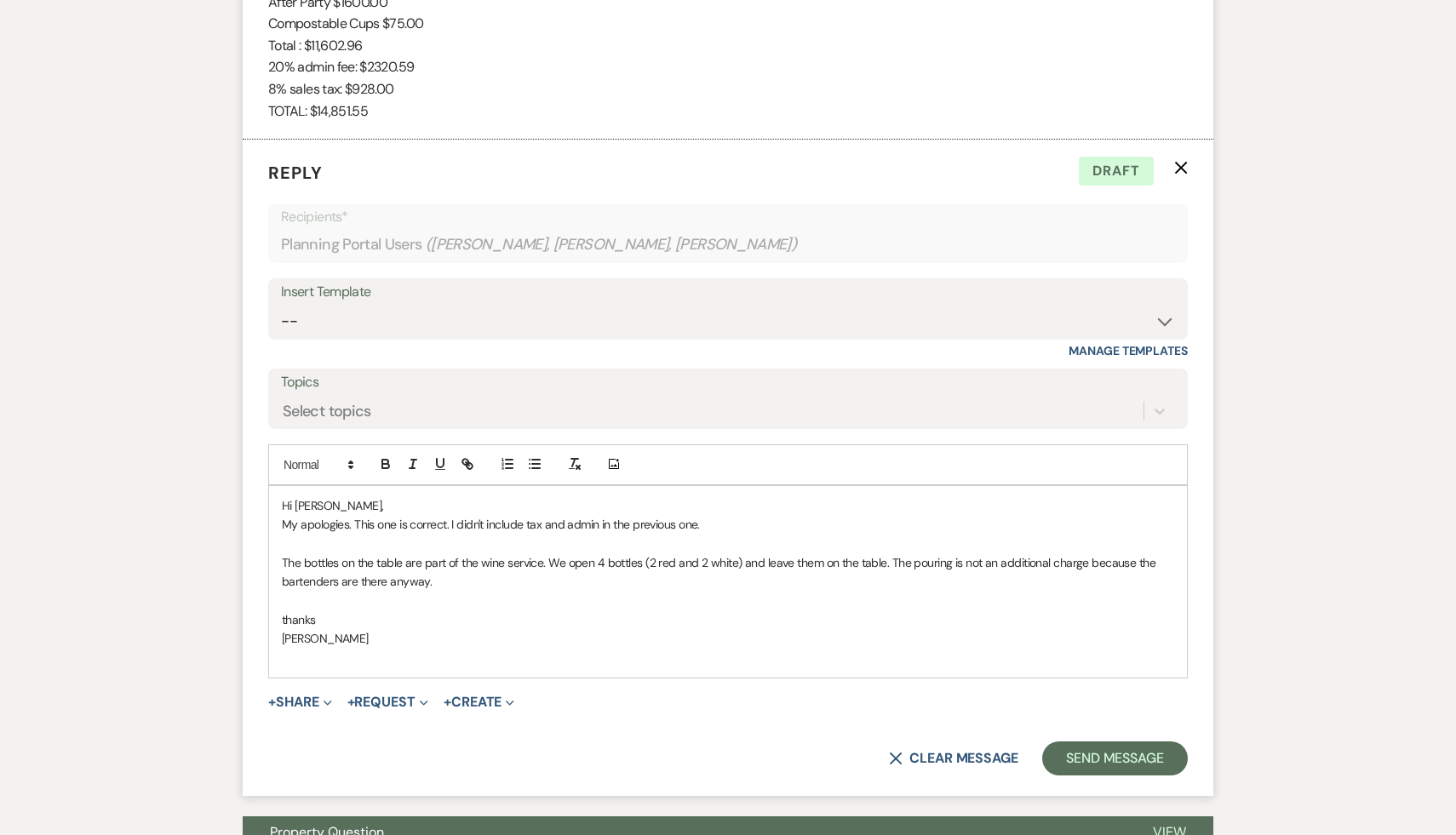
click at [883, 561] on span "The bottles on the table are part of the wine service. We open 4 bottles (2 red…" at bounding box center [720, 572] width 877 height 34
drag, startPoint x: 894, startPoint y: 560, endPoint x: 945, endPoint y: 588, distance: 58.2
click at [945, 588] on p "The bottles on the table are part of the wine service. We open 4 bottles (2 red…" at bounding box center [728, 572] width 892 height 39
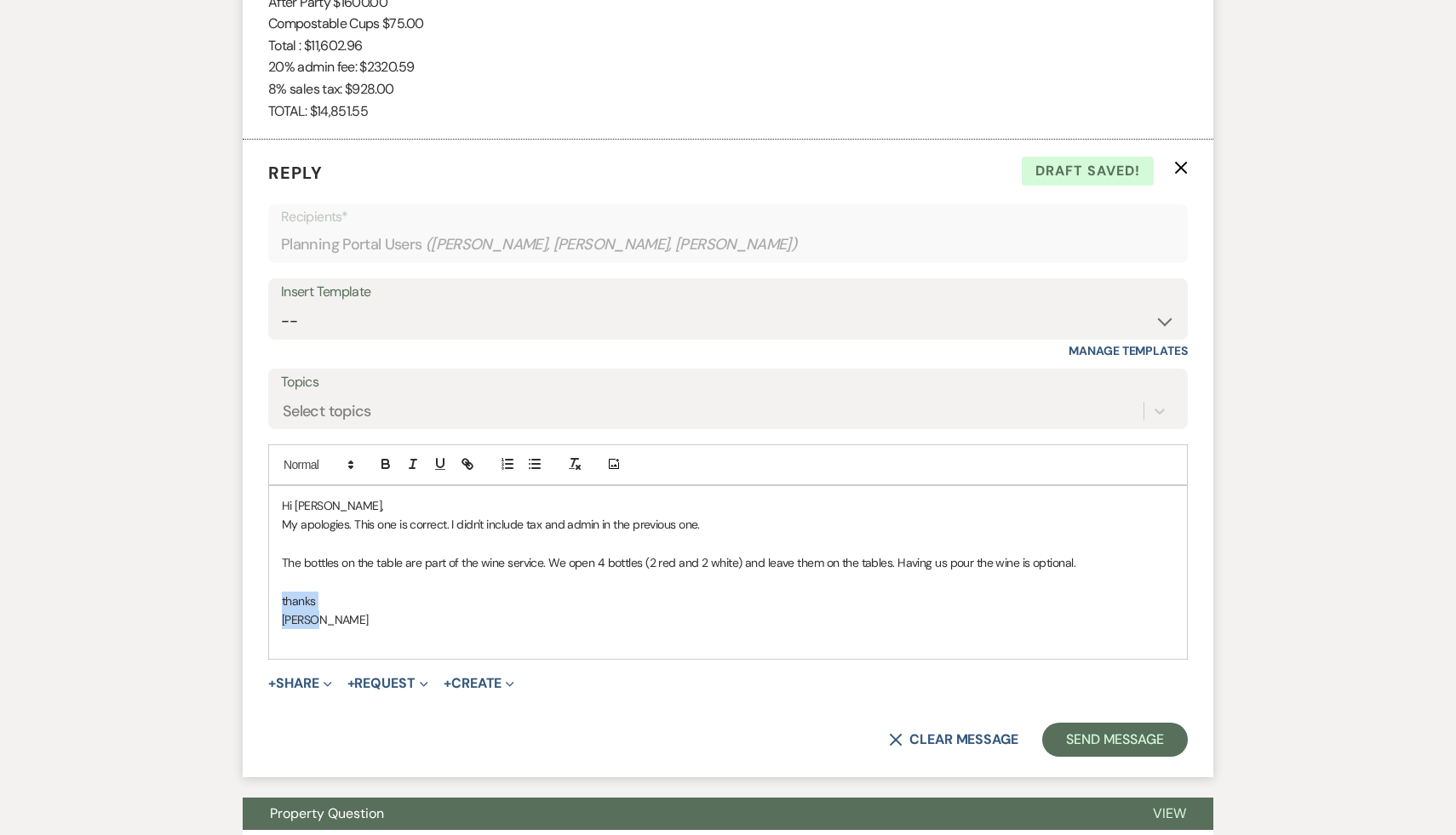
drag, startPoint x: 343, startPoint y: 625, endPoint x: 280, endPoint y: 602, distance: 67.1
click at [280, 602] on div "Hi Lenore, My apologies. This one is correct. I didn't include tax and admin in…" at bounding box center [728, 573] width 917 height 173
click at [387, 611] on p "[PERSON_NAME]" at bounding box center [728, 620] width 892 height 19
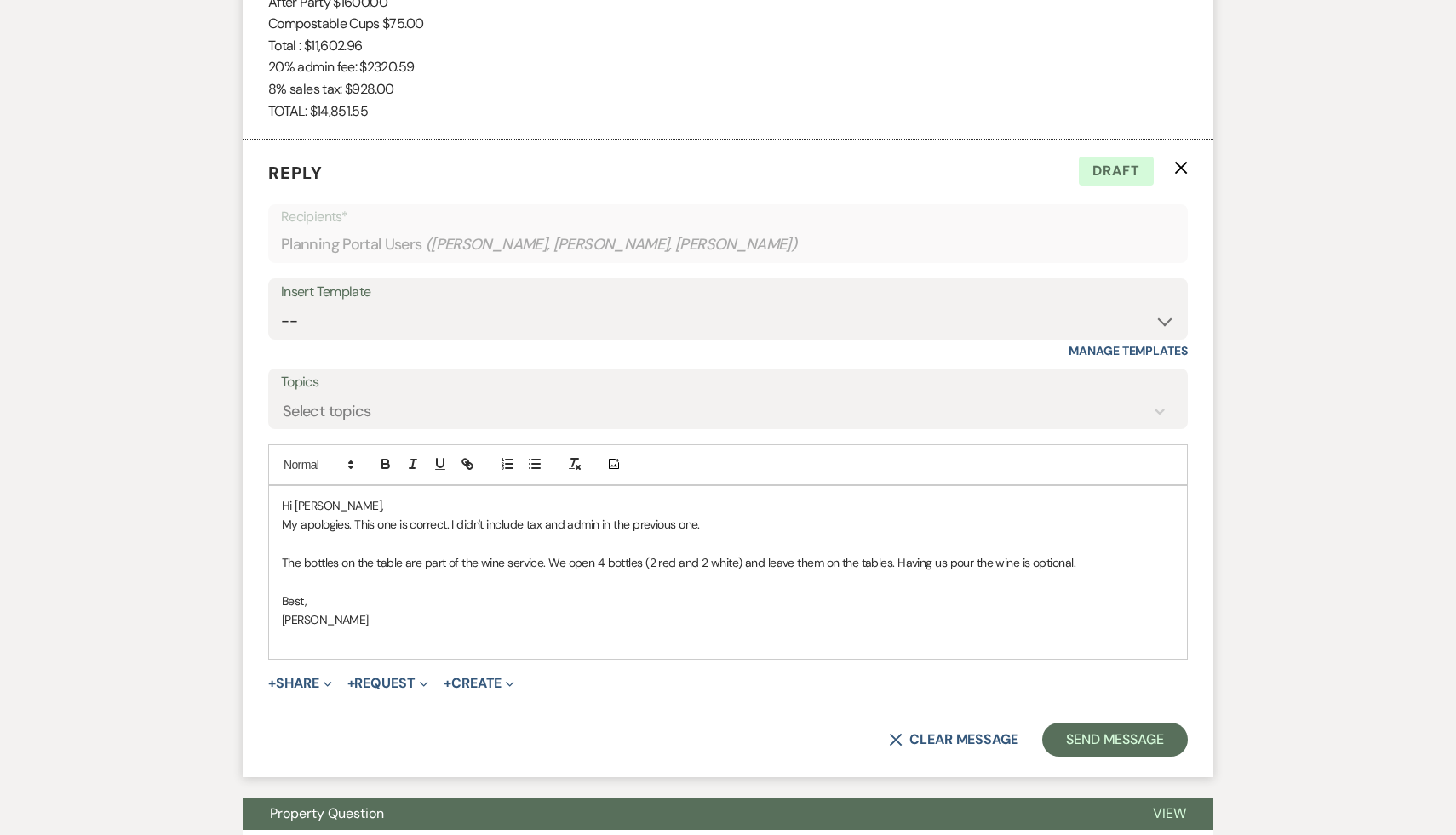
click at [813, 593] on p "Best," at bounding box center [728, 601] width 892 height 19
click at [1098, 746] on button "Send Message" at bounding box center [1115, 740] width 145 height 34
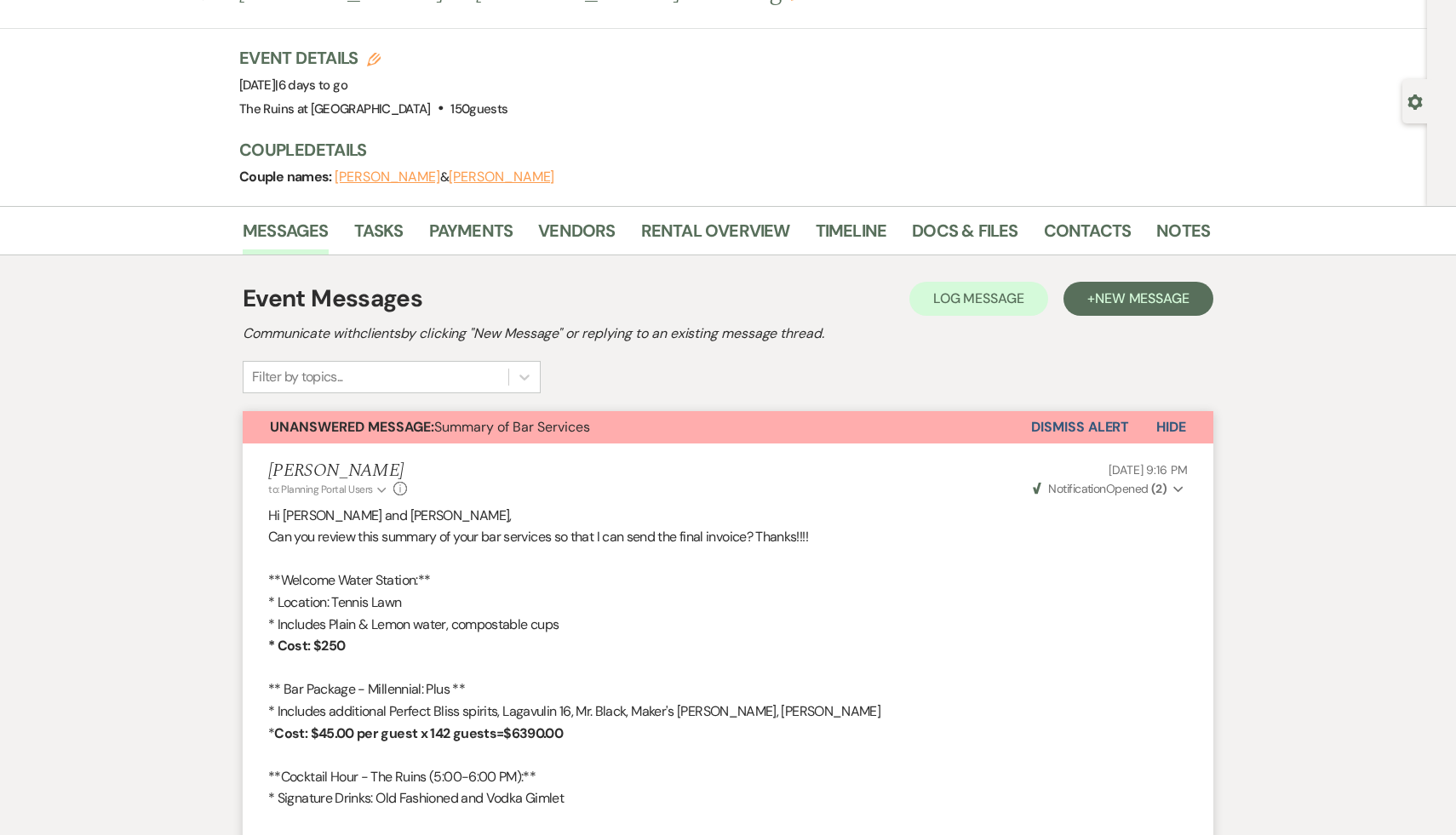
scroll to position [0, 0]
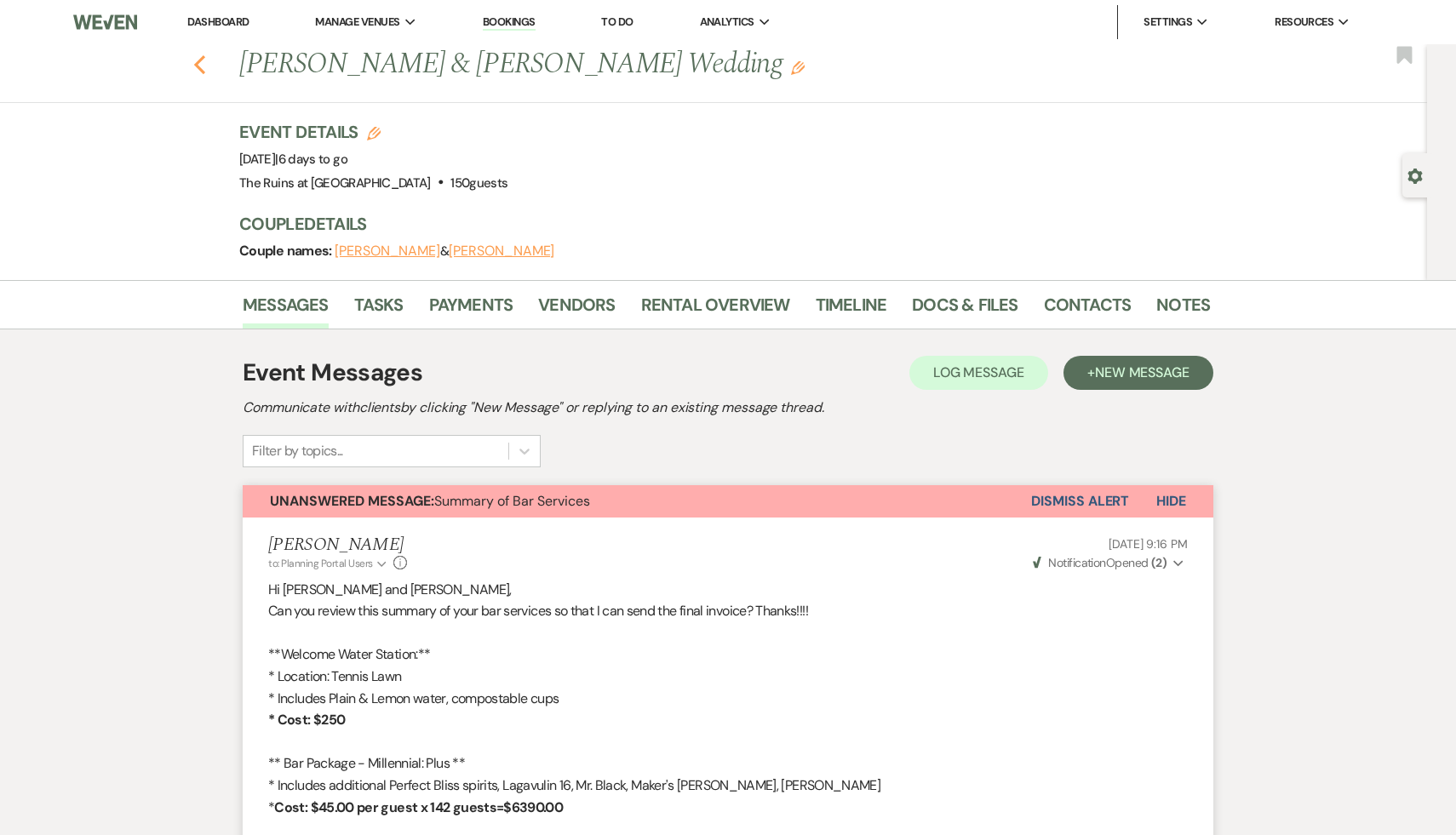
click at [197, 59] on icon "Previous" at bounding box center [199, 65] width 13 height 21
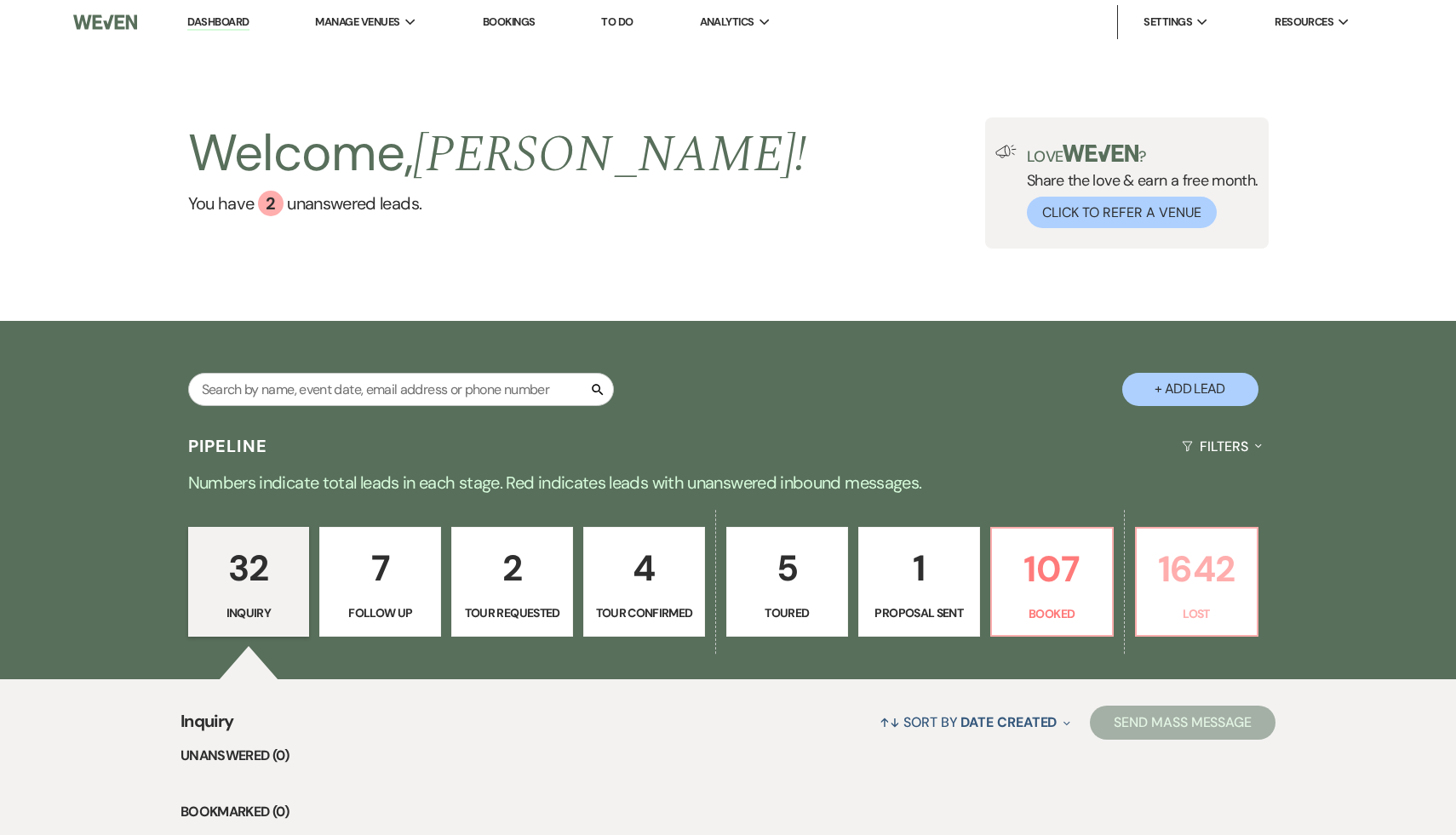
click at [1204, 570] on p "1642" at bounding box center [1197, 569] width 100 height 57
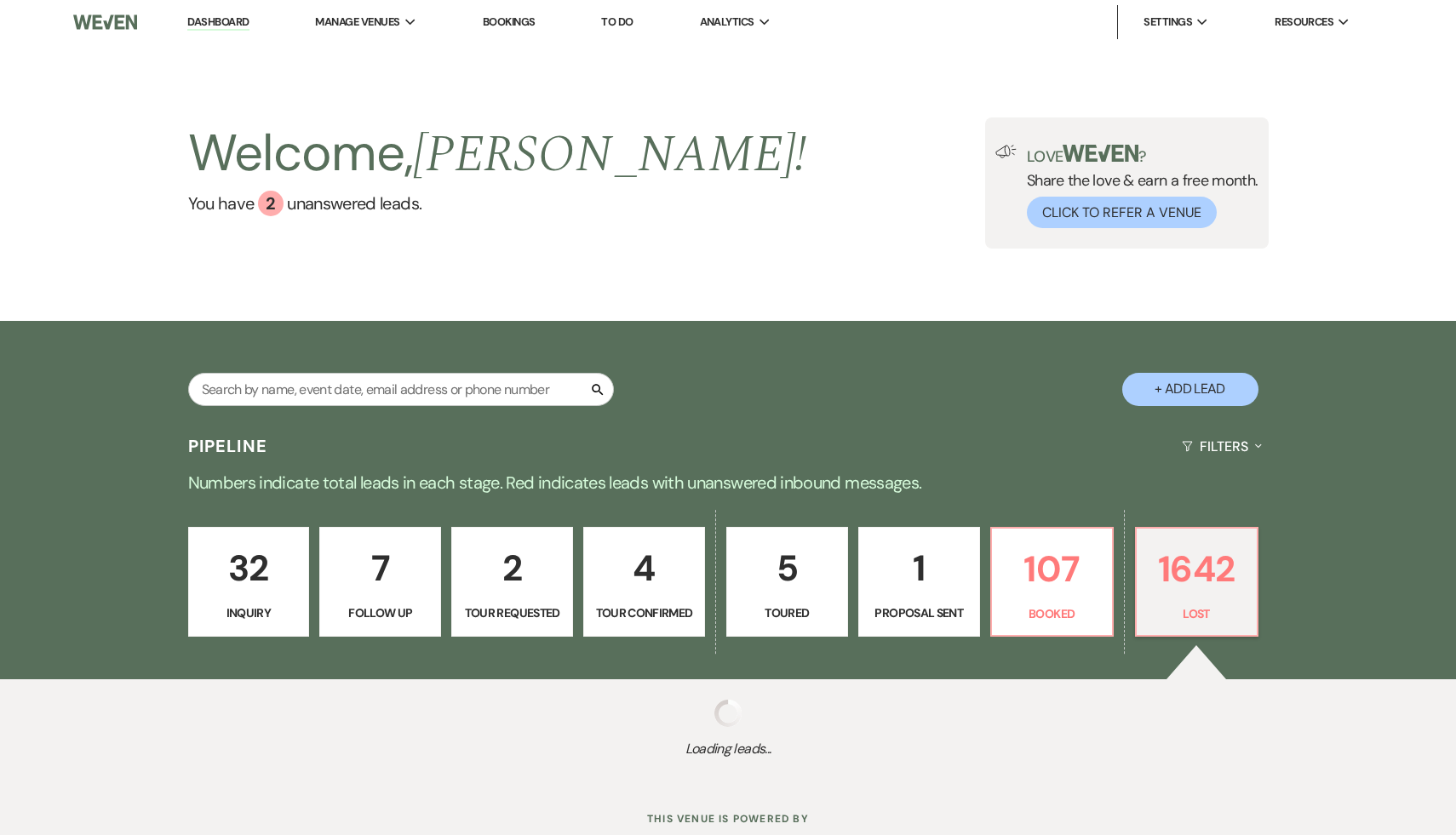
scroll to position [55, 0]
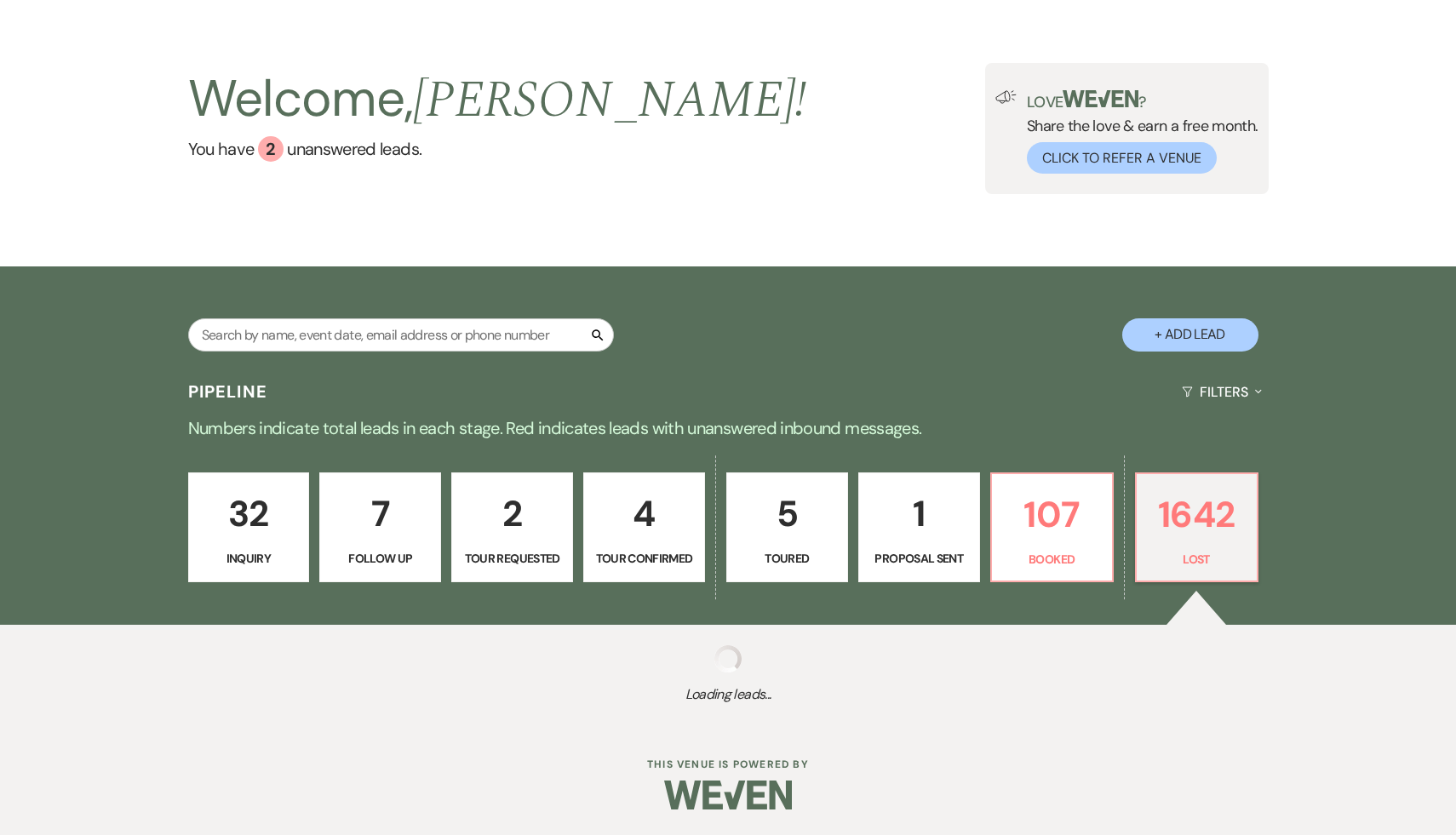
select select "8"
select select "5"
select select "8"
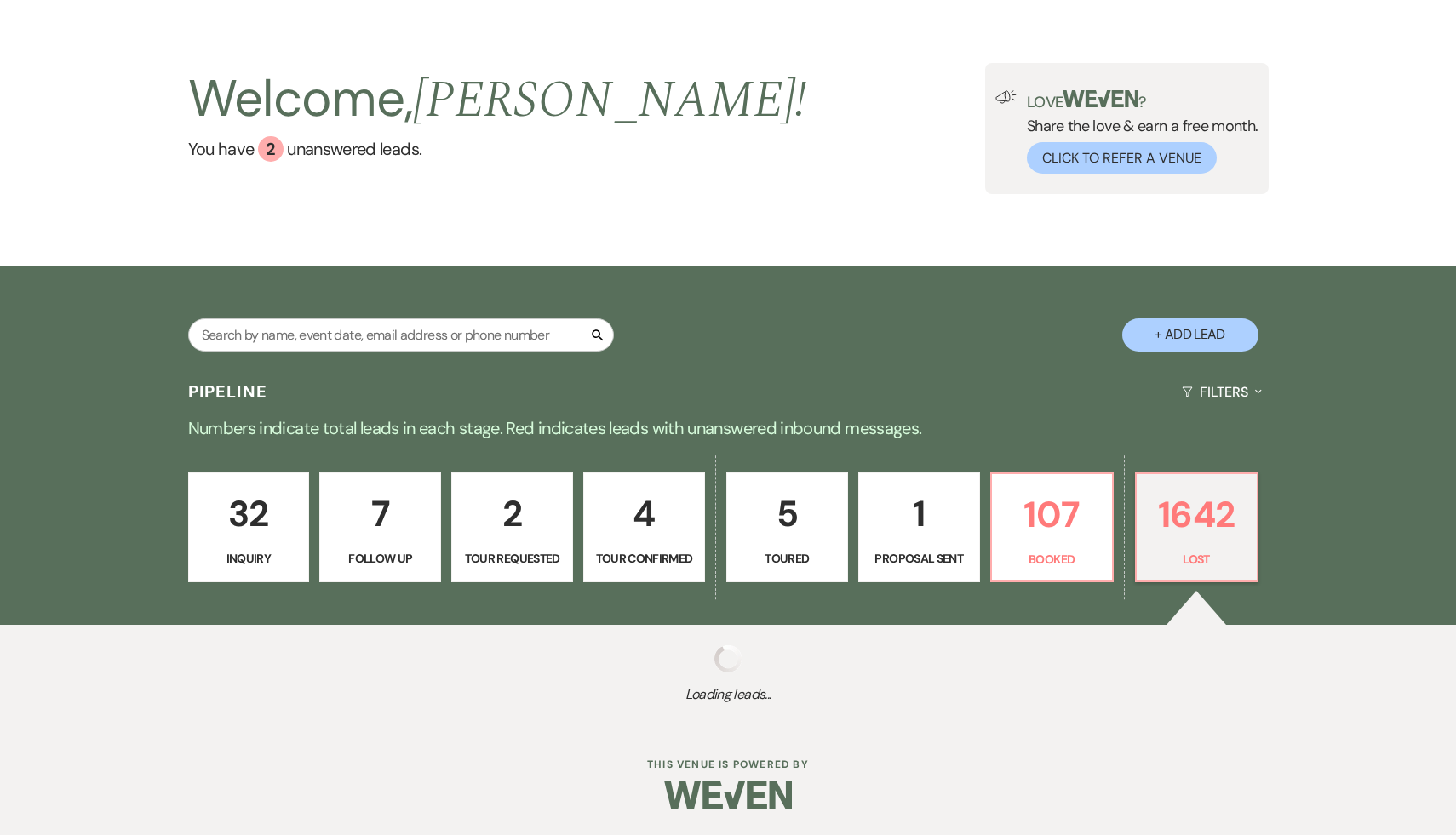
select select "8"
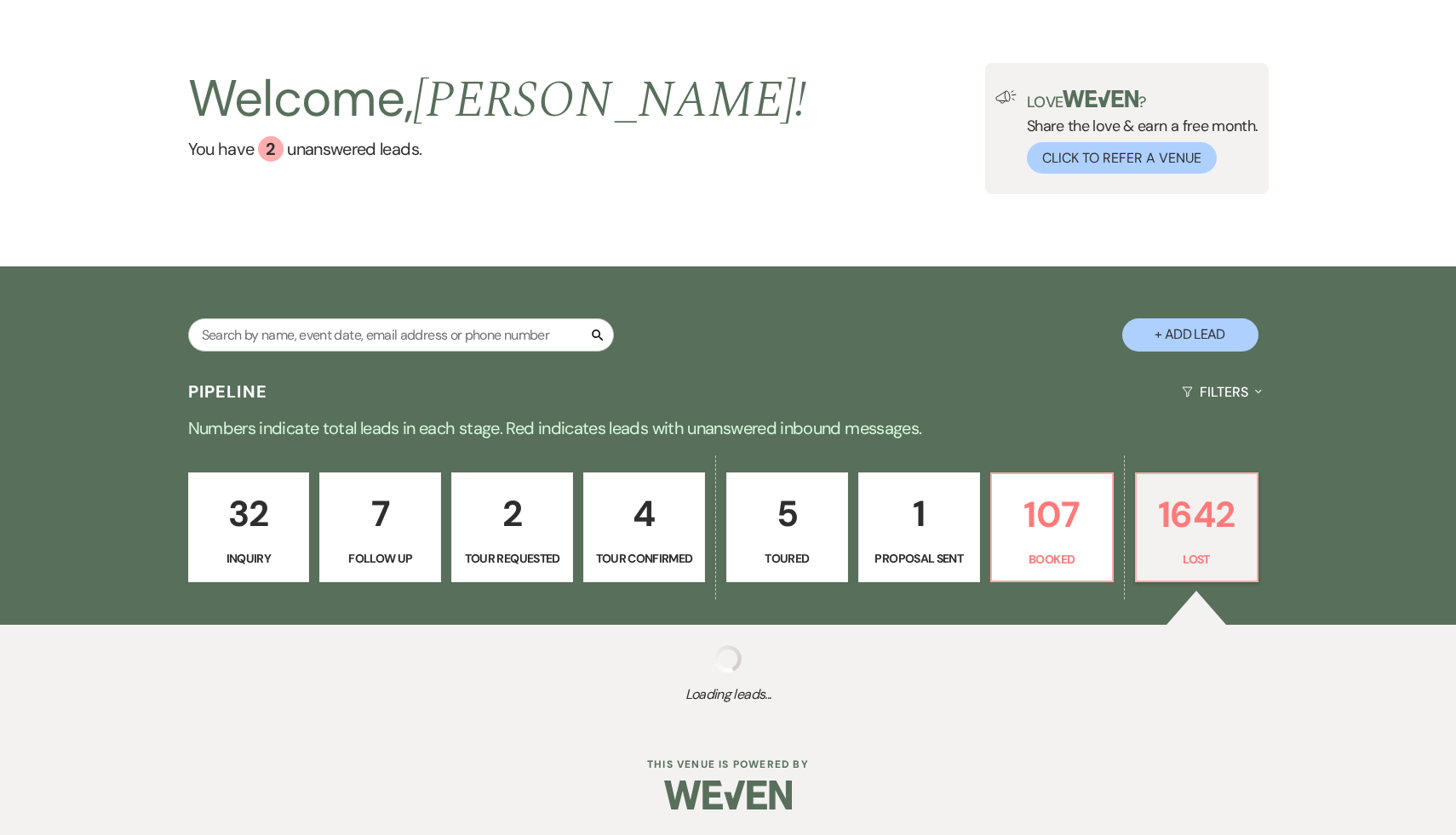
select select "8"
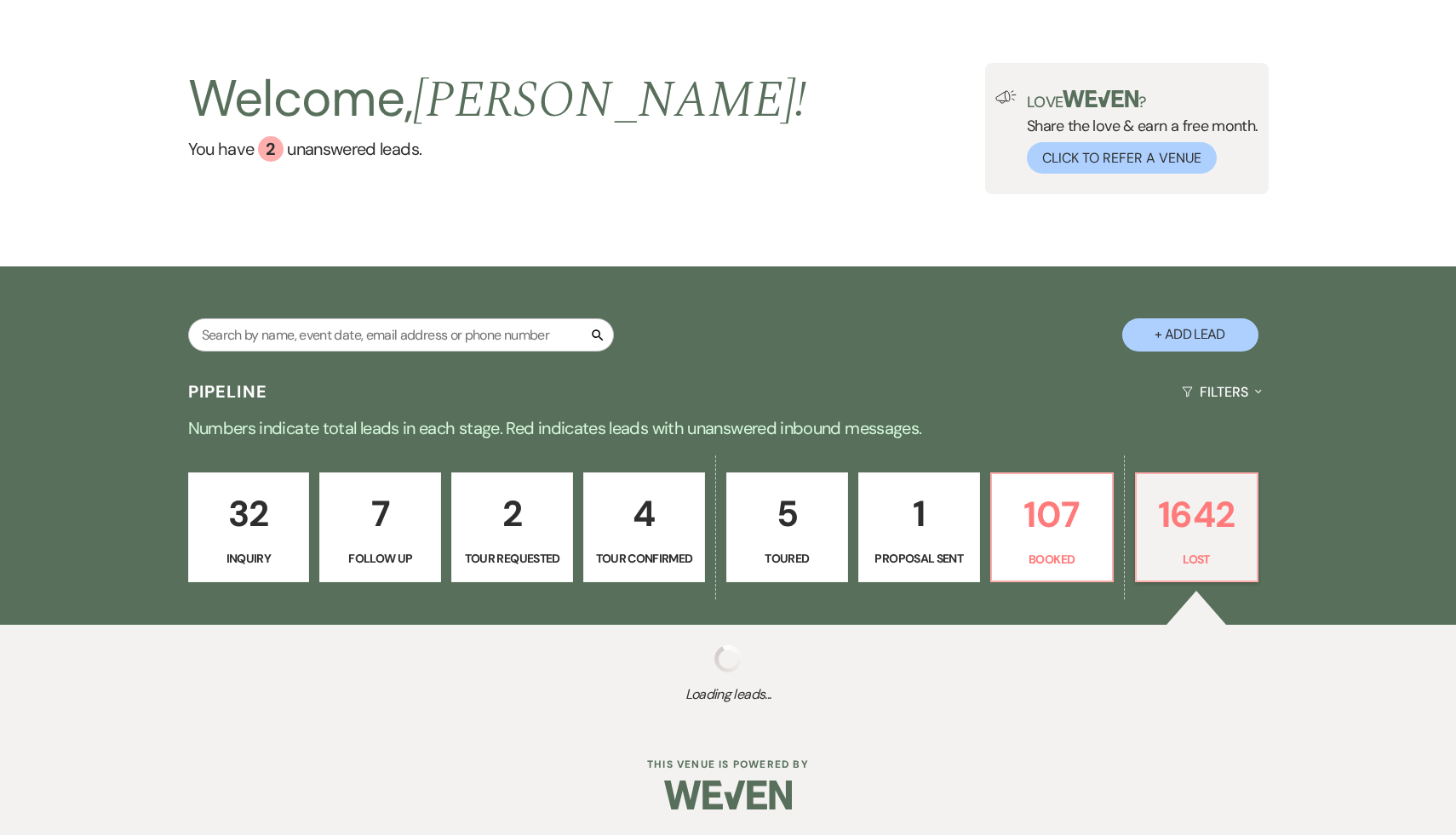
select select "8"
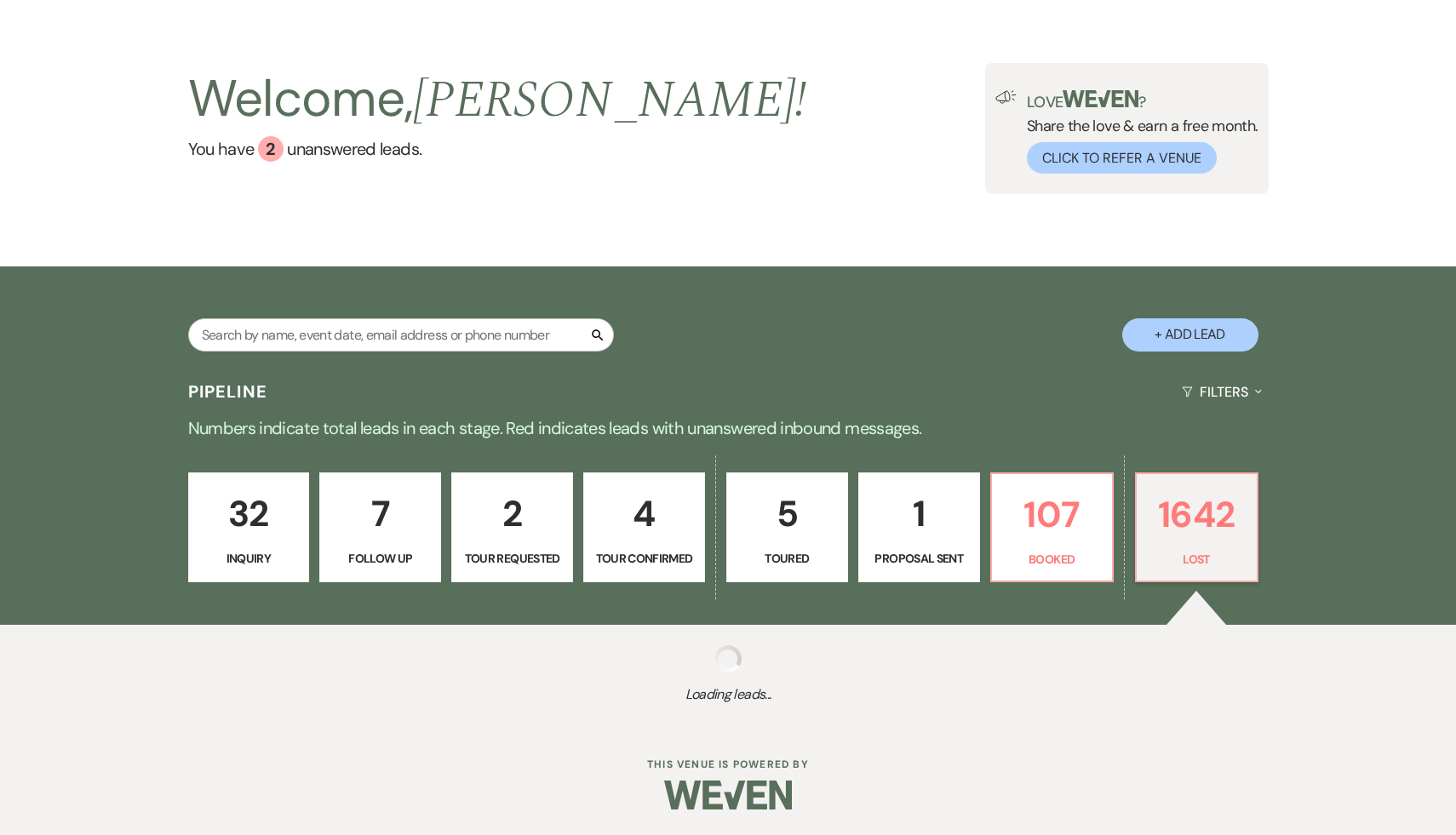
select select "8"
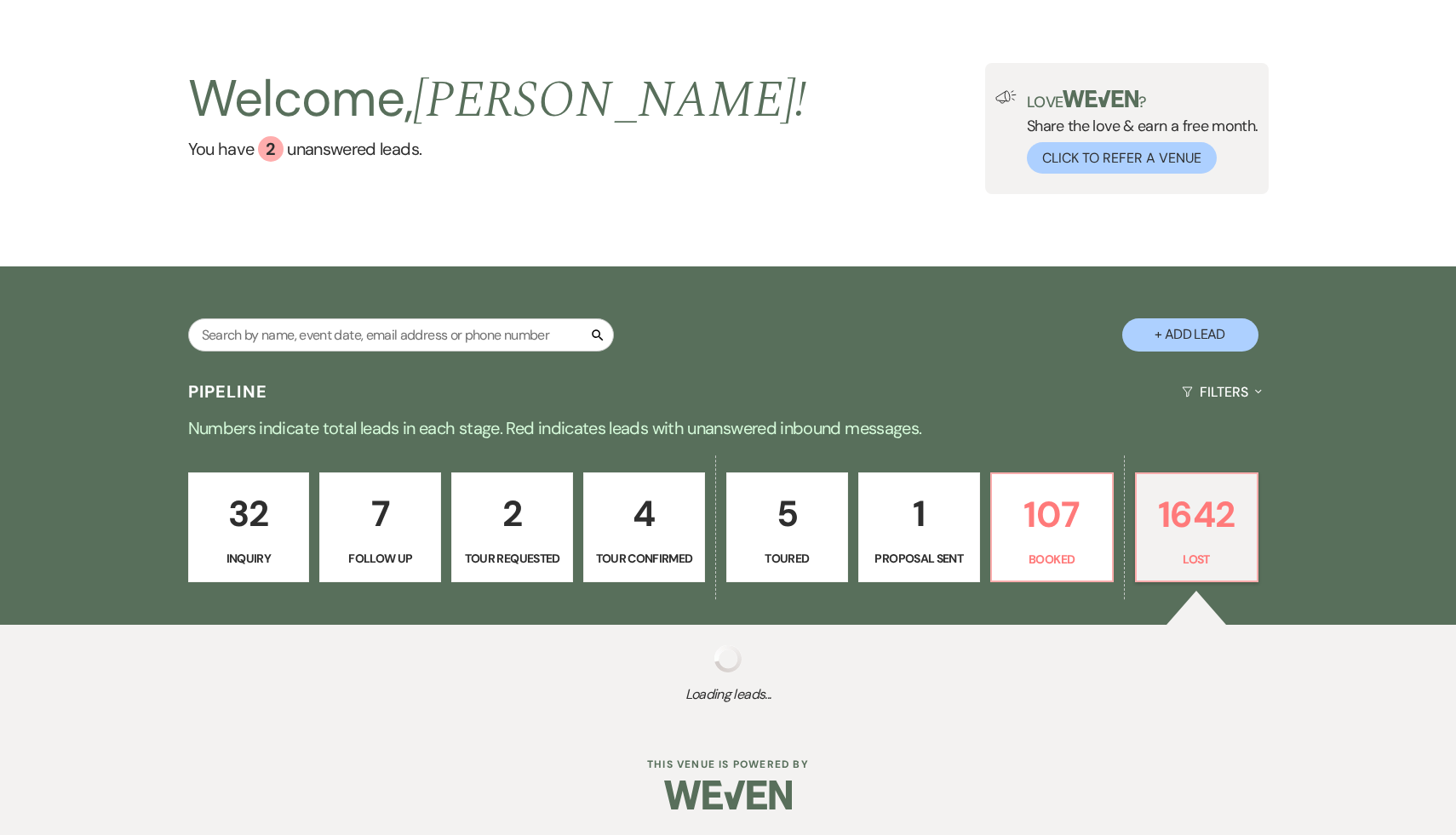
select select "8"
select select "1"
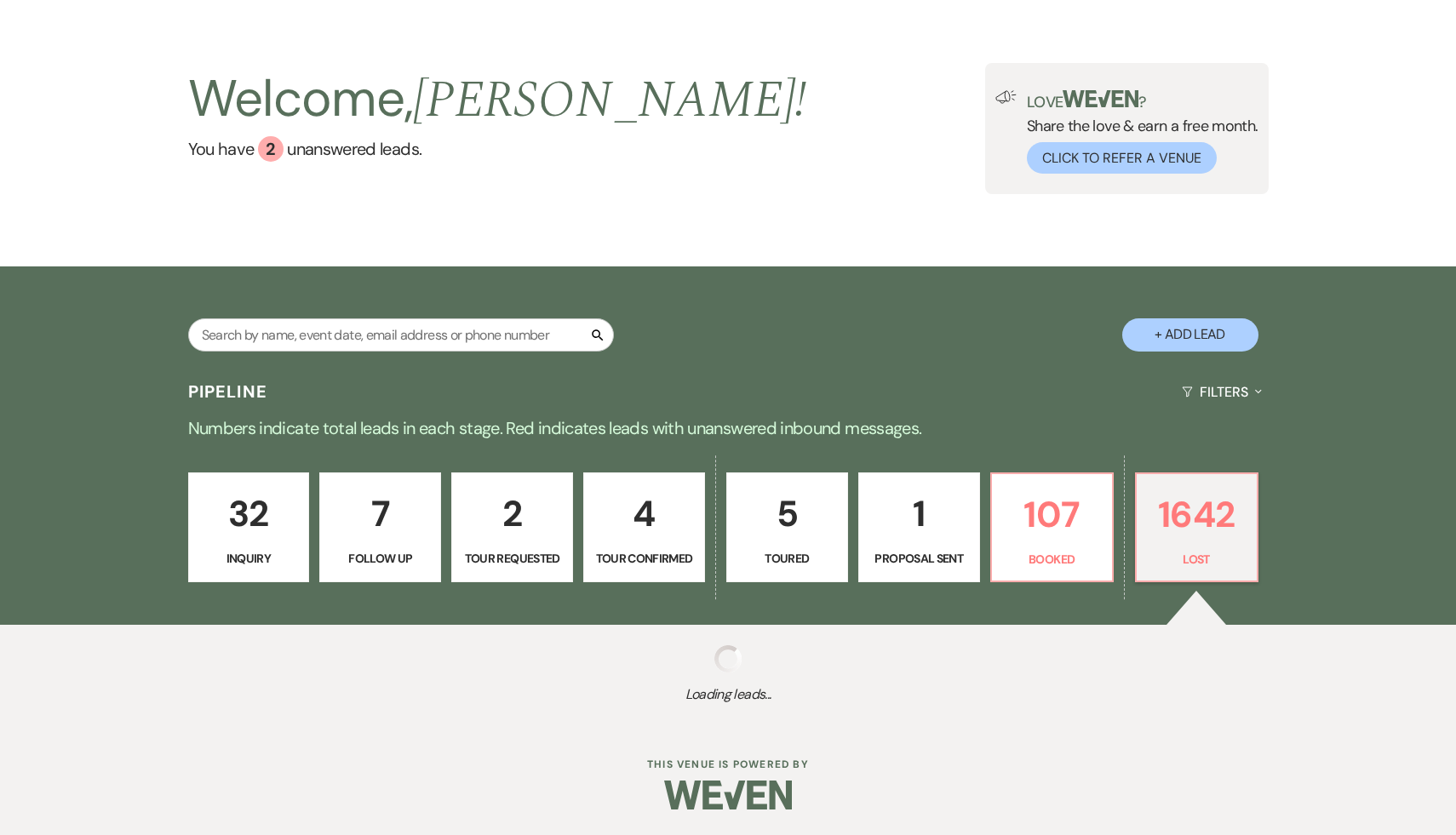
select select "8"
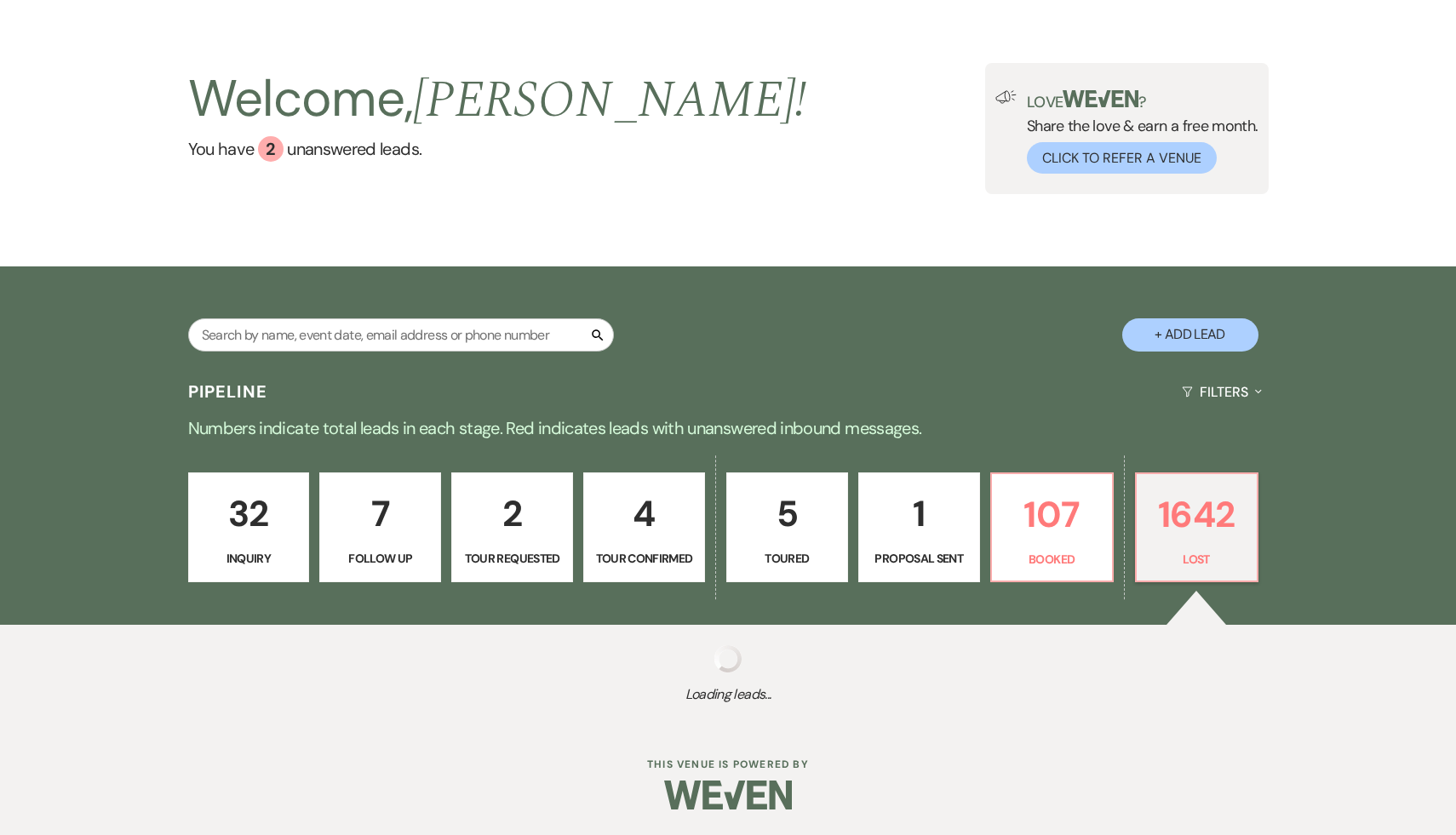
select select "7"
select select "8"
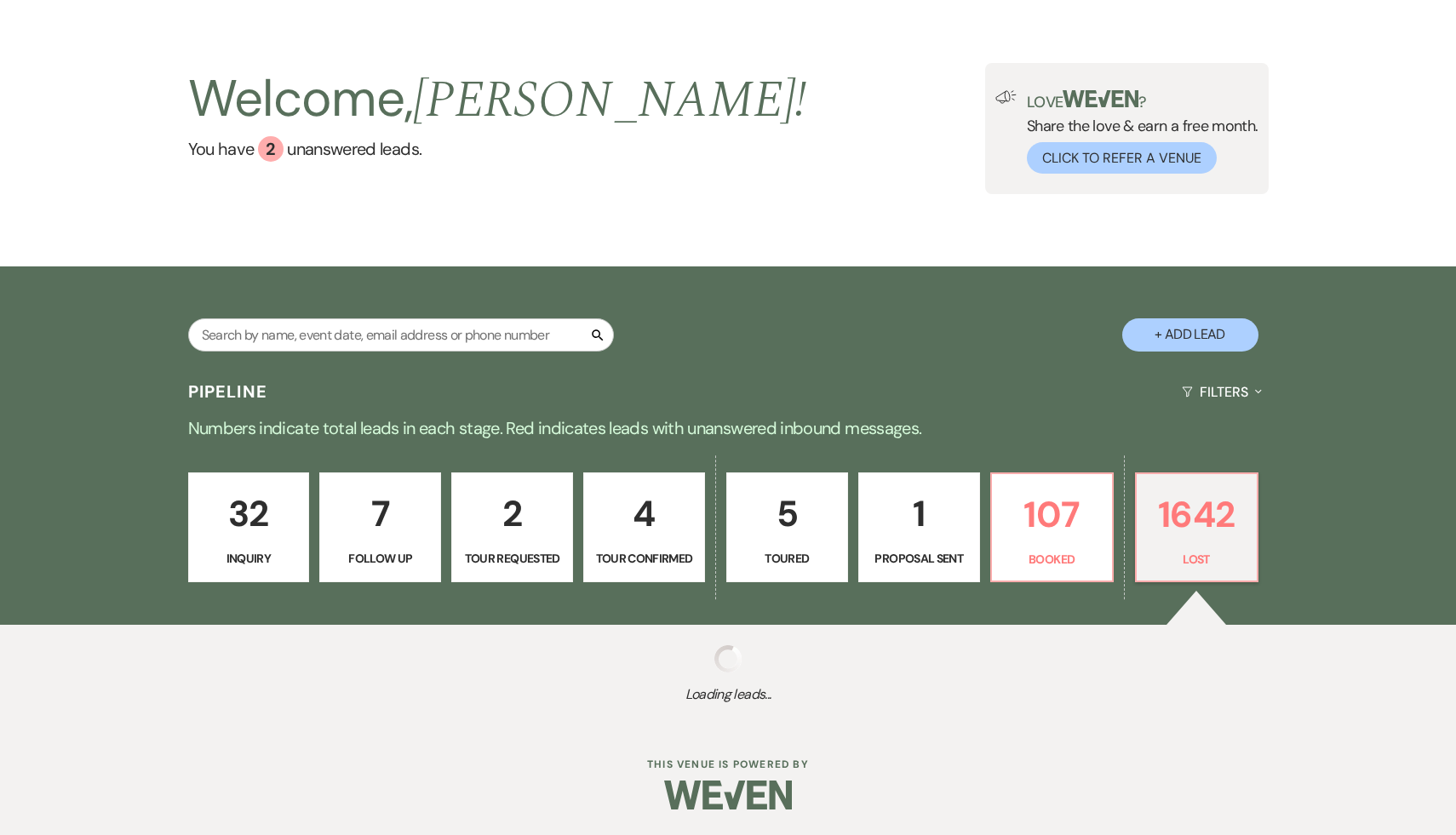
select select "8"
select select "5"
select select "8"
select select "7"
select select "8"
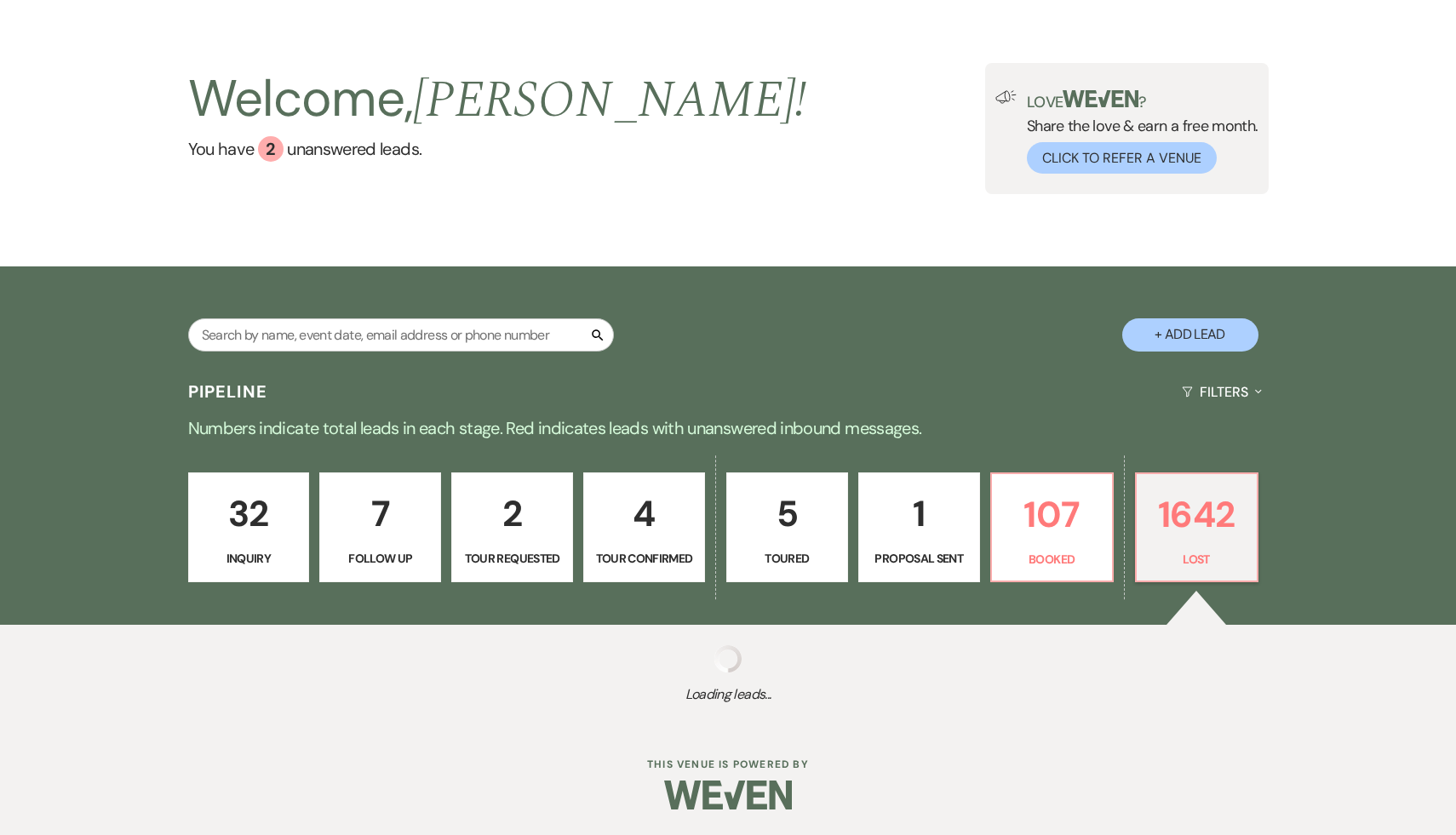
select select "5"
select select "8"
select select "5"
select select "8"
select select "5"
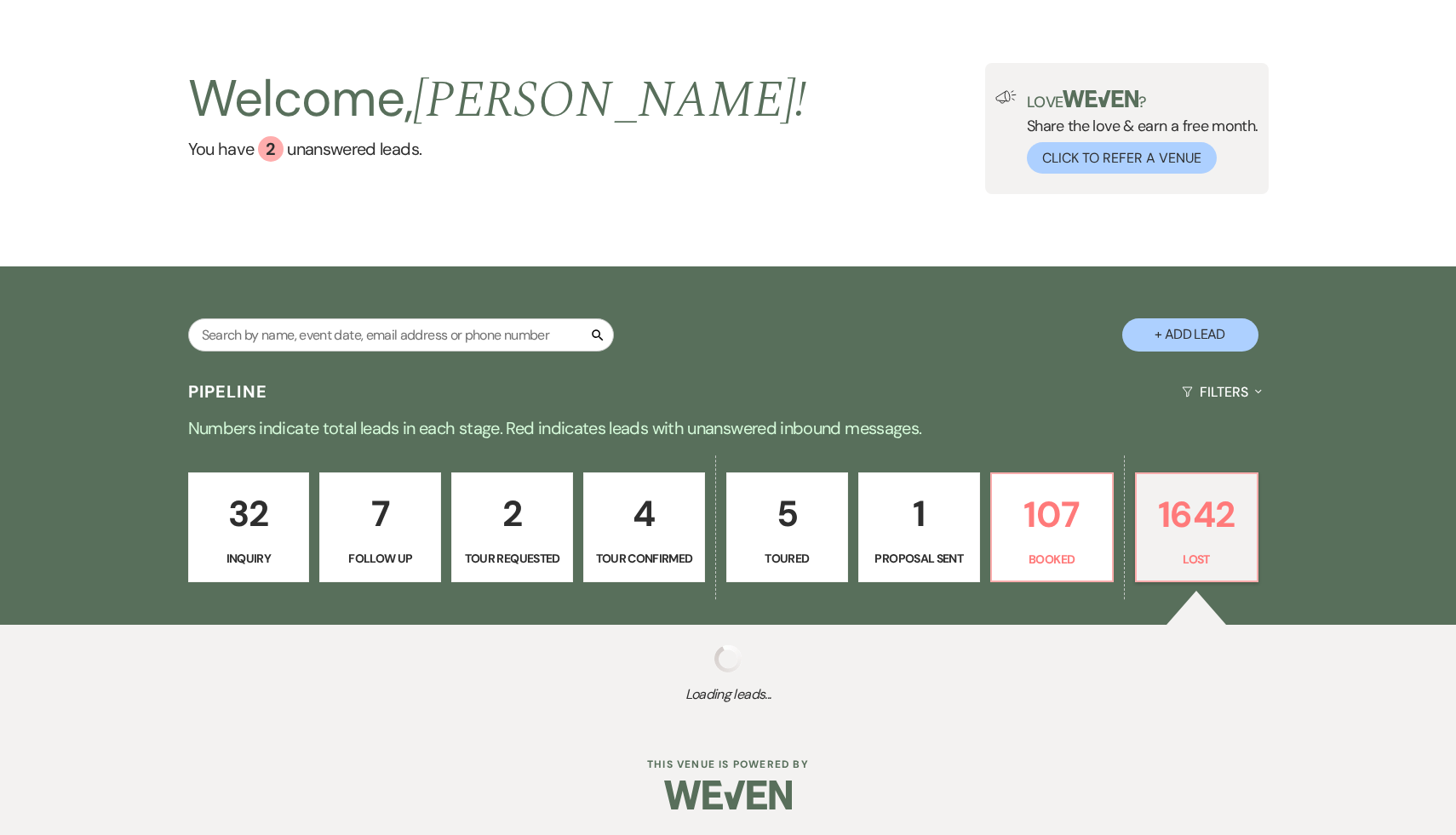
select select "8"
select select "5"
select select "8"
select select "7"
select select "8"
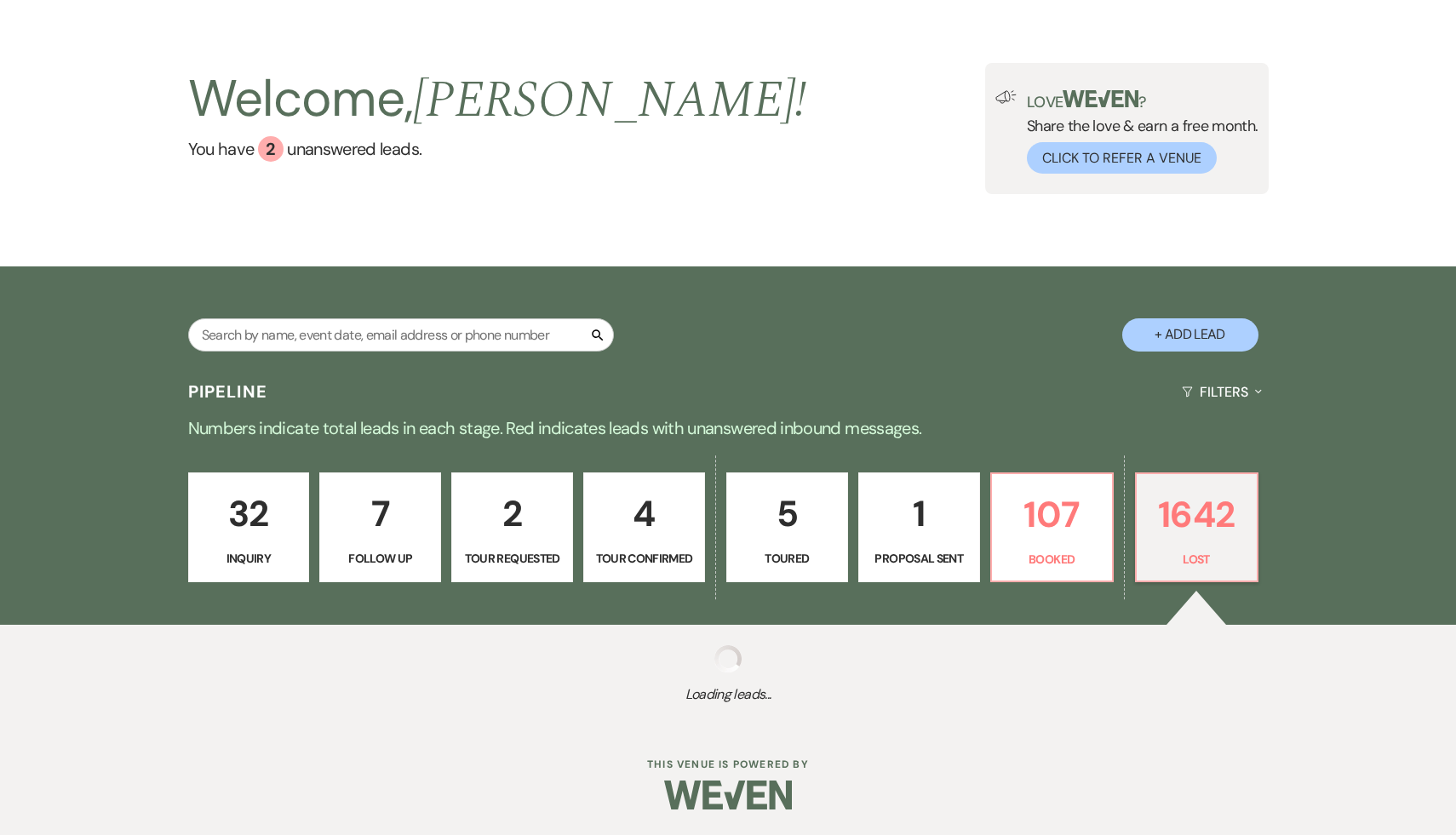
select select "5"
select select "8"
select select "7"
select select "8"
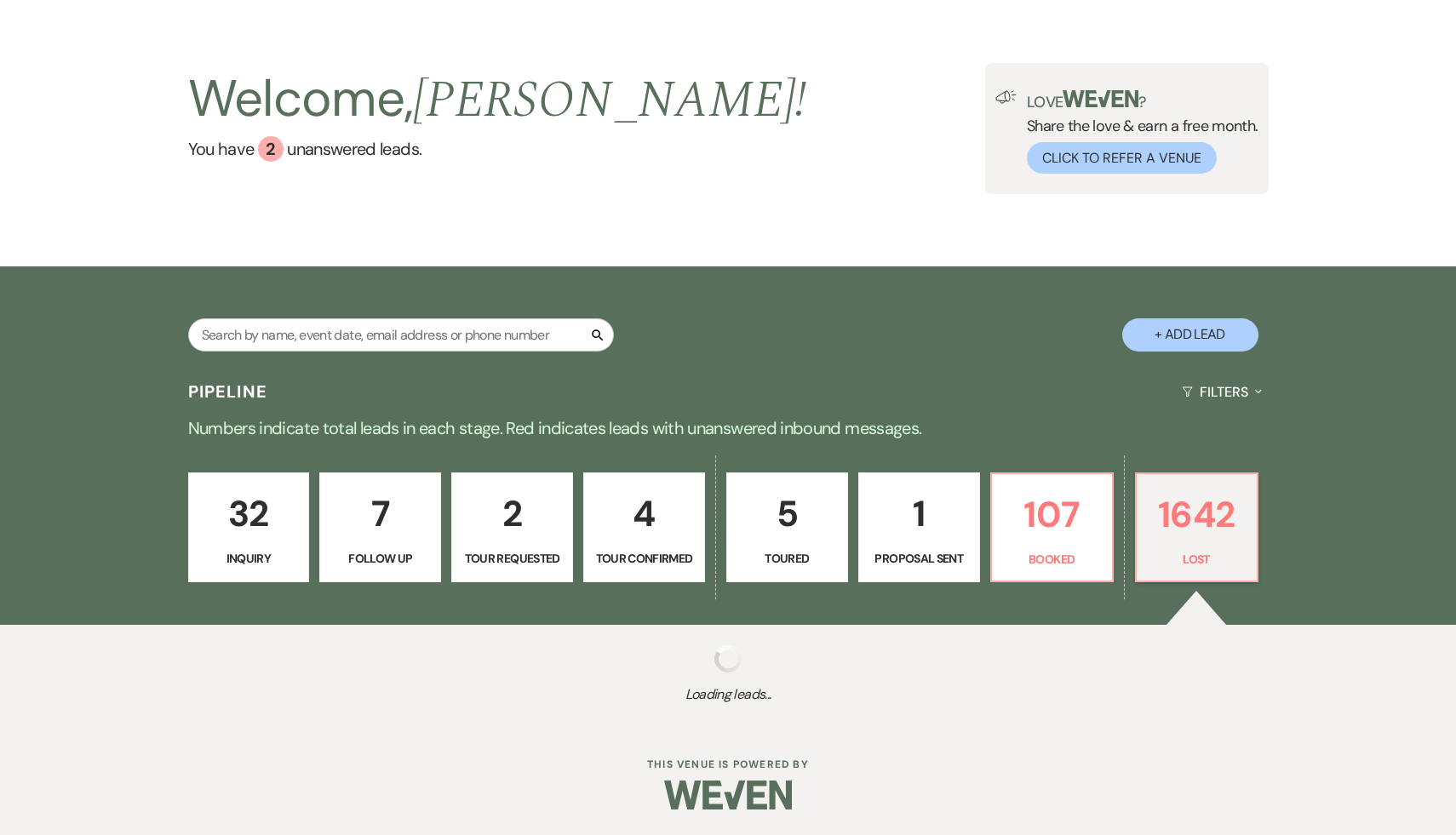
select select "8"
select select "5"
select select "8"
select select "5"
select select "8"
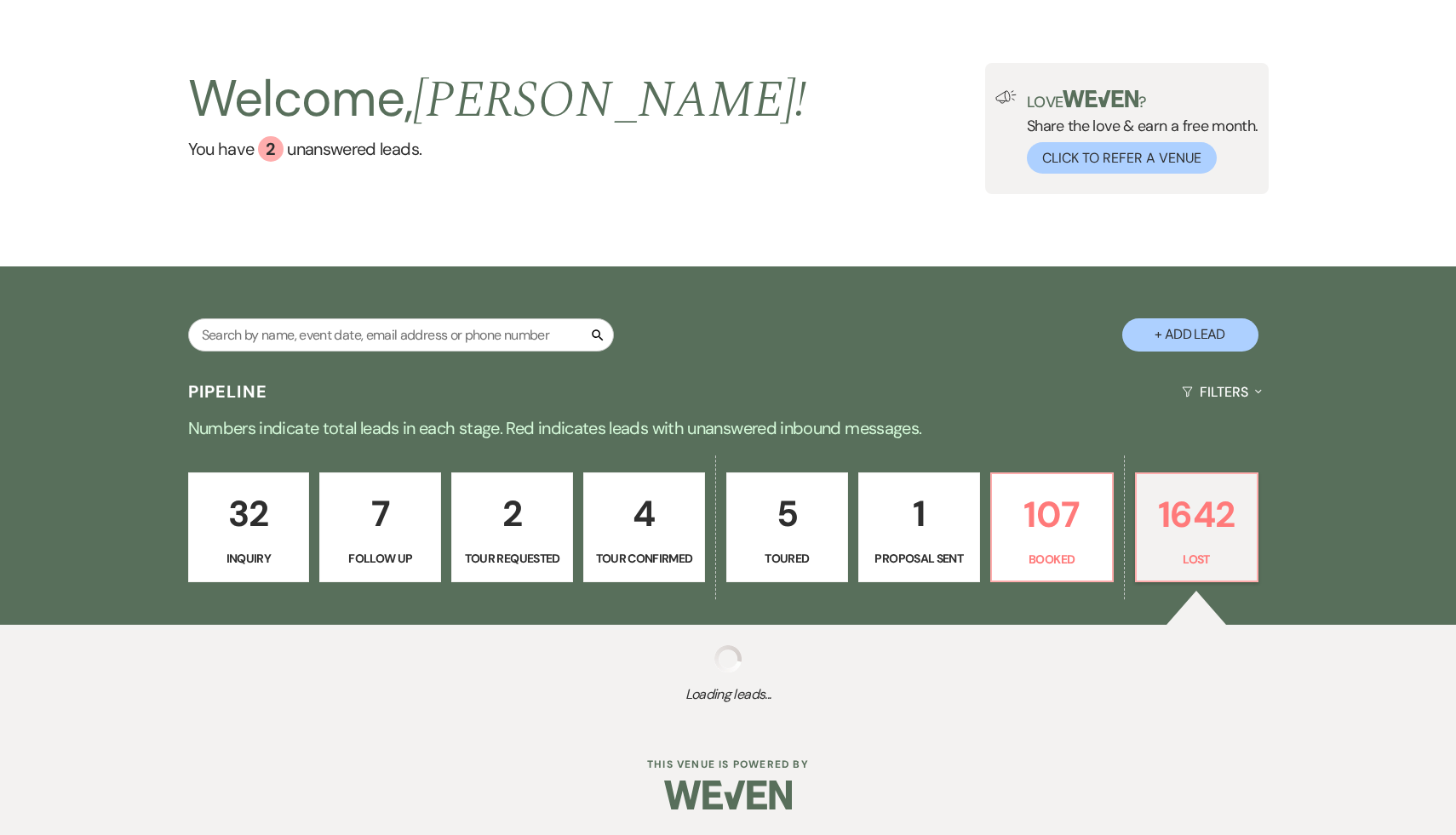
select select "5"
select select "8"
select select "7"
select select "8"
select select "5"
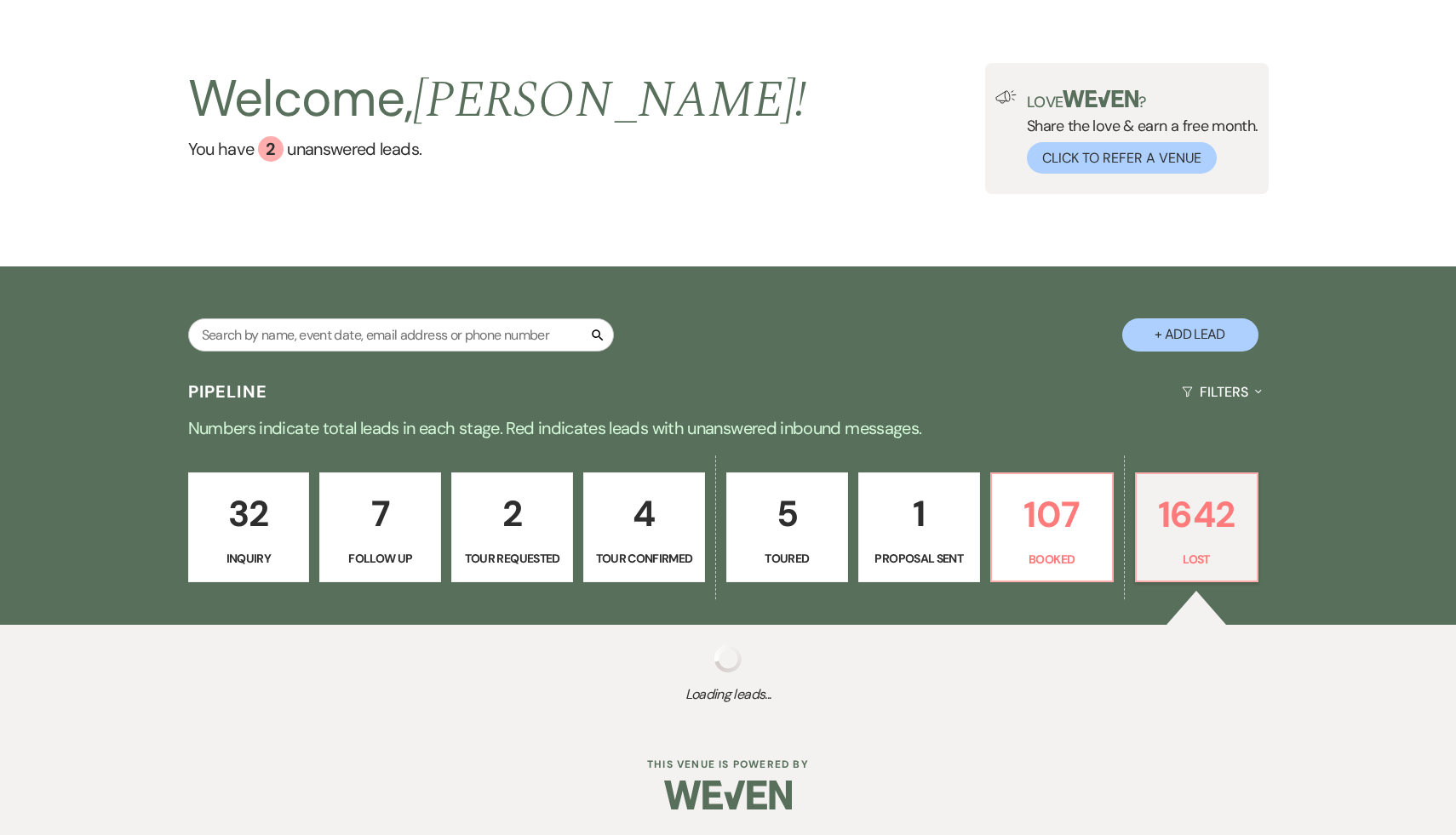
select select "8"
select select "5"
select select "8"
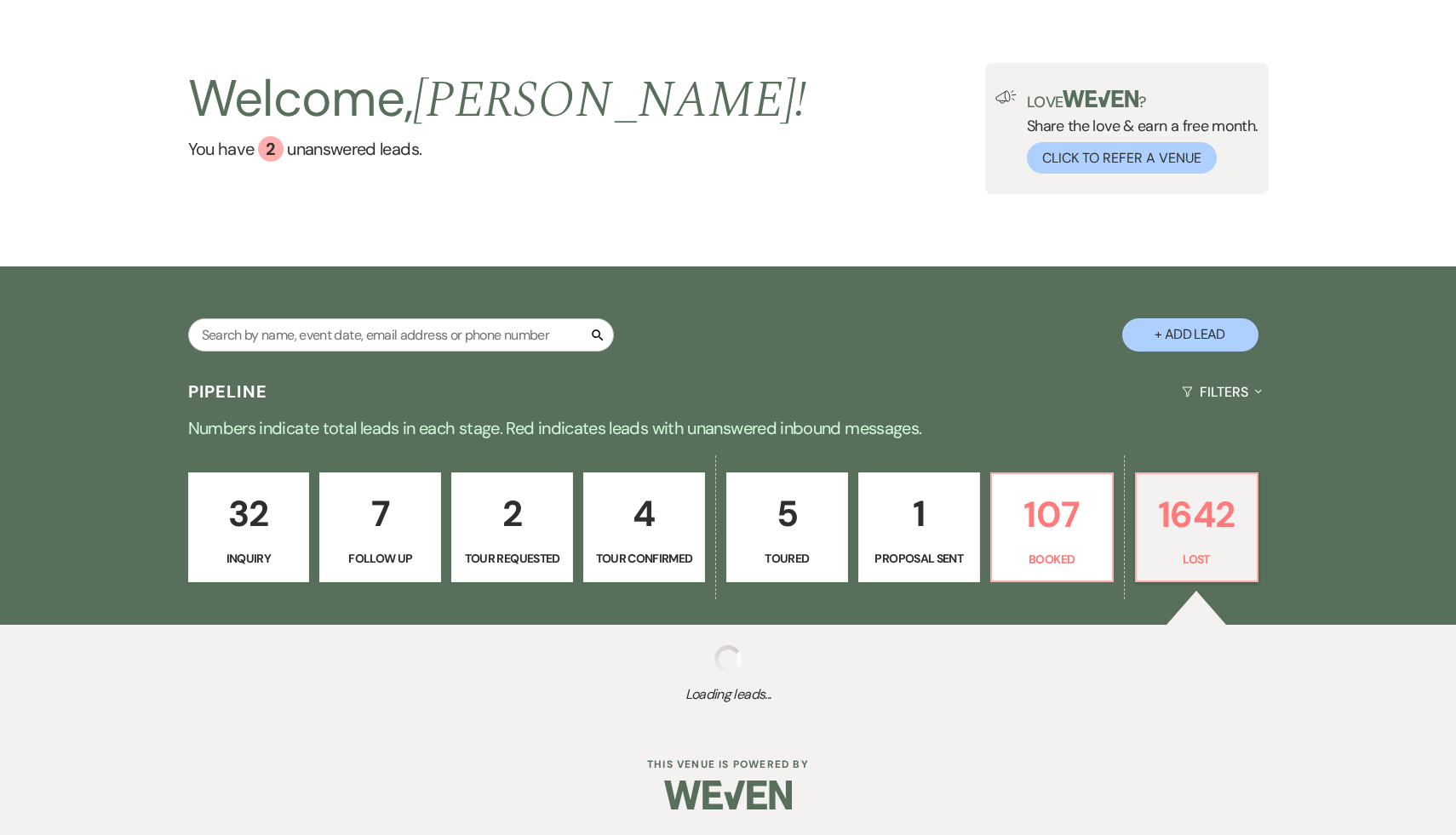
select select "8"
select select "5"
select select "8"
select select "7"
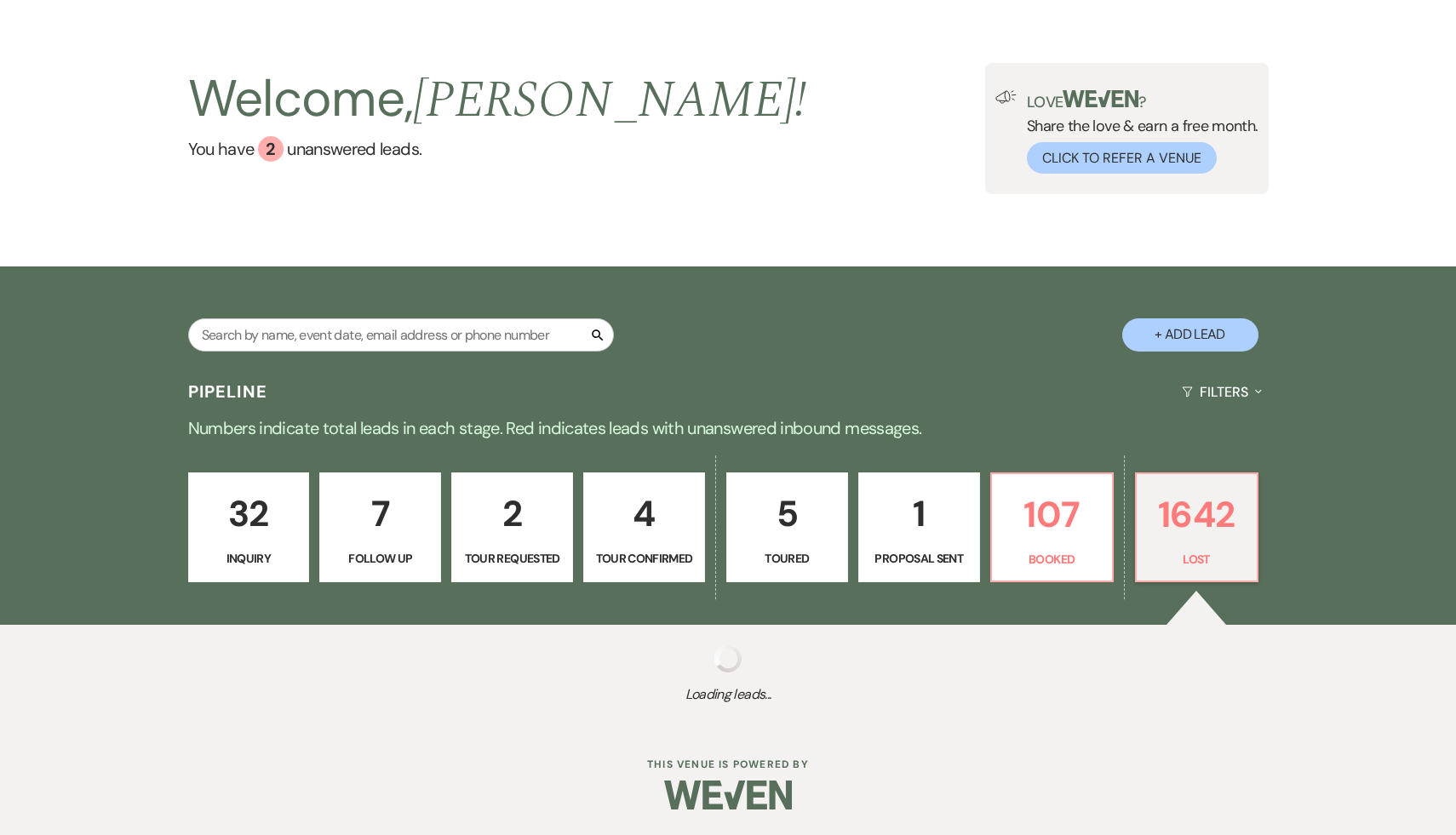
select select "8"
select select "5"
select select "8"
select select "5"
select select "8"
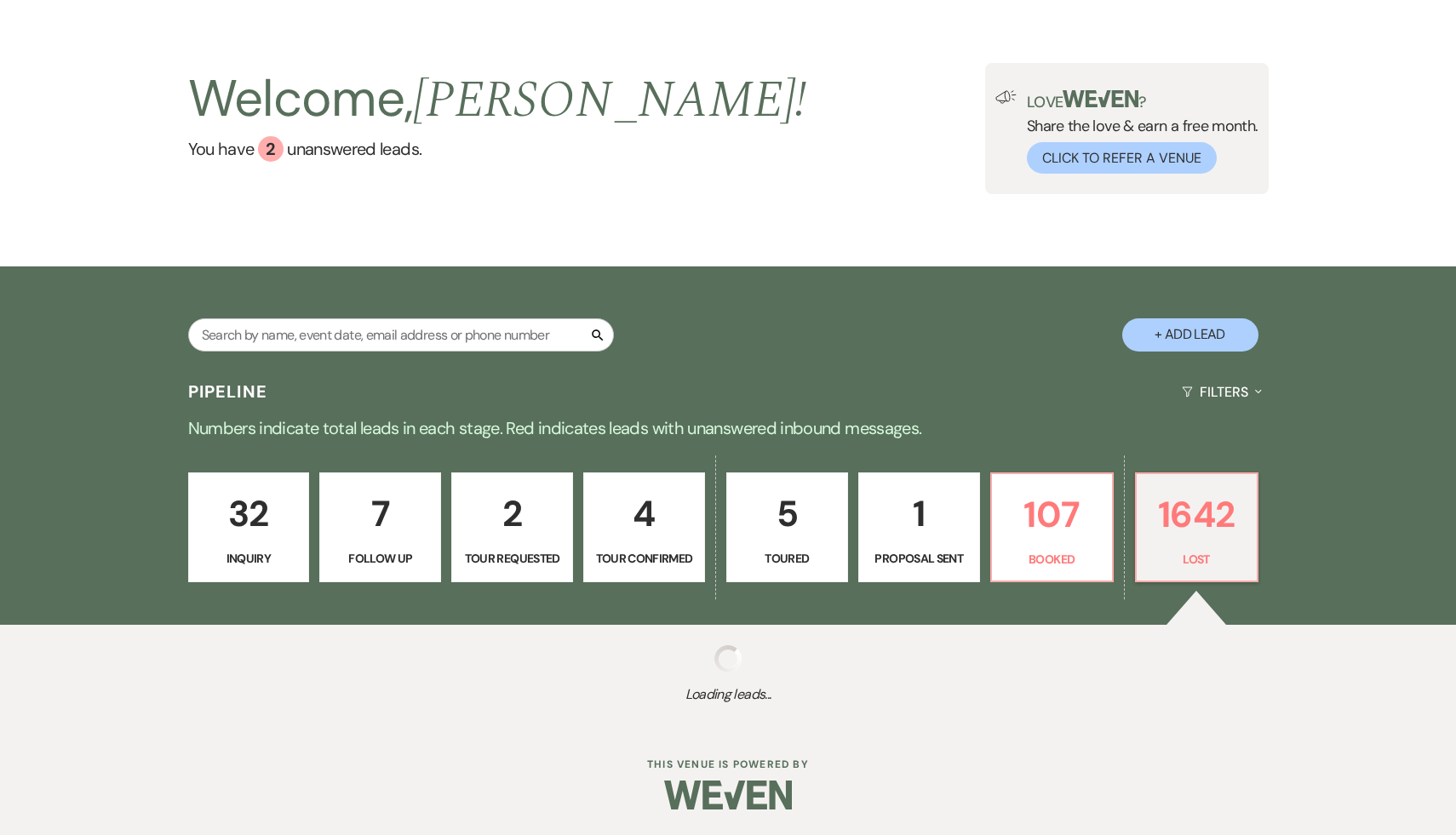
select select "8"
select select "10"
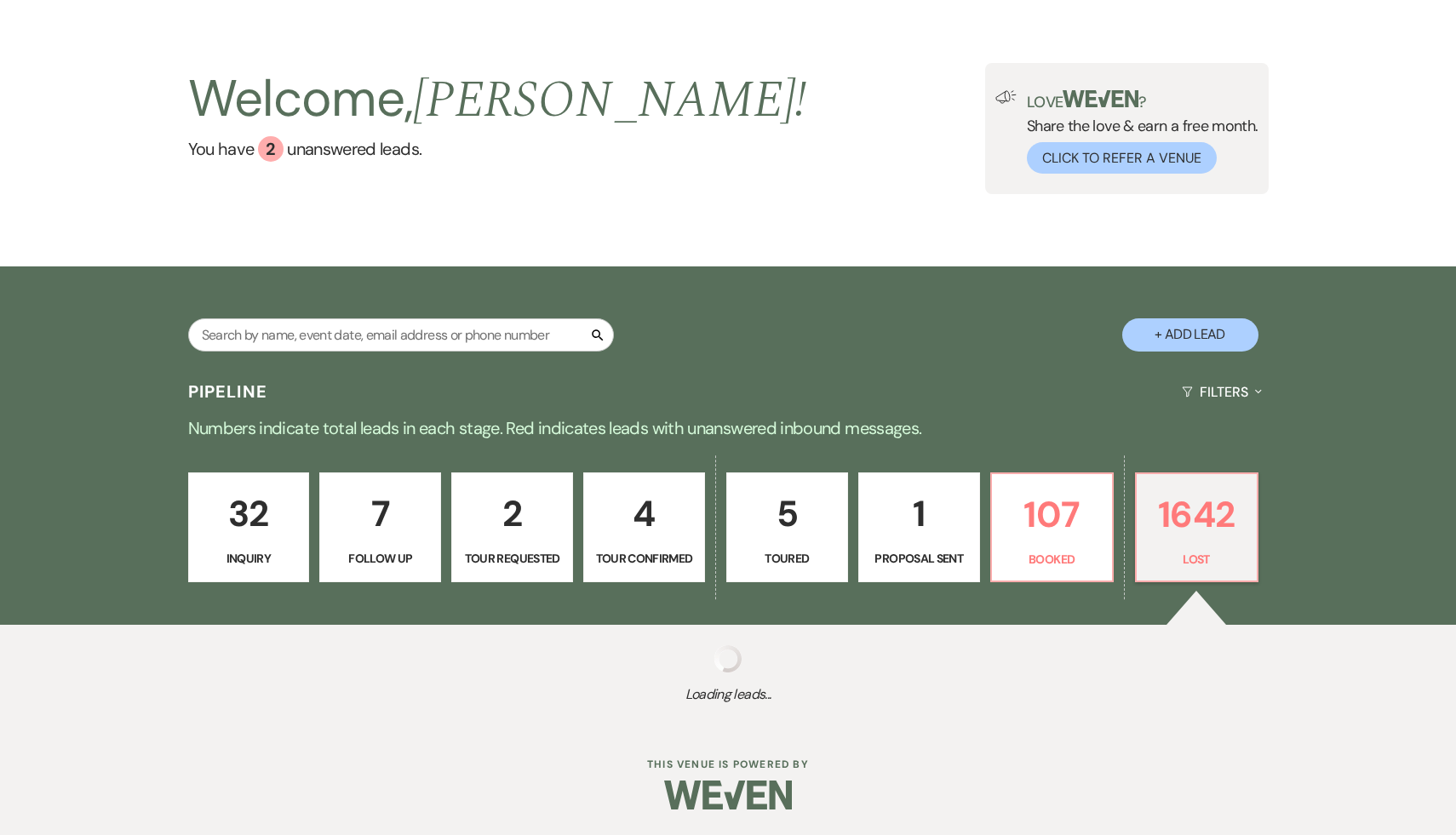
select select "8"
select select "5"
select select "8"
select select "10"
select select "8"
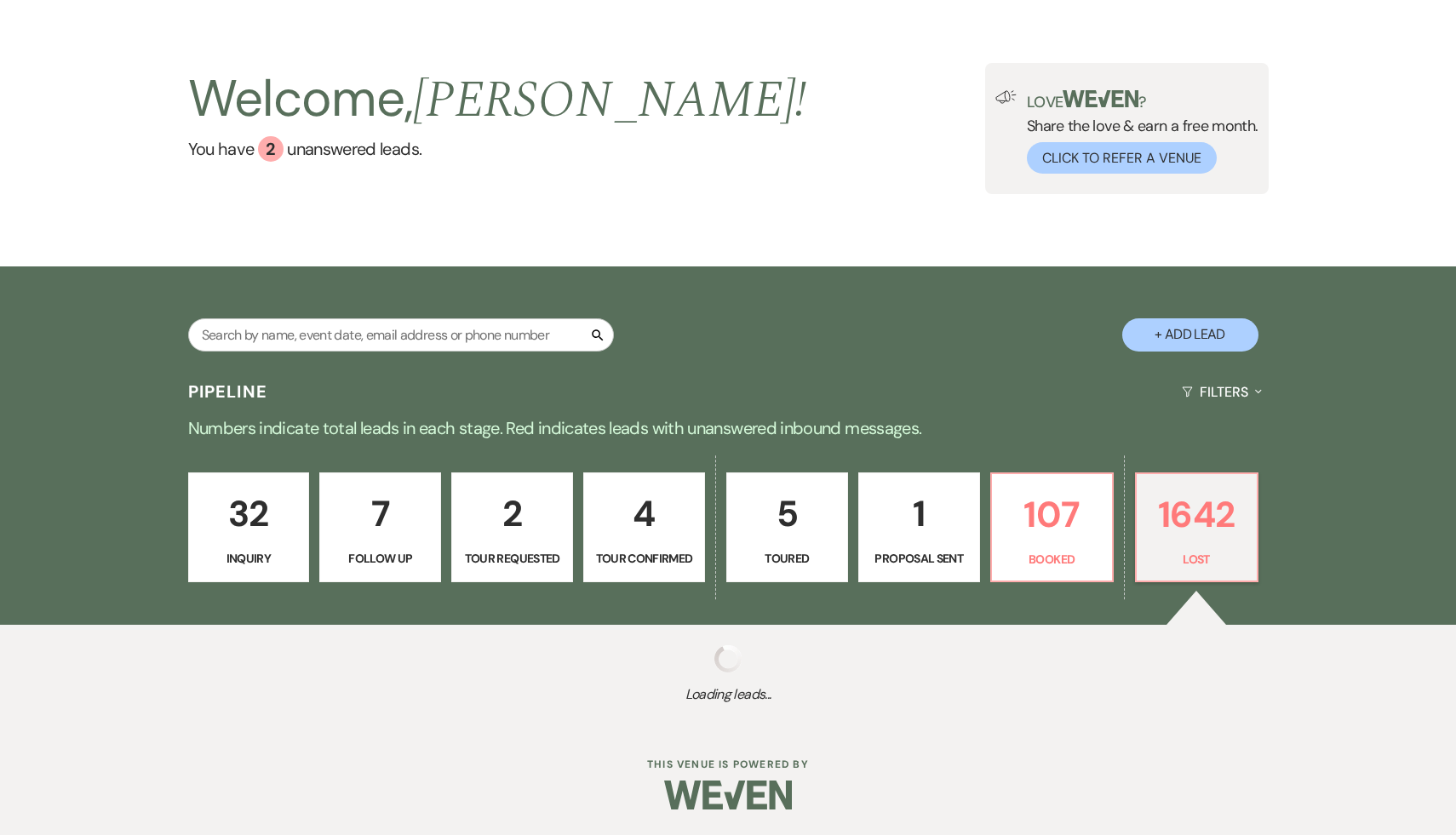
select select "5"
select select "8"
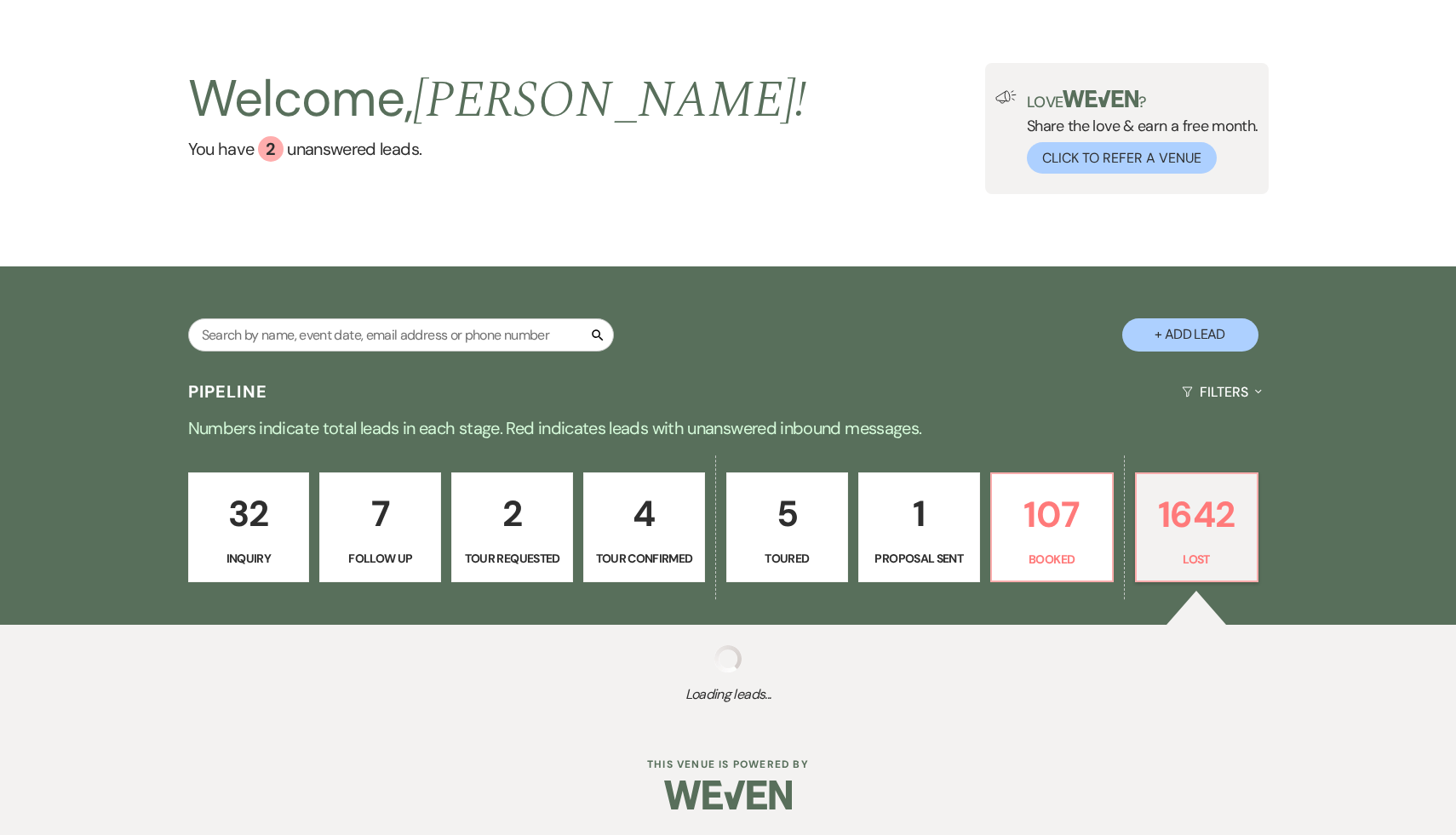
select select "8"
select select "5"
select select "8"
select select "5"
select select "8"
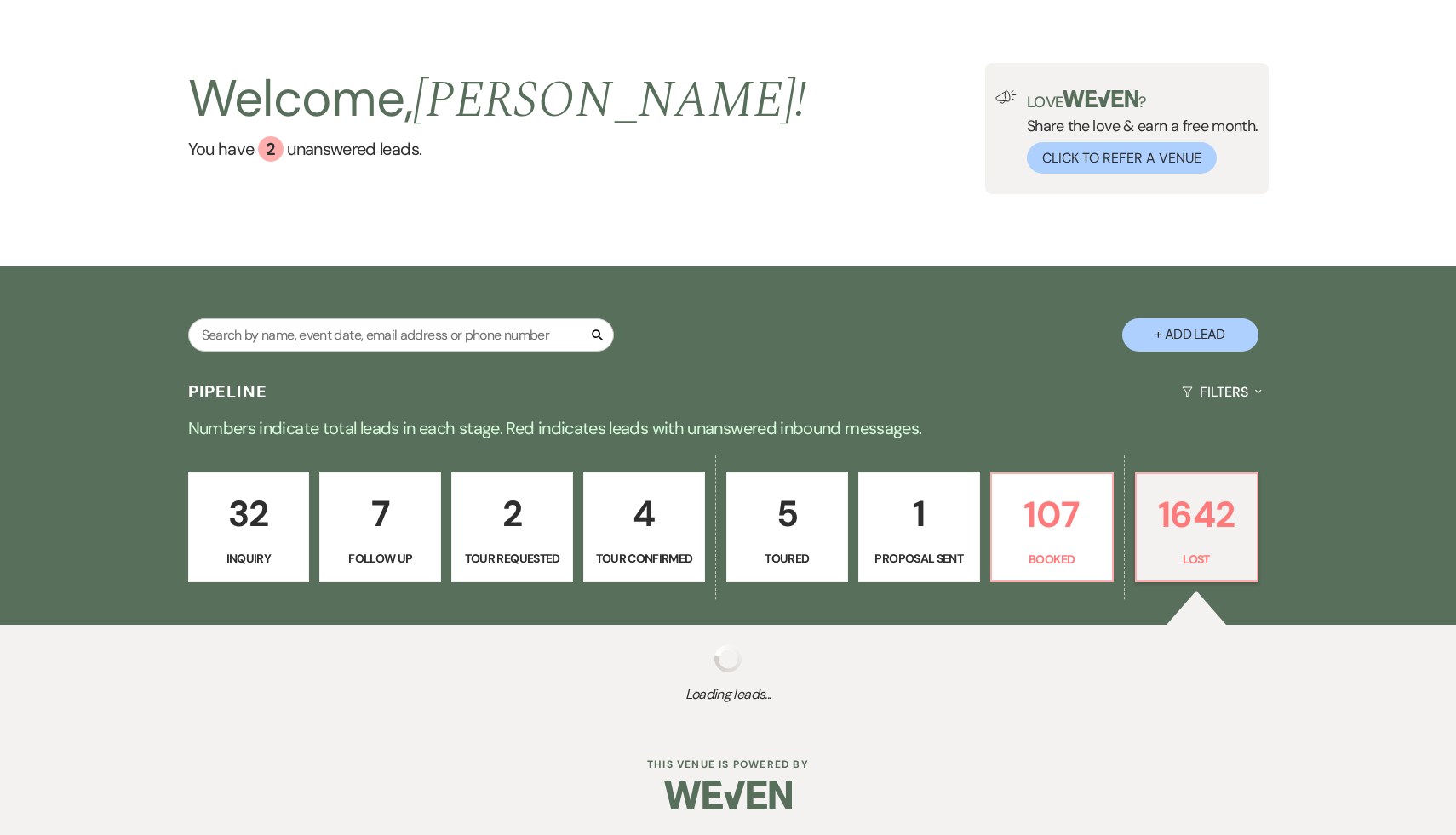
select select "5"
select select "8"
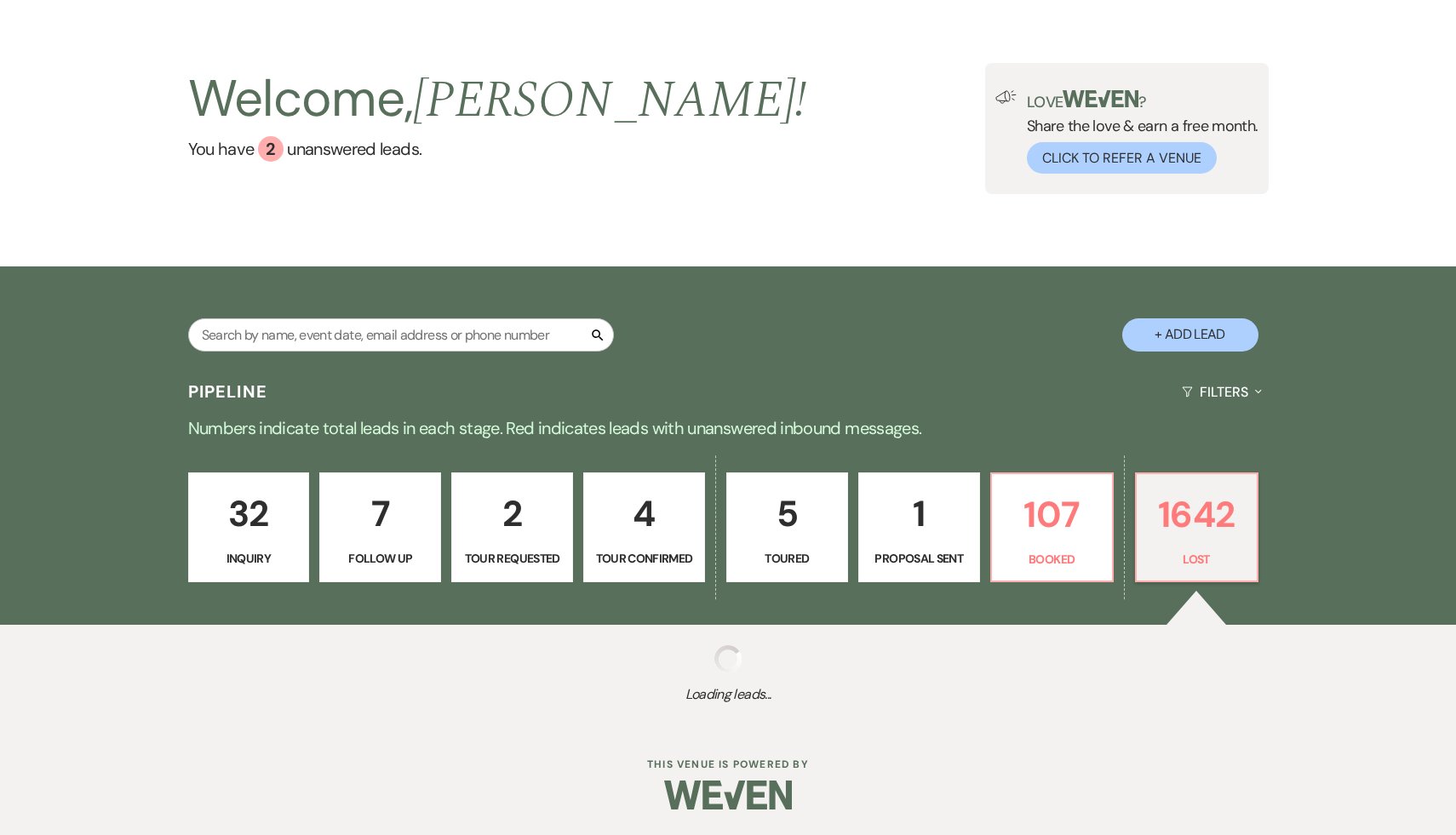
select select "8"
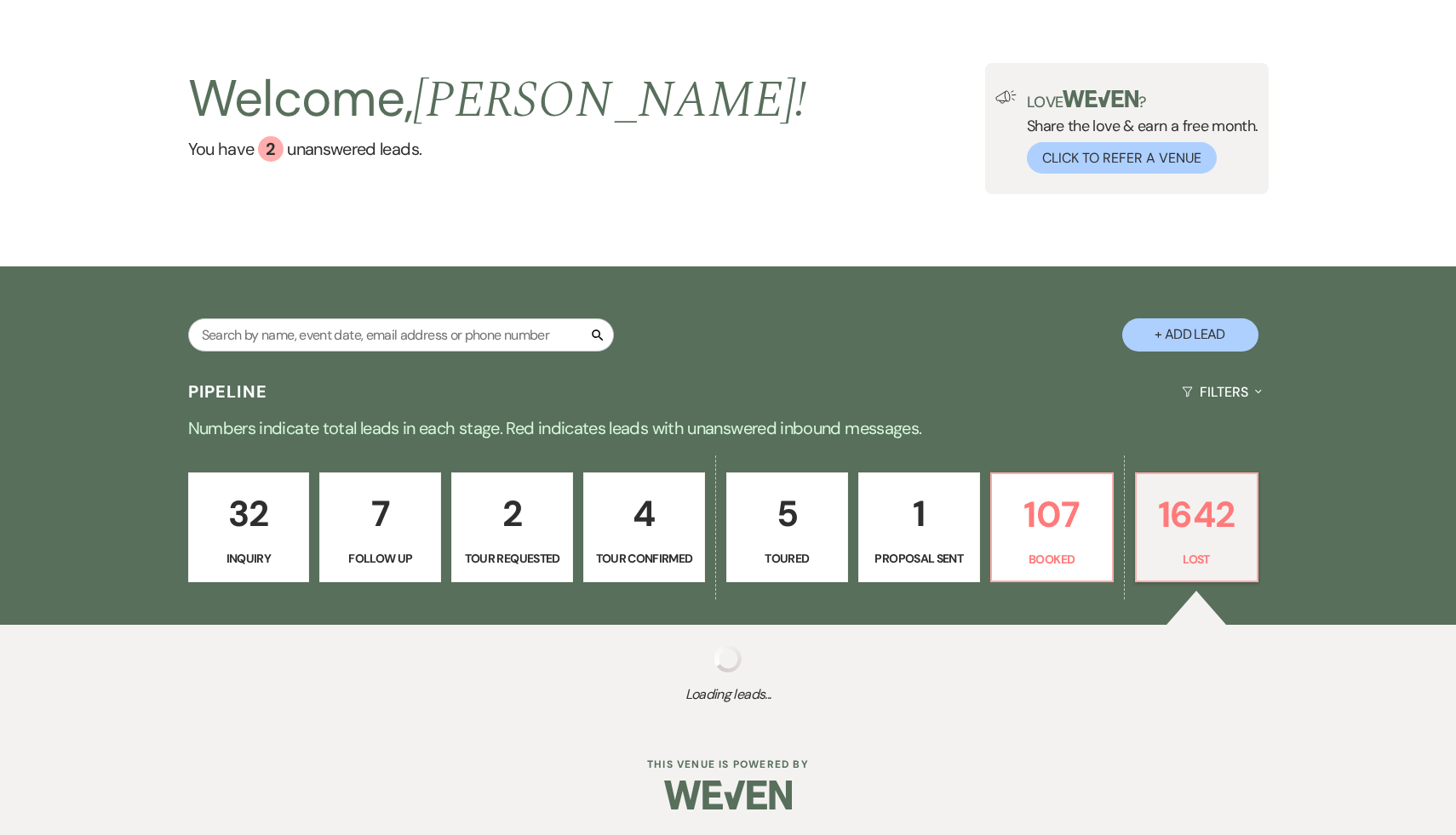
select select "7"
select select "8"
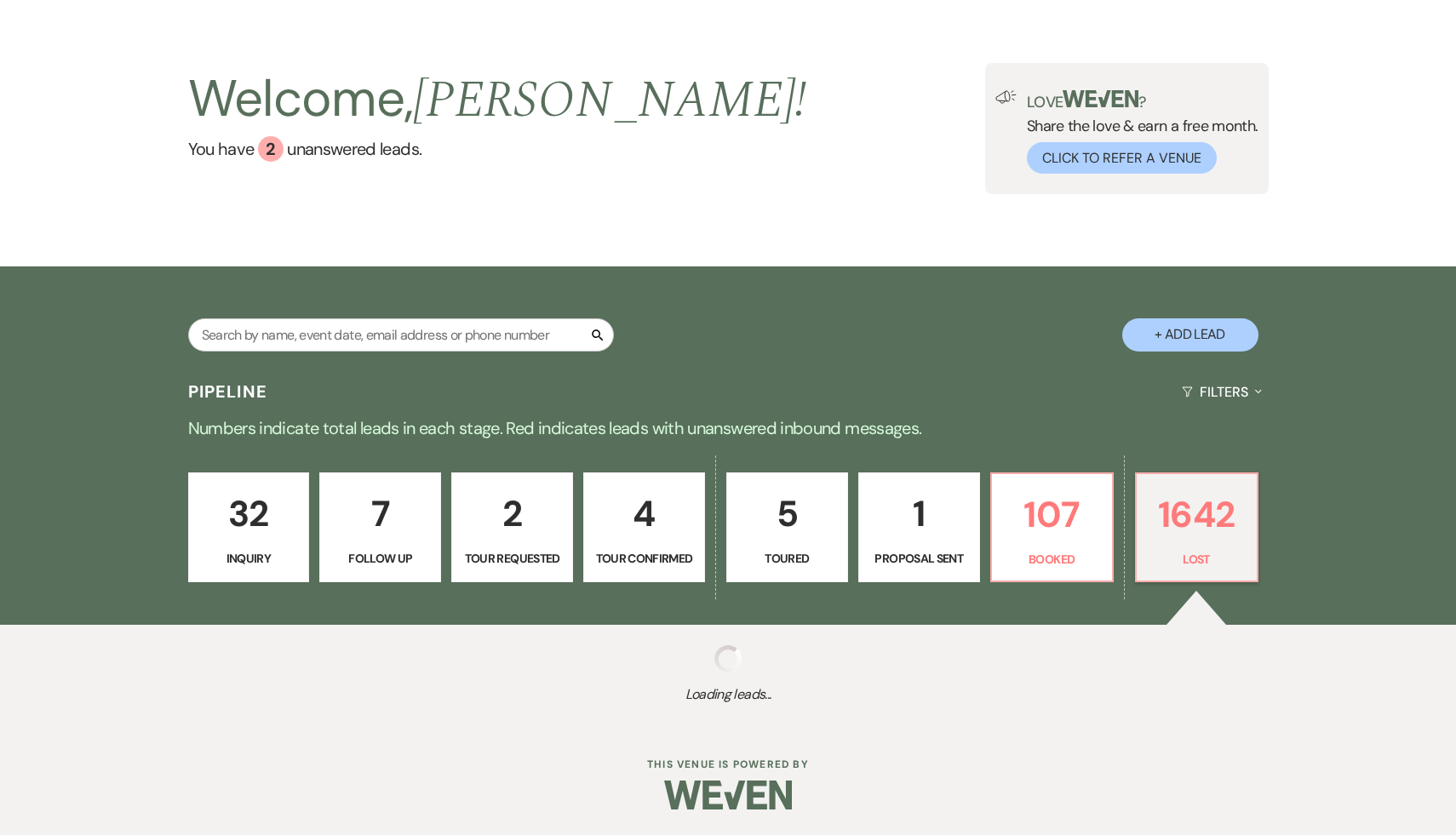
select select "8"
select select "7"
select select "8"
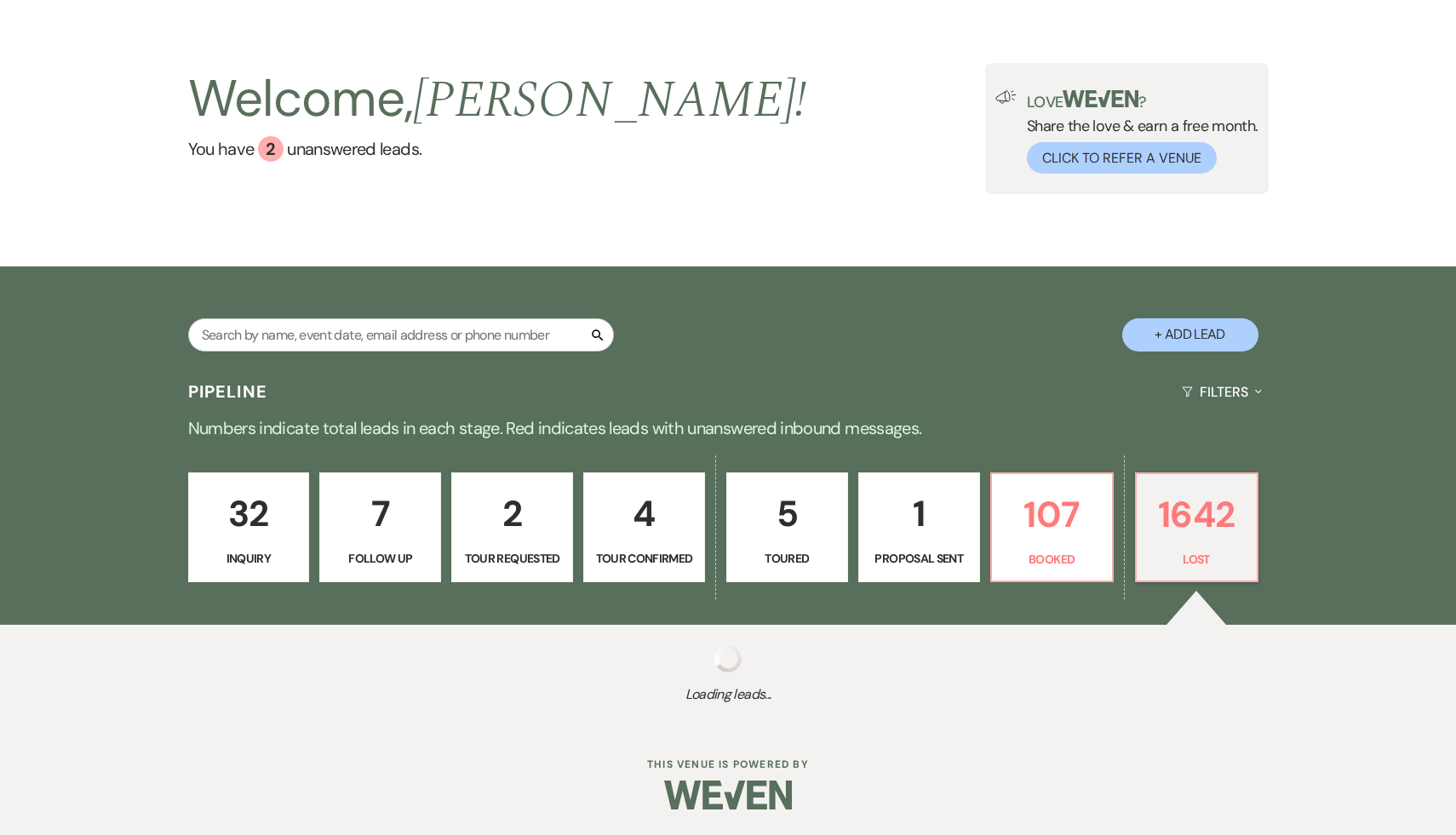
select select "8"
select select "7"
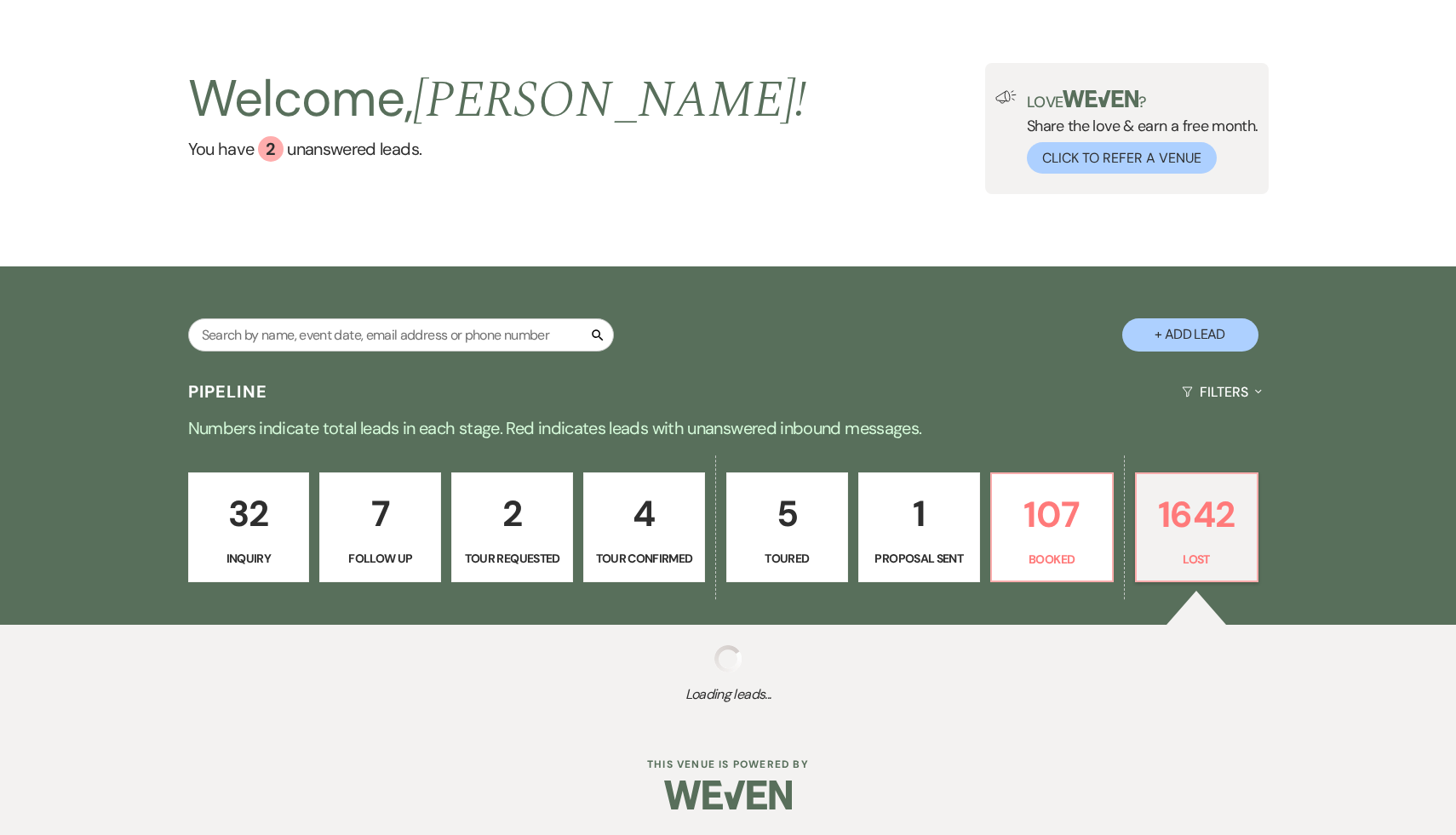
select select "8"
select select "5"
select select "8"
select select "5"
select select "8"
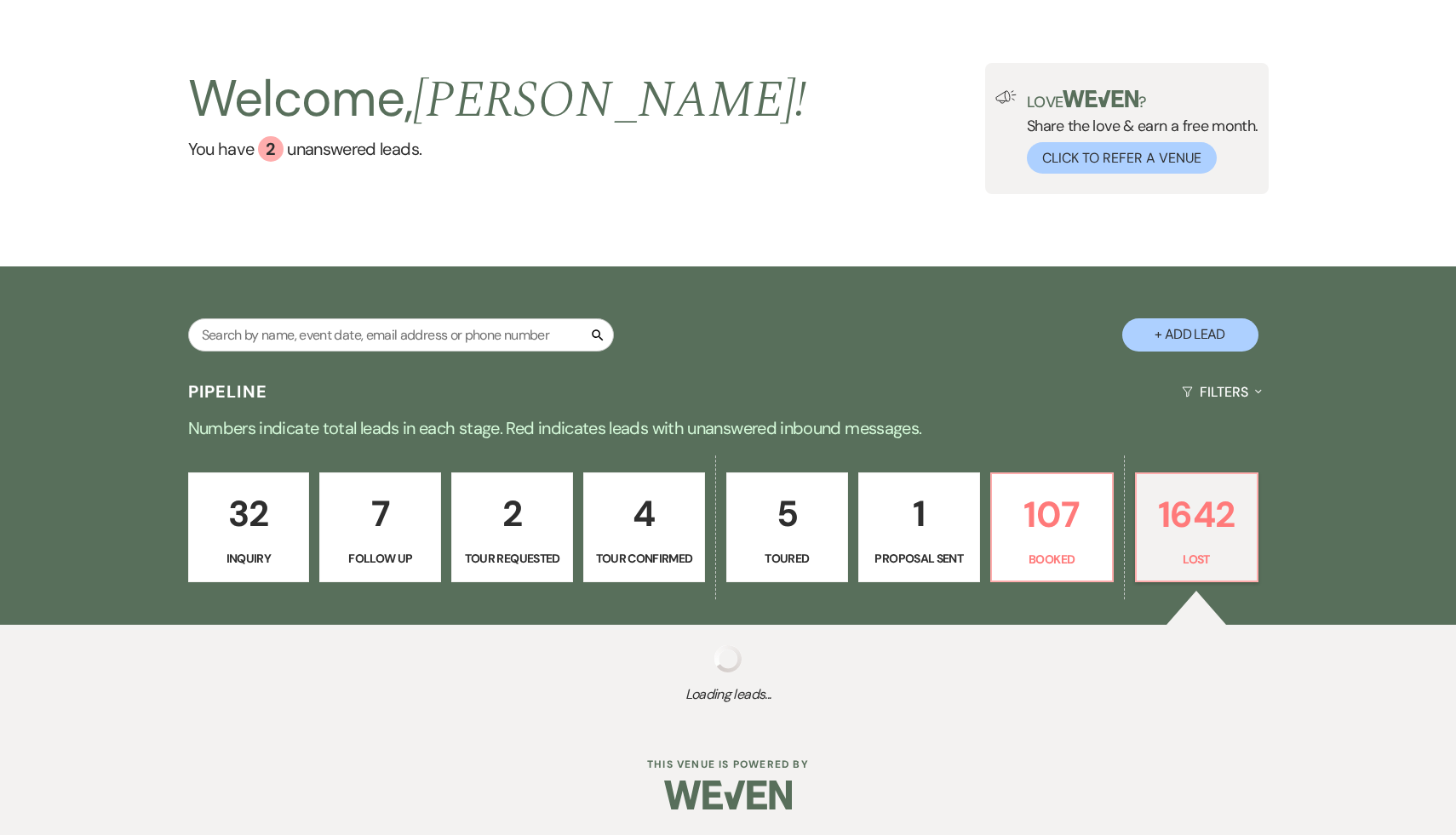
select select "5"
select select "8"
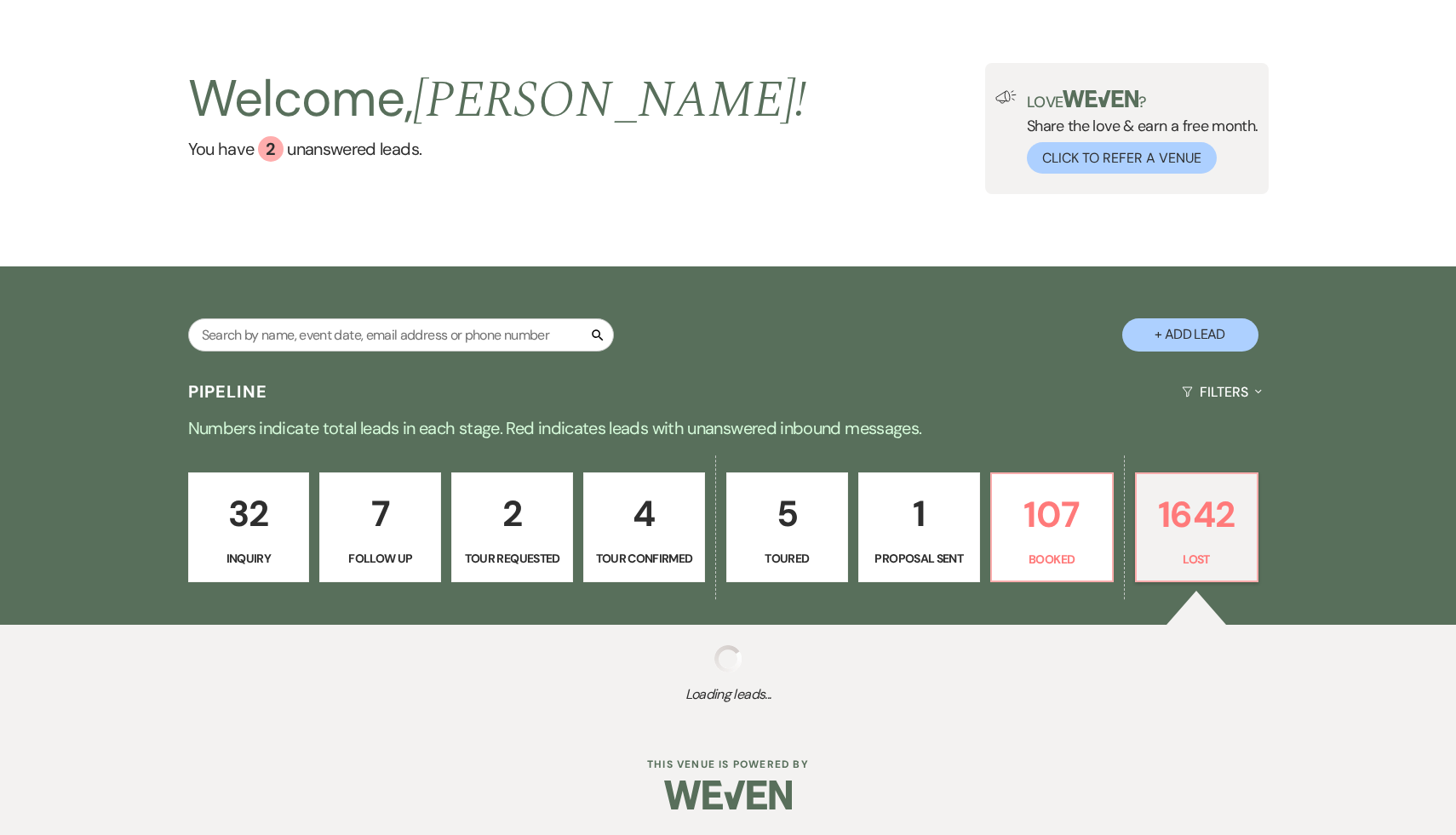
select select "8"
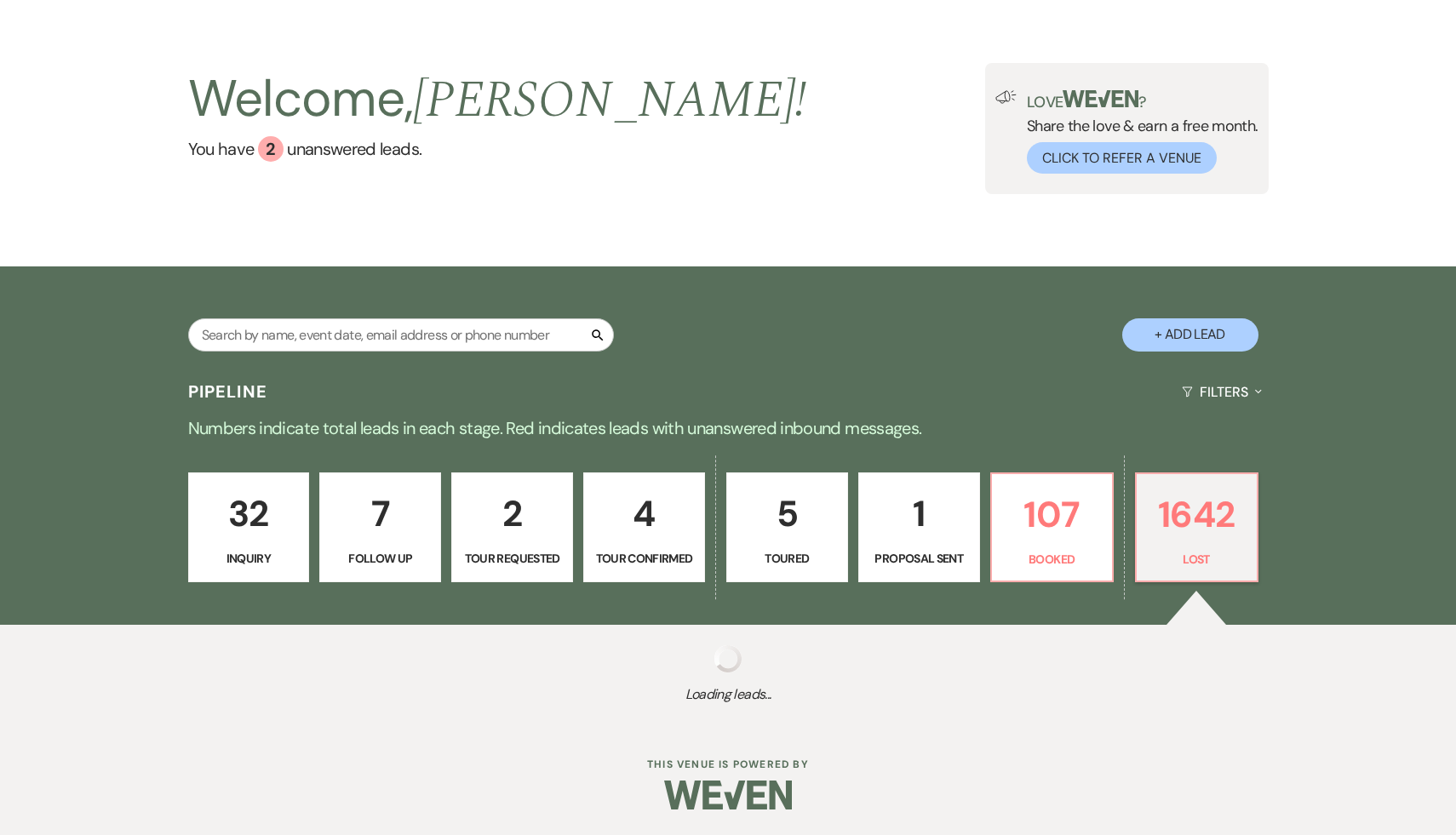
select select "8"
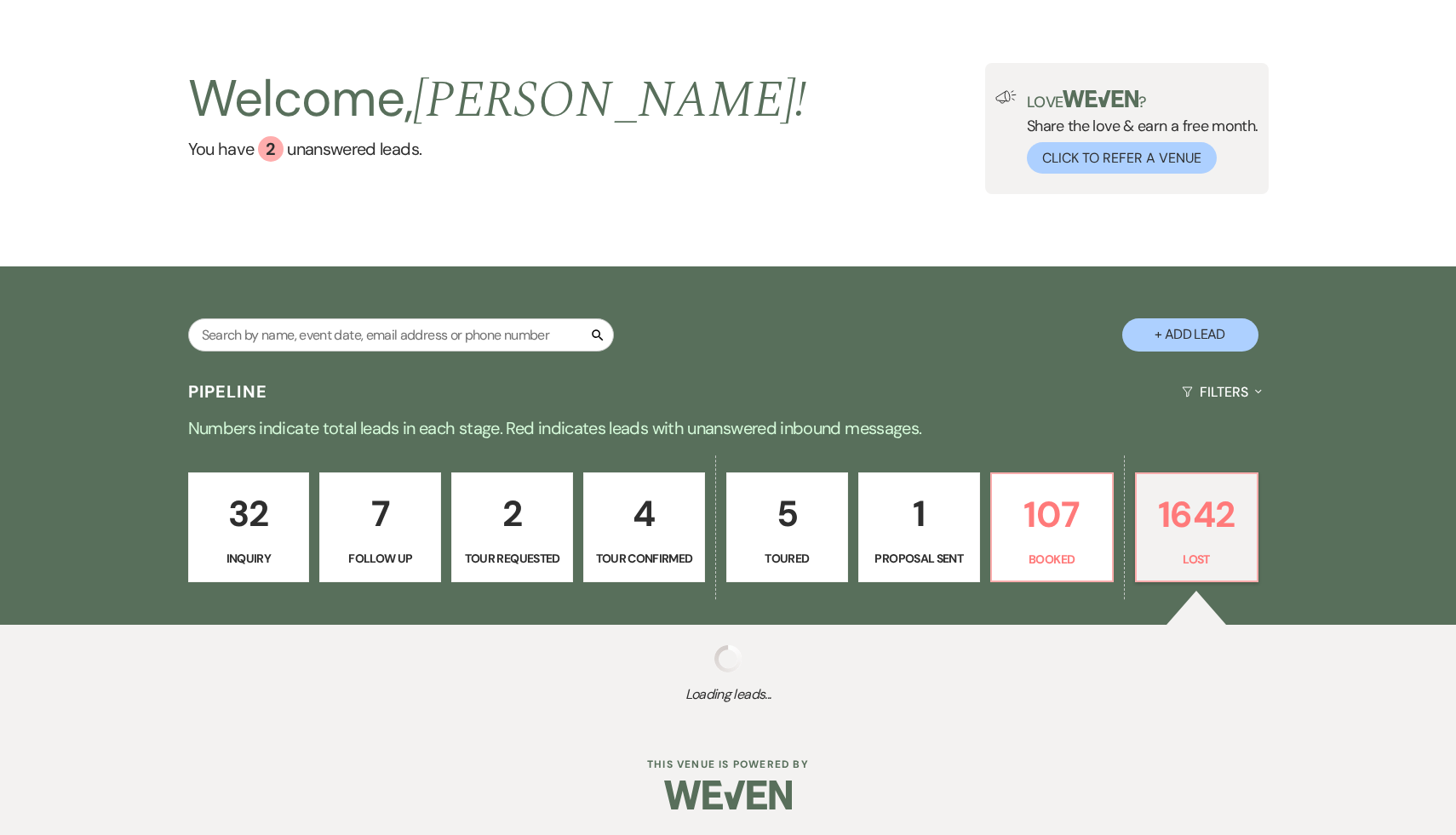
select select "8"
select select "5"
select select "8"
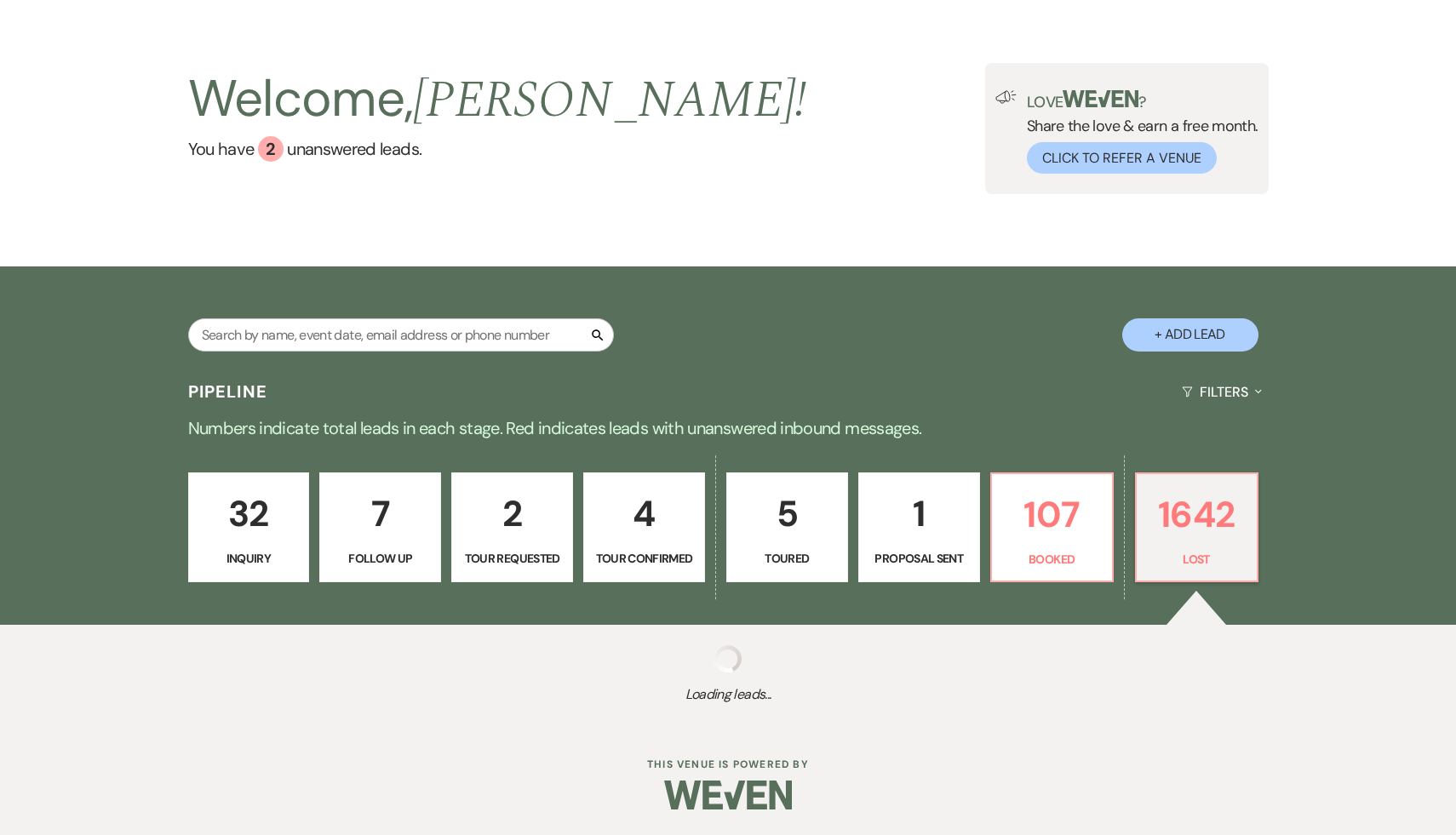
select select "8"
select select "5"
select select "8"
select select "5"
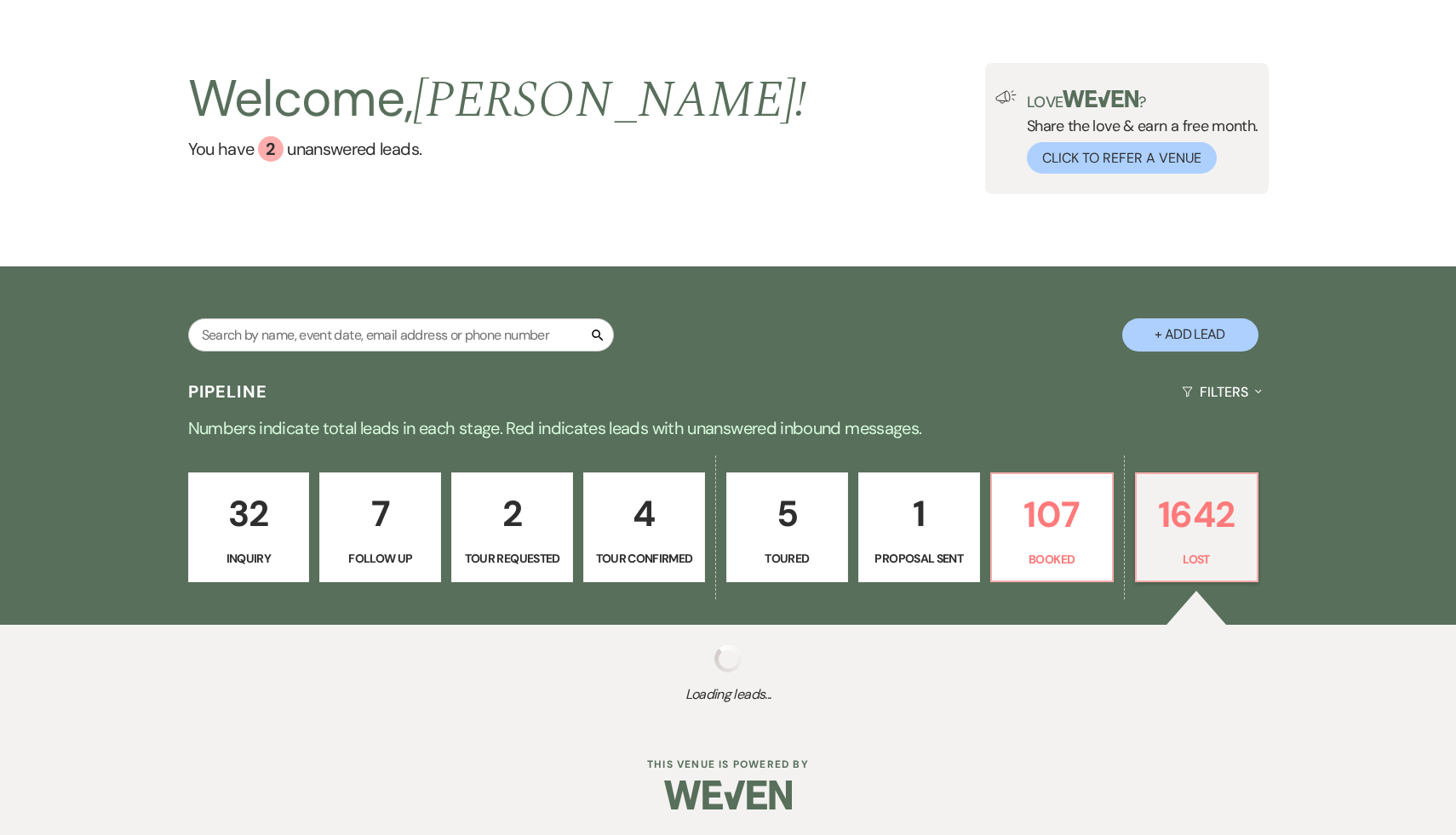
select select "8"
select select "5"
select select "8"
select select "5"
select select "8"
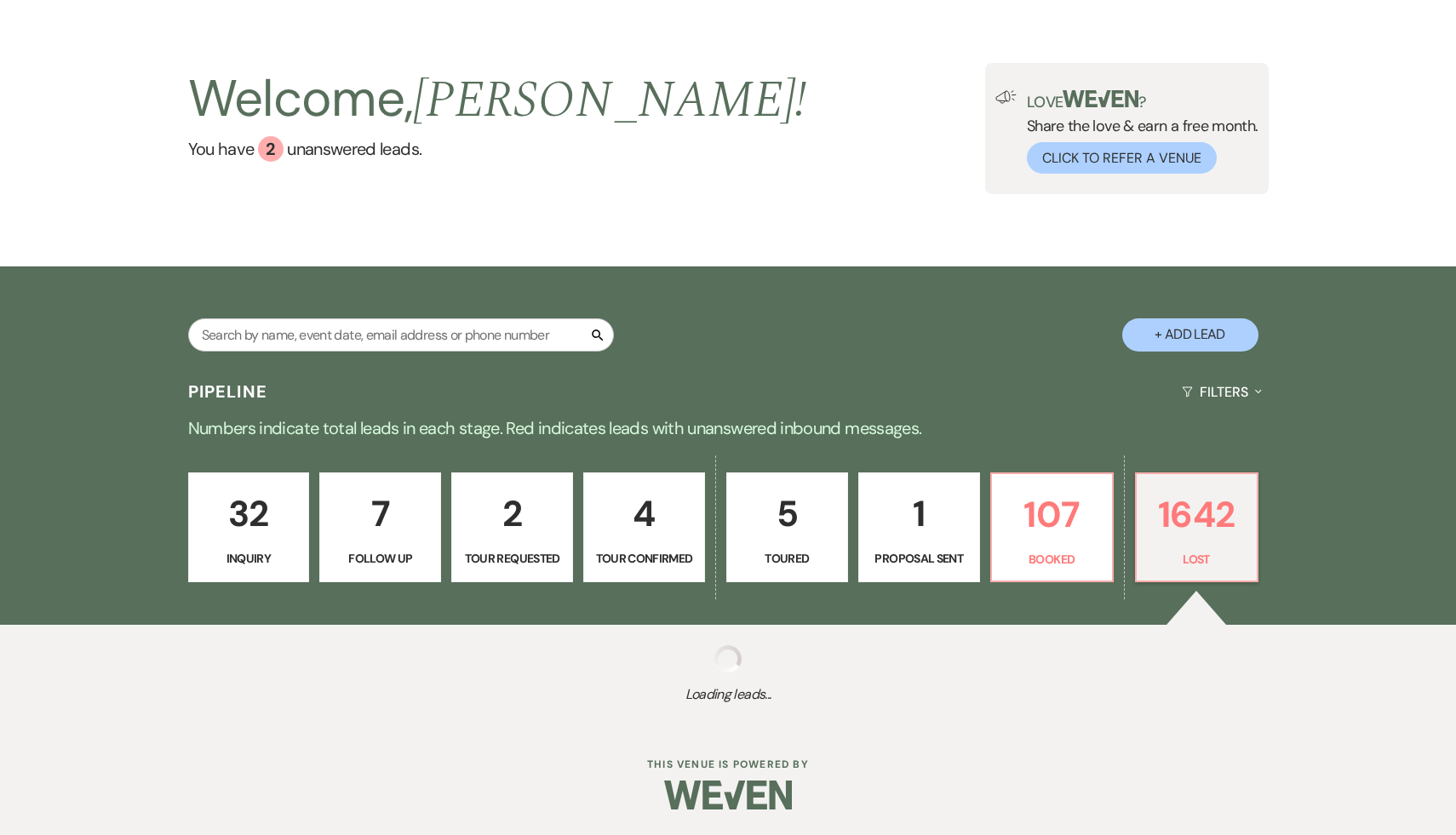
select select "8"
select select "5"
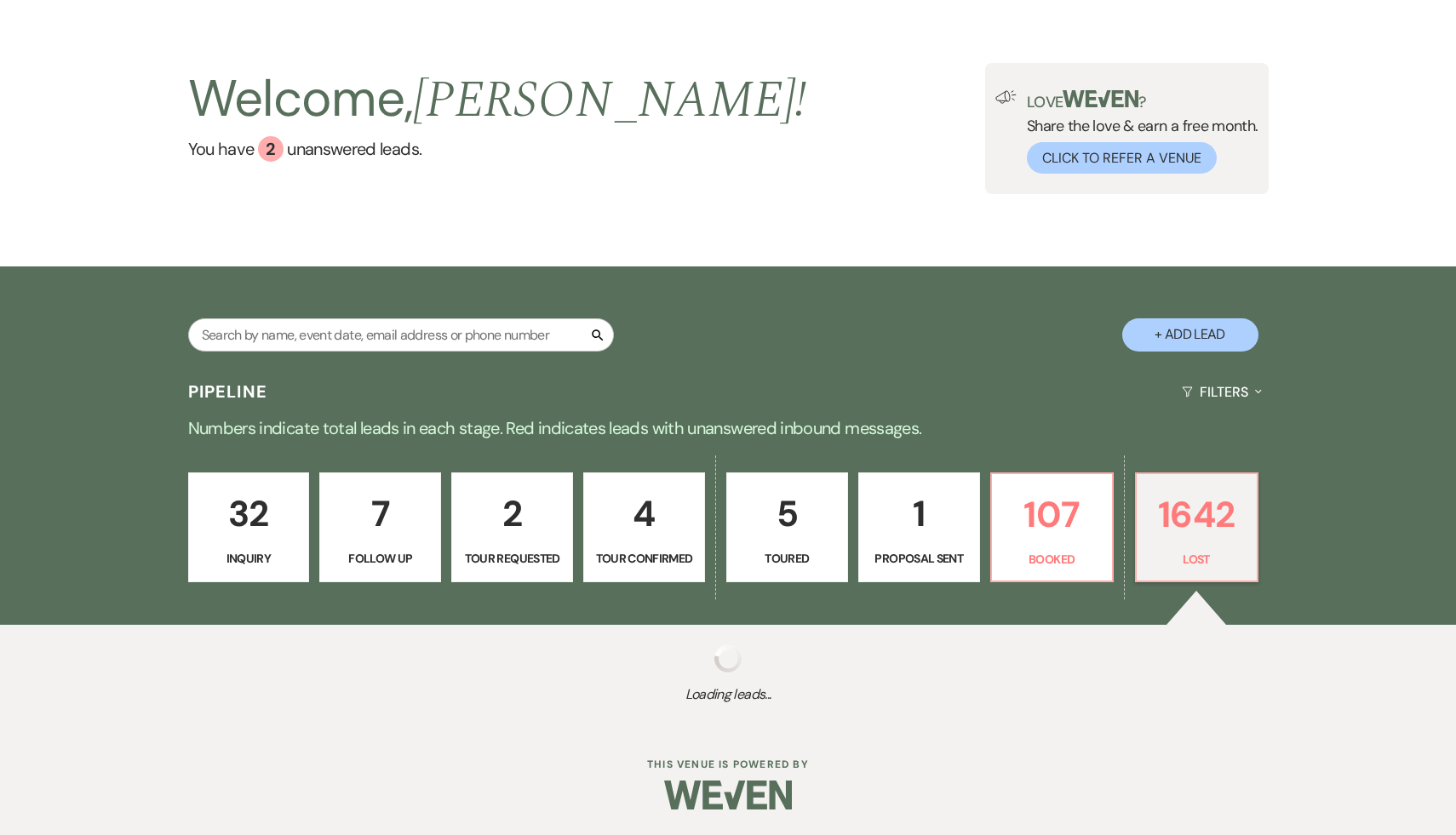
select select "8"
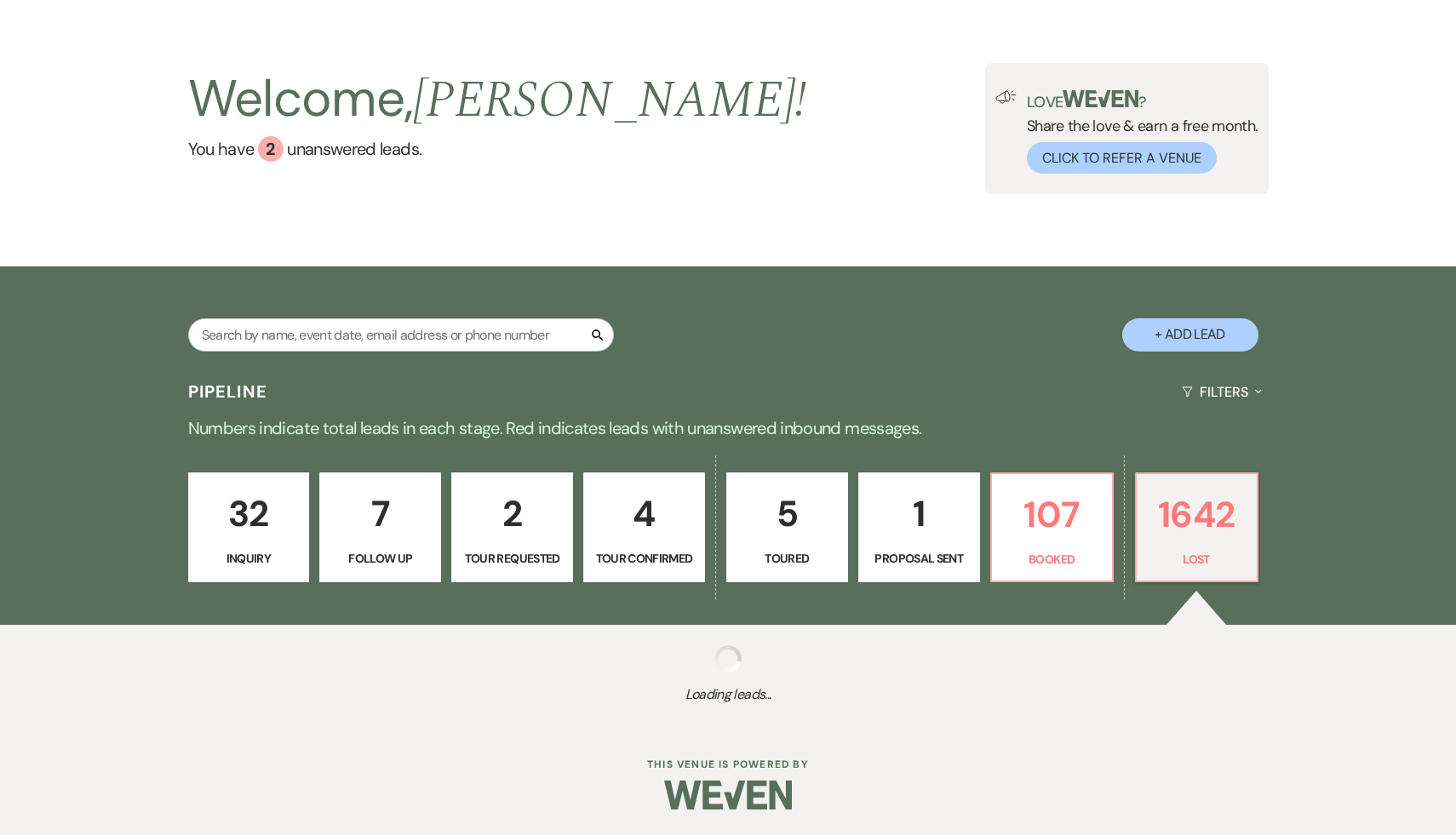
select select "5"
select select "8"
select select "5"
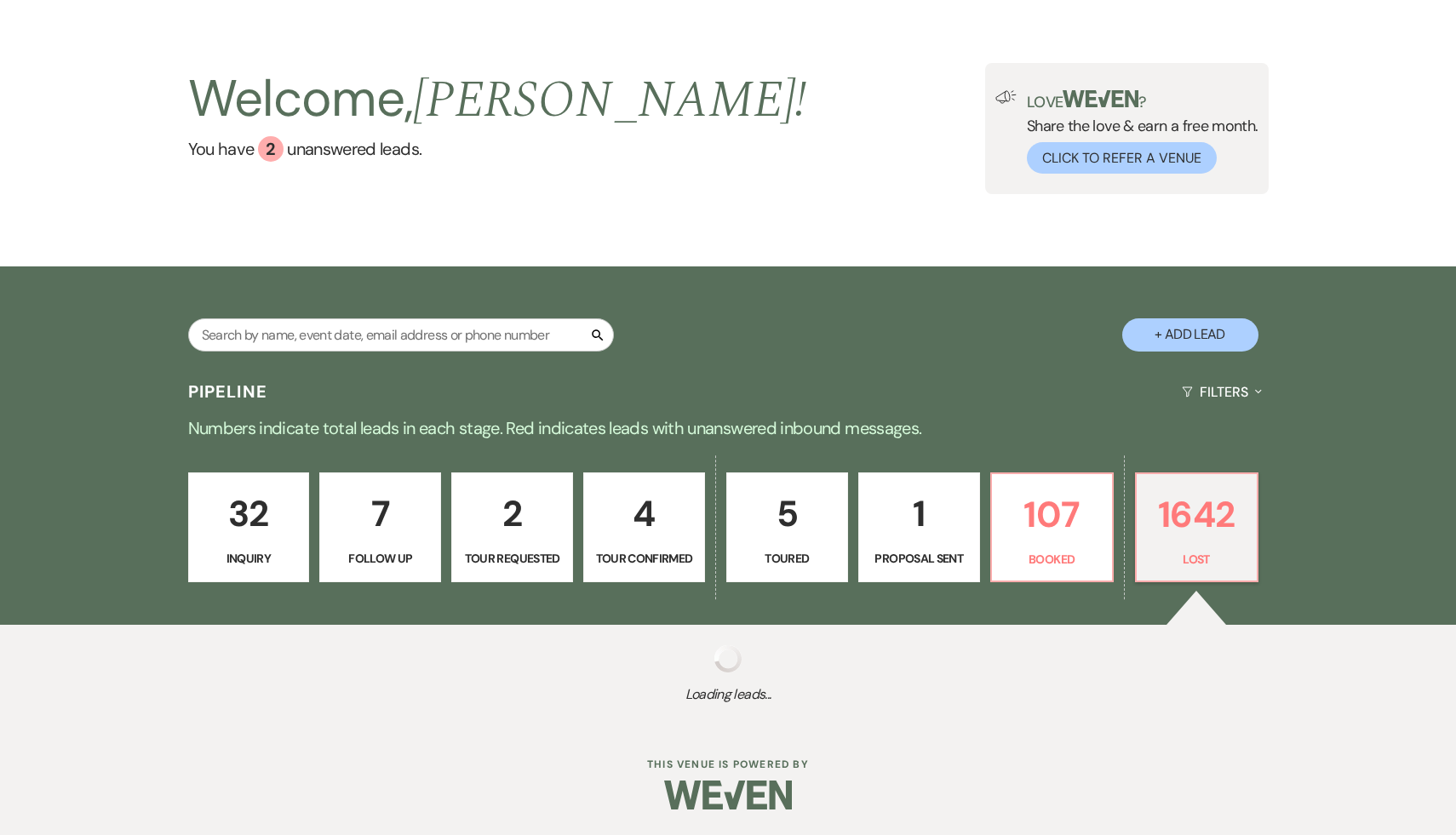
select select "8"
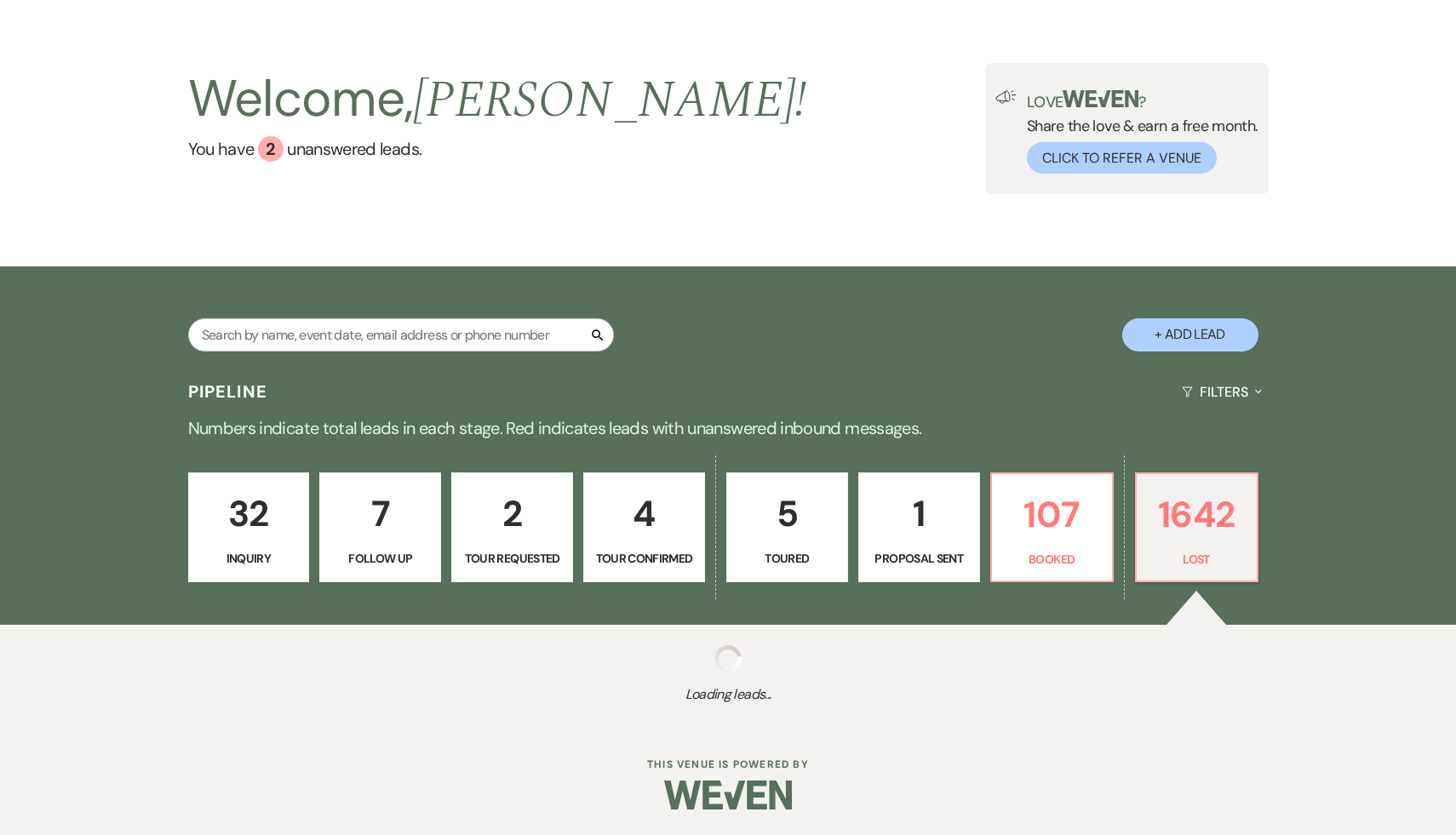
select select "7"
select select "8"
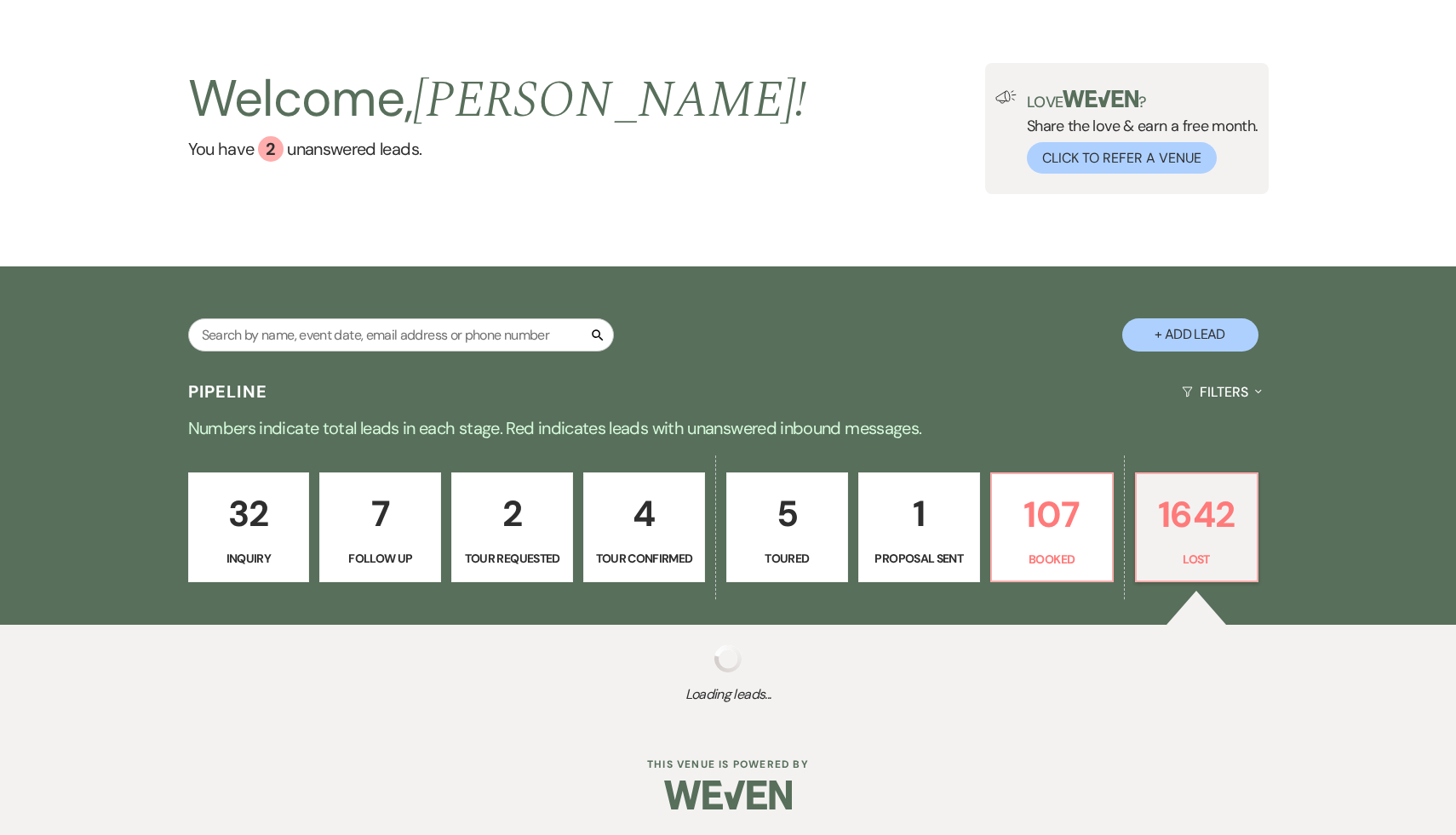
select select "8"
select select "7"
select select "8"
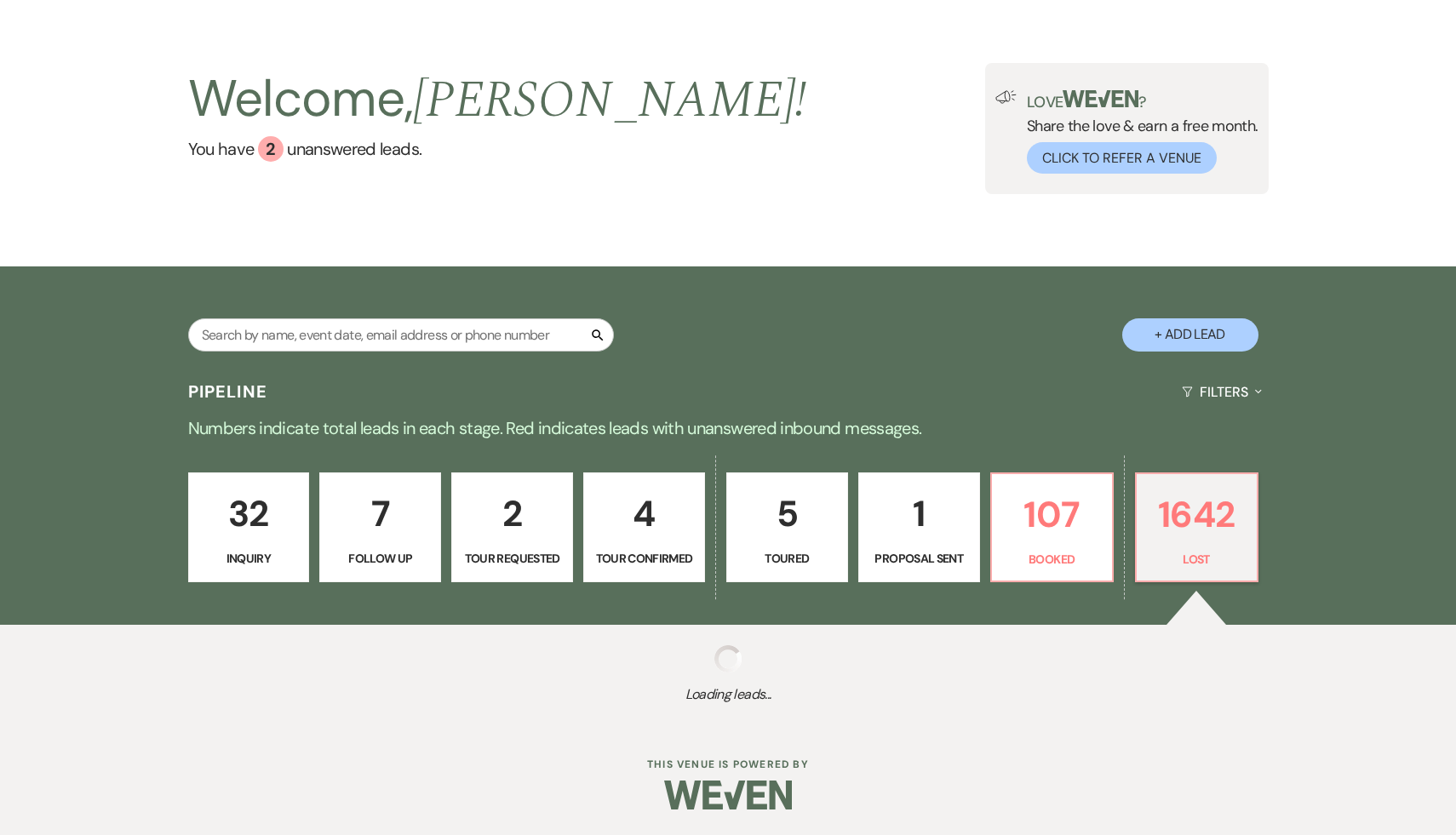
select select "5"
select select "8"
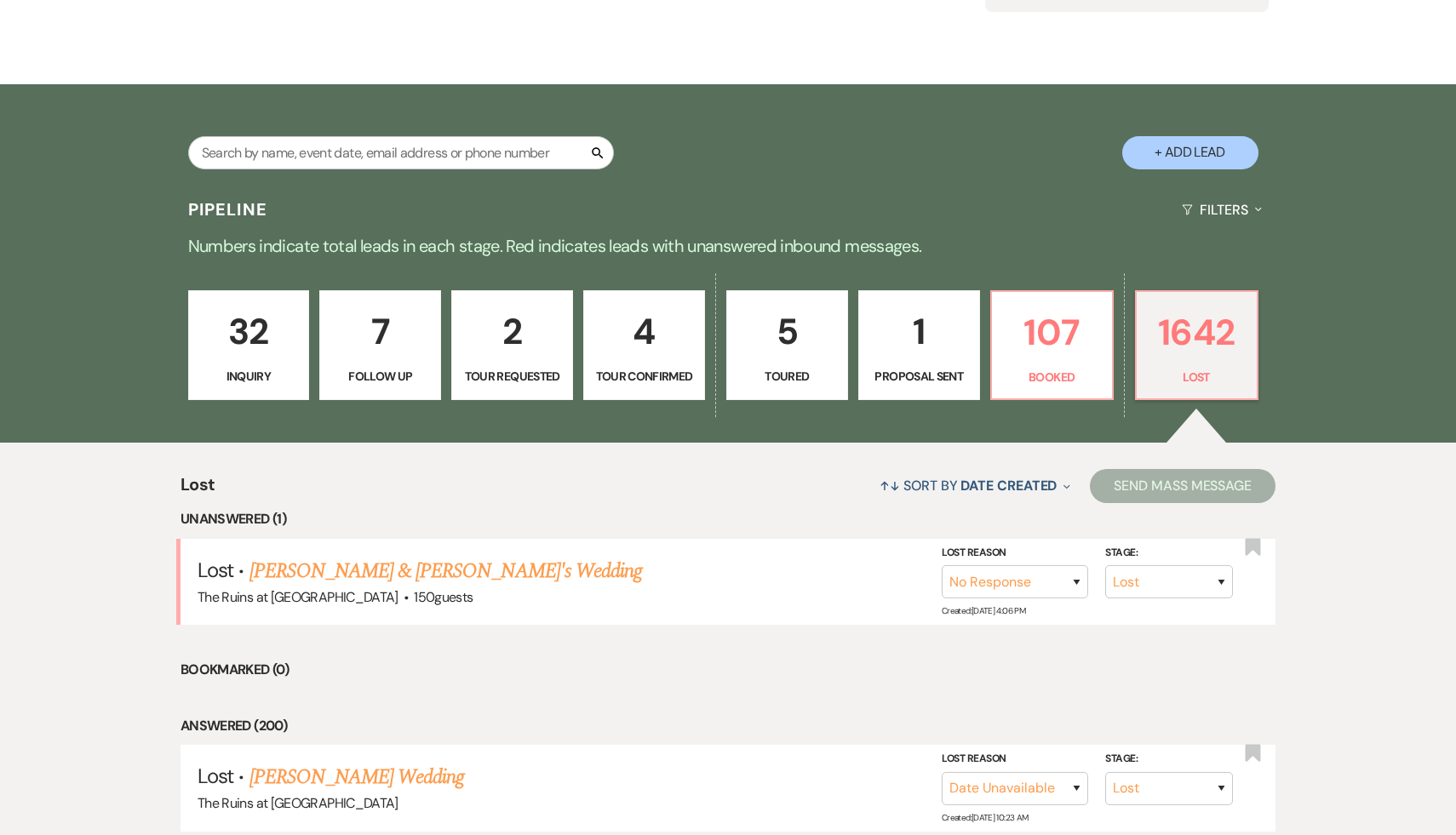
scroll to position [453, 0]
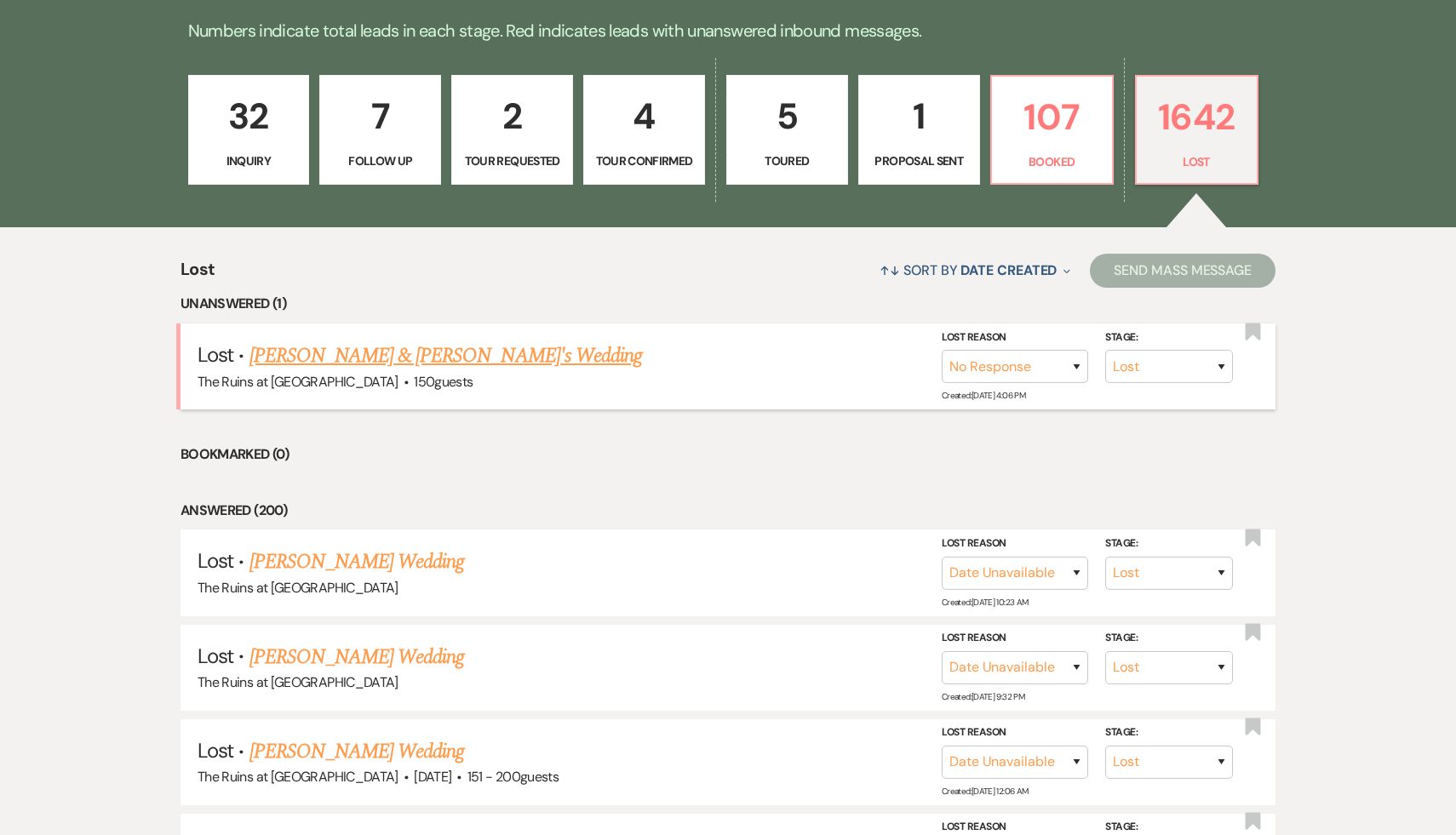
click at [413, 356] on link "[PERSON_NAME] & [PERSON_NAME]'s Wedding" at bounding box center [446, 356] width 393 height 31
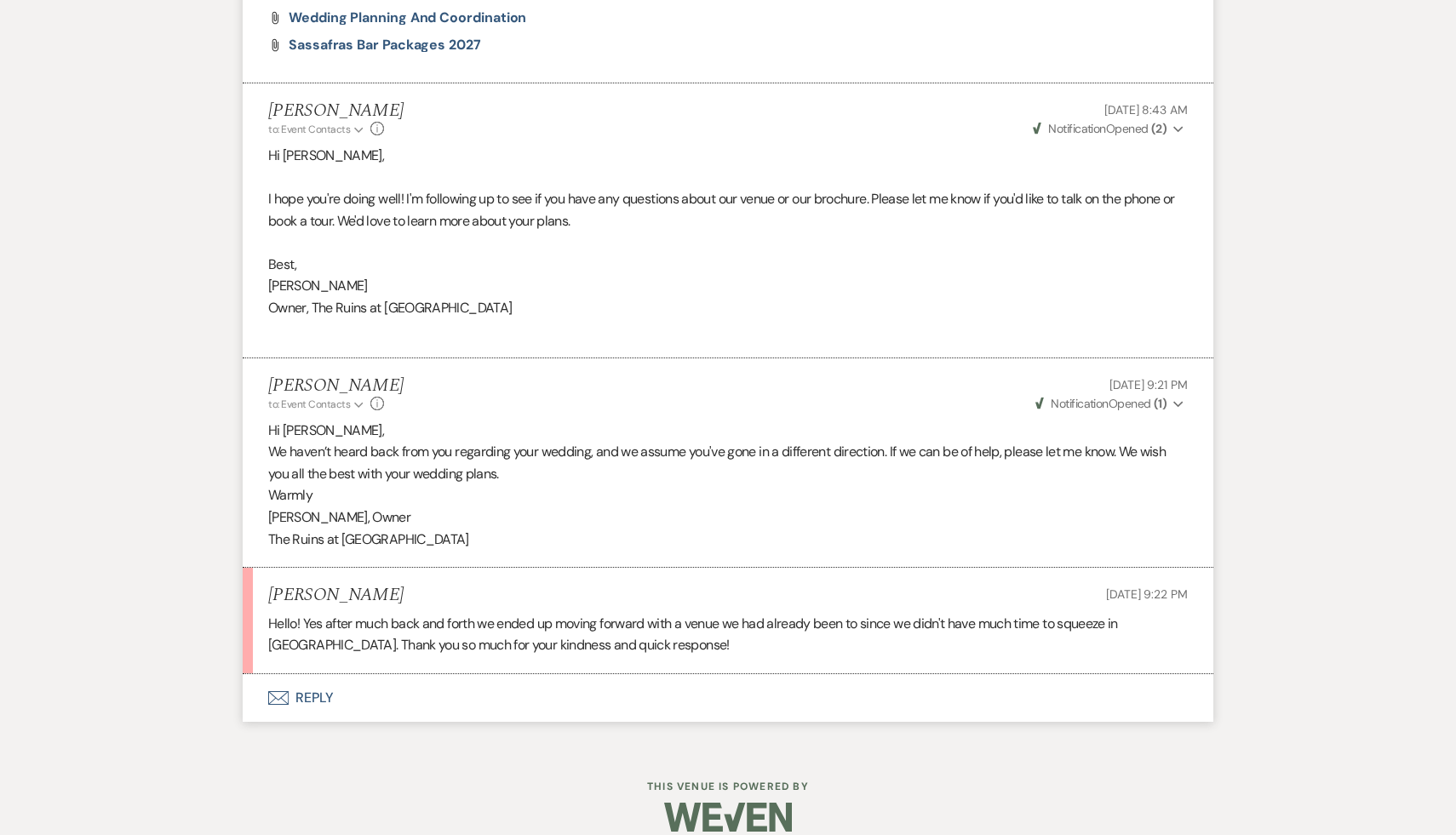
scroll to position [1290, 0]
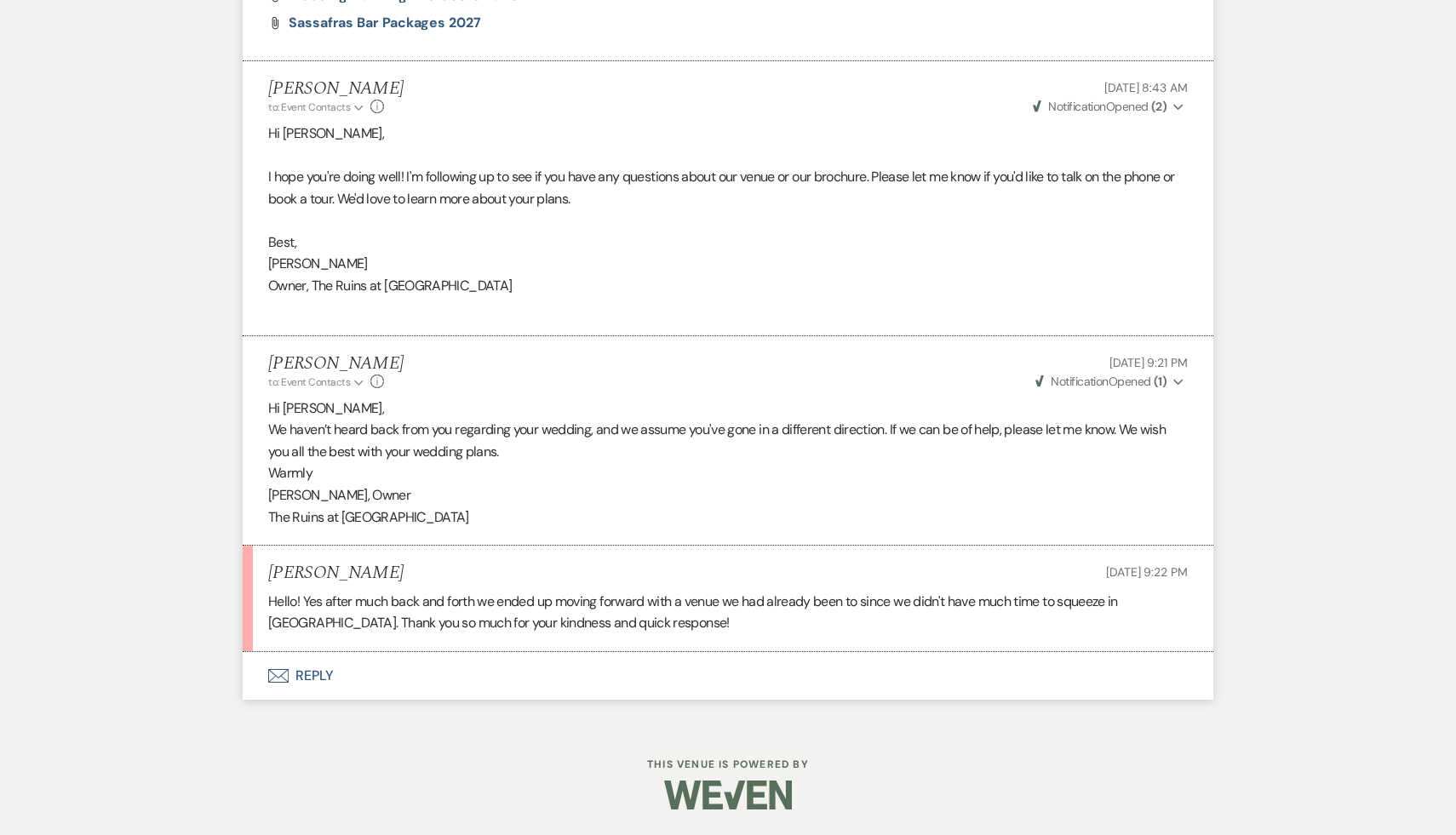
click at [329, 673] on button "Envelope Reply" at bounding box center [727, 675] width 970 height 48
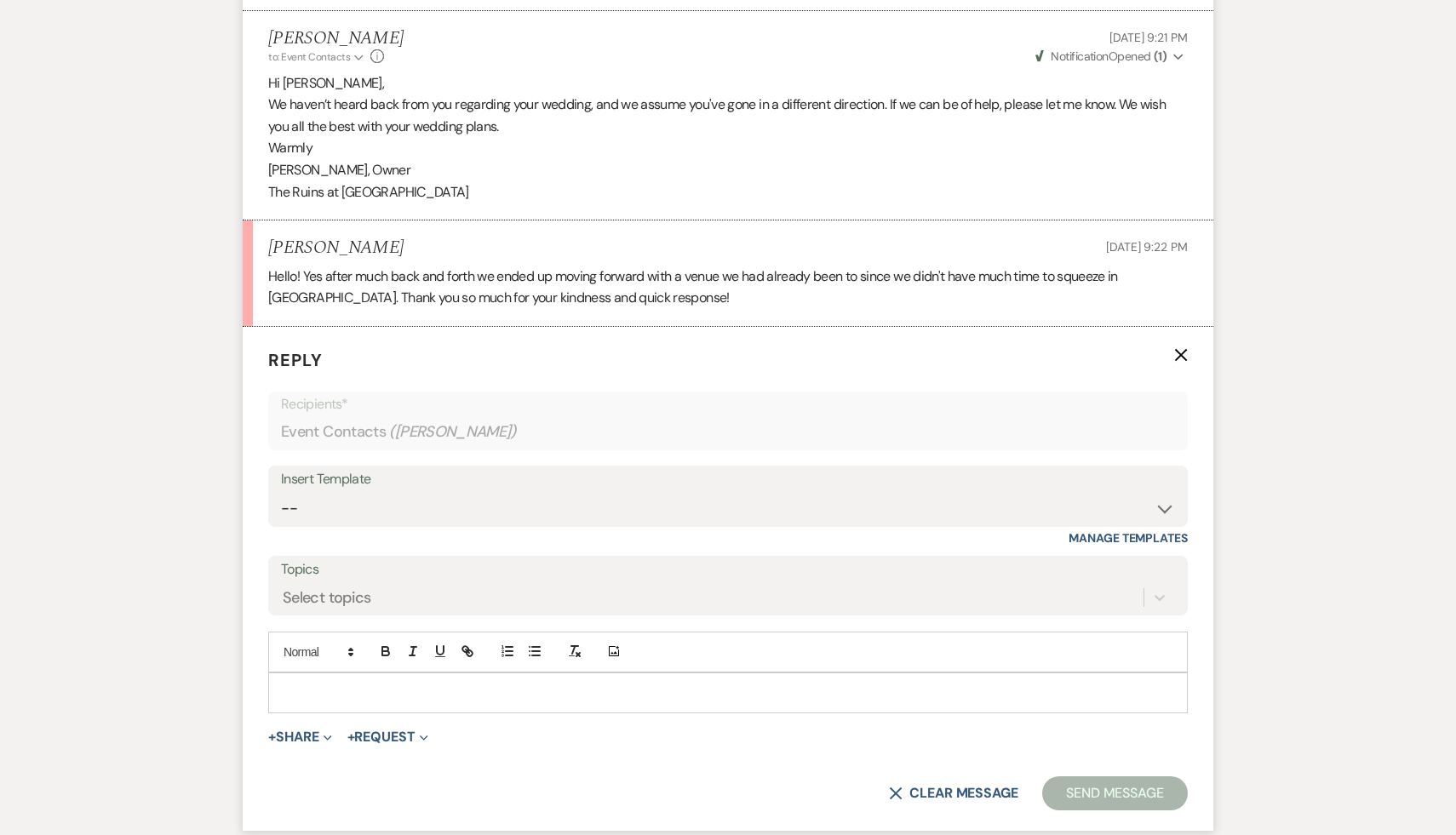
scroll to position [1655, 0]
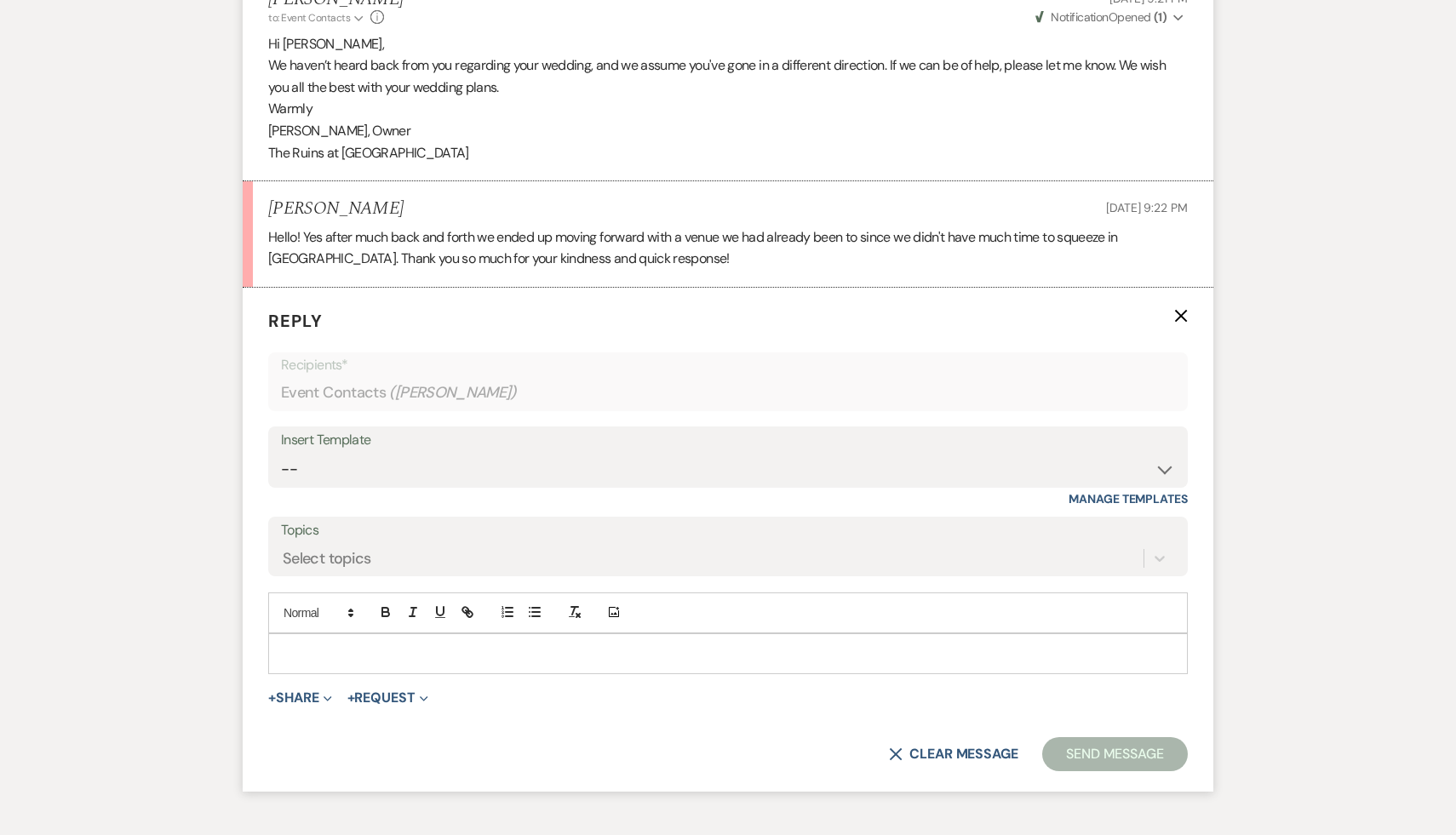
click at [372, 649] on p at bounding box center [728, 654] width 892 height 19
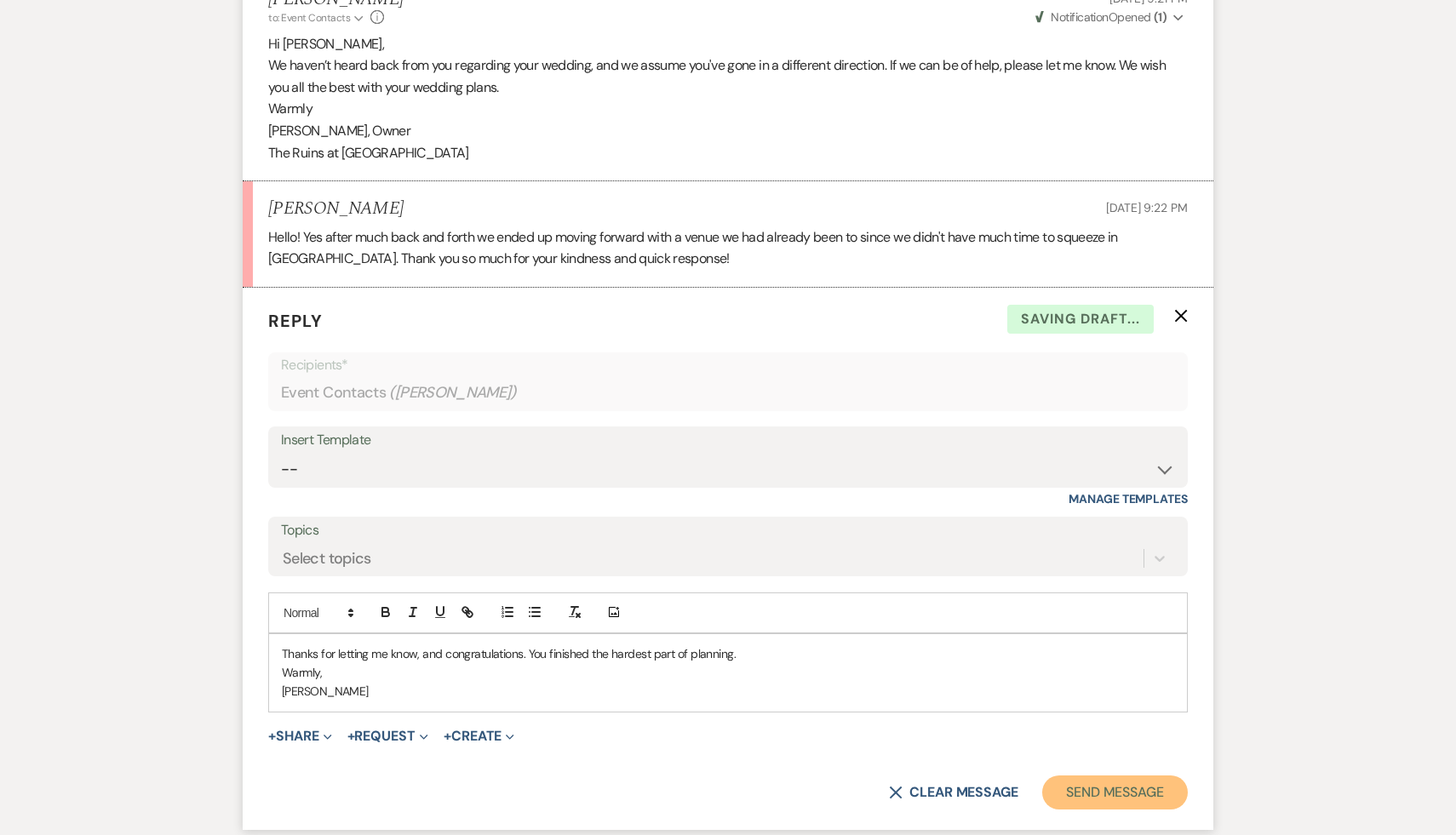
click at [1072, 797] on button "Send Message" at bounding box center [1115, 793] width 145 height 34
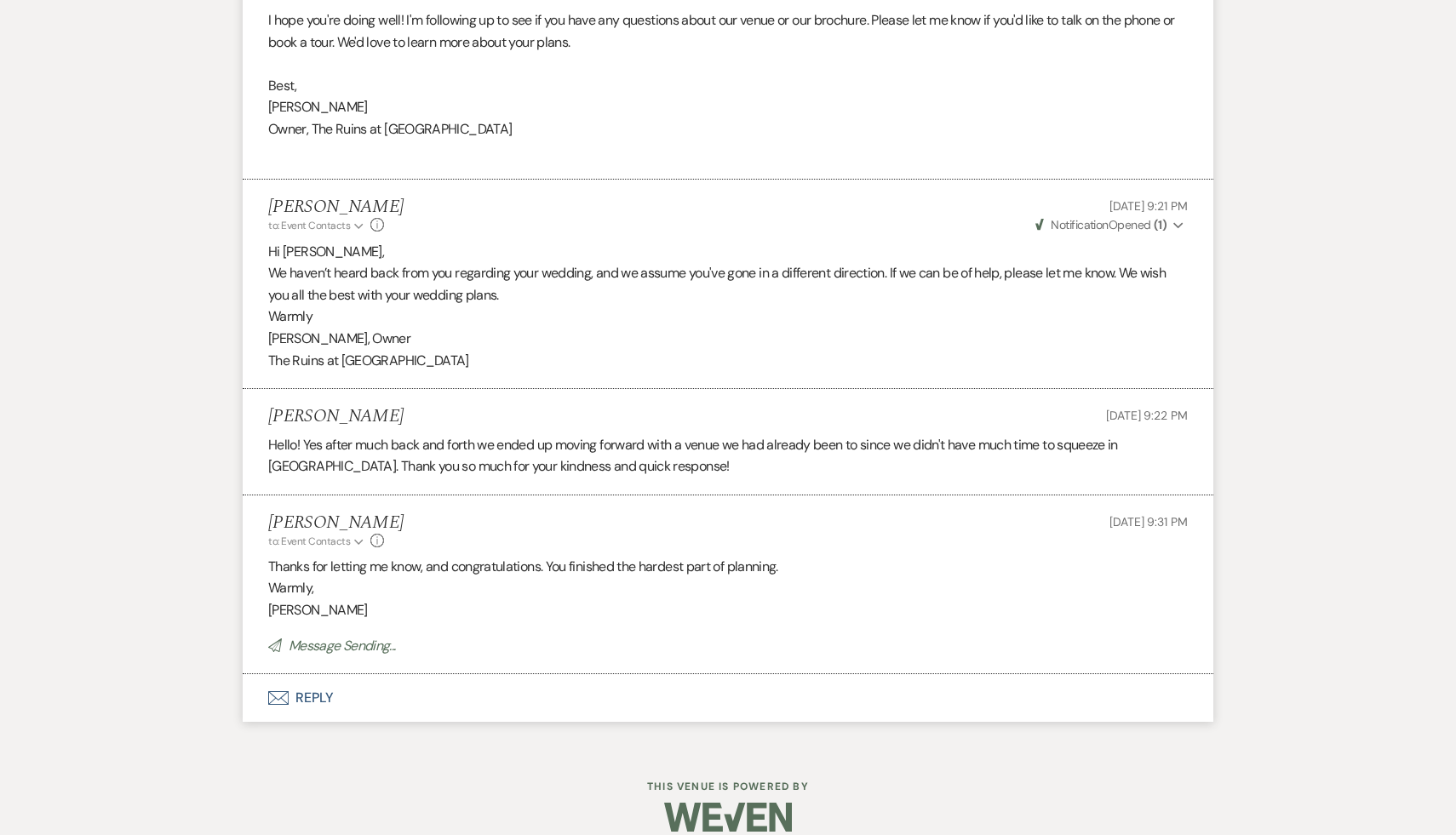
scroll to position [0, 0]
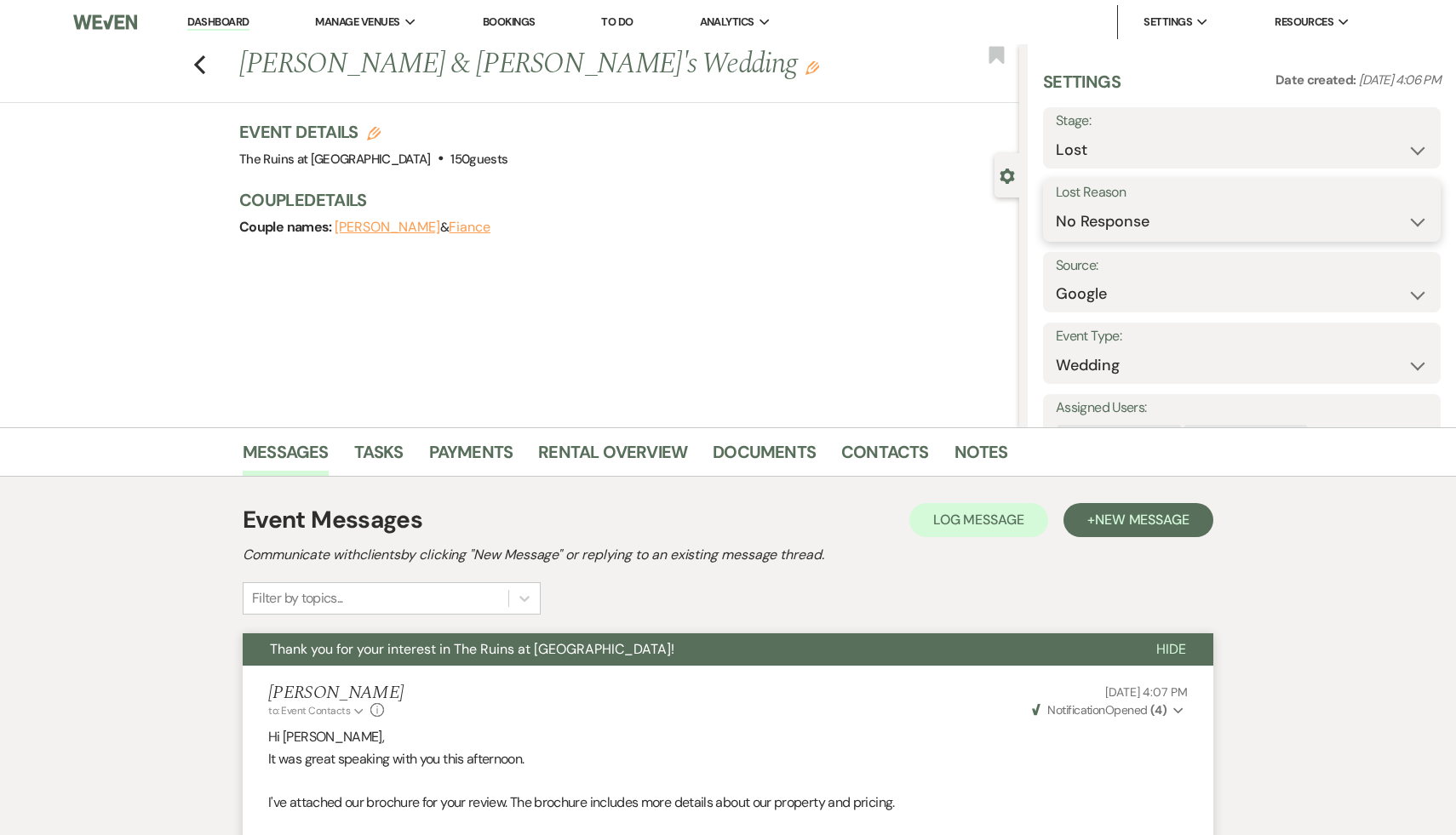
click at [1415, 217] on select "Booked Elsewhere Budget Date Unavailable No Response Not a Good Match Capacity …" at bounding box center [1241, 222] width 372 height 33
click at [1056, 206] on select "Booked Elsewhere Budget Date Unavailable No Response Not a Good Match Capacity …" at bounding box center [1241, 222] width 372 height 33
click at [1410, 211] on button "Save" at bounding box center [1396, 210] width 89 height 34
click at [193, 56] on icon "Previous" at bounding box center [199, 65] width 13 height 21
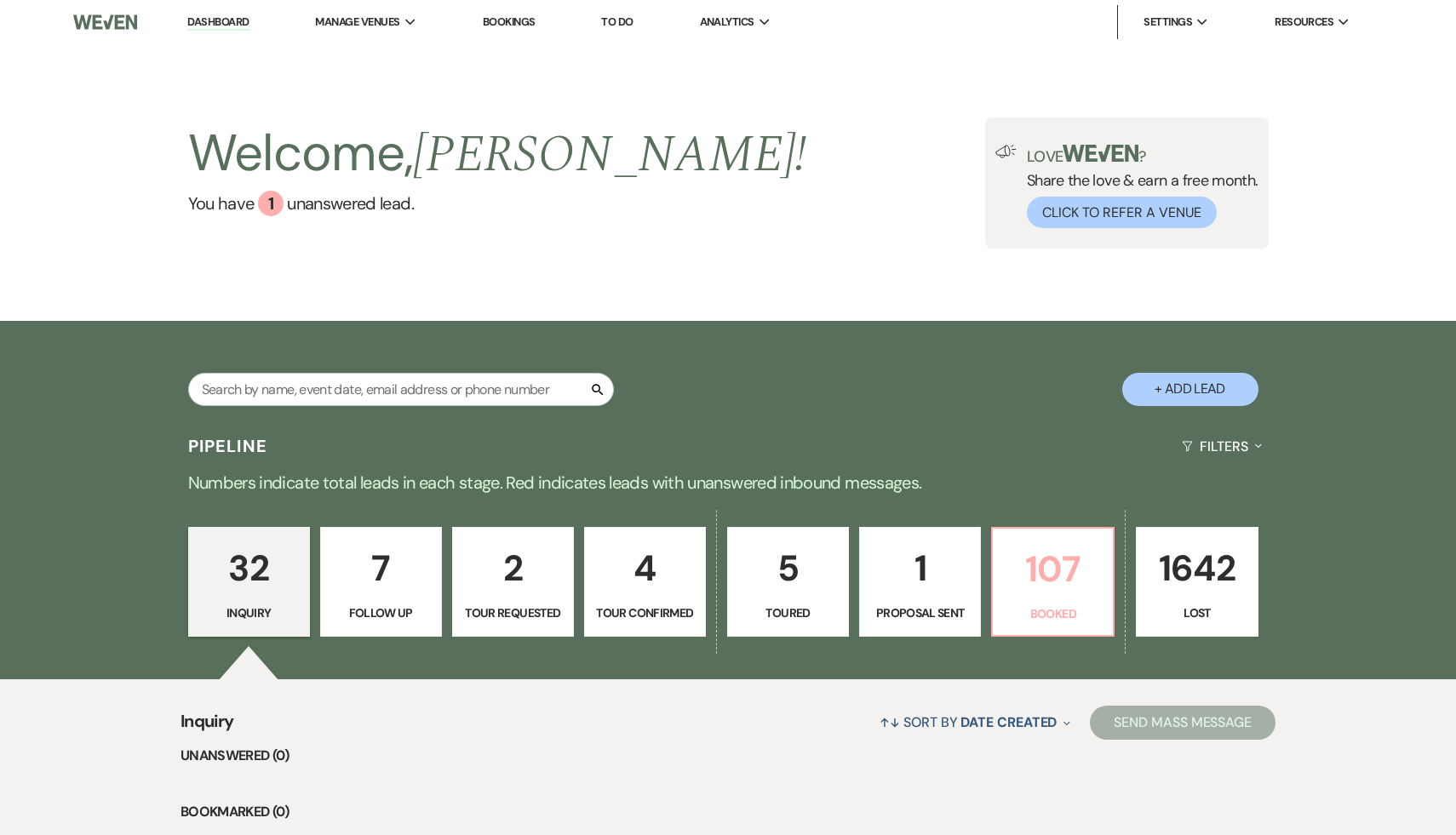
click at [1070, 576] on p "107" at bounding box center [1052, 569] width 100 height 57
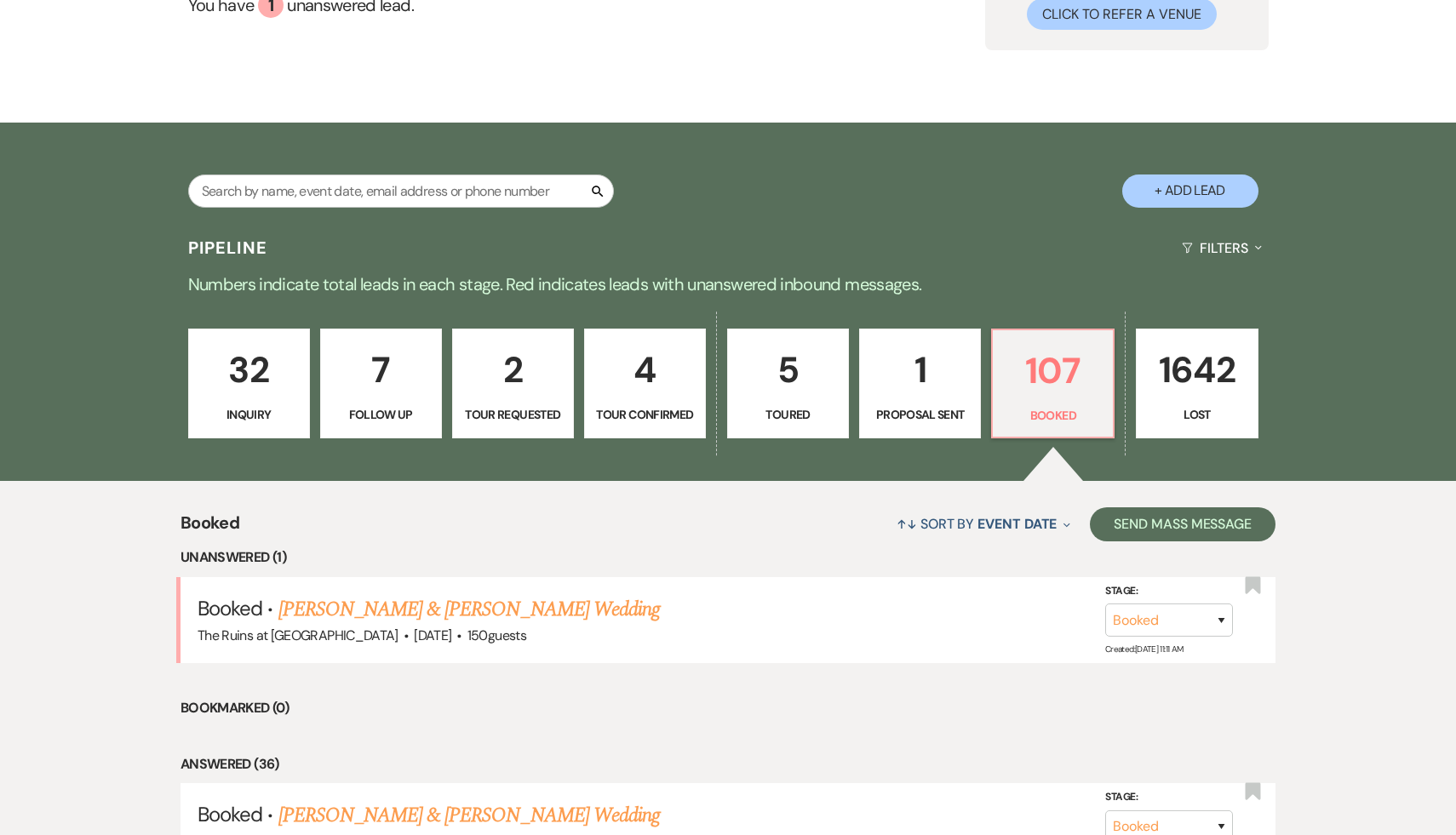
scroll to position [201, 0]
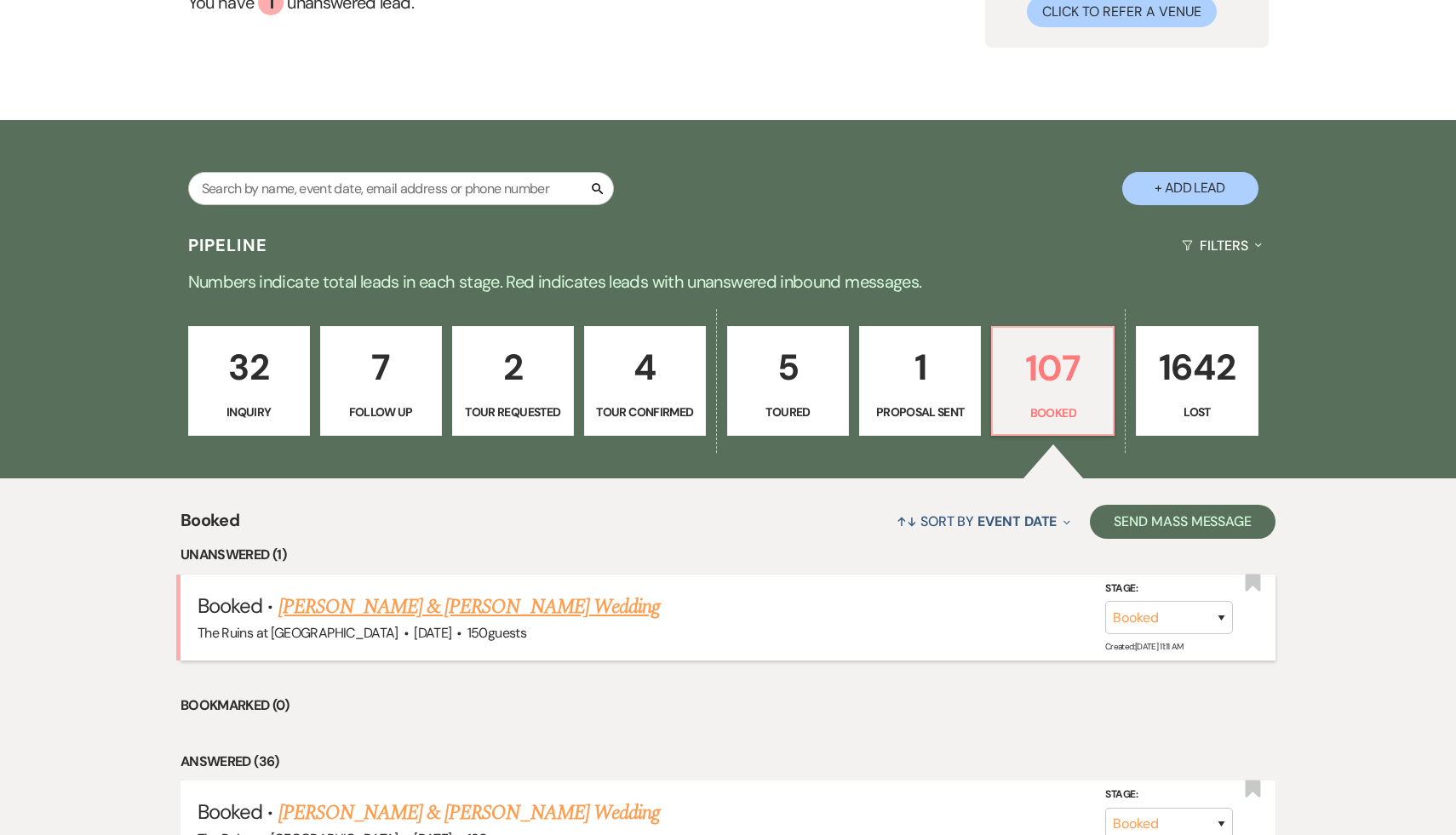
click at [531, 605] on link "[PERSON_NAME] & [PERSON_NAME] Wedding" at bounding box center [469, 607] width 382 height 31
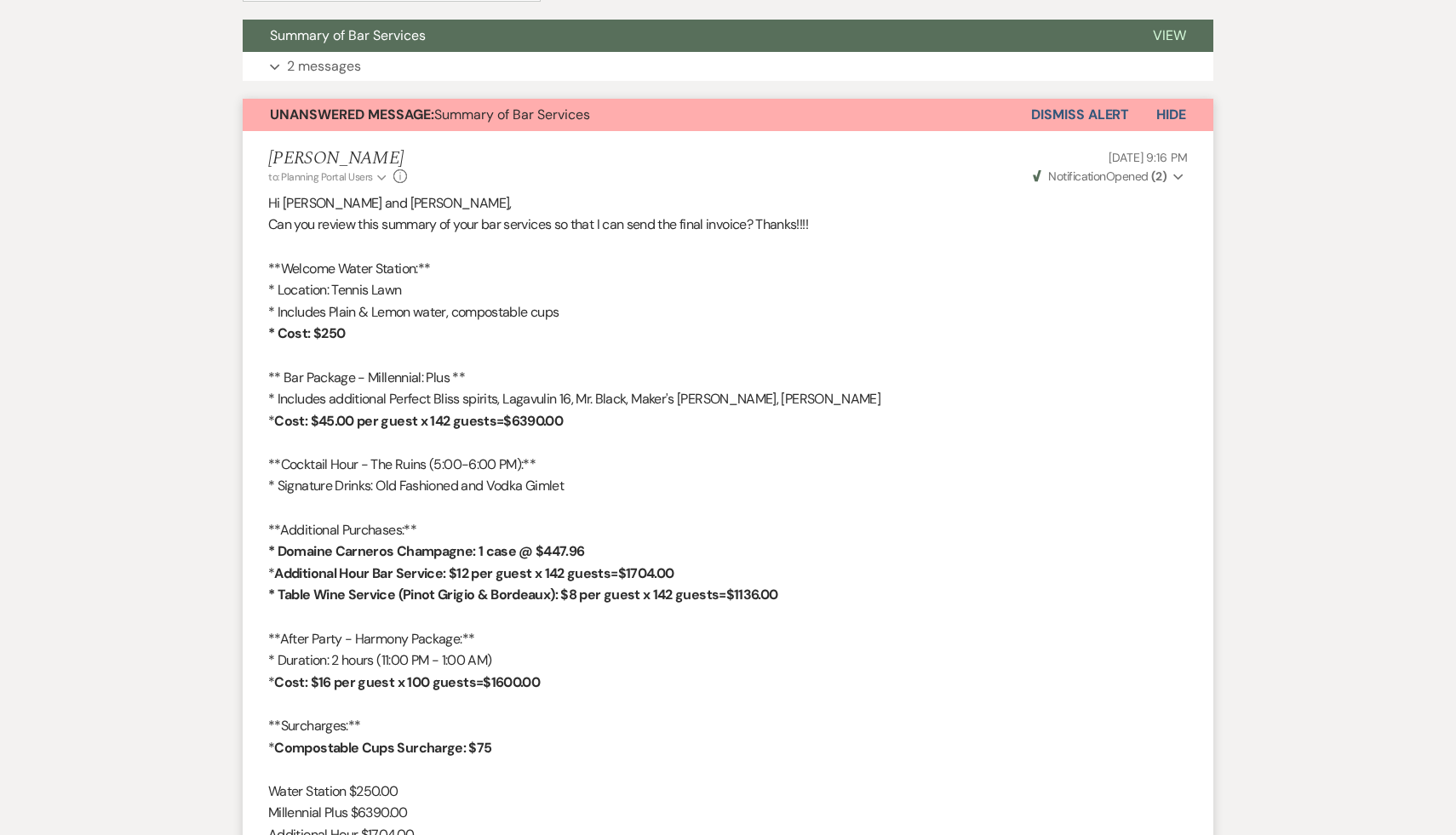
scroll to position [405, 0]
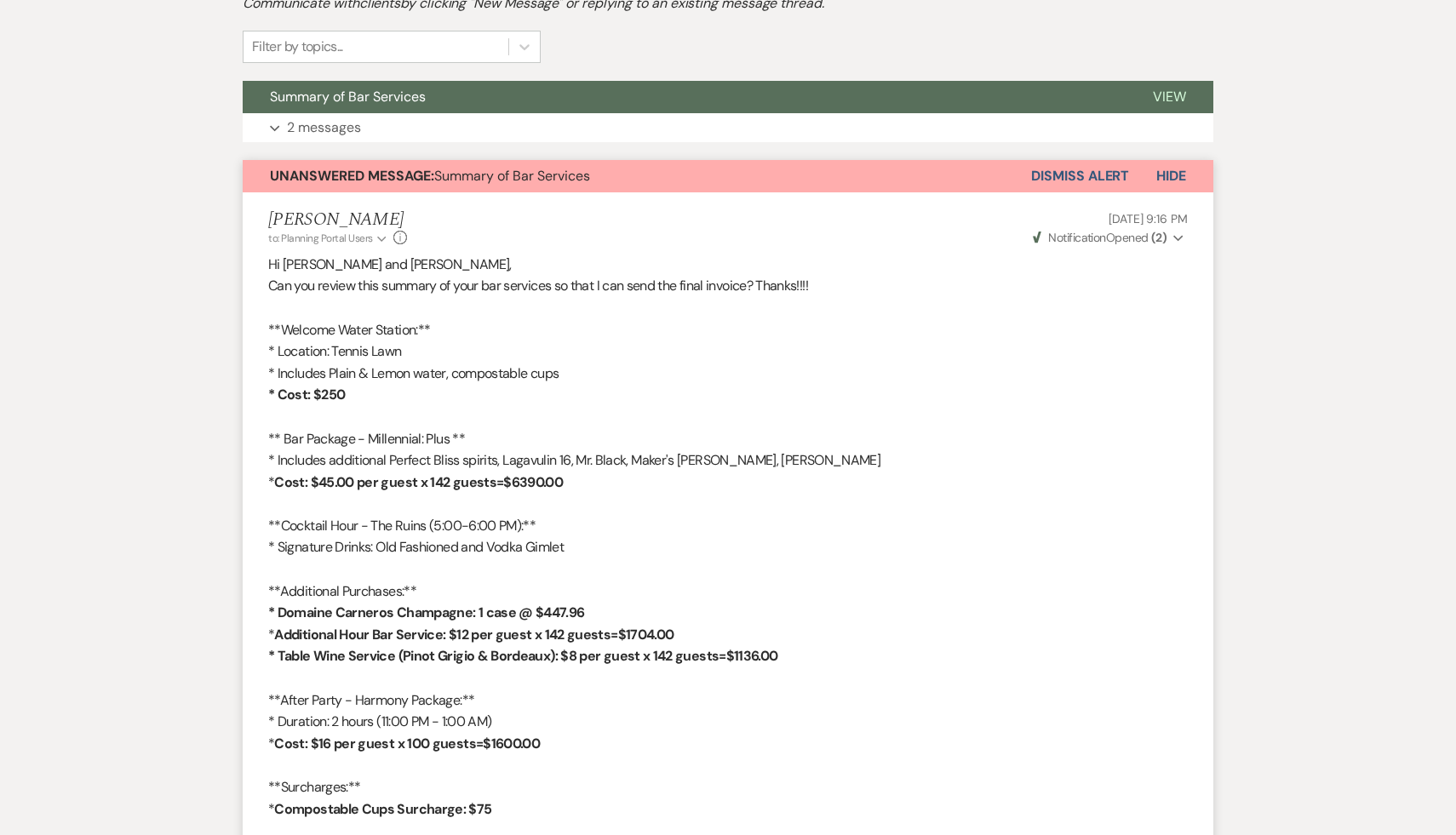
click at [1186, 172] on button "Hide" at bounding box center [1171, 176] width 84 height 32
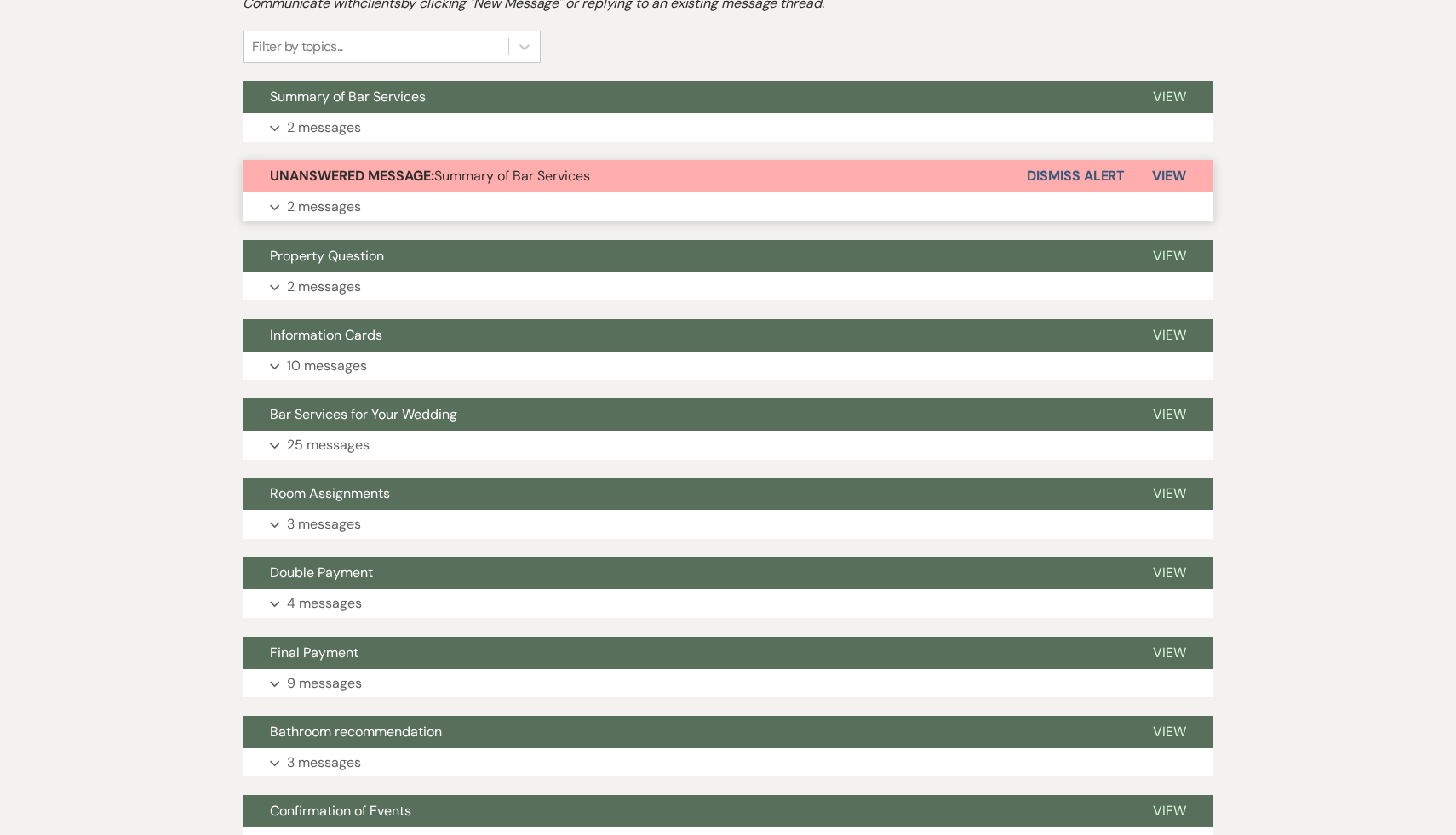
click at [1080, 171] on button "Dismiss Alert" at bounding box center [1075, 176] width 98 height 32
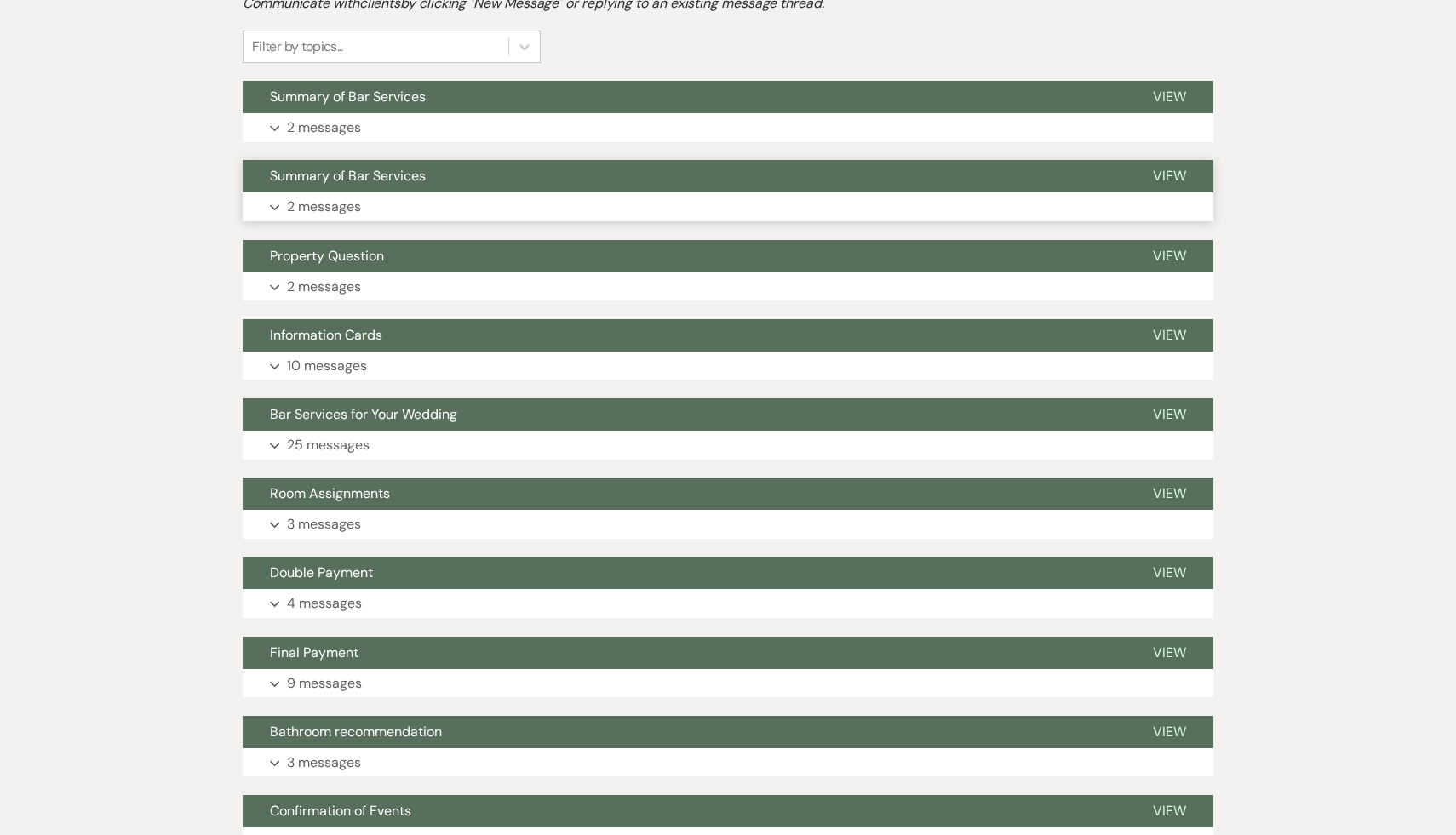
click at [304, 180] on span "Summary of Bar Services" at bounding box center [348, 176] width 156 height 18
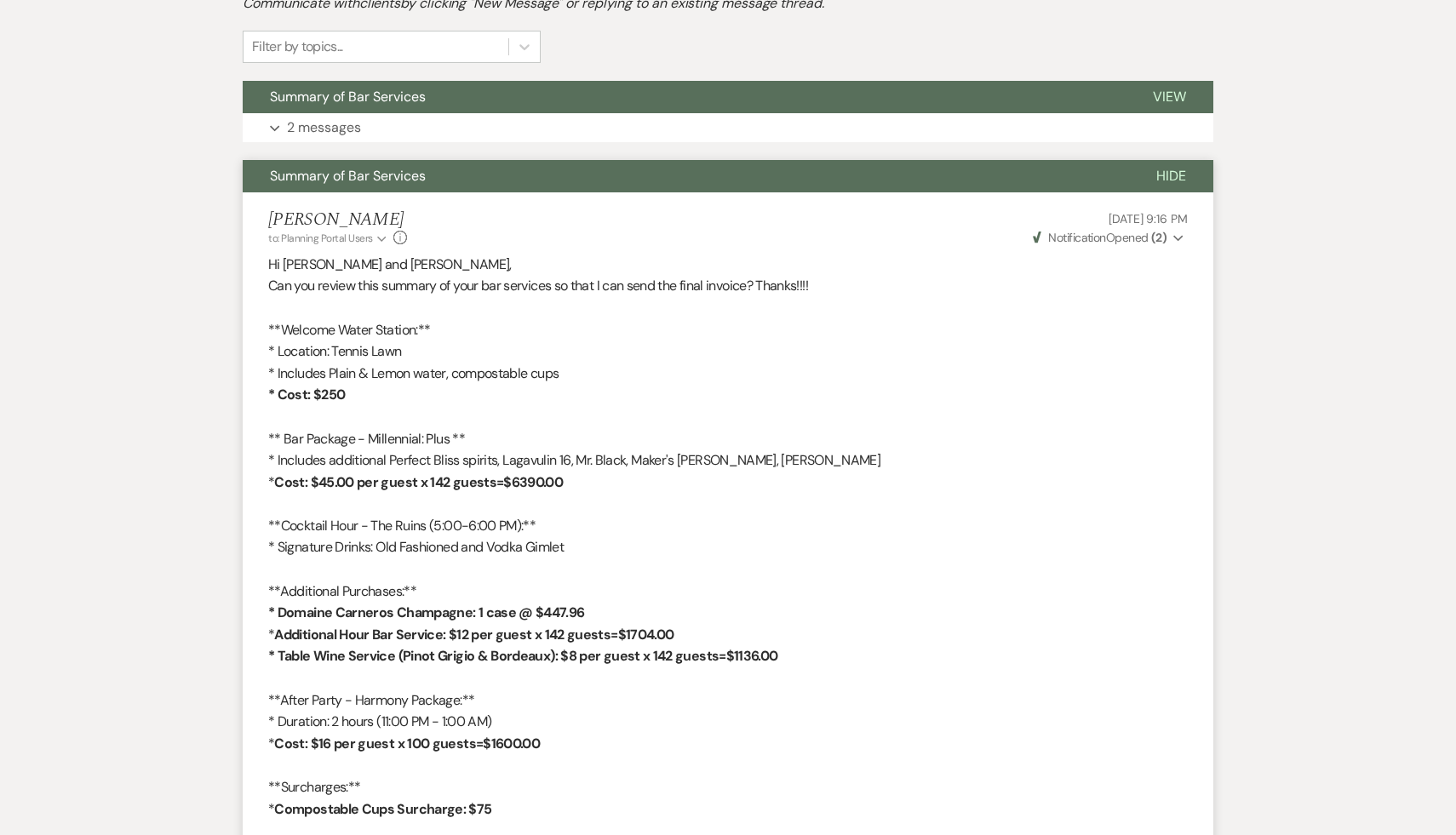
scroll to position [416, 0]
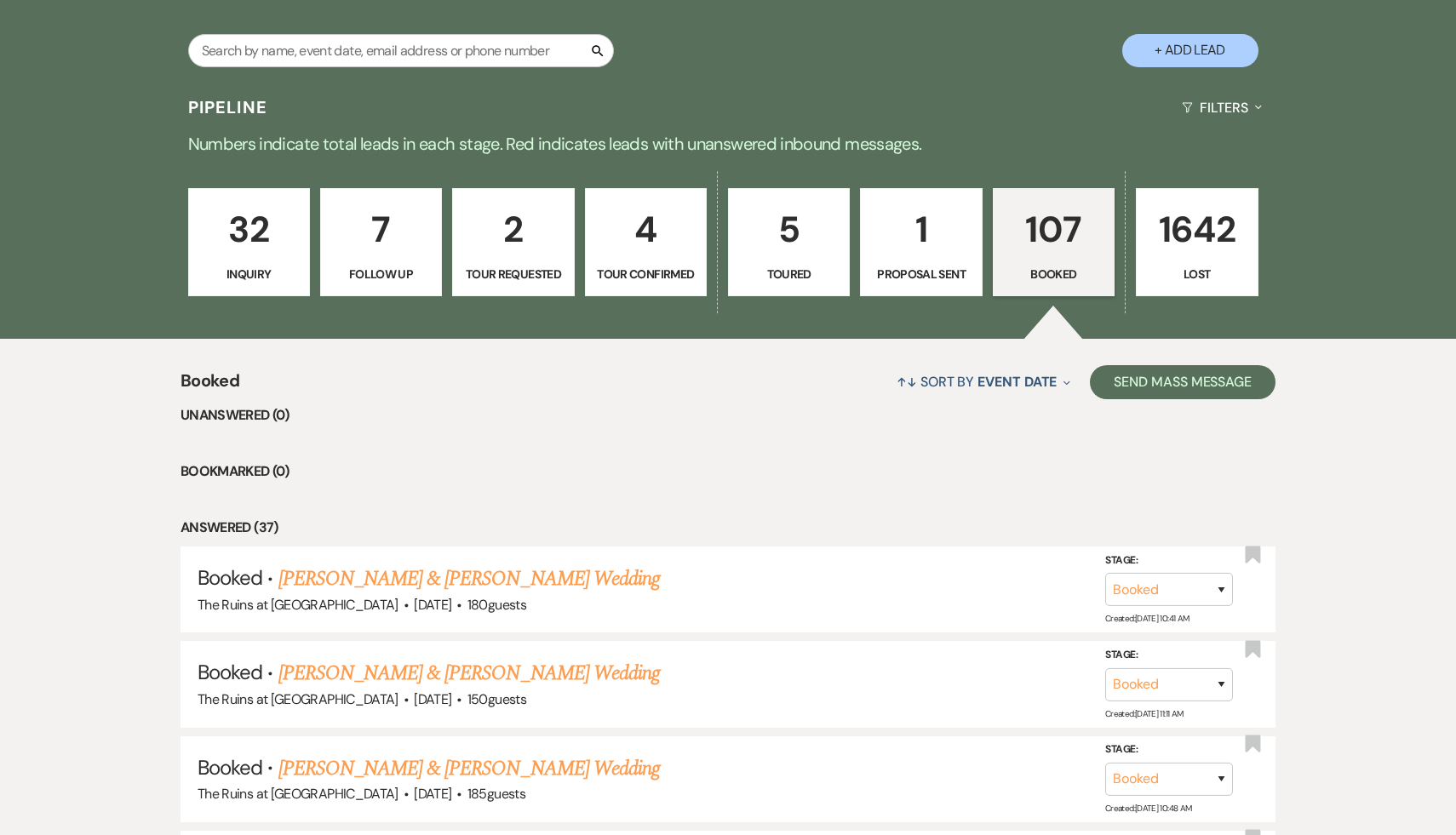
scroll to position [340, 0]
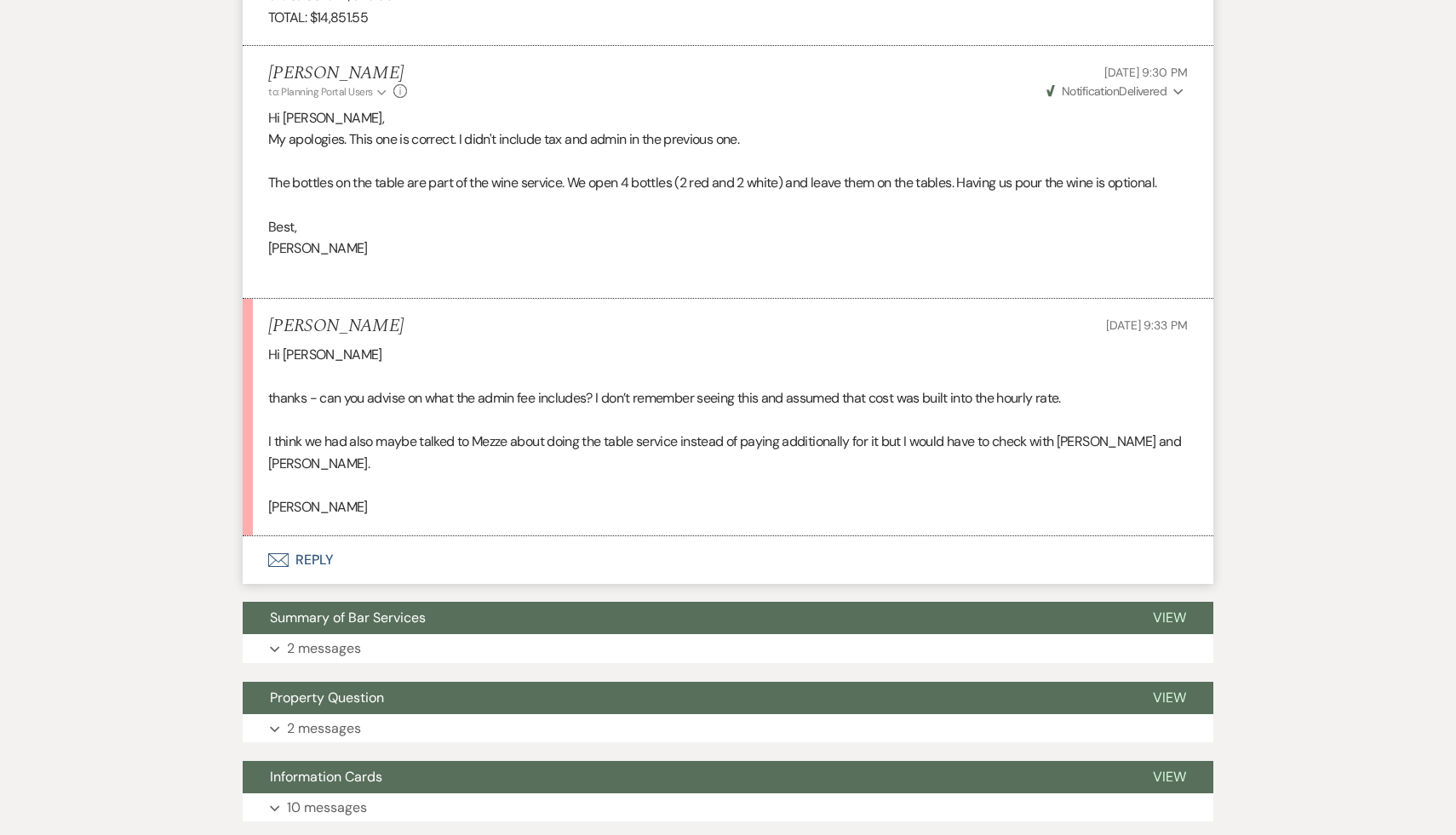
scroll to position [1424, 0]
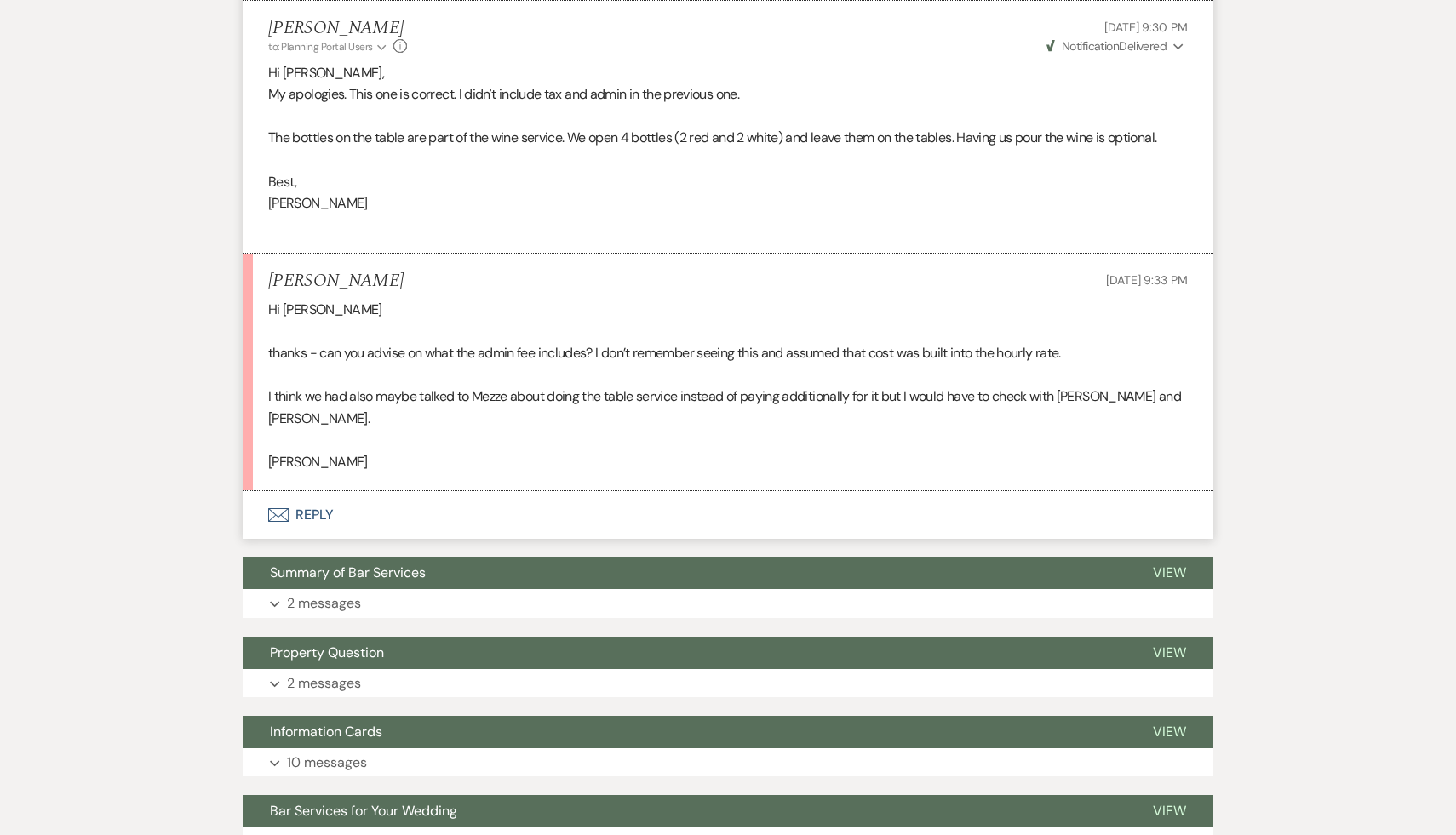
click at [309, 491] on button "Envelope Reply" at bounding box center [727, 514] width 970 height 48
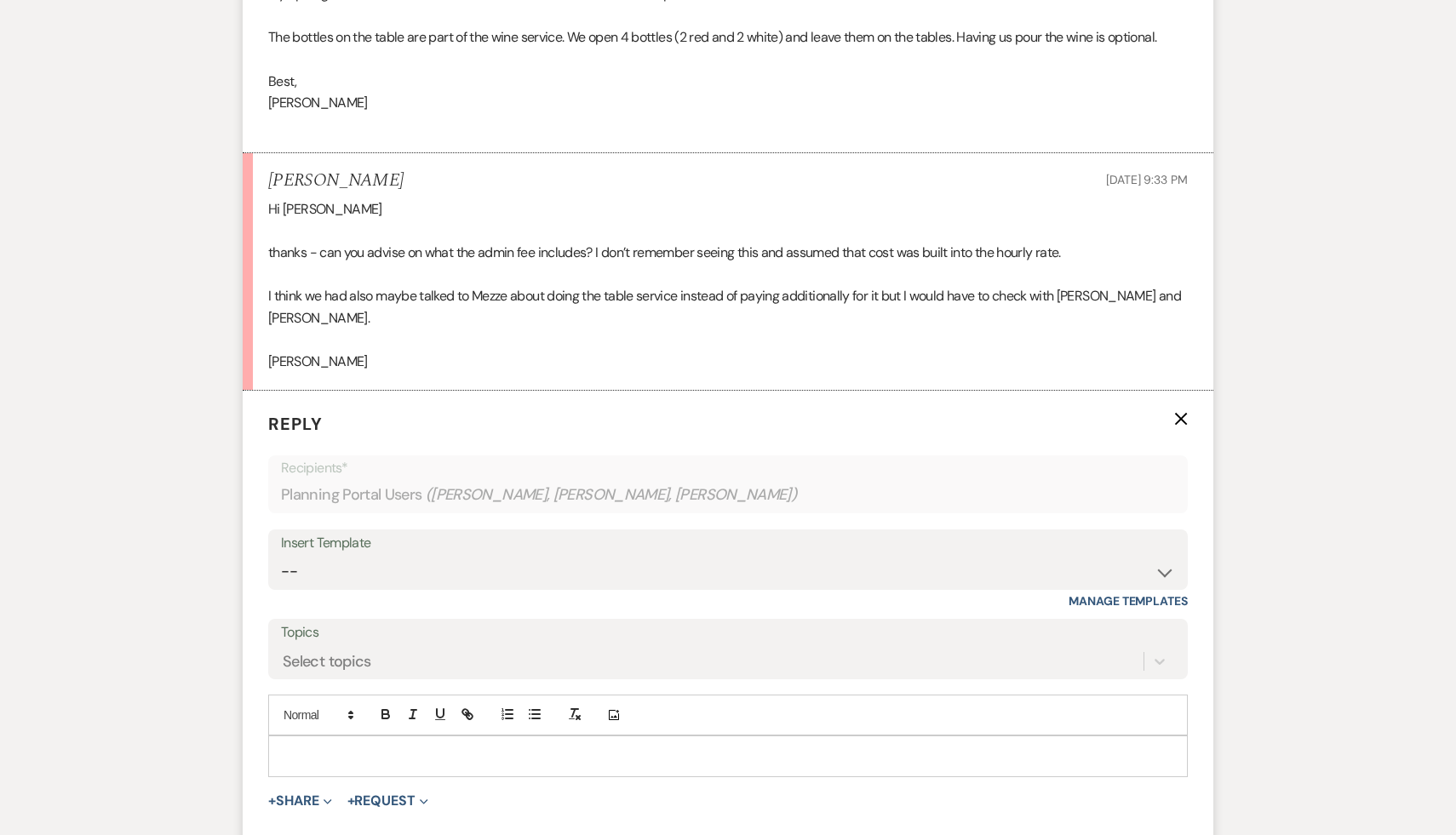
scroll to position [1528, 0]
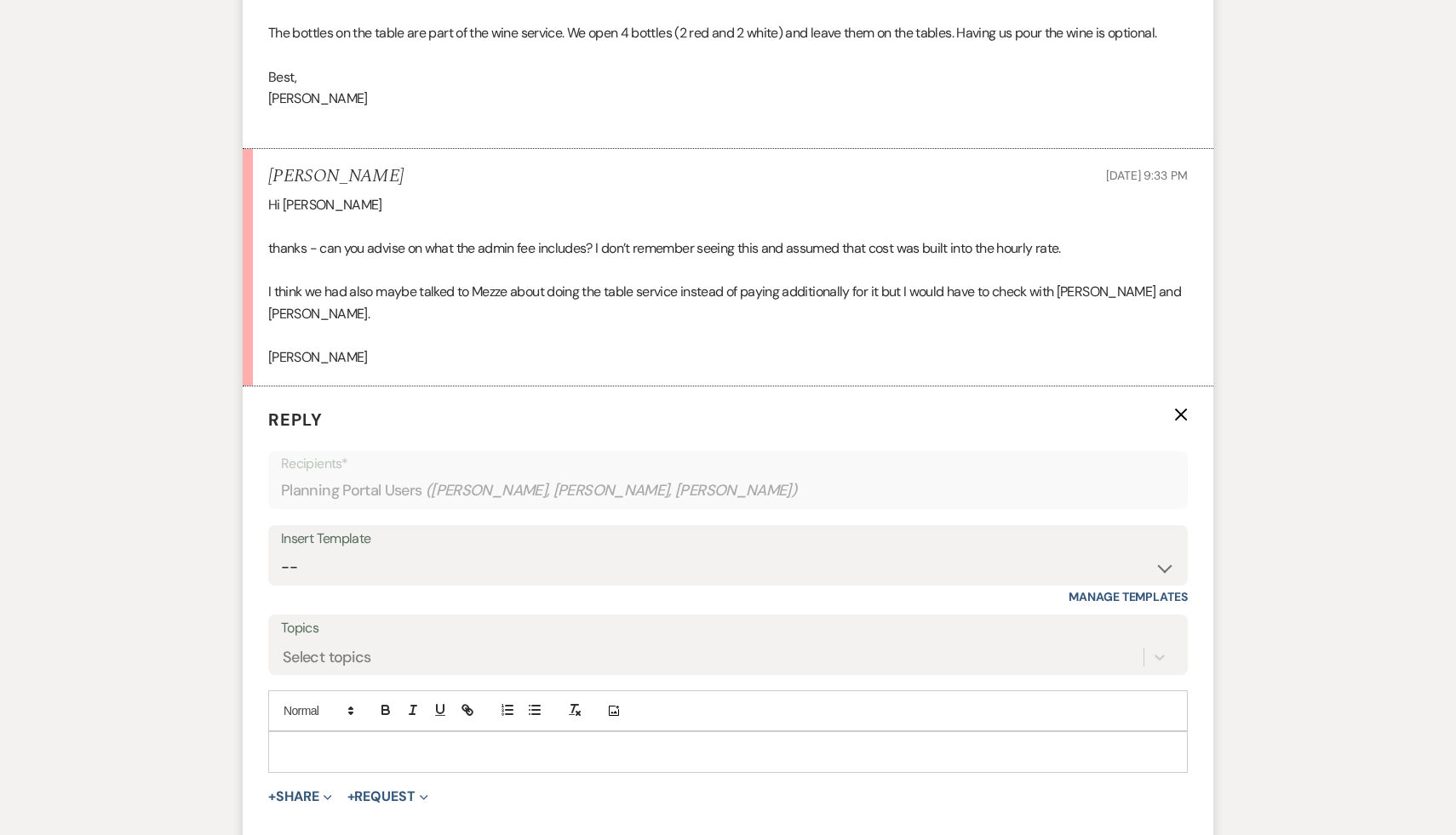
click at [548, 743] on p at bounding box center [728, 752] width 892 height 19
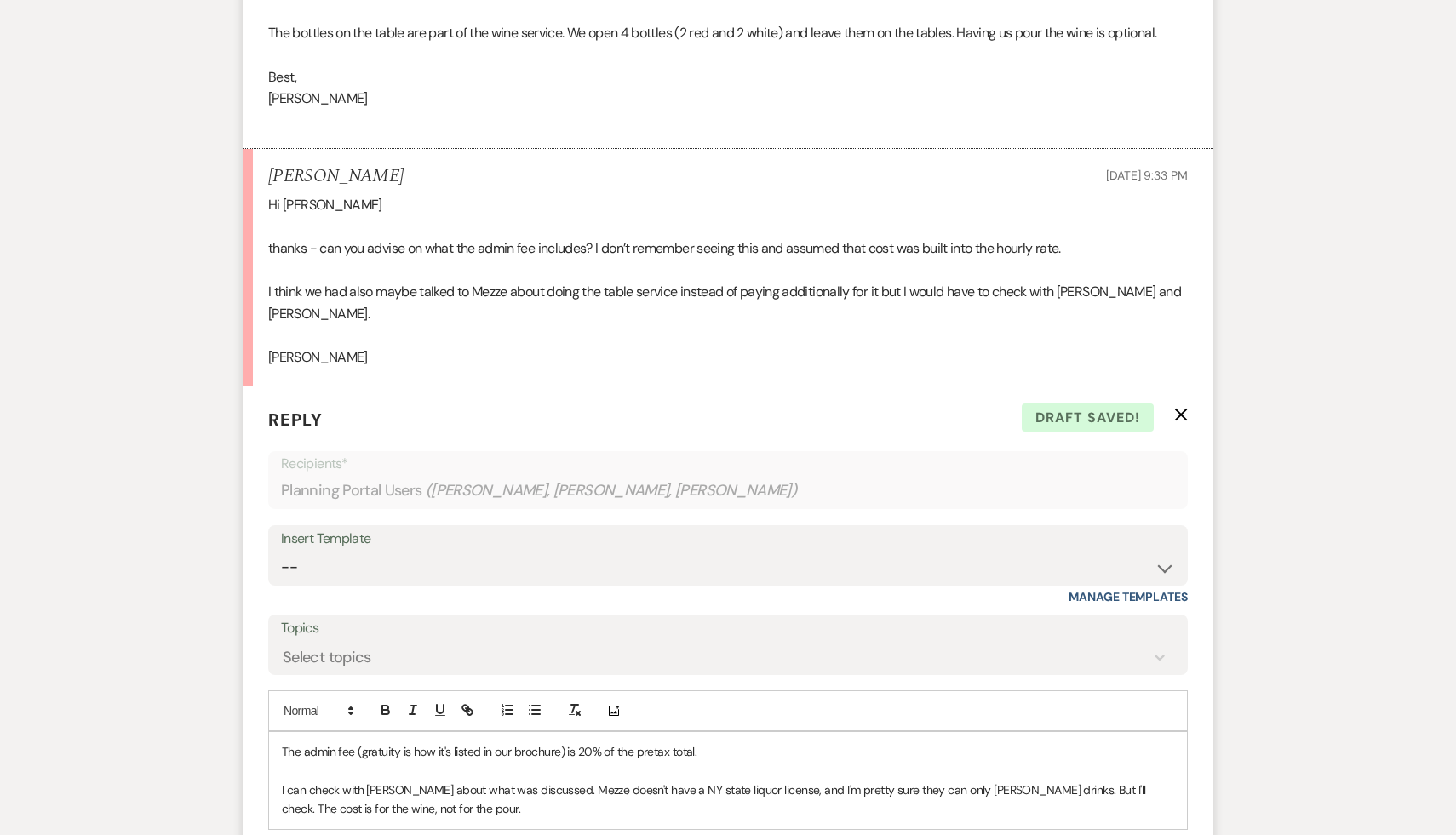
click at [469, 796] on p "I can check with Dee about what was discussed. Mezze doesn't have a NY state li…" at bounding box center [728, 800] width 892 height 39
click at [431, 790] on p "I can check with Dee about what was discussed. Mezze doesn't have a NY state li…" at bounding box center [728, 800] width 892 height 39
click at [985, 780] on p "I can check with Dee about what was discussed. Mezze doesn't have a NY state li…" at bounding box center [728, 799] width 892 height 39
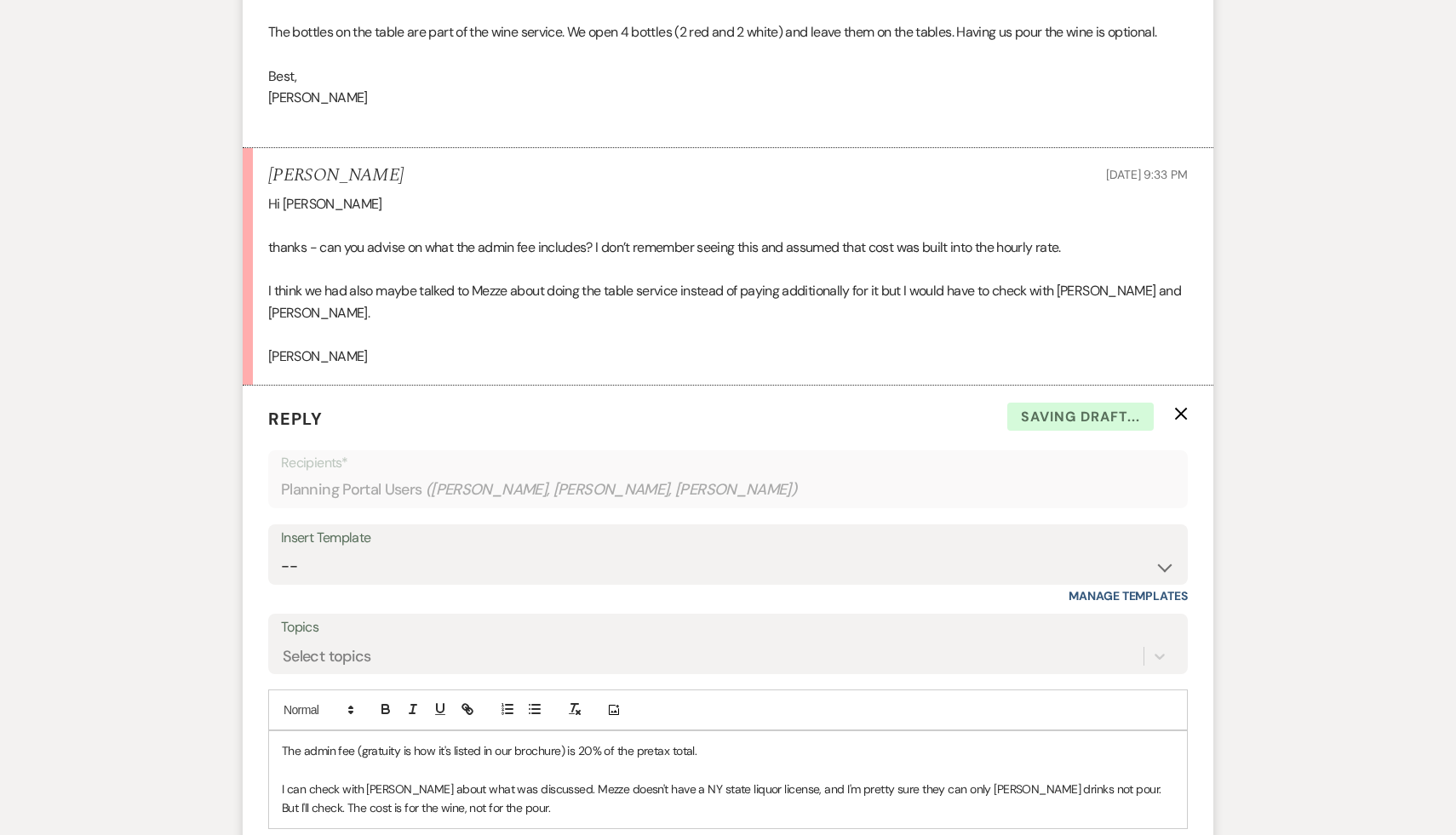
click at [496, 787] on p "I can check with Dee about what was discussed. Mezze doesn't have a NY state li…" at bounding box center [728, 799] width 892 height 39
click at [1125, 780] on p "I can check with Dee about what was discussed. Mezze doesn't have a NY state li…" at bounding box center [728, 799] width 892 height 39
click at [643, 789] on p "I can check with Dee about what was discussed. Mezze doesn't have a NY state li…" at bounding box center [728, 799] width 892 height 39
click at [527, 781] on p "I can check with Dee about what was discussed. Mezze doesn't have a NY state li…" at bounding box center [728, 798] width 892 height 39
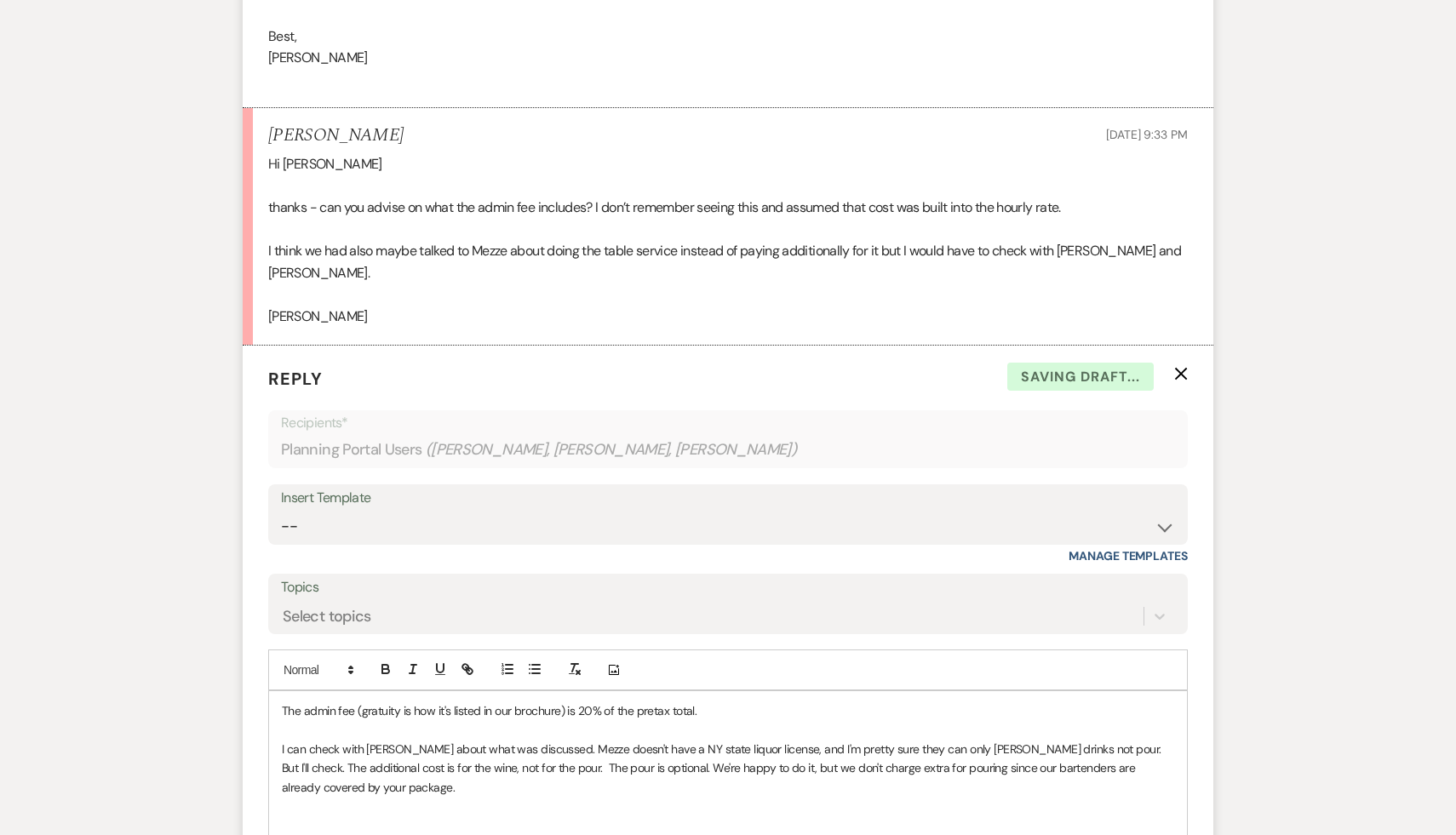
scroll to position [1579, 0]
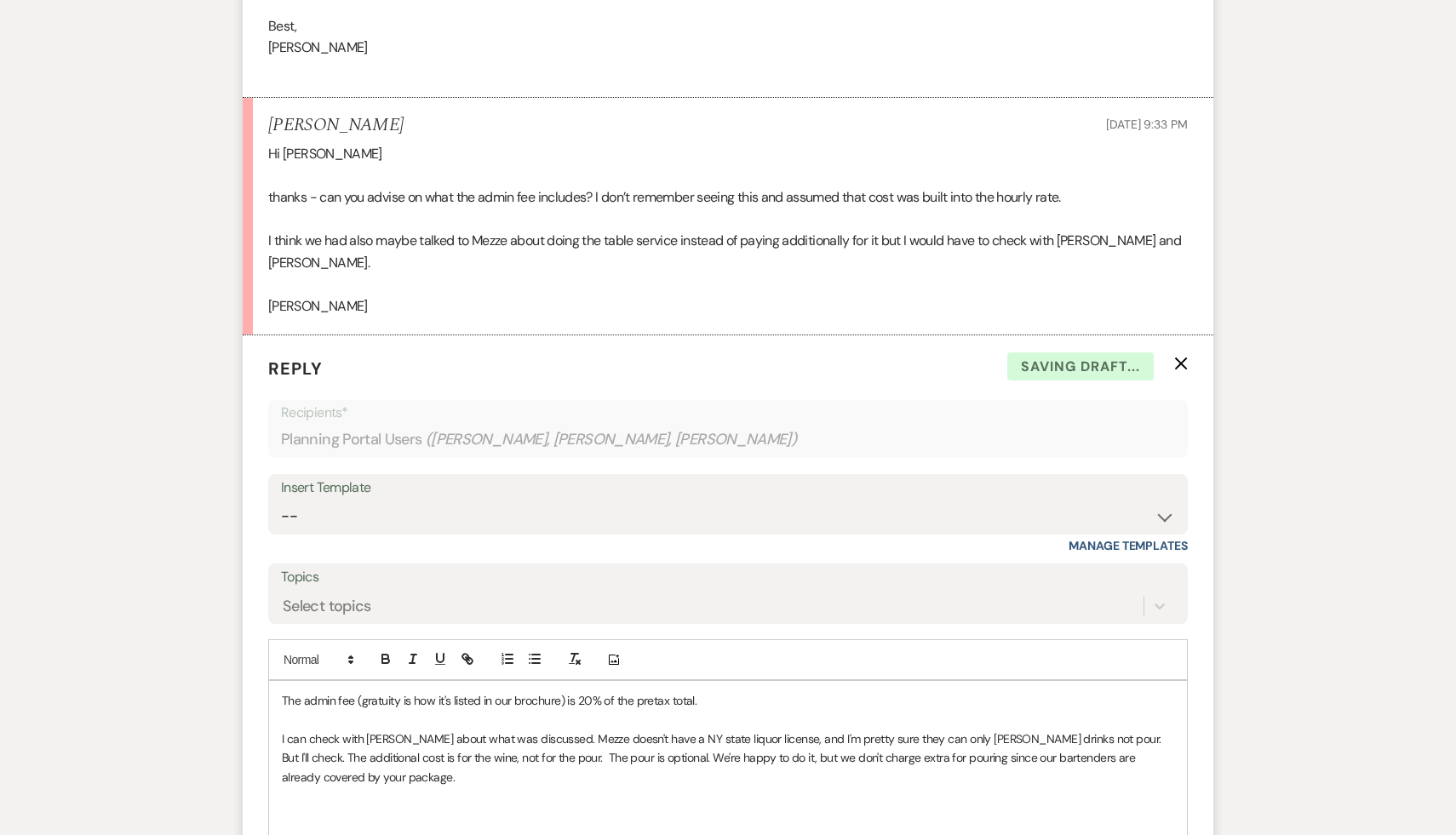
click at [450, 741] on p "I can check with Dee about what was discussed. Mezze doesn't have a NY state li…" at bounding box center [728, 759] width 892 height 57
click at [429, 806] on p at bounding box center [728, 815] width 892 height 19
click at [579, 806] on p at bounding box center [728, 815] width 892 height 19
click at [355, 737] on p "I can check with Dee about what was discussed. Mezze doesn't have a NY state li…" at bounding box center [728, 759] width 892 height 57
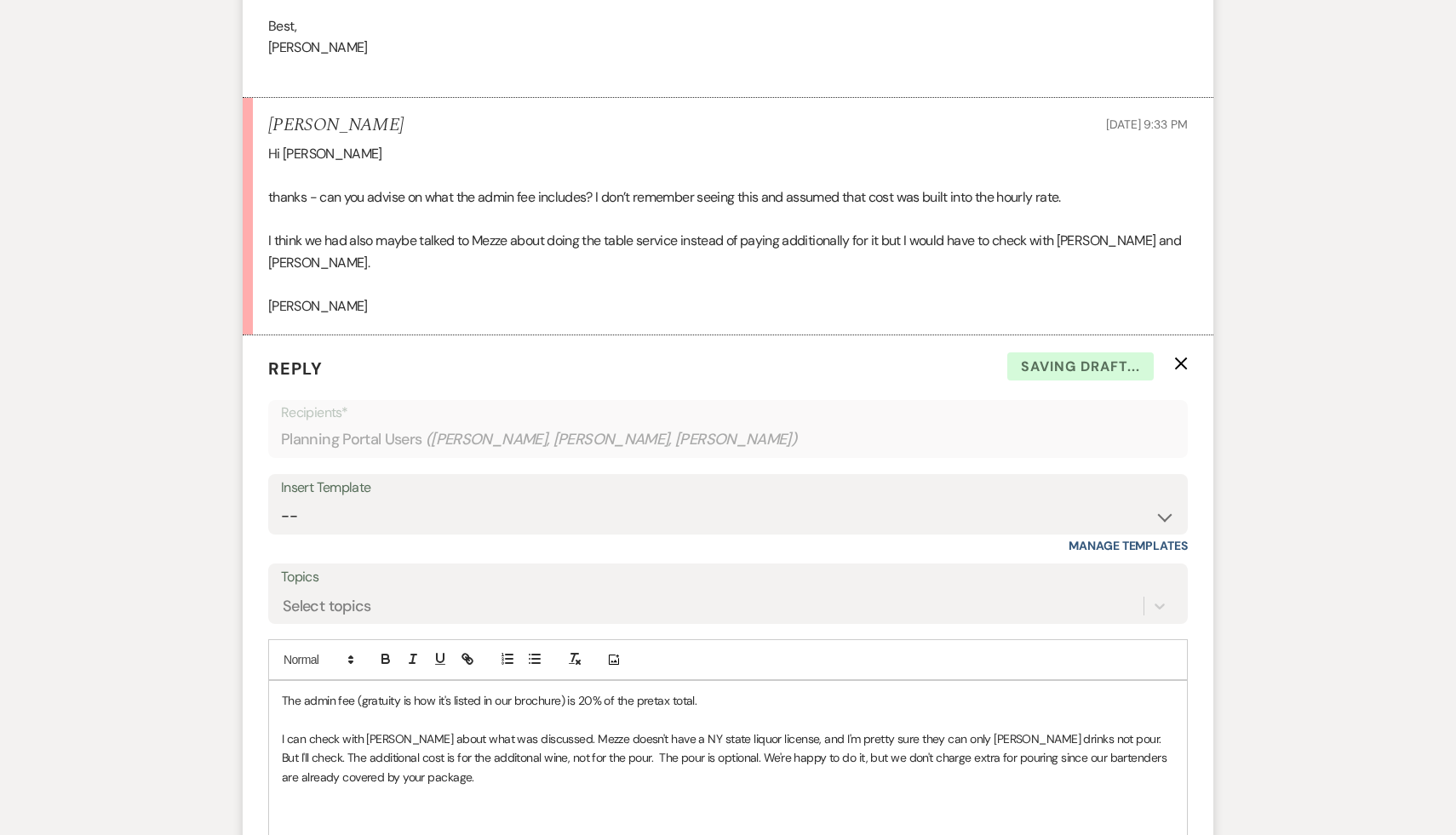
click at [425, 738] on p "I can check with Dee about what was discussed. Mezze doesn't have a NY state li…" at bounding box center [728, 759] width 892 height 57
click at [595, 787] on p at bounding box center [728, 795] width 892 height 19
click at [481, 760] on p "I can check with Dee about what was discussed. Mezze doesn't have a NY state li…" at bounding box center [728, 759] width 892 height 57
click at [480, 787] on p at bounding box center [728, 795] width 892 height 19
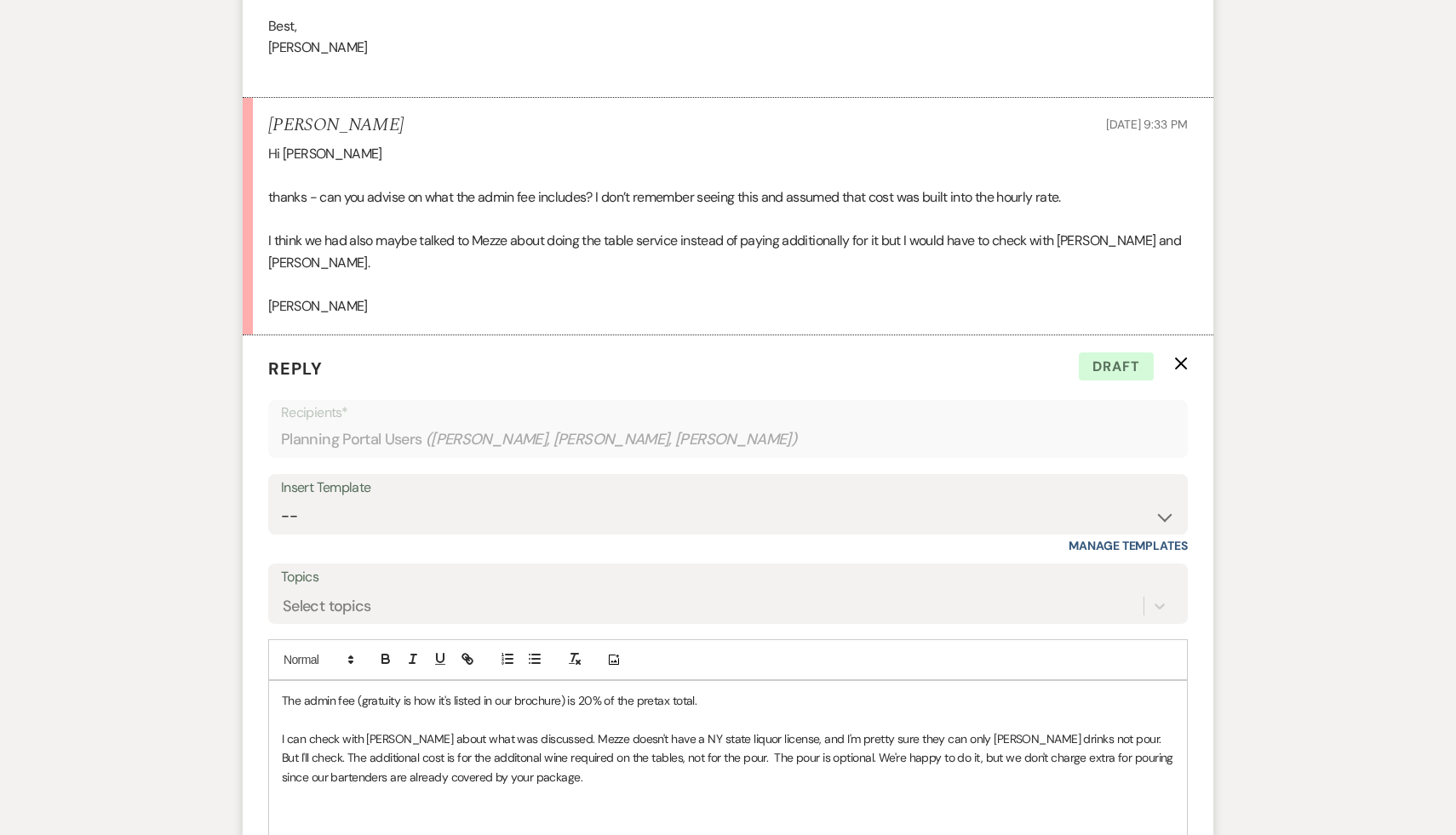
click at [480, 787] on p at bounding box center [728, 795] width 892 height 19
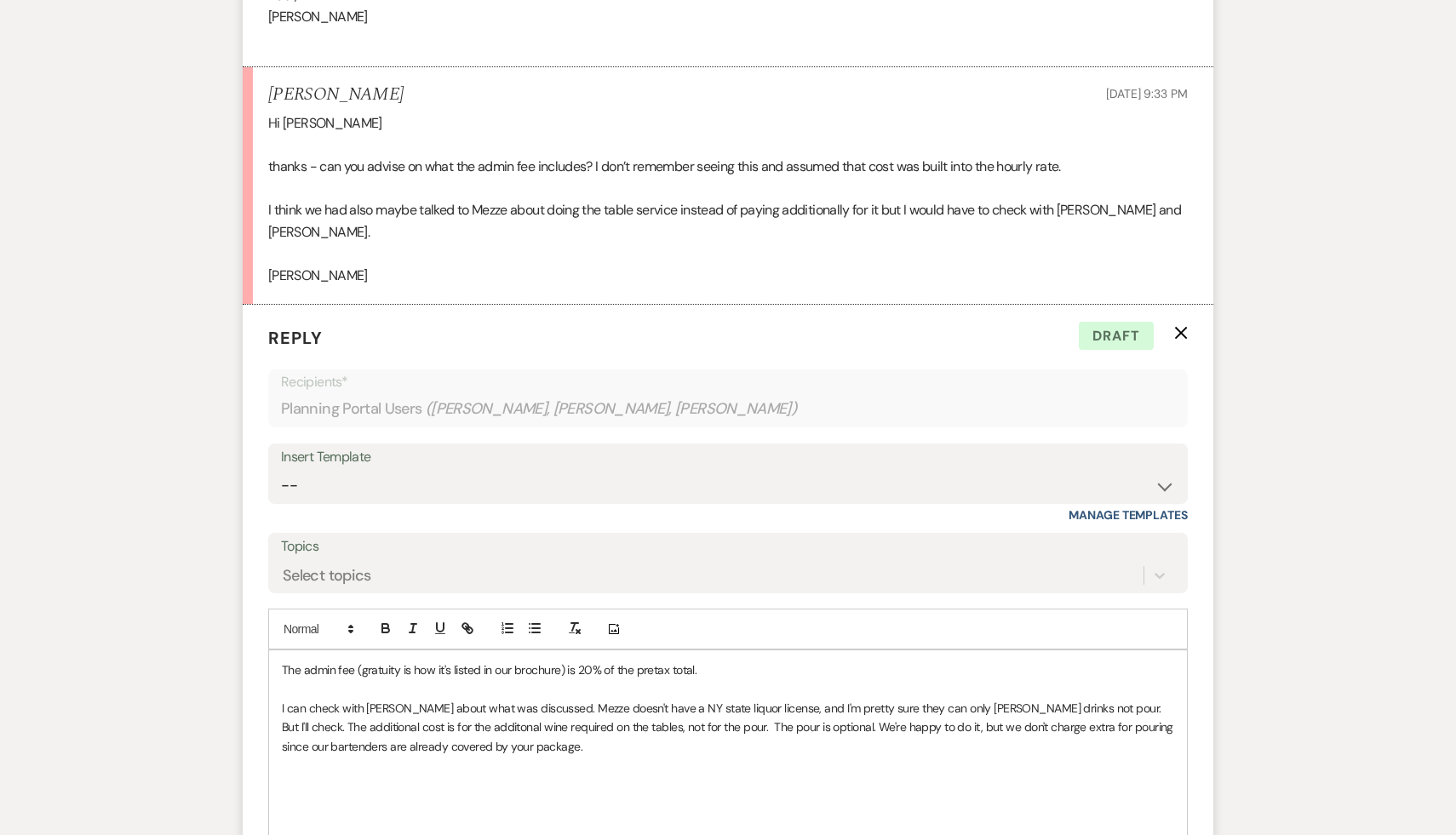
scroll to position [1605, 0]
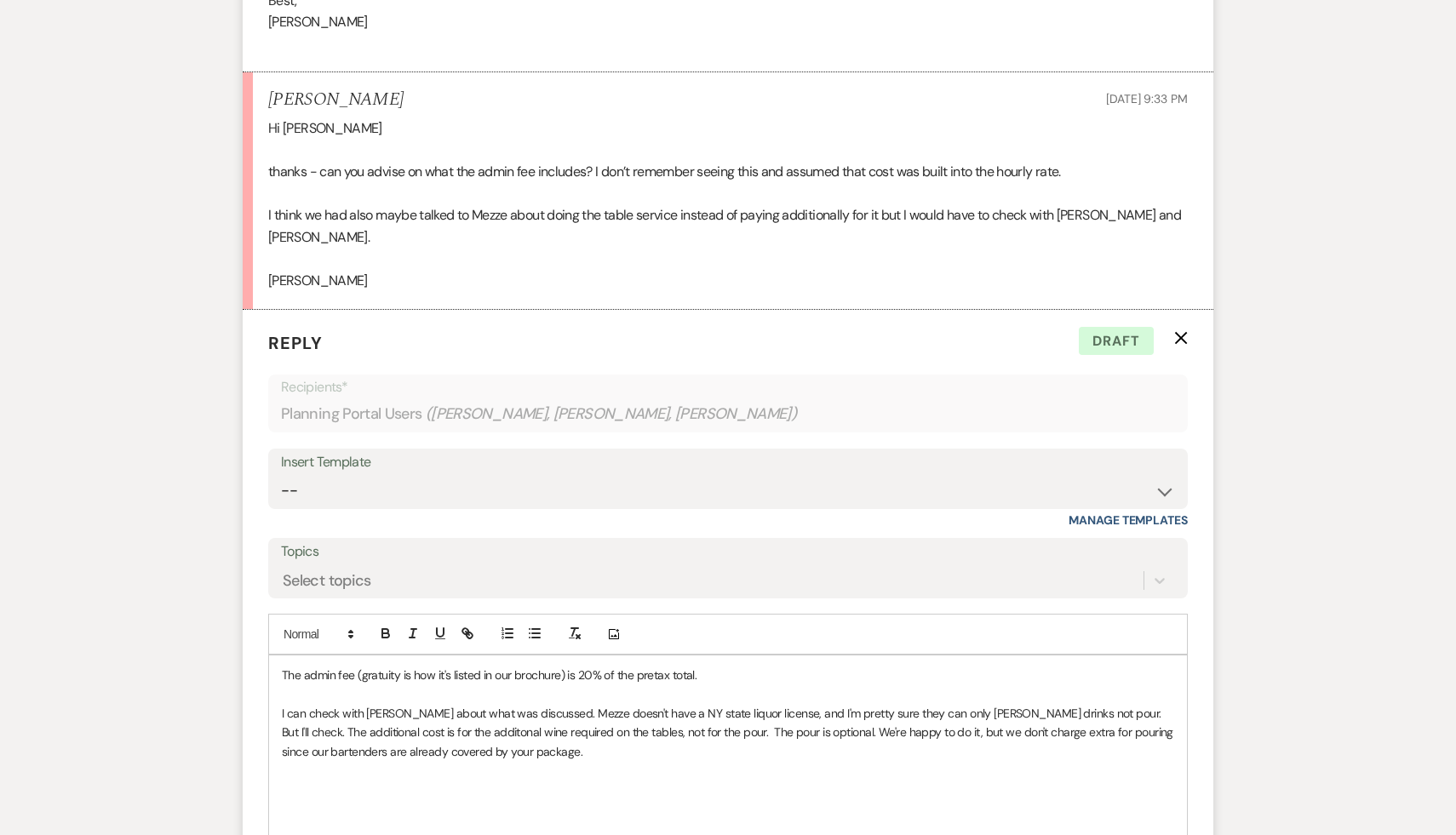
click at [480, 781] on p at bounding box center [728, 790] width 892 height 19
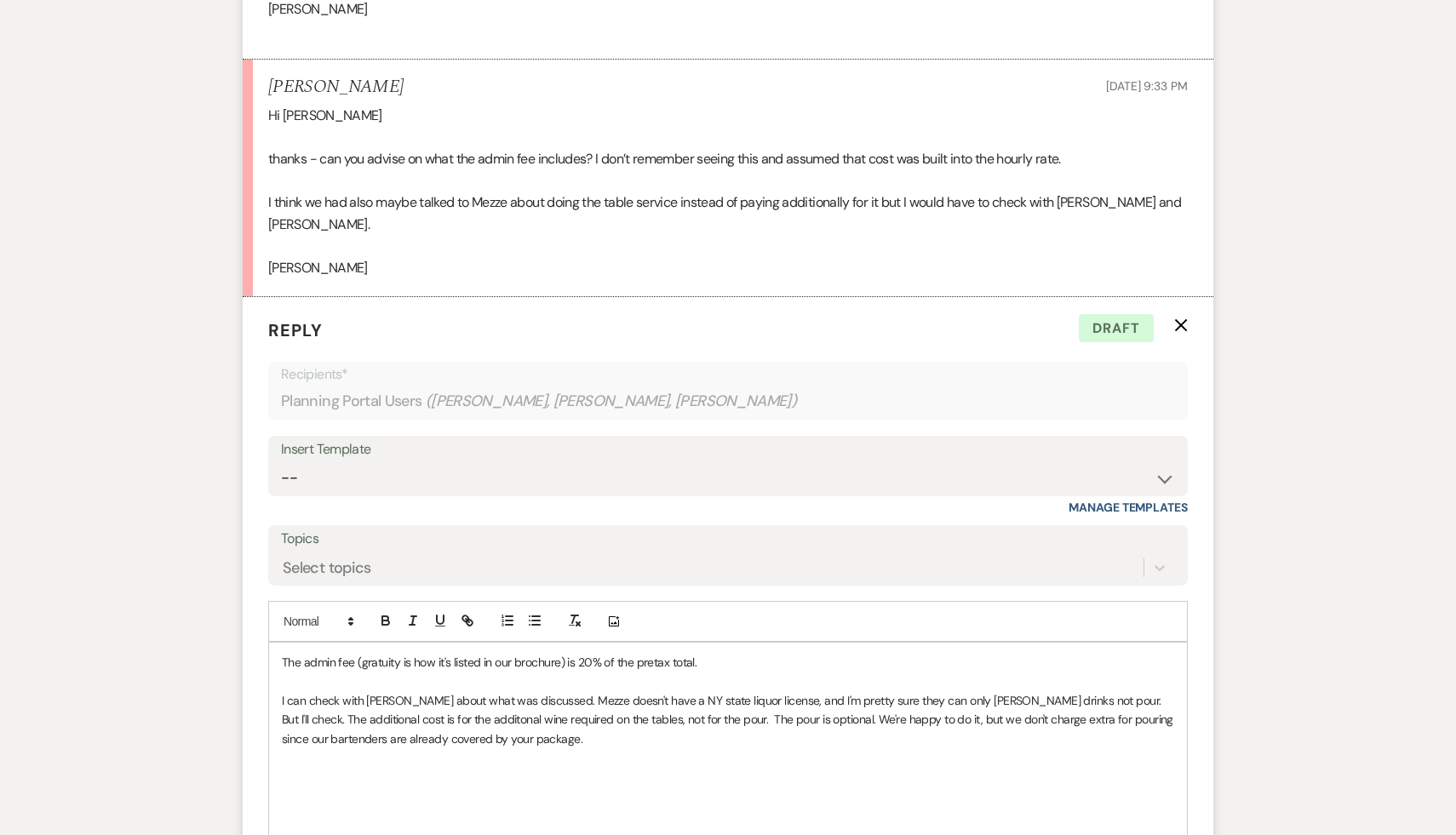
click at [628, 787] on p at bounding box center [728, 795] width 892 height 19
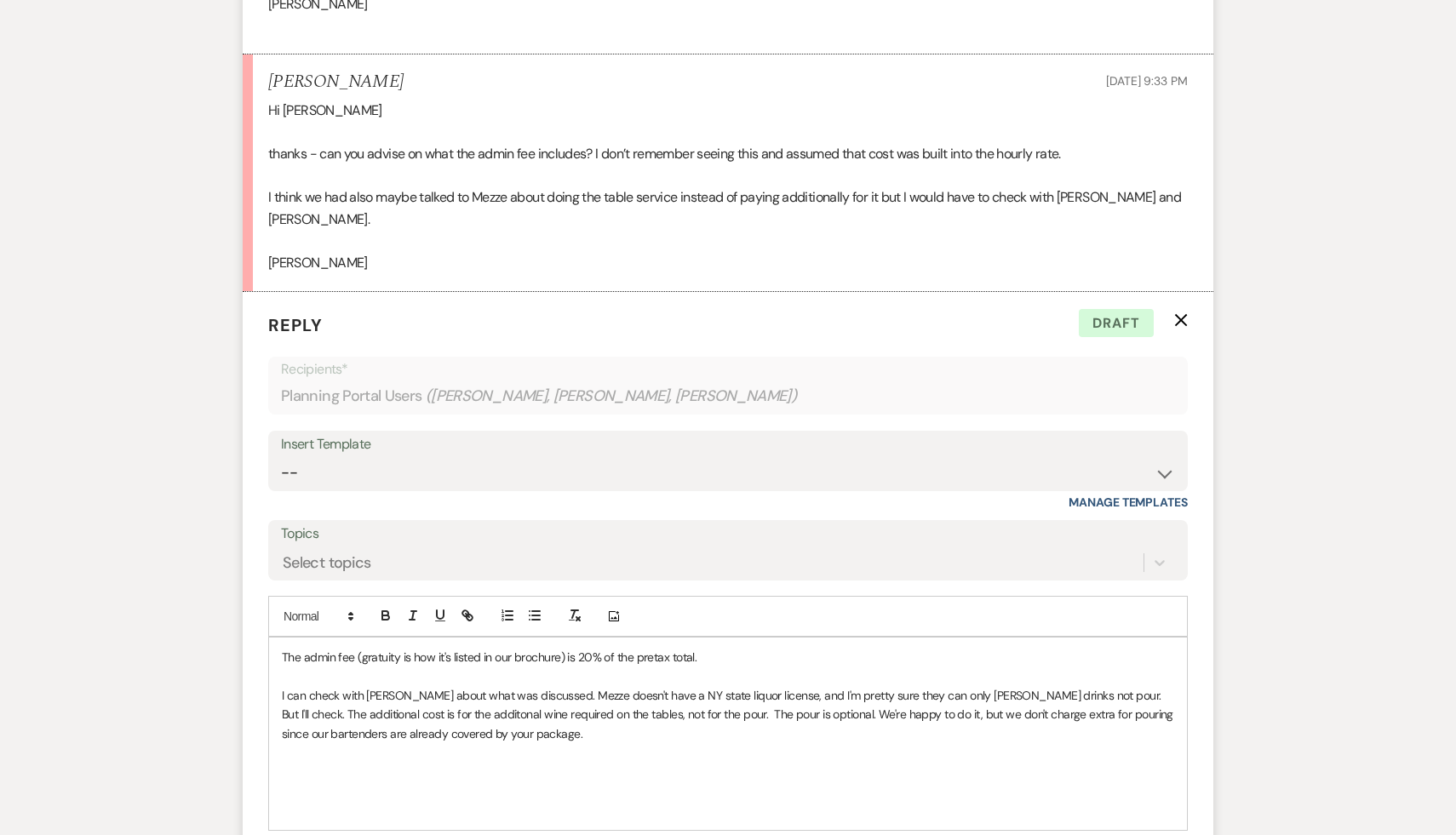
scroll to position [1626, 0]
click at [594, 760] on p at bounding box center [728, 769] width 892 height 19
click at [548, 779] on p at bounding box center [728, 788] width 892 height 19
click at [504, 741] on p at bounding box center [728, 750] width 892 height 19
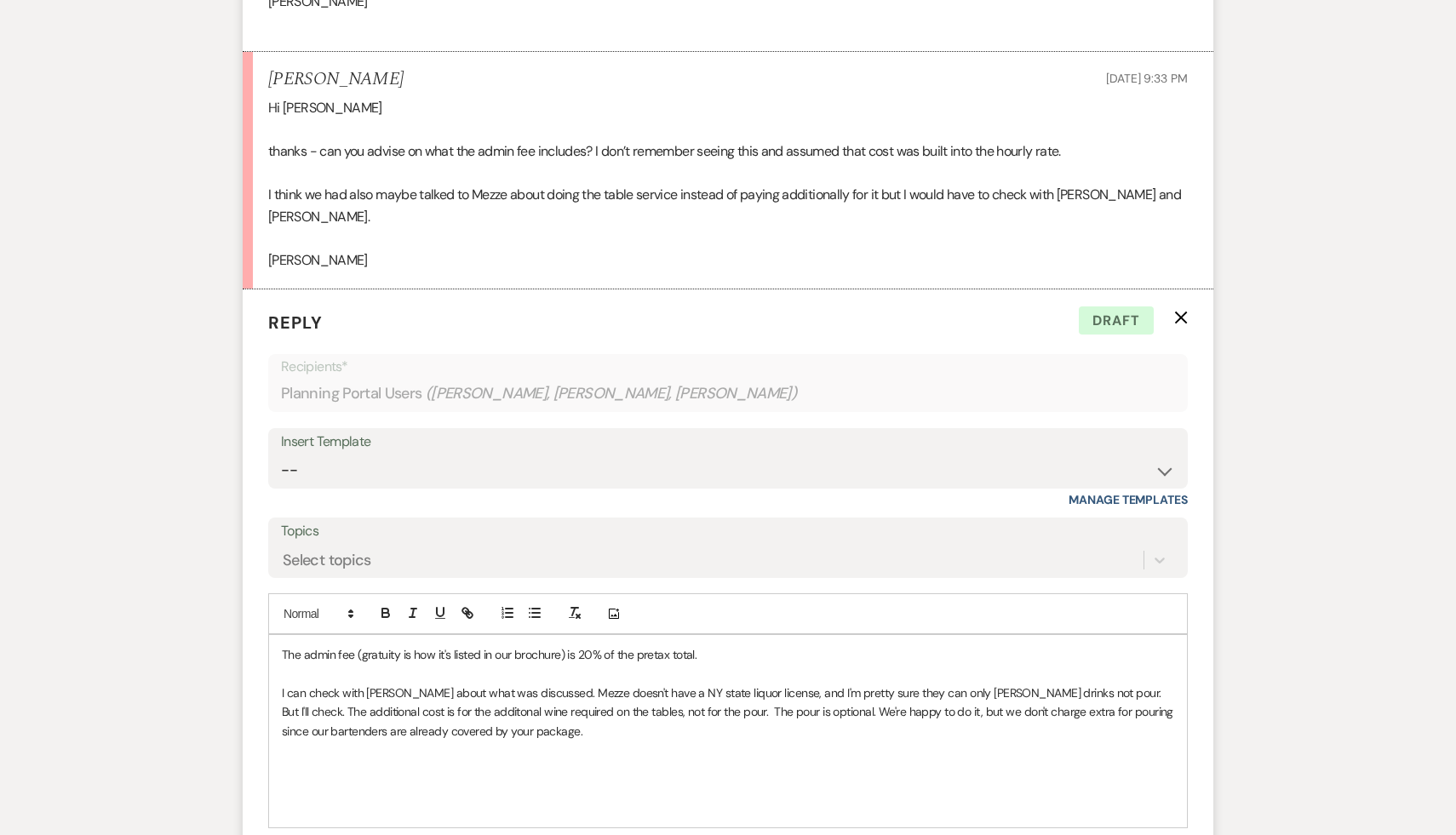
click at [520, 760] on p at bounding box center [728, 769] width 892 height 19
click at [722, 665] on p at bounding box center [728, 674] width 892 height 19
click at [730, 646] on p "The admin fee (gratuity is how it's listed in our brochure) is 20% of the preta…" at bounding box center [728, 655] width 892 height 19
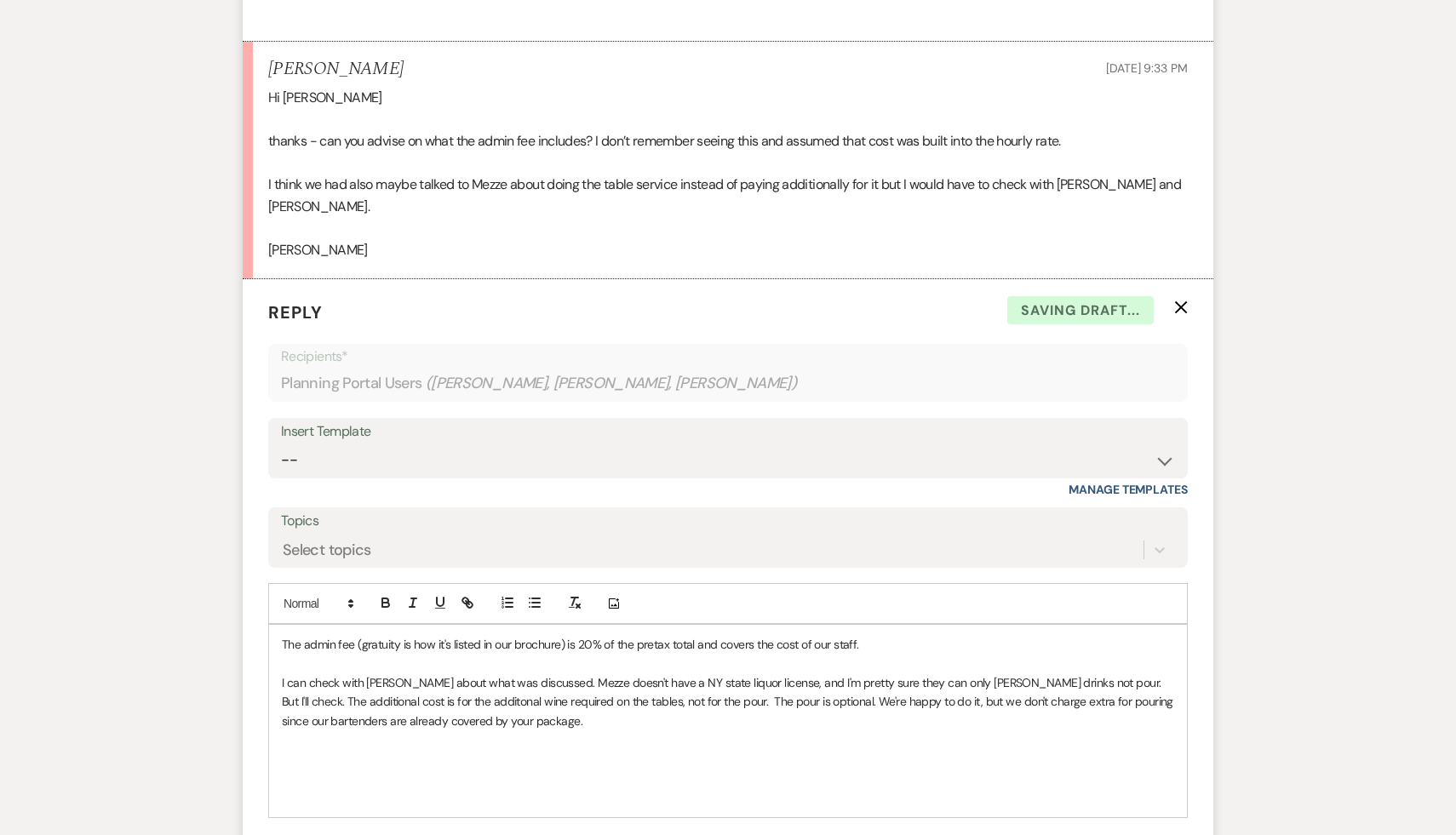
scroll to position [1640, 0]
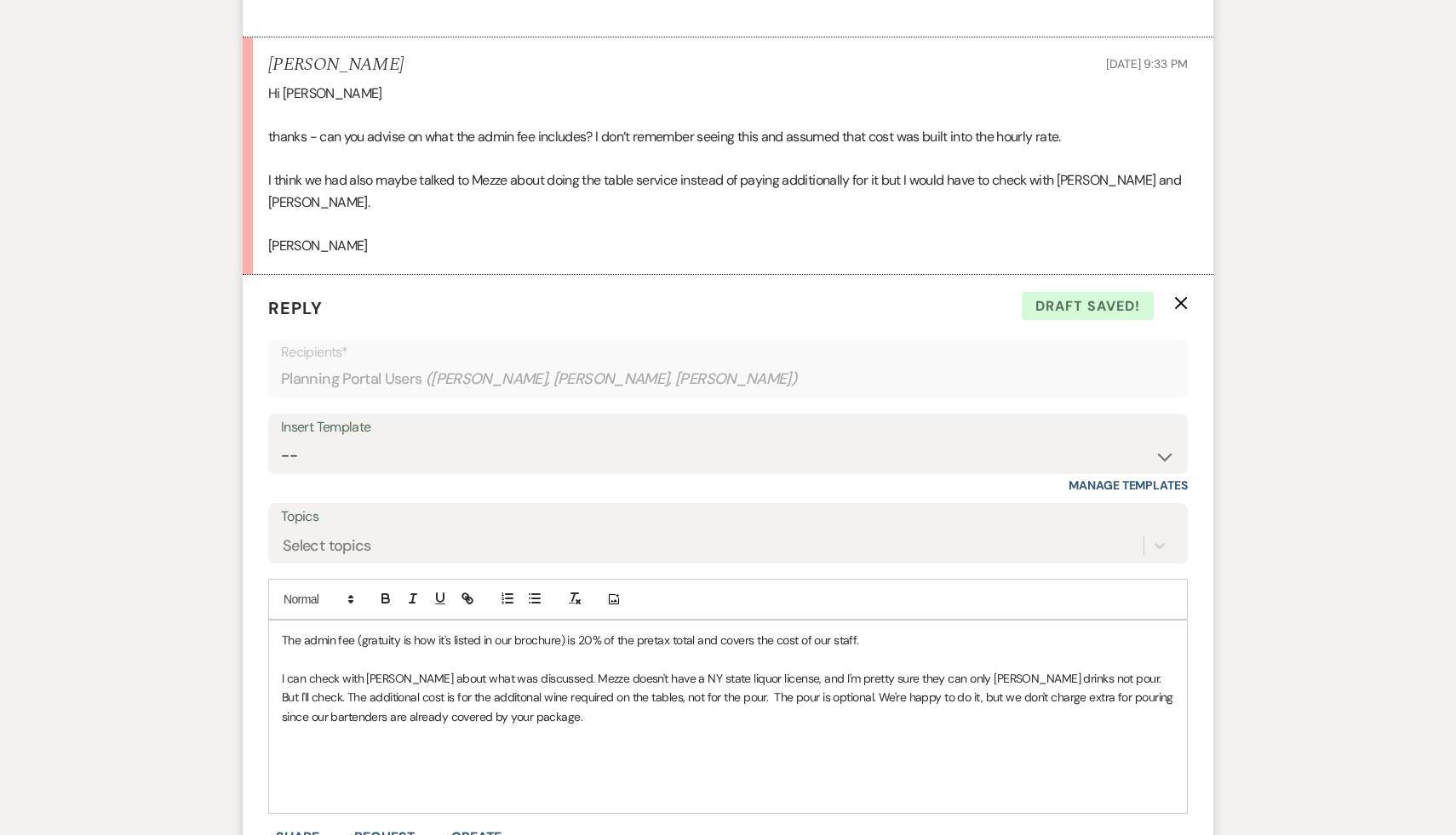
click at [616, 746] on p at bounding box center [728, 755] width 892 height 19
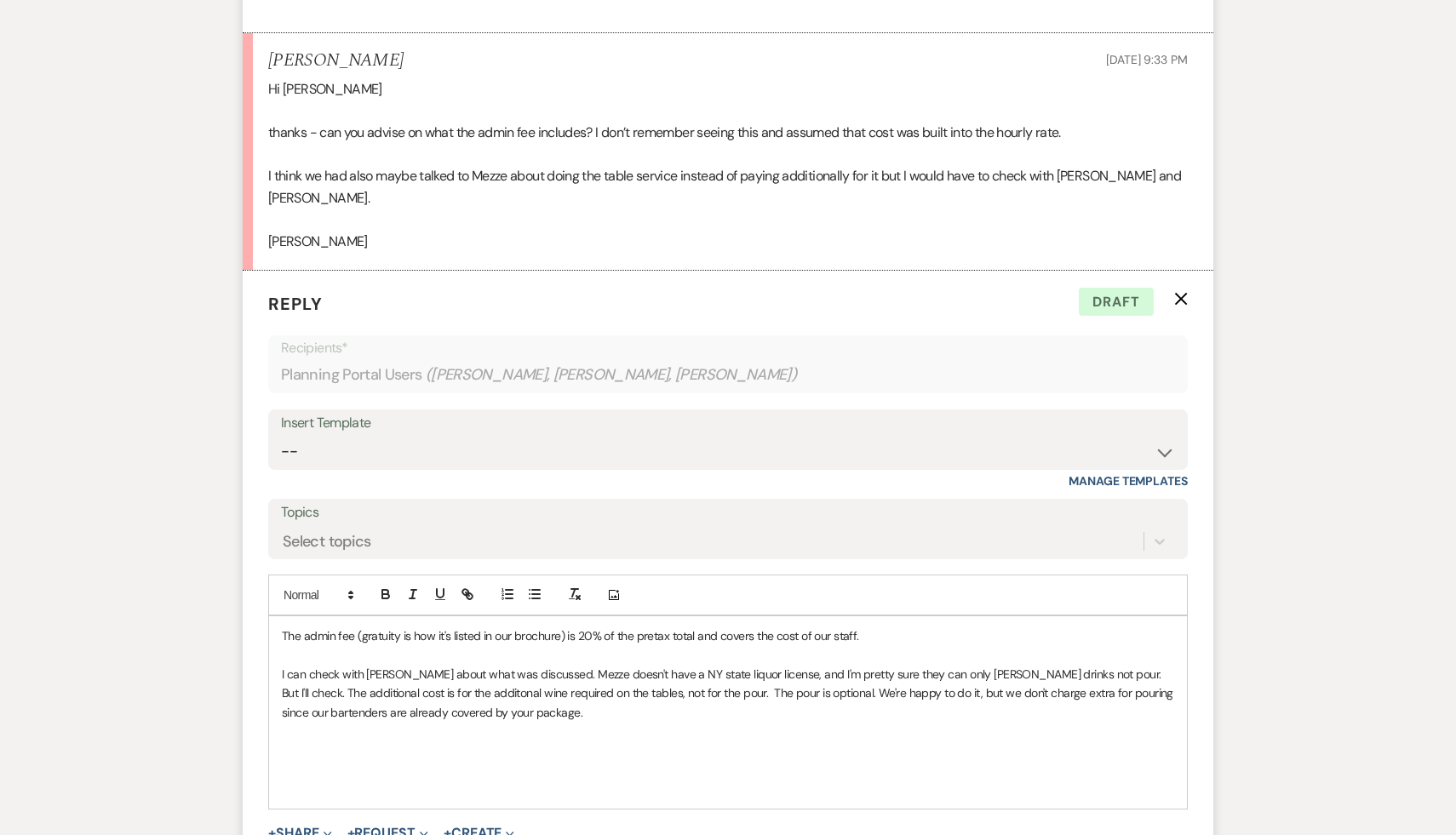
scroll to position [1658, 0]
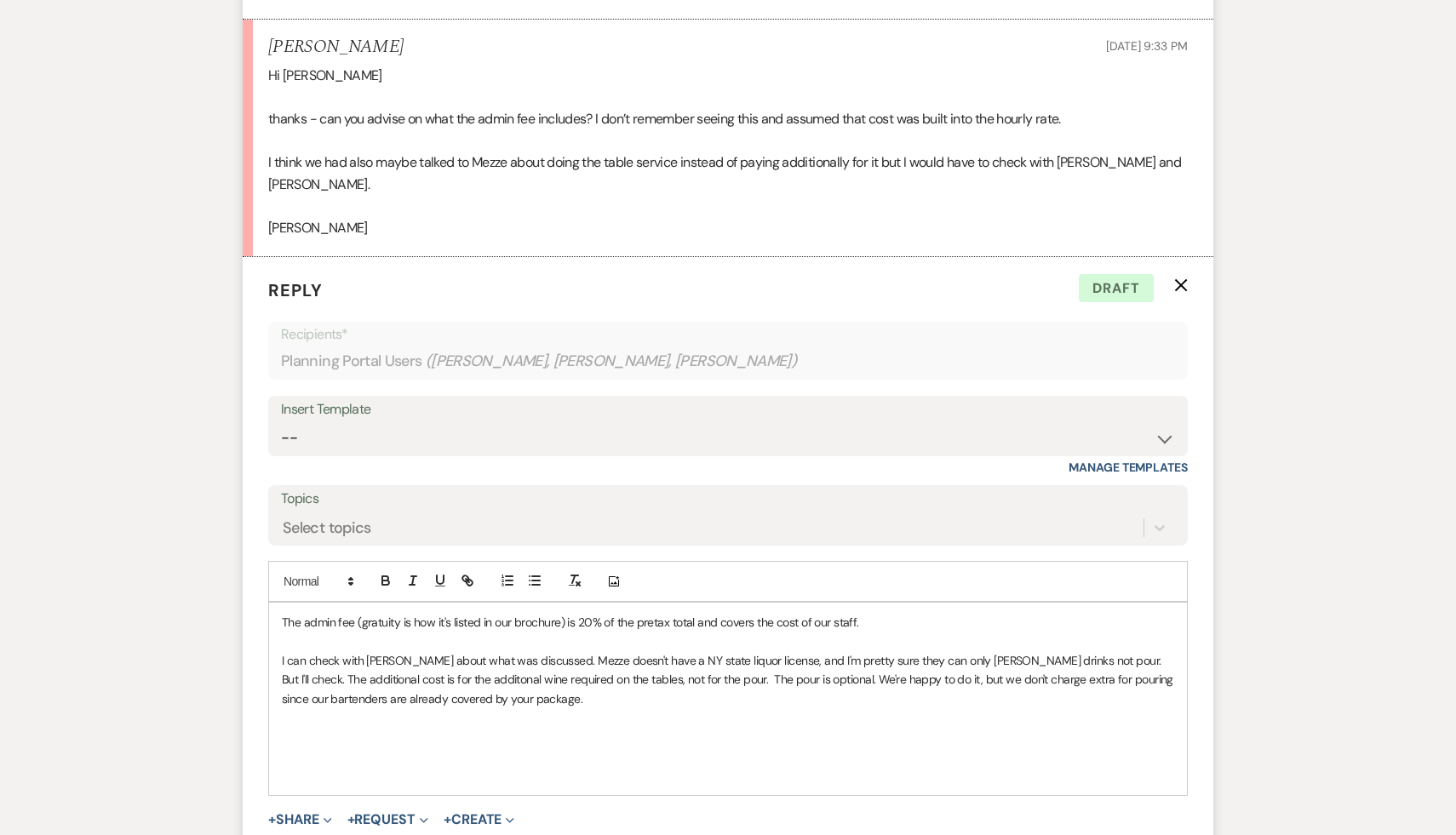
click at [727, 708] on p at bounding box center [728, 717] width 892 height 19
click at [575, 681] on p "I can check with Dee about what was discussed. Mezze doesn't have a NY state li…" at bounding box center [728, 681] width 892 height 57
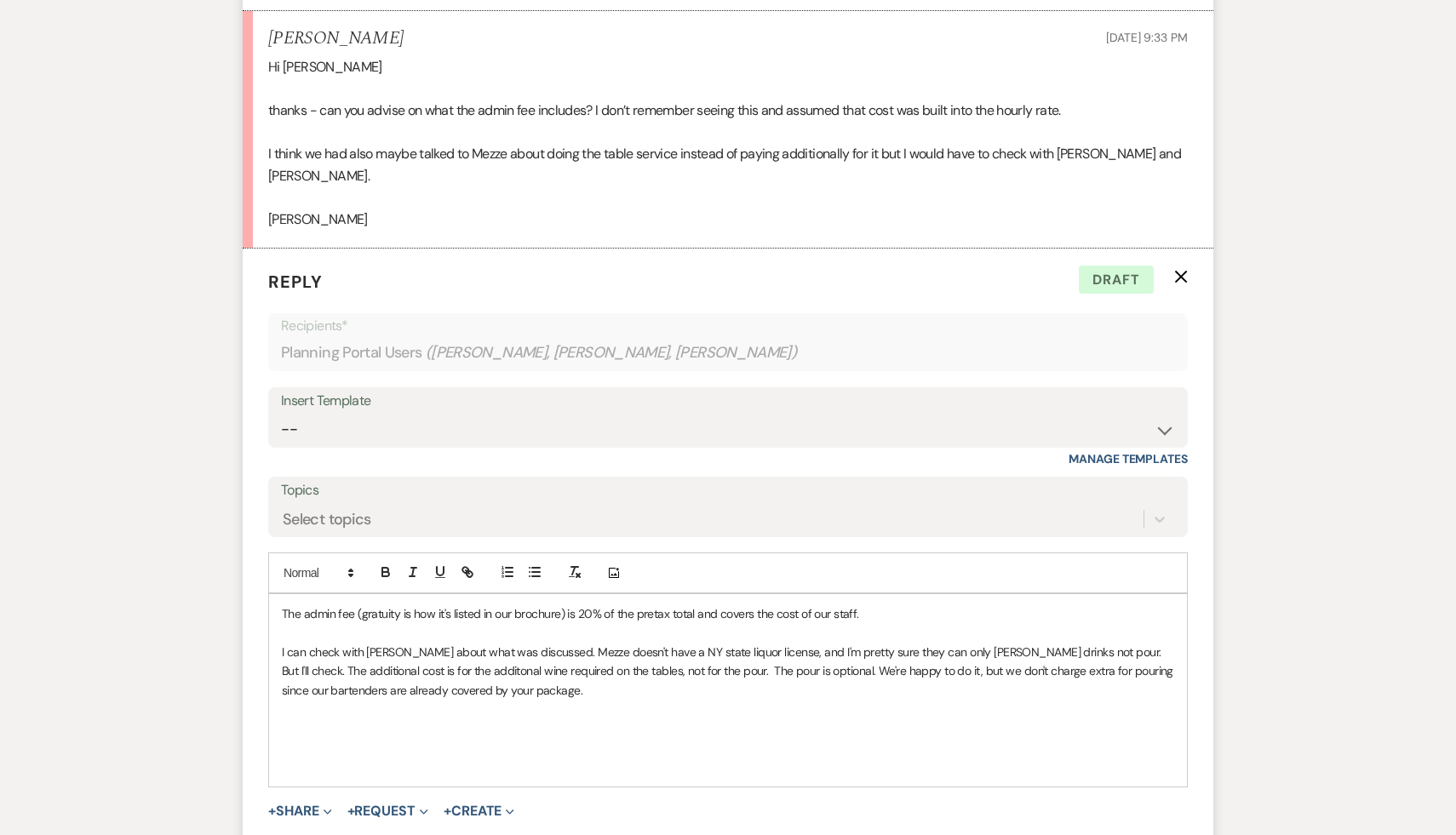
click at [628, 719] on p at bounding box center [728, 728] width 892 height 19
click at [486, 672] on p "I can check with Dee about what was discussed. Mezze doesn't have a NY state li…" at bounding box center [728, 672] width 892 height 57
click at [469, 661] on p "I can check with Dee about what was discussed. Mezze doesn't have a NY state li…" at bounding box center [728, 672] width 892 height 57
click at [451, 666] on p "I can check with Dee about what was discussed. Mezze doesn't have a NY state li…" at bounding box center [728, 672] width 892 height 57
click at [408, 738] on p at bounding box center [728, 747] width 892 height 19
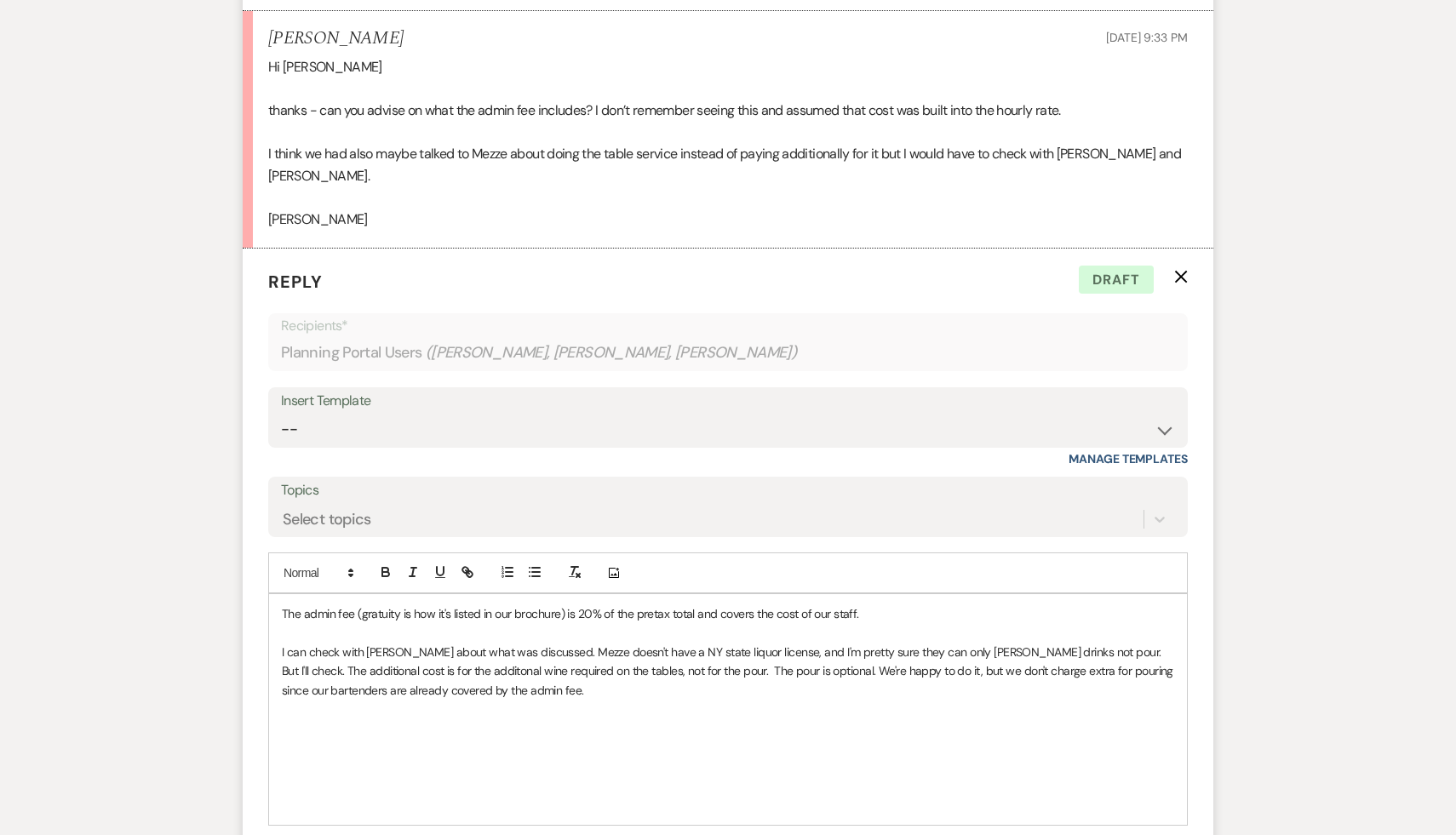
click at [408, 738] on p at bounding box center [728, 747] width 892 height 19
click at [679, 719] on p at bounding box center [728, 728] width 892 height 19
click at [1100, 643] on p "I can check with Dee about what was discussed. Mezze doesn't have a NY state li…" at bounding box center [728, 672] width 892 height 57
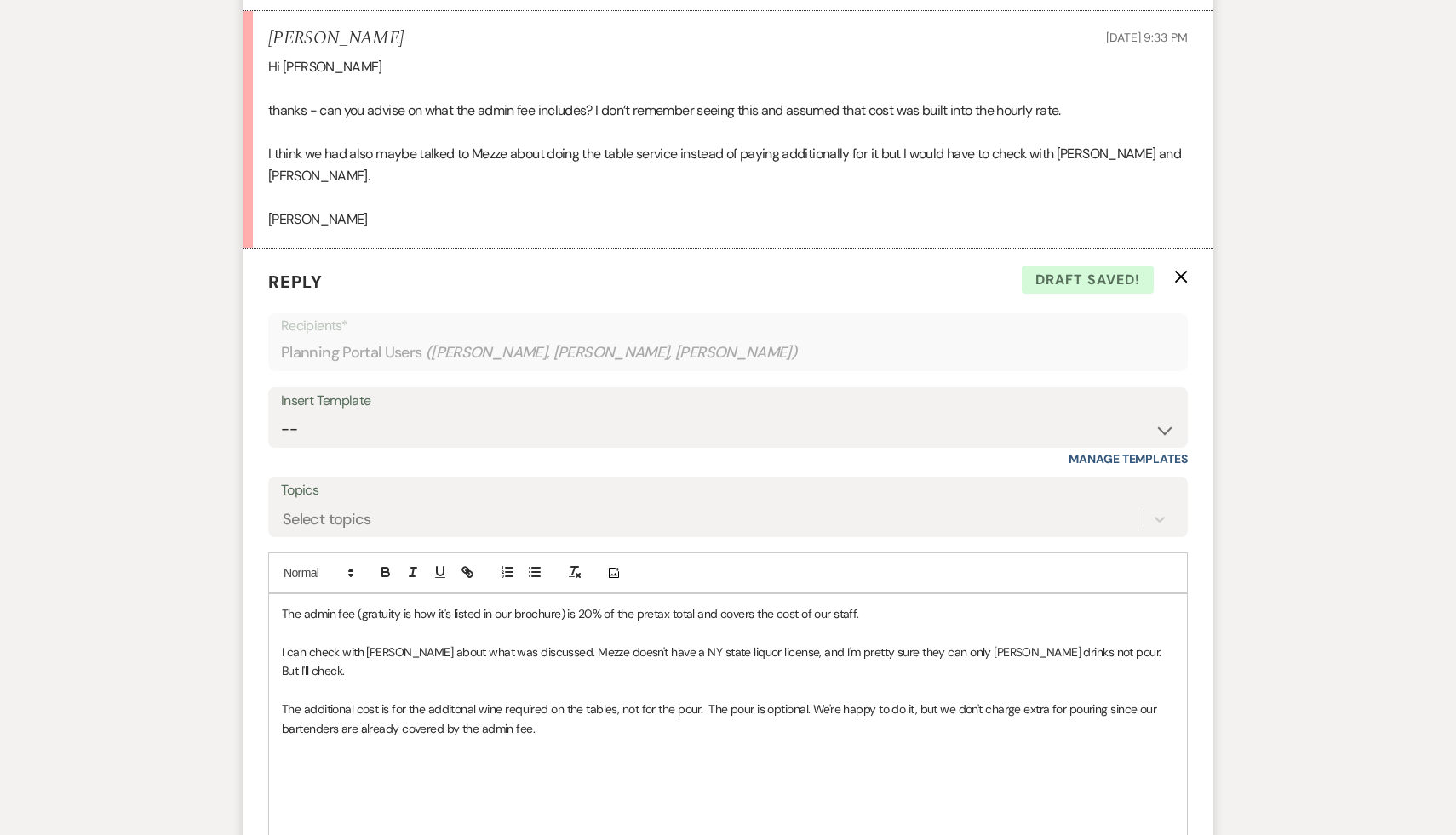
click at [456, 700] on p "The additional cost is for the additonal wine required on the tables, not for t…" at bounding box center [728, 719] width 892 height 39
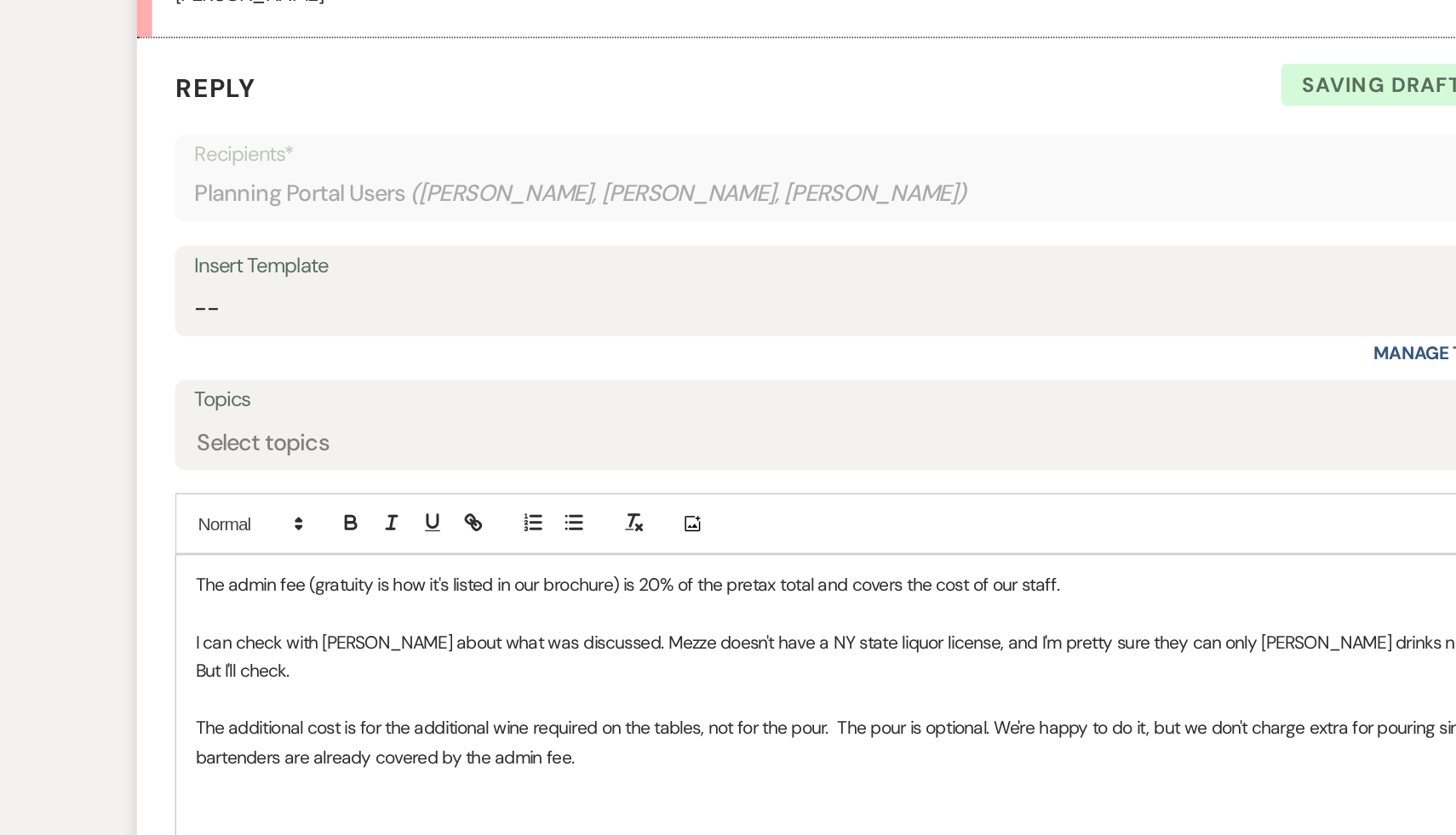
click at [537, 757] on p at bounding box center [728, 766] width 892 height 19
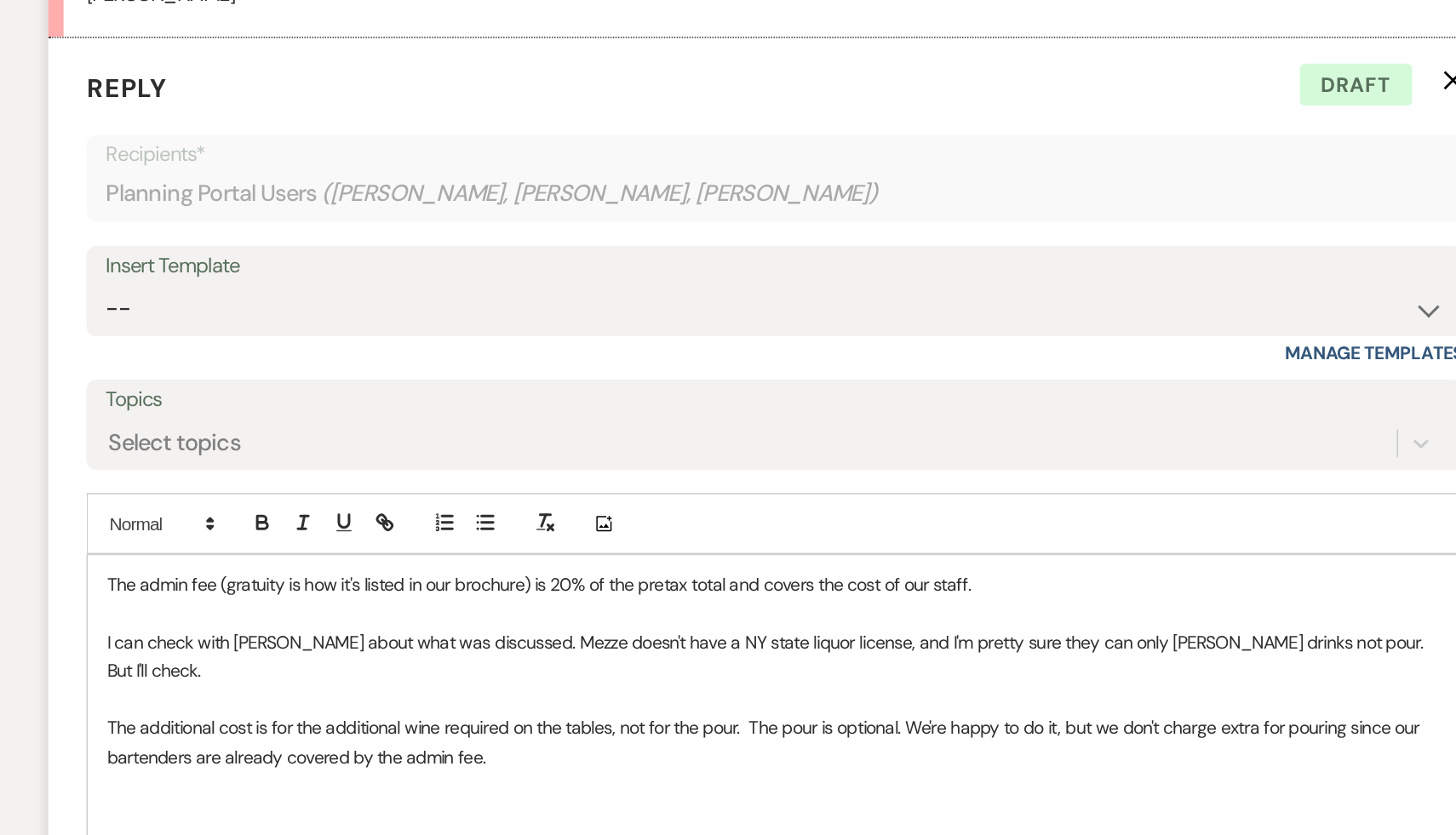
click at [545, 700] on p "The additional cost is for the additional wine required on the tables, not for …" at bounding box center [728, 719] width 892 height 39
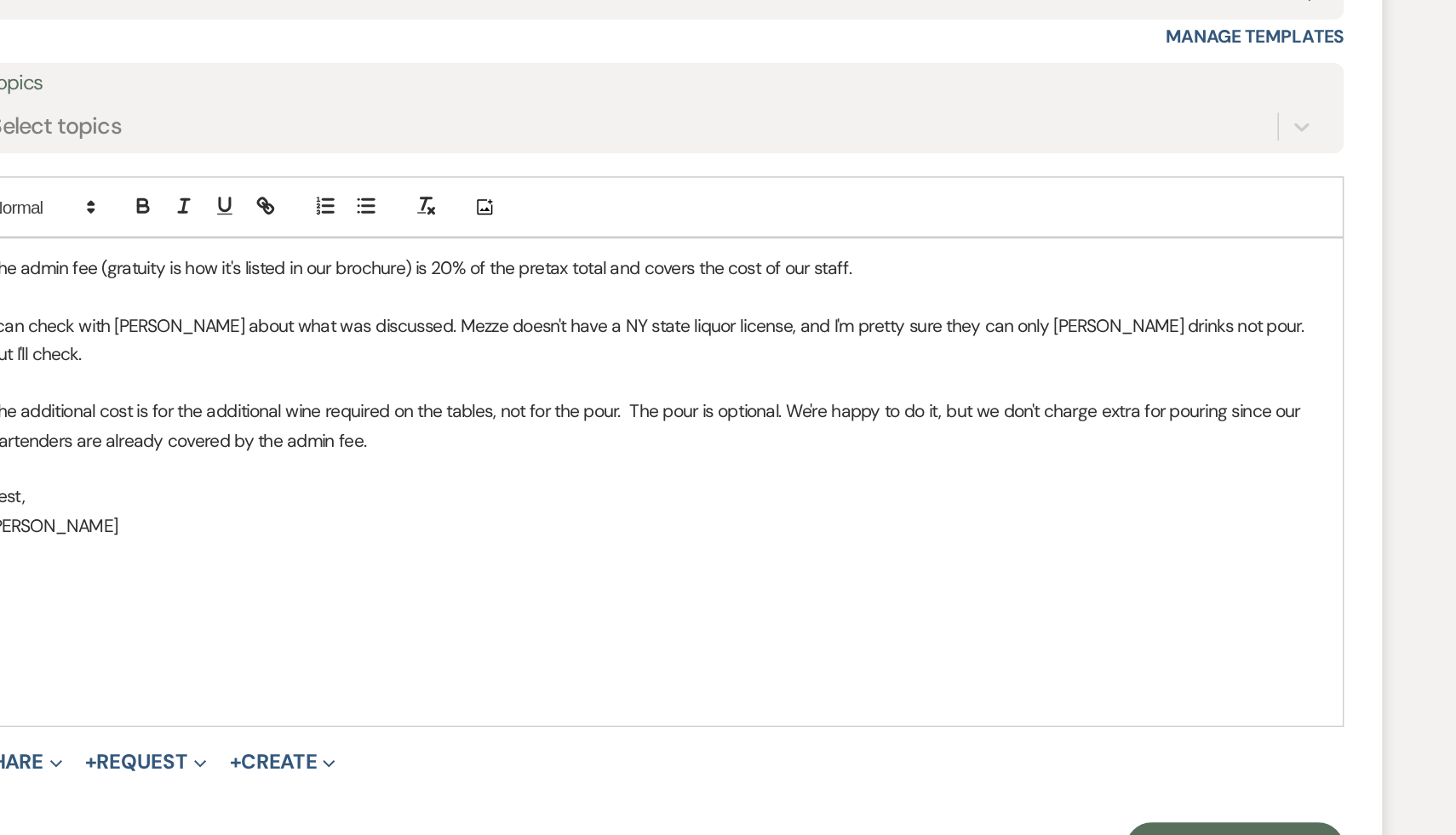
scroll to position [1838, 0]
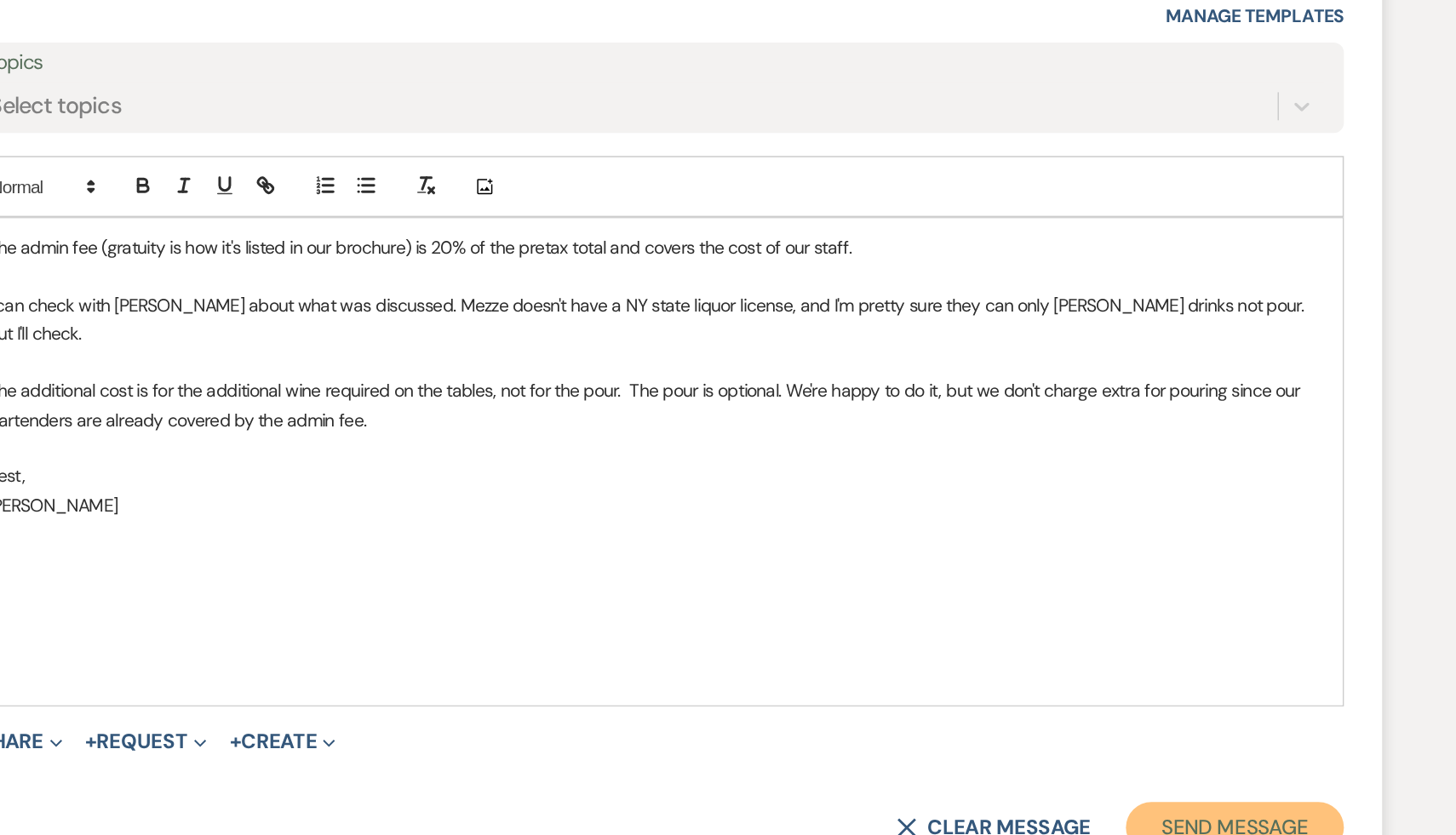
click at [1120, 813] on button "Send Message" at bounding box center [1115, 831] width 145 height 34
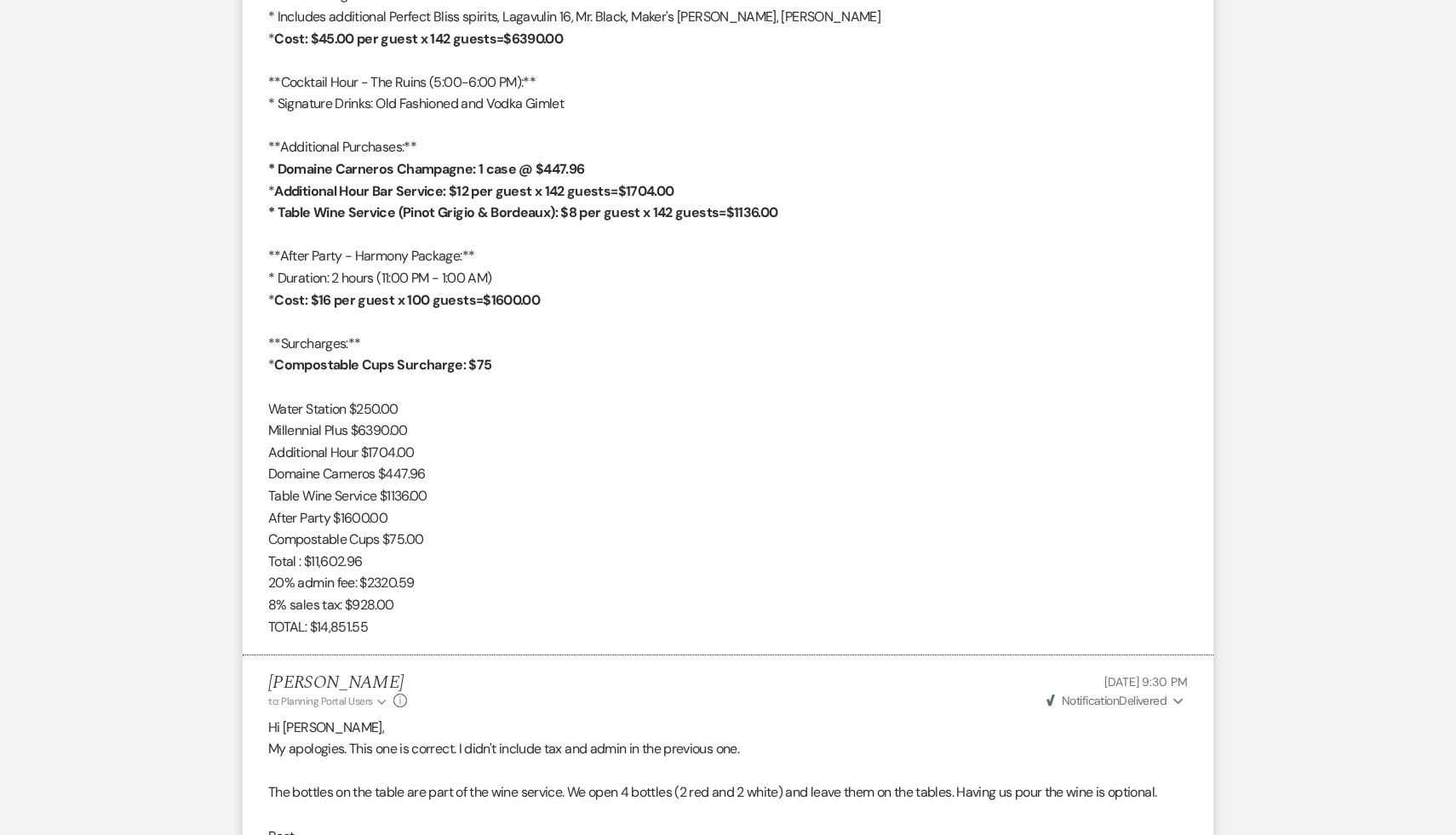
scroll to position [0, 0]
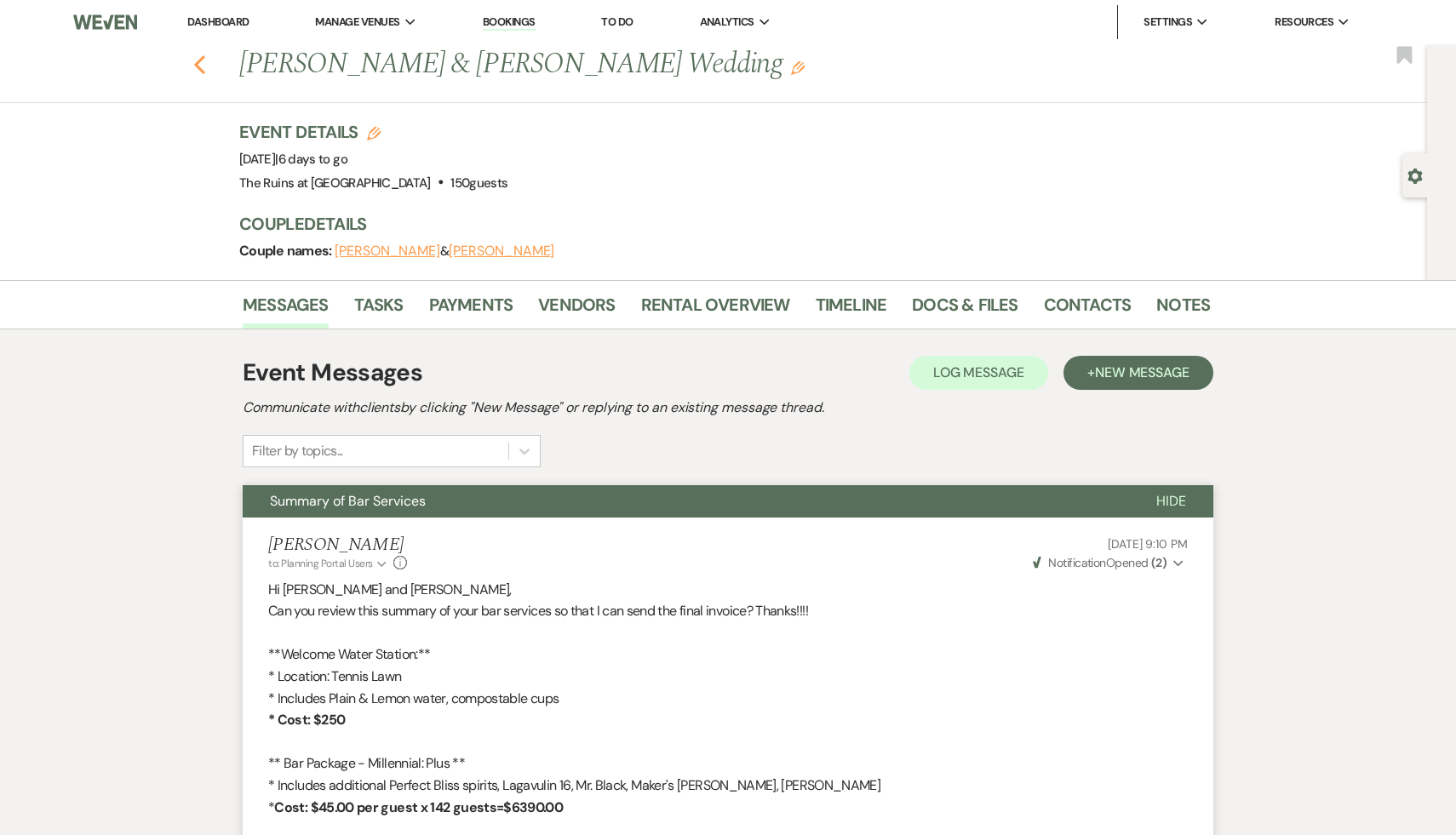
click at [201, 57] on icon "Previous" at bounding box center [199, 65] width 13 height 21
